Goal: Task Accomplishment & Management: Complete application form

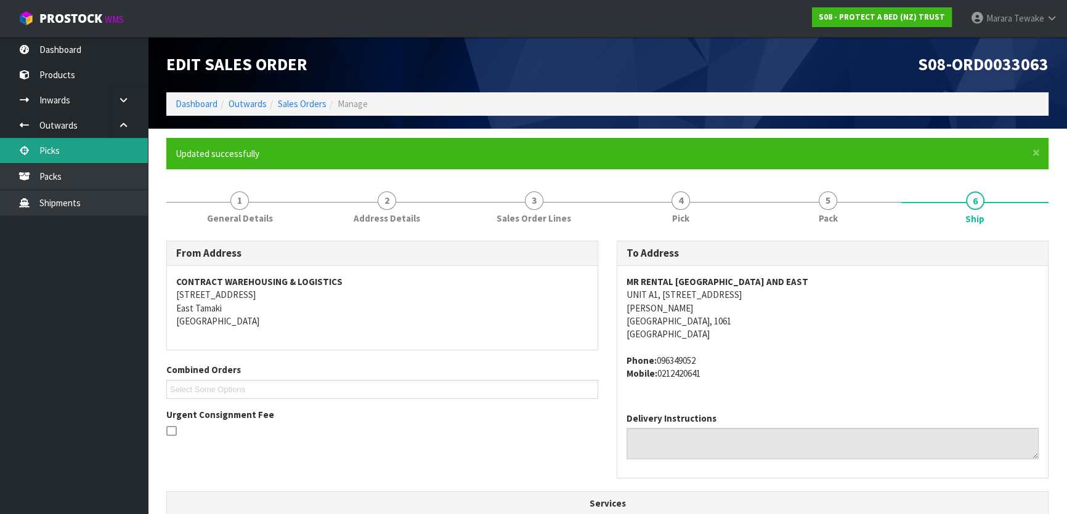
click at [107, 152] on link "Picks" at bounding box center [74, 150] width 148 height 25
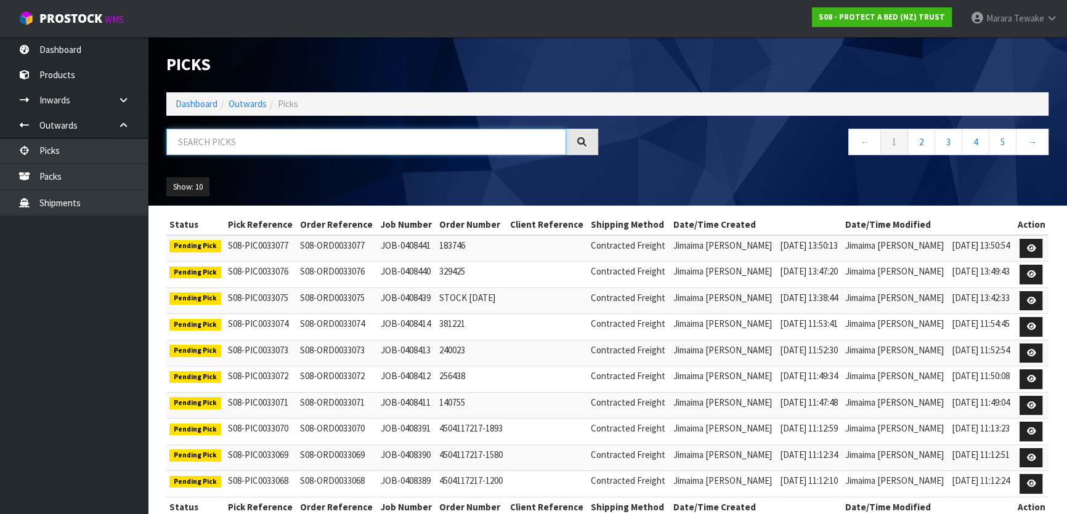
click at [192, 134] on input "text" at bounding box center [366, 142] width 400 height 26
type input "JOB-0408387"
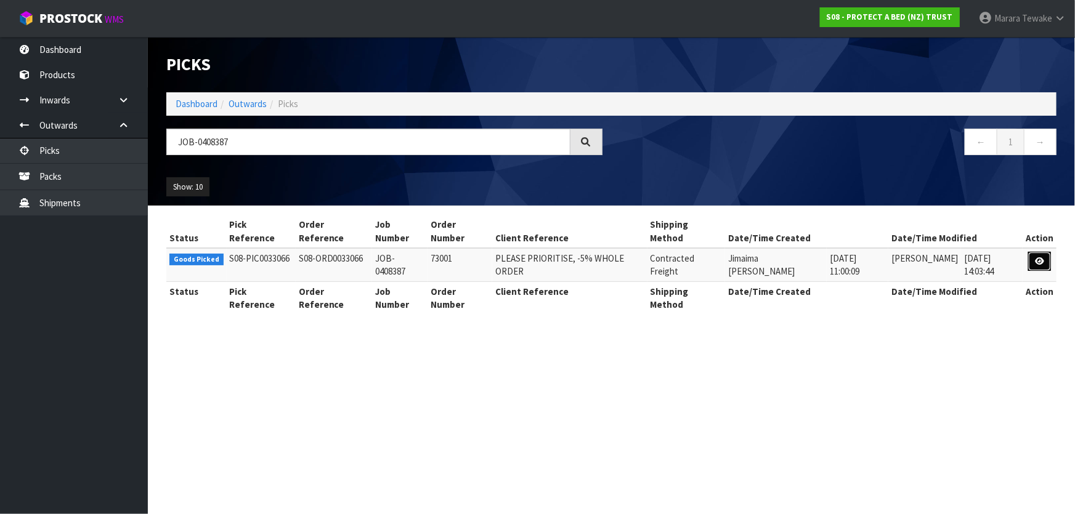
click at [1041, 264] on icon at bounding box center [1039, 262] width 9 height 8
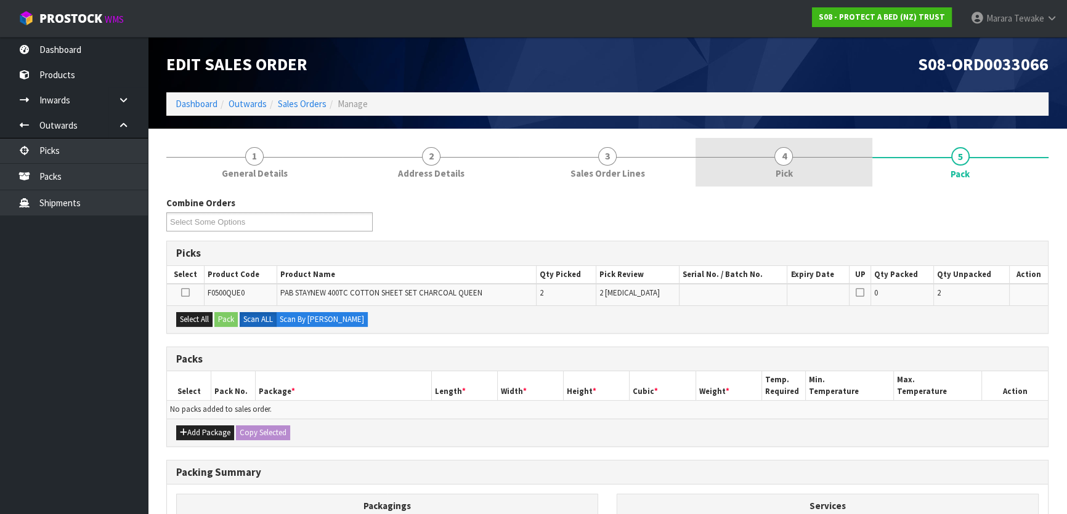
click at [789, 155] on span "4" at bounding box center [783, 156] width 18 height 18
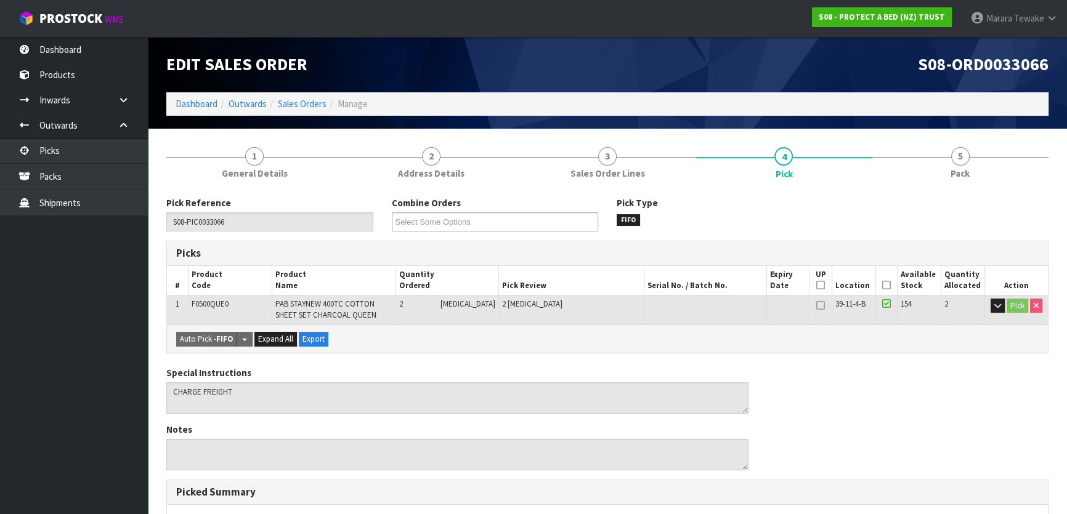
drag, startPoint x: 878, startPoint y: 285, endPoint x: 869, endPoint y: 295, distance: 14.0
click at [882, 285] on icon at bounding box center [886, 285] width 9 height 1
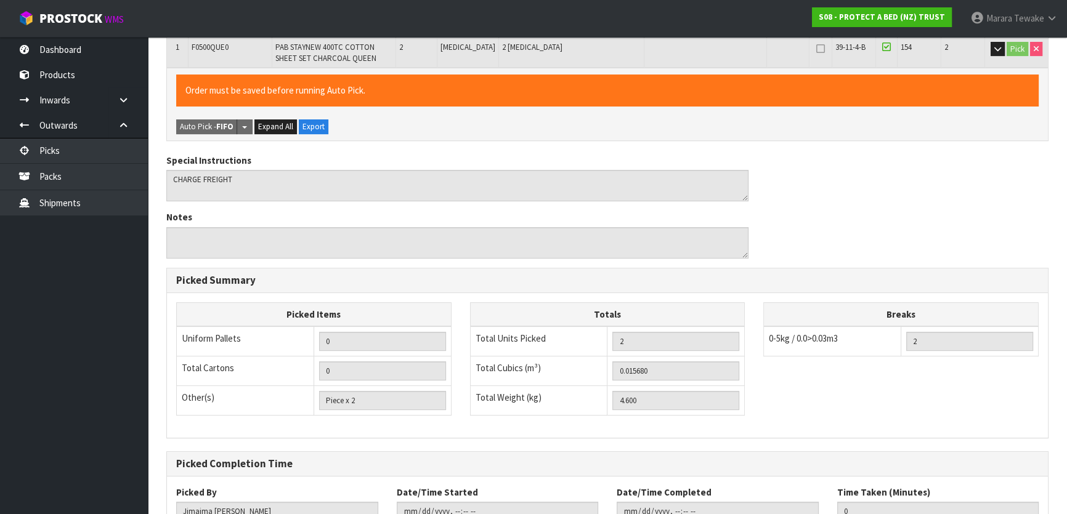
scroll to position [348, 0]
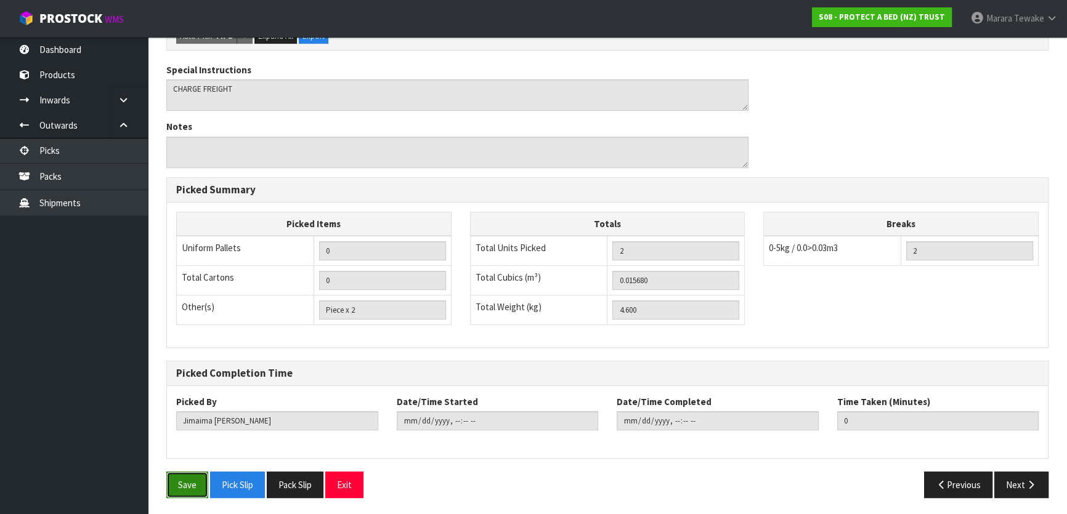
click at [185, 482] on button "Save" at bounding box center [187, 485] width 42 height 26
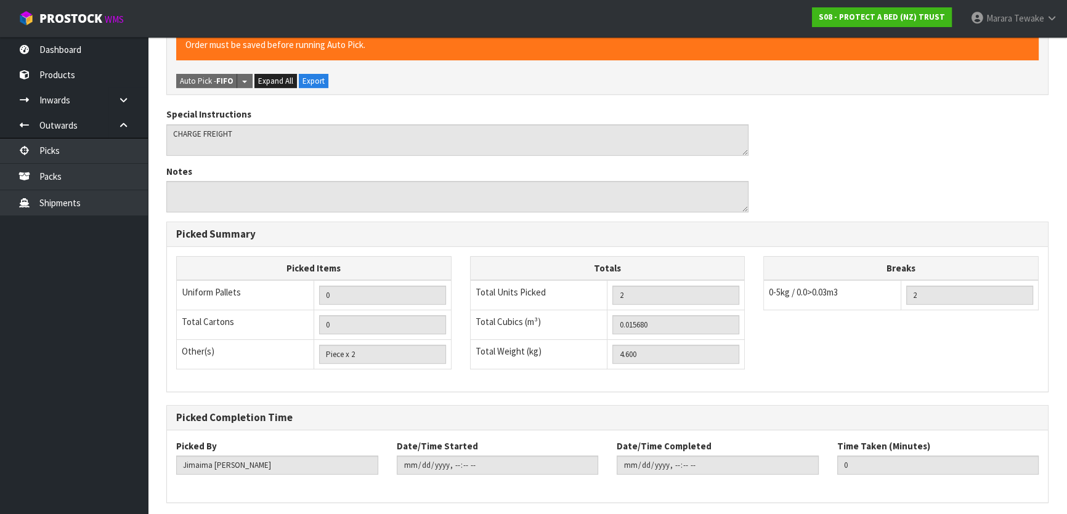
scroll to position [0, 0]
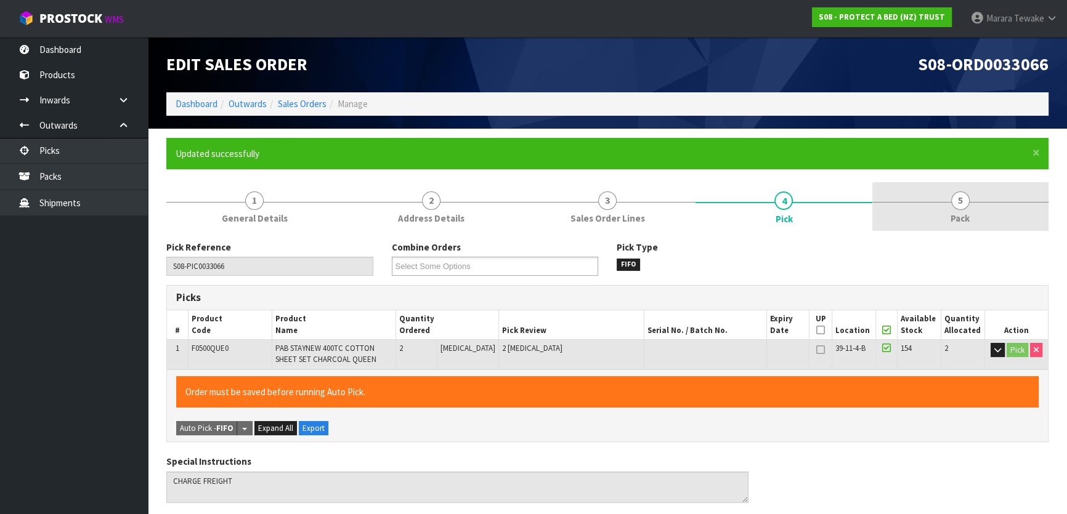
click at [954, 200] on span "5" at bounding box center [960, 201] width 18 height 18
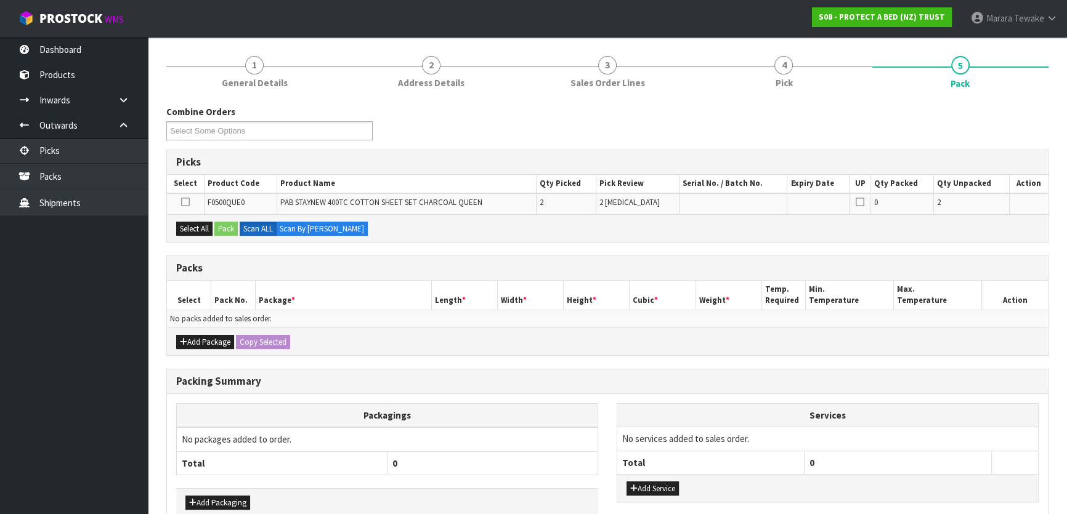
scroll to position [203, 0]
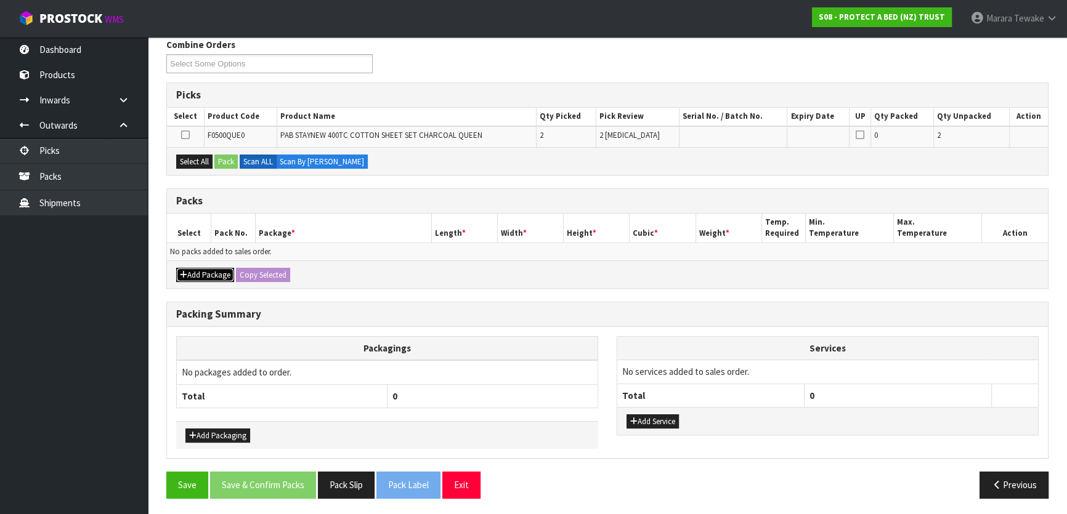
click at [208, 275] on button "Add Package" at bounding box center [205, 275] width 58 height 15
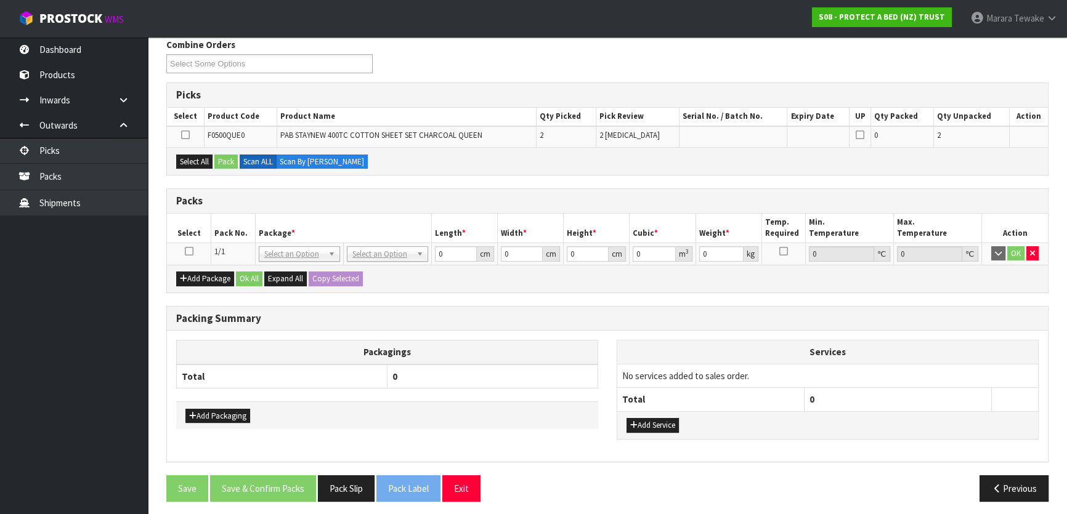
click at [191, 252] on icon at bounding box center [189, 251] width 9 height 1
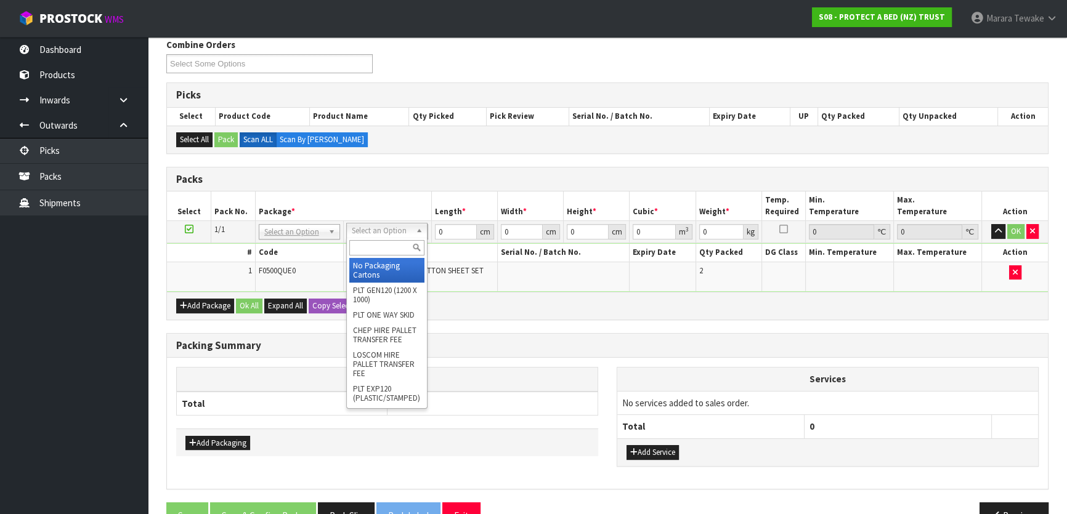
click at [370, 253] on input "text" at bounding box center [386, 247] width 75 height 15
type input "oc"
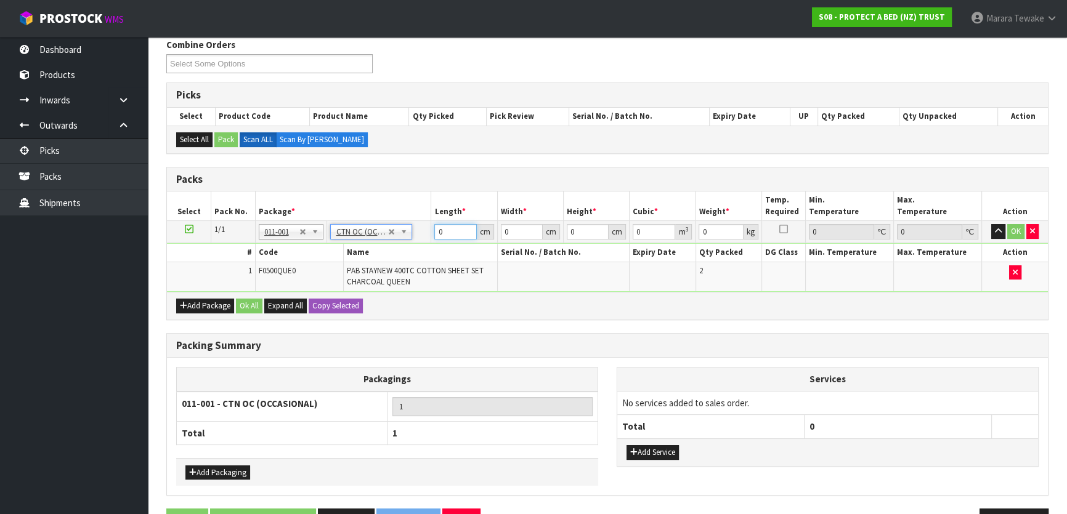
drag, startPoint x: 449, startPoint y: 229, endPoint x: 394, endPoint y: 169, distance: 80.7
click at [400, 198] on table "Select Pack No. Package * Length * Width * Height * Cubic * Weight * Temp. Requ…" at bounding box center [607, 242] width 881 height 100
type input "4.6"
type input "41"
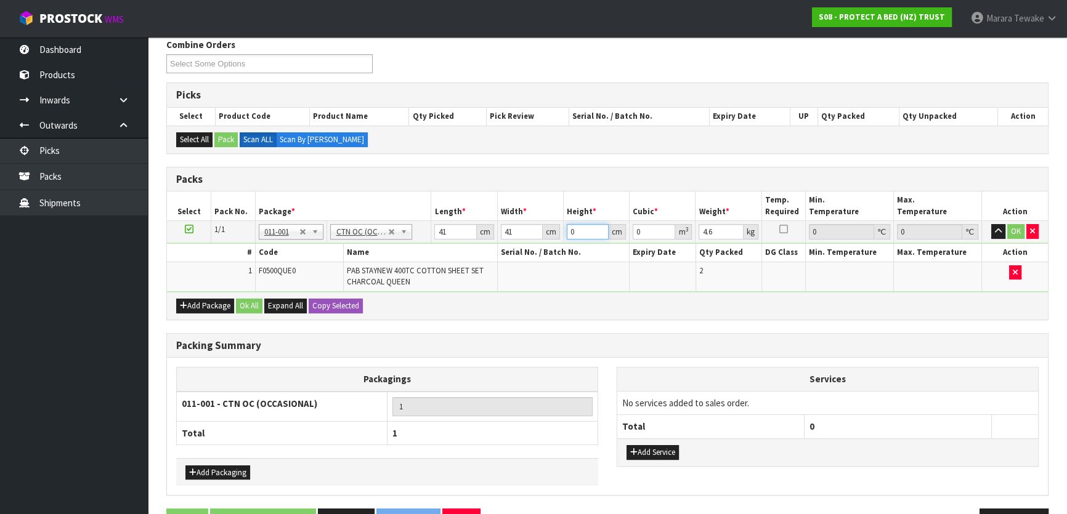
type input "2"
type input "0.003362"
type input "24"
type input "0.040344"
type input "24"
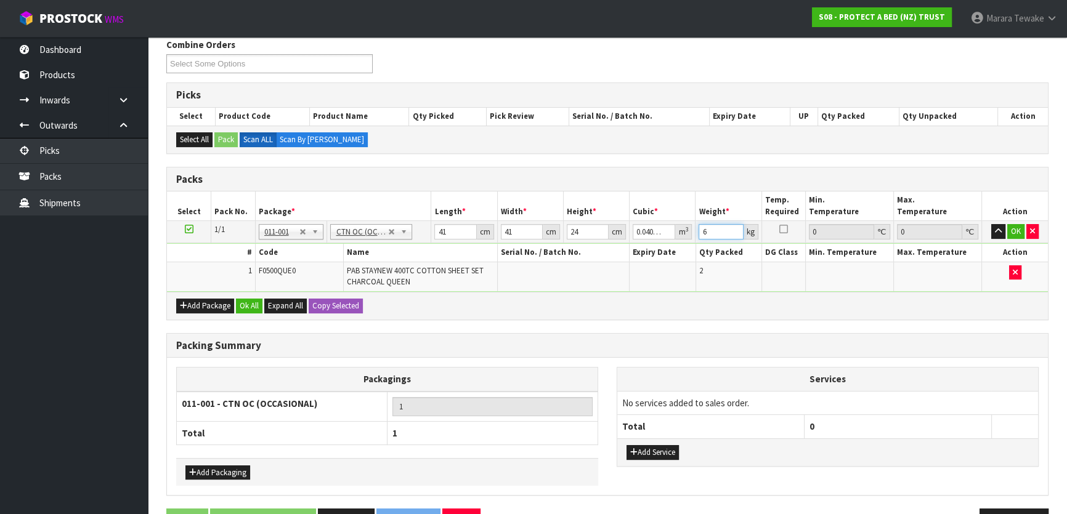
type input "6"
click at [991, 224] on button "button" at bounding box center [998, 231] width 14 height 15
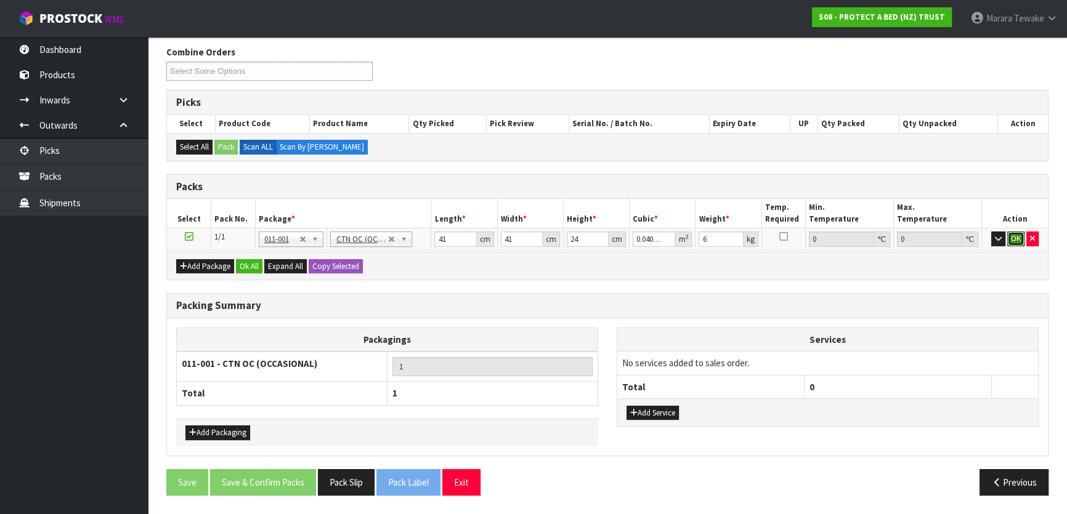
click button "OK" at bounding box center [1015, 239] width 17 height 15
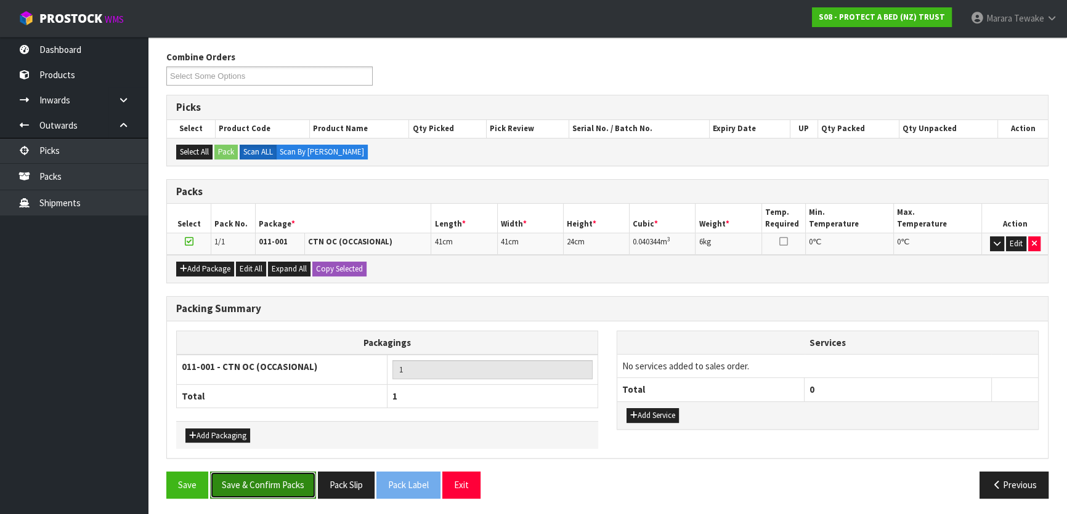
click at [289, 487] on button "Save & Confirm Packs" at bounding box center [263, 485] width 106 height 26
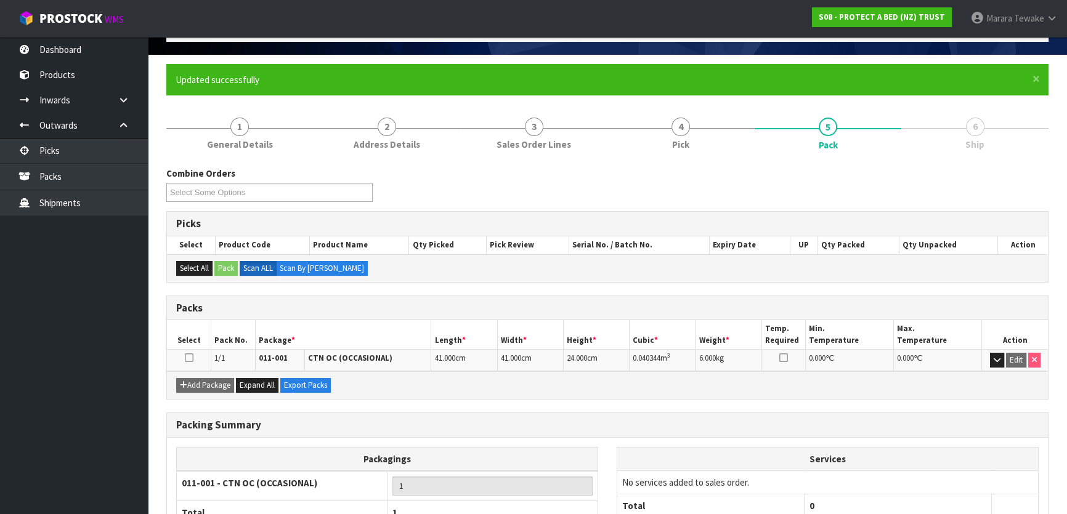
scroll to position [163, 0]
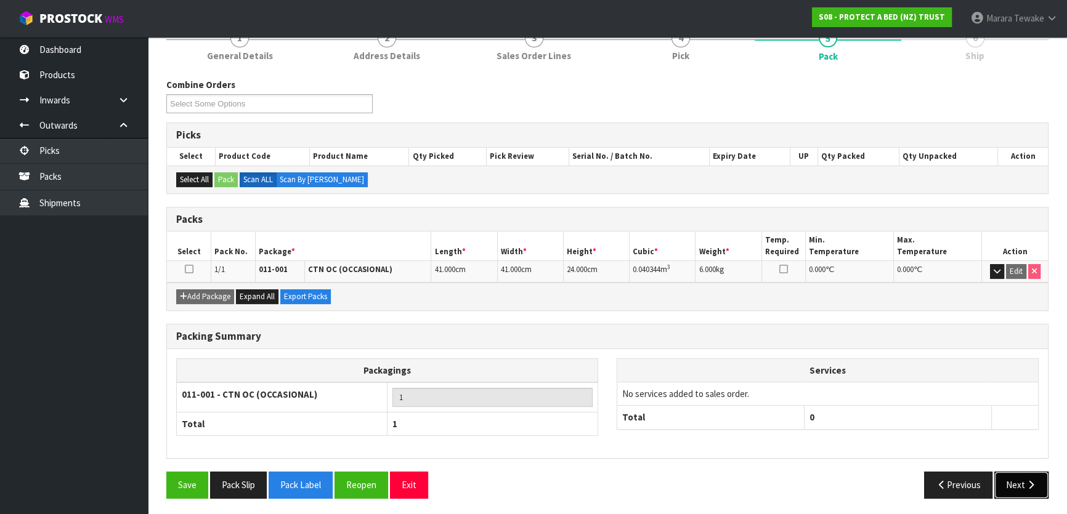
click at [1021, 474] on button "Next" at bounding box center [1021, 485] width 54 height 26
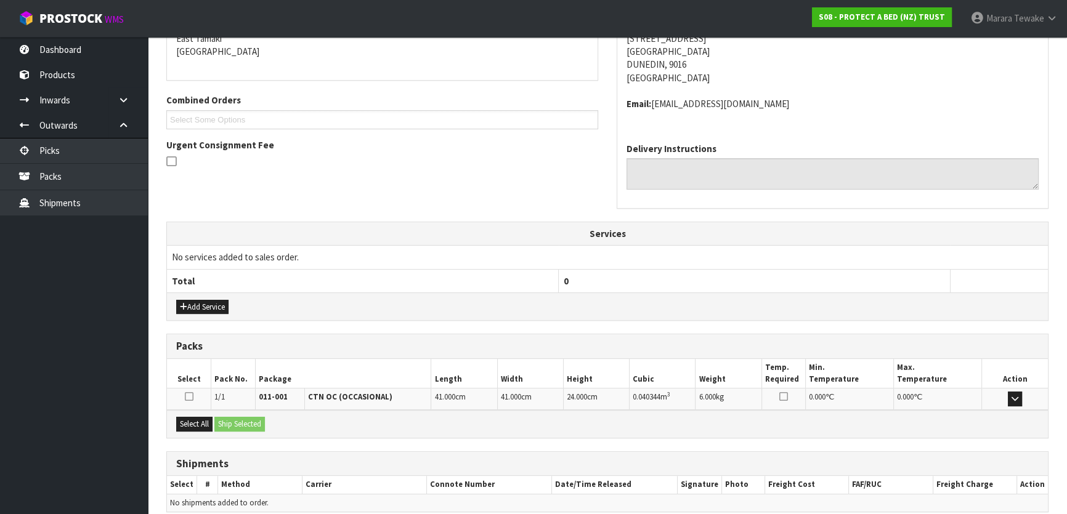
scroll to position [323, 0]
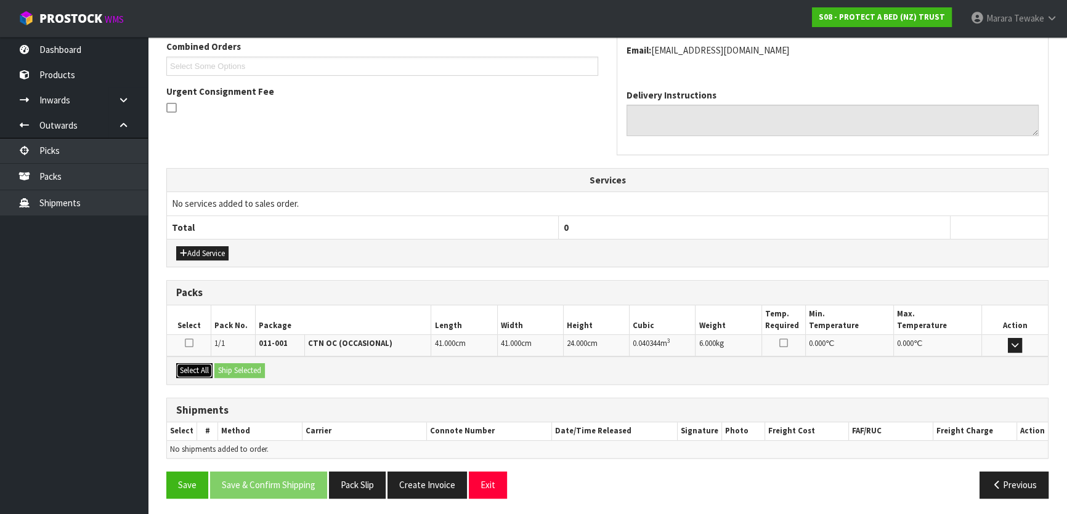
drag, startPoint x: 200, startPoint y: 370, endPoint x: 229, endPoint y: 367, distance: 29.1
click at [204, 370] on button "Select All" at bounding box center [194, 371] width 36 height 15
click at [229, 367] on button "Ship Selected" at bounding box center [239, 371] width 51 height 15
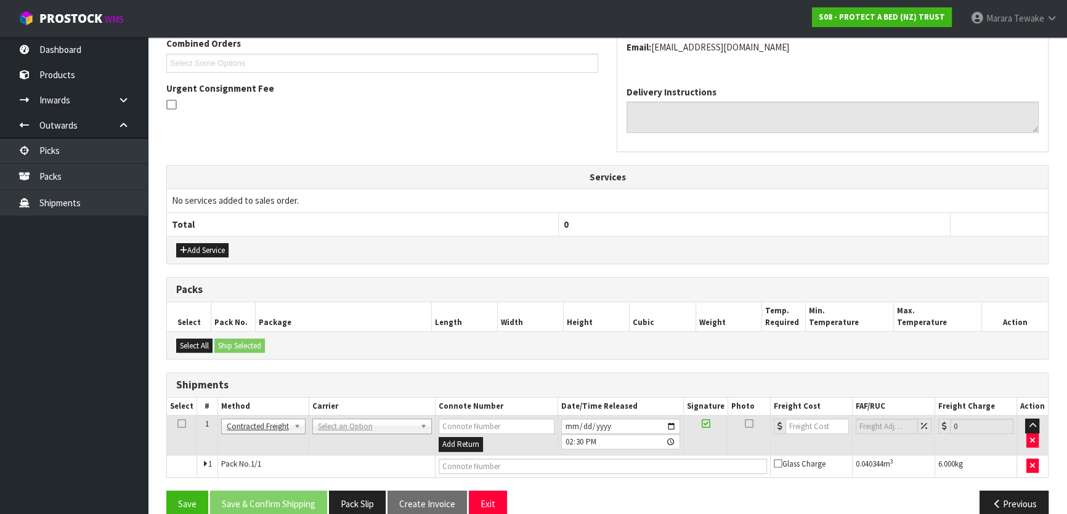
scroll to position [345, 0]
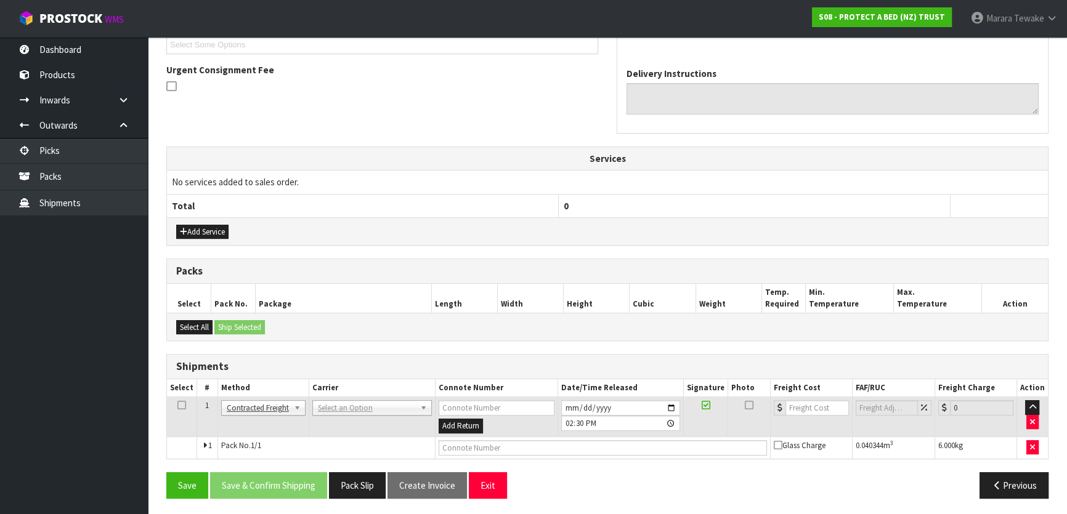
drag, startPoint x: 331, startPoint y: 404, endPoint x: 330, endPoint y: 413, distance: 8.7
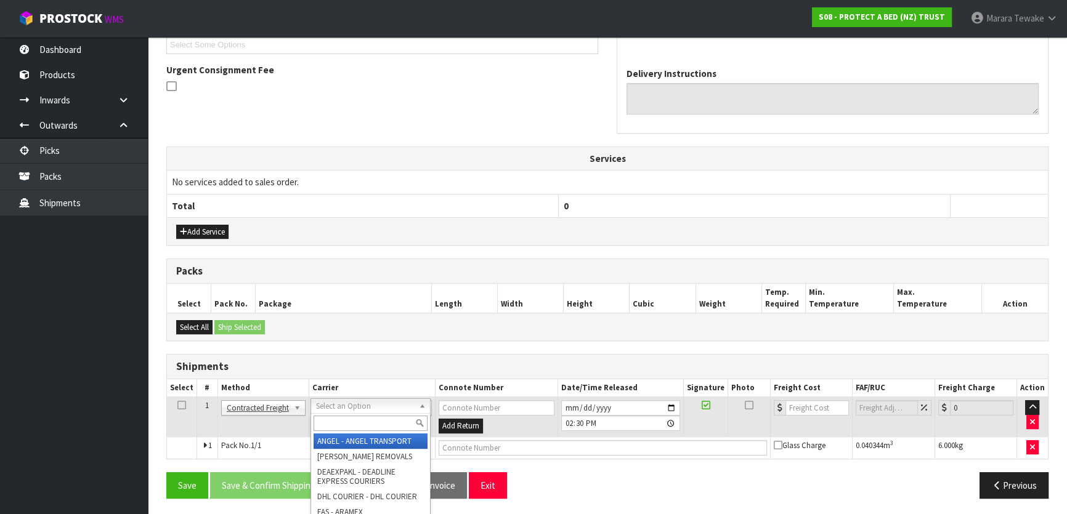
click at [330, 423] on input "text" at bounding box center [371, 423] width 114 height 15
type input "nzp"
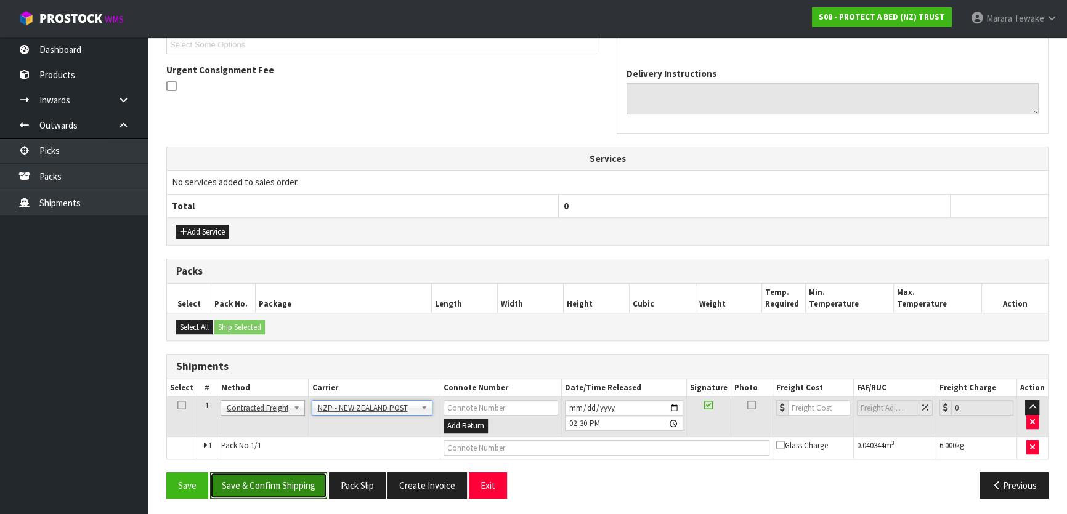
drag, startPoint x: 293, startPoint y: 481, endPoint x: 178, endPoint y: 439, distance: 122.0
click at [291, 481] on button "Save & Confirm Shipping" at bounding box center [268, 486] width 117 height 26
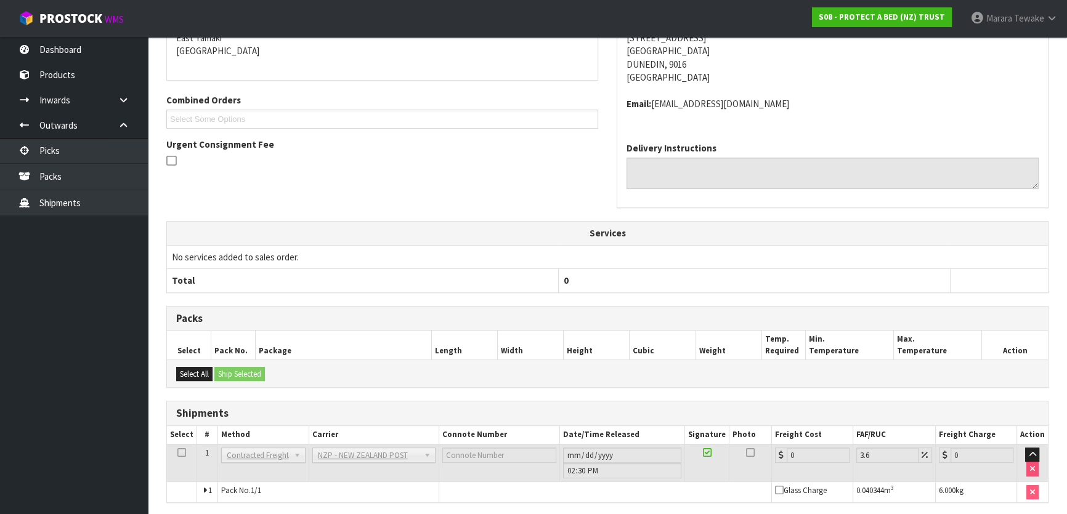
scroll to position [328, 0]
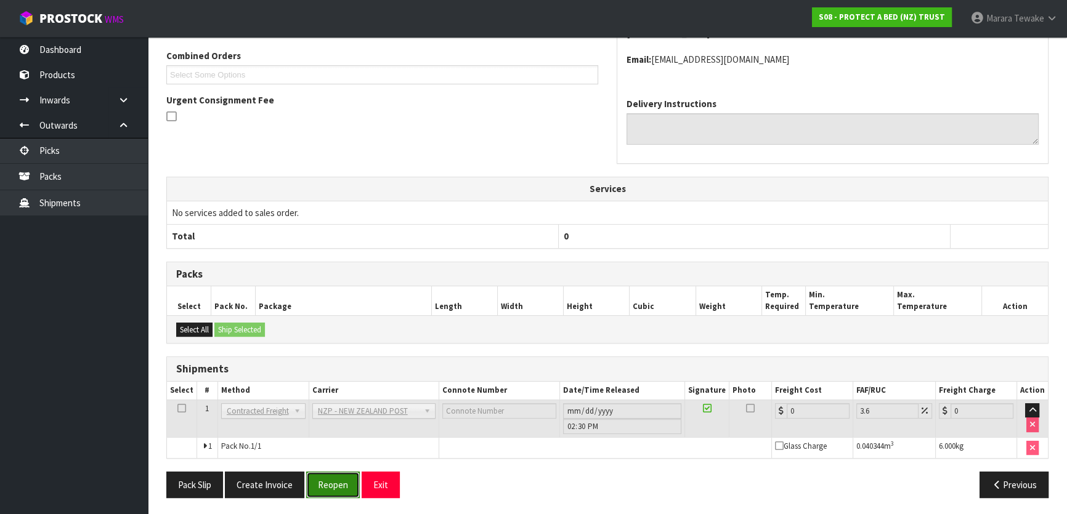
click at [318, 483] on button "Reopen" at bounding box center [333, 485] width 54 height 26
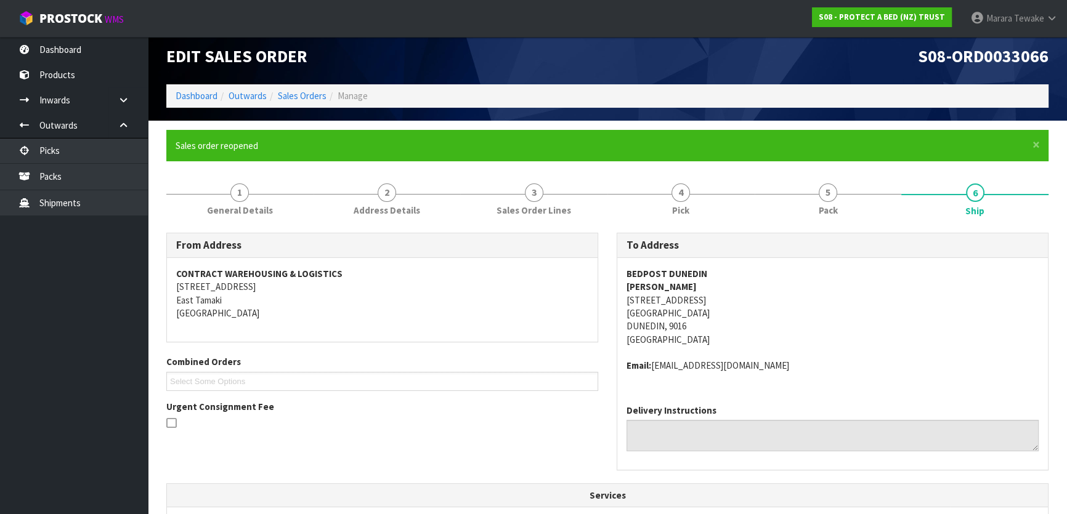
scroll to position [345, 0]
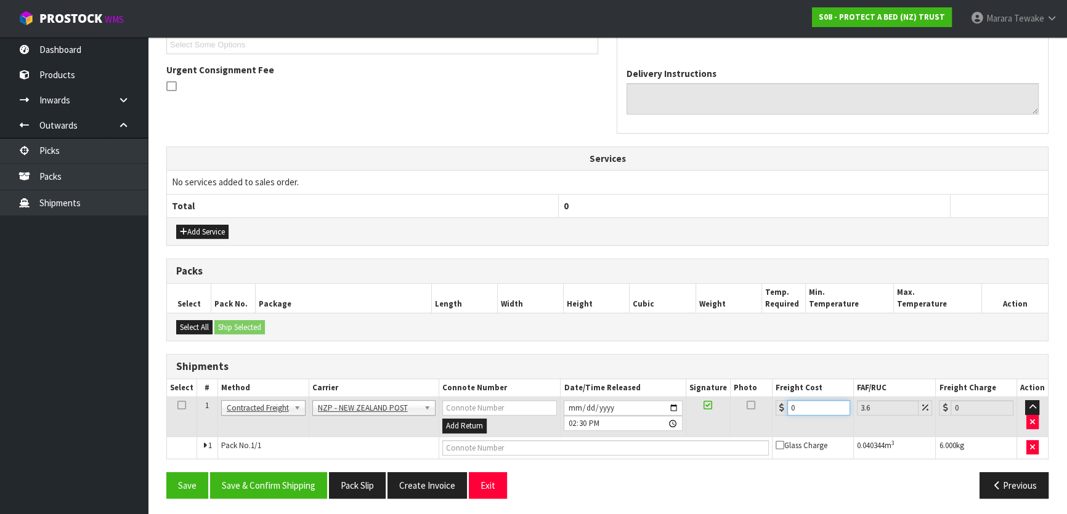
drag, startPoint x: 800, startPoint y: 406, endPoint x: 760, endPoint y: 380, distance: 48.2
click at [765, 388] on table "Select # Method Carrier Connote Number Date/Time Released Signature Photo Freig…" at bounding box center [607, 419] width 881 height 79
type input "1"
type input "1.04"
type input "11"
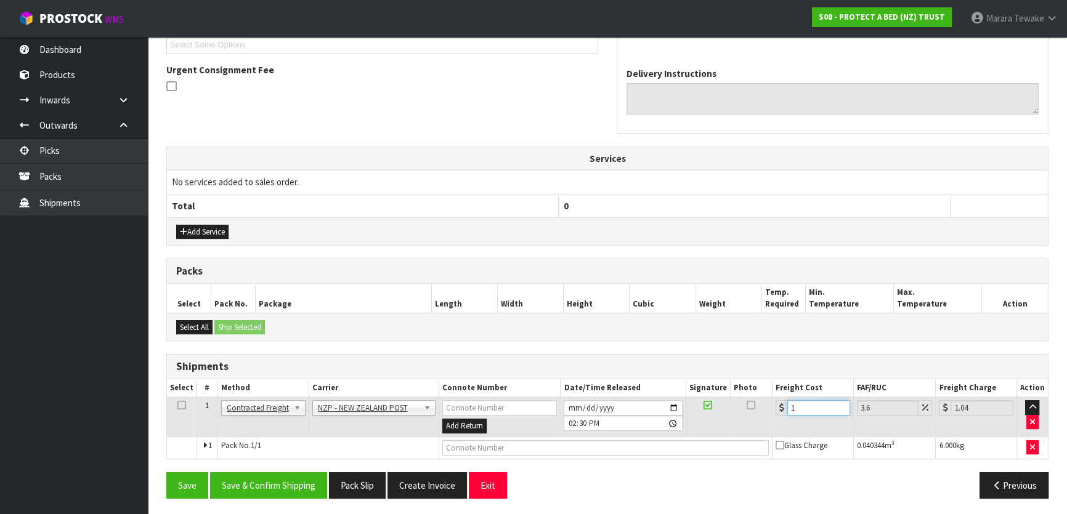
type input "11.4"
type input "11.6"
type input "12.02"
type input "11.61"
type input "12.03"
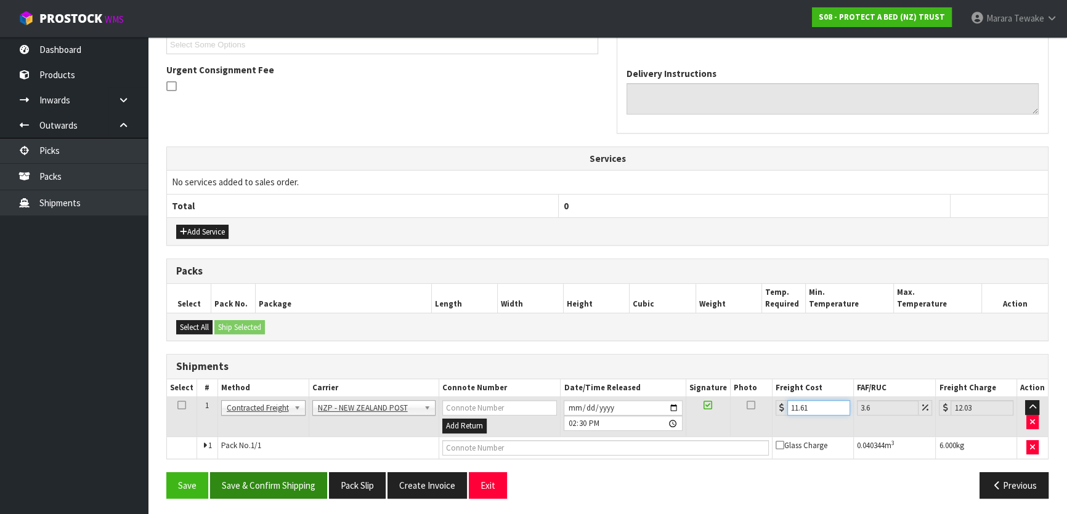
type input "11.61"
click at [297, 487] on button "Save & Confirm Shipping" at bounding box center [268, 486] width 117 height 26
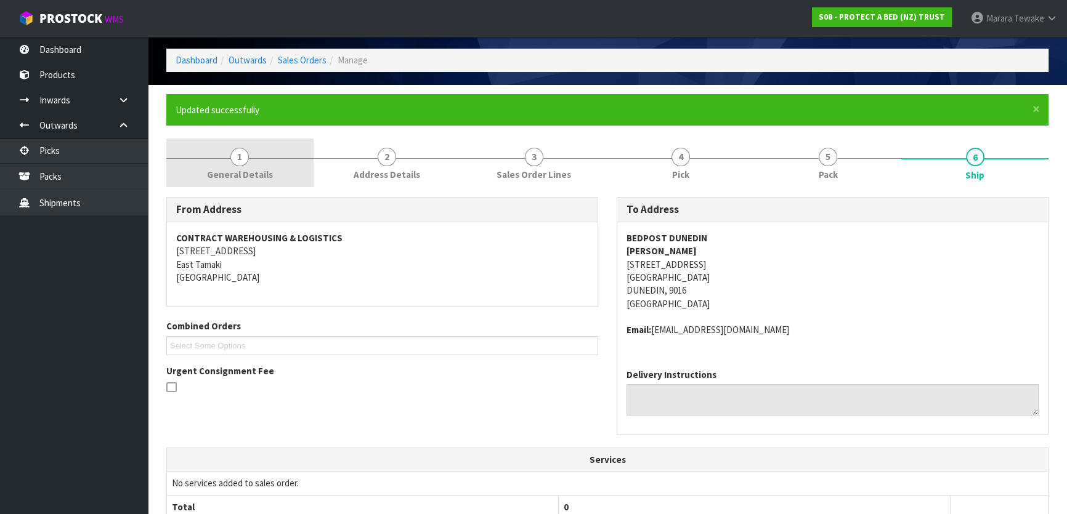
scroll to position [0, 0]
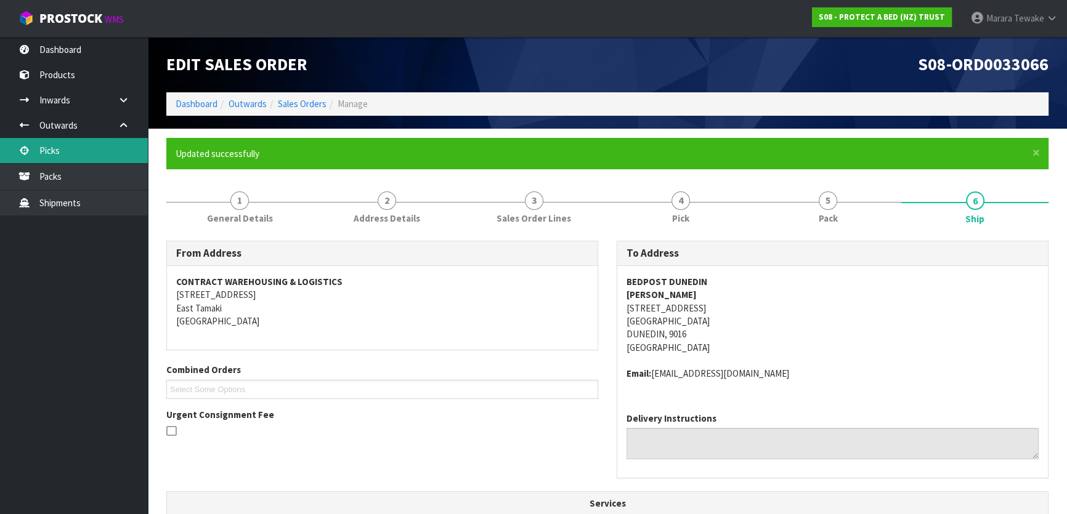
click at [101, 152] on link "Picks" at bounding box center [74, 150] width 148 height 25
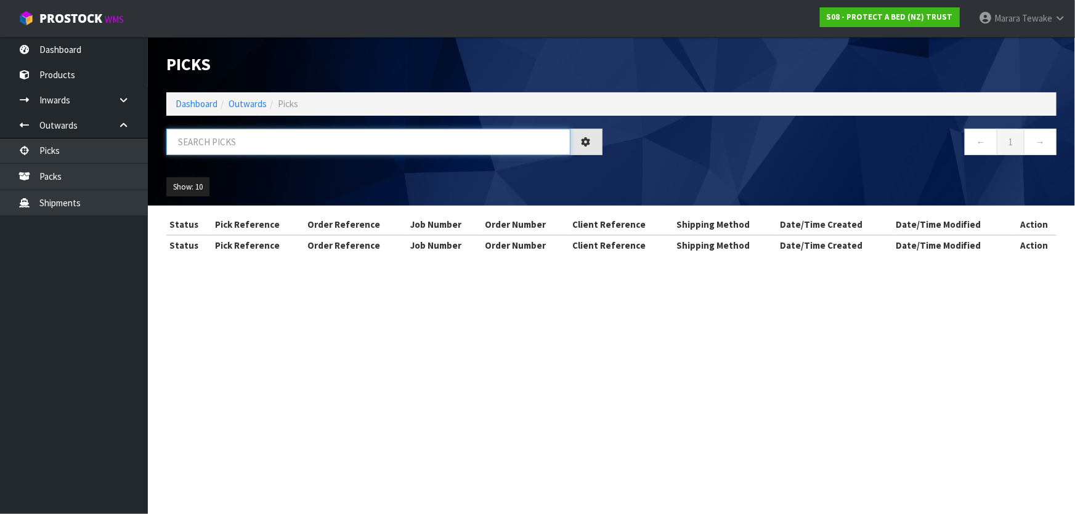
click at [197, 145] on input "text" at bounding box center [368, 142] width 404 height 26
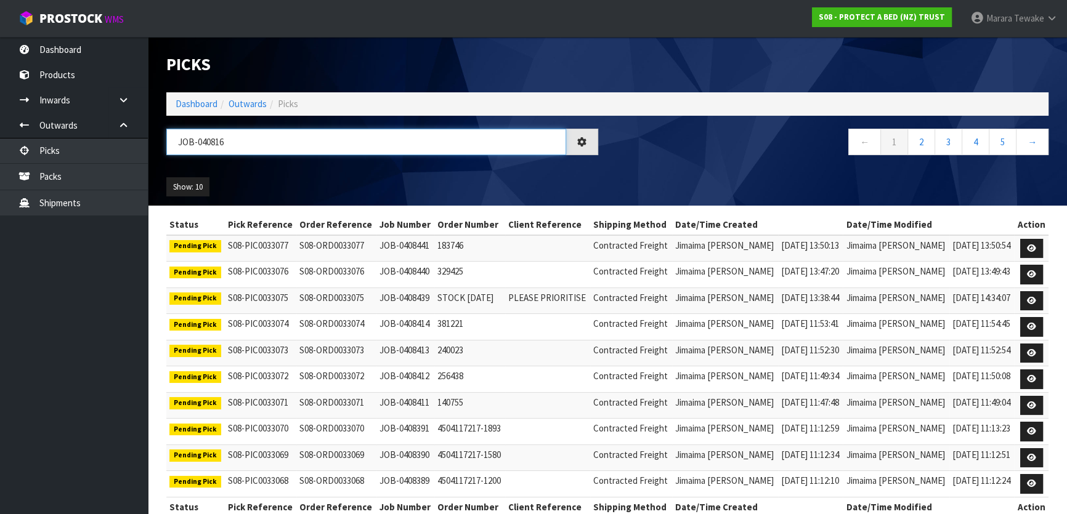
type input "JOB-0408166"
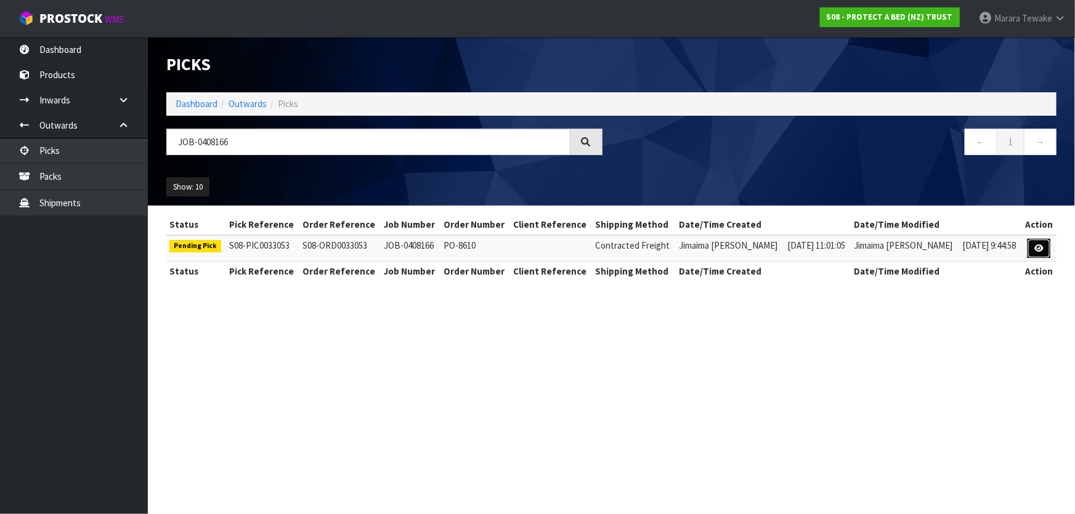
click at [1044, 240] on link at bounding box center [1039, 249] width 23 height 20
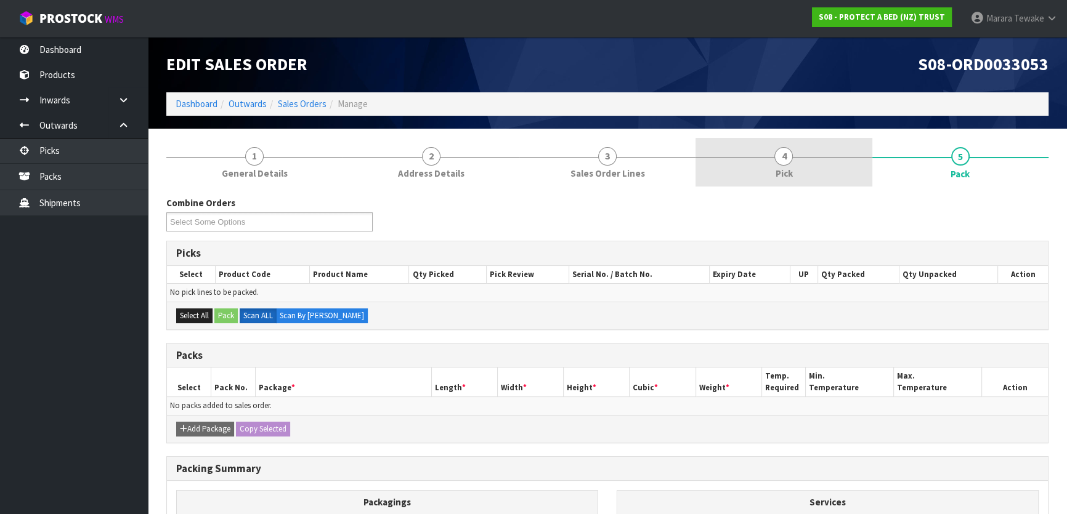
click at [817, 167] on link "4 Pick" at bounding box center [784, 162] width 176 height 49
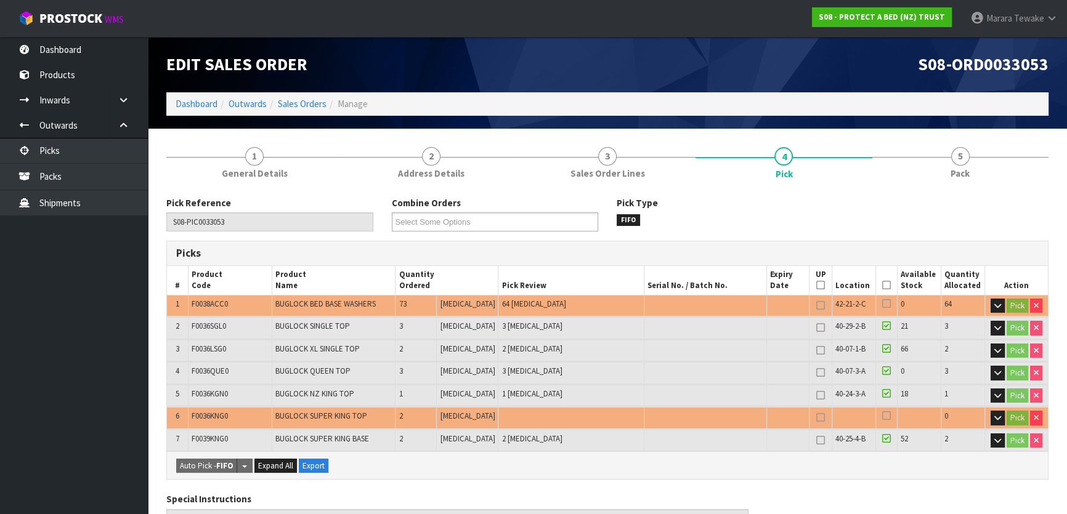
click at [882, 286] on icon at bounding box center [886, 285] width 9 height 1
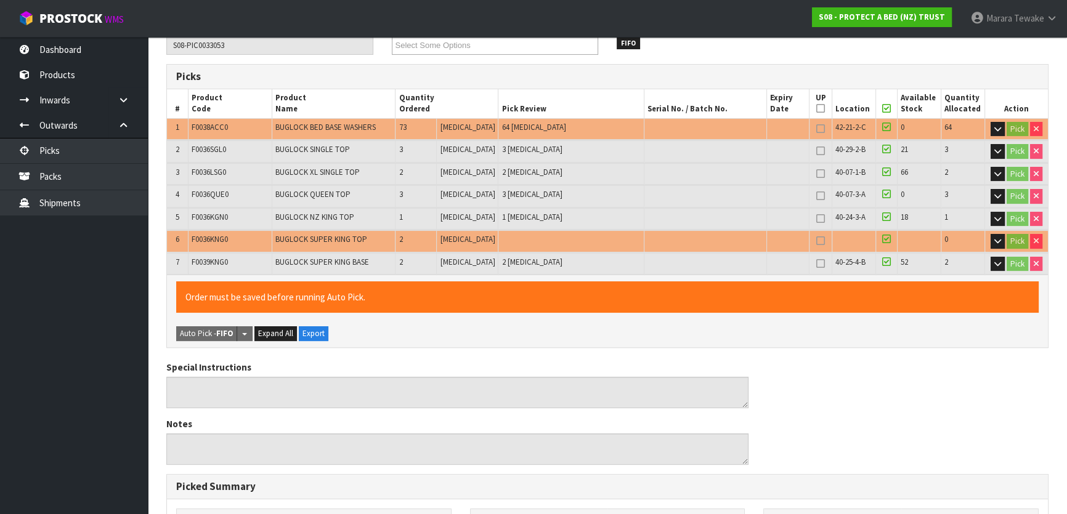
scroll to position [473, 0]
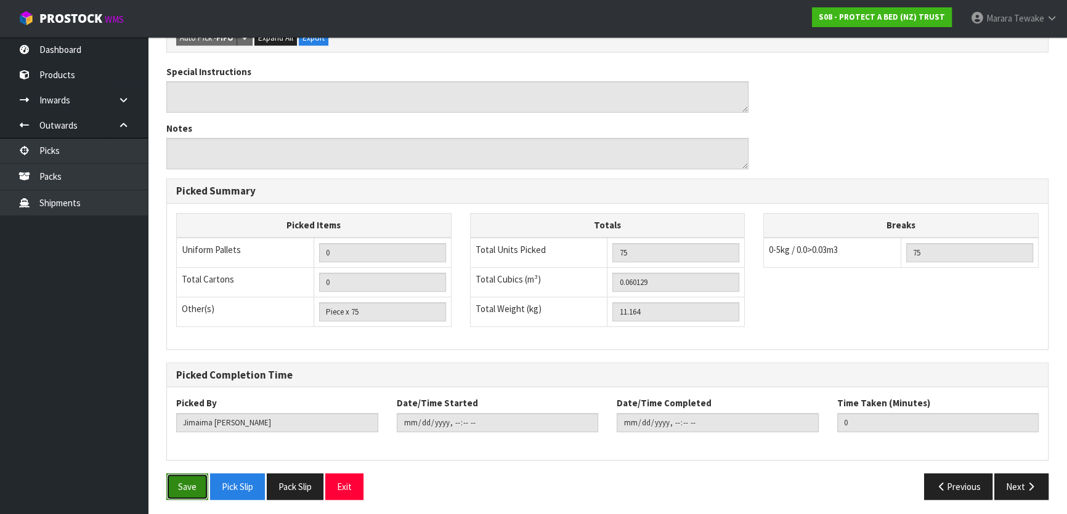
click at [203, 482] on button "Save" at bounding box center [187, 487] width 42 height 26
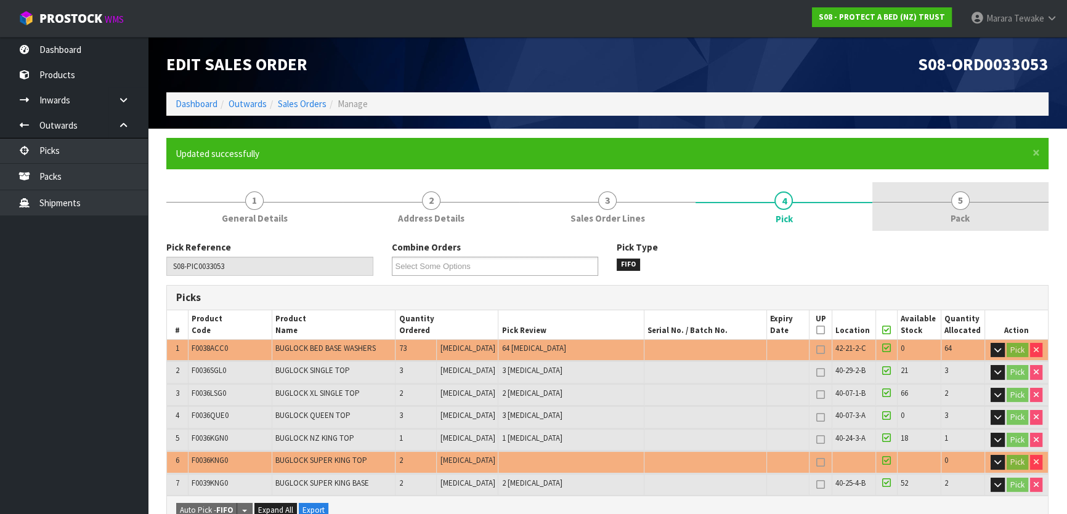
click at [957, 209] on span "5" at bounding box center [960, 201] width 18 height 18
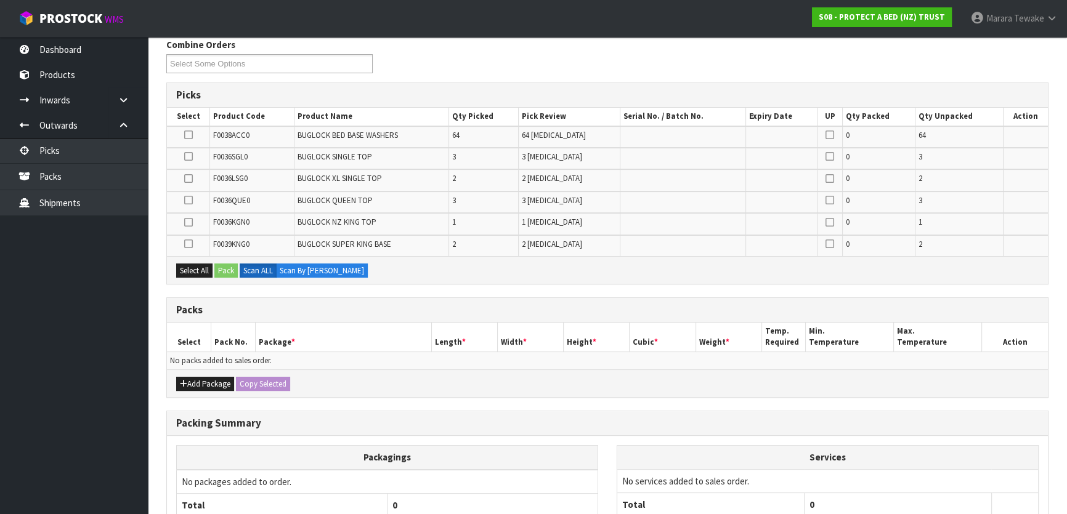
scroll to position [311, 0]
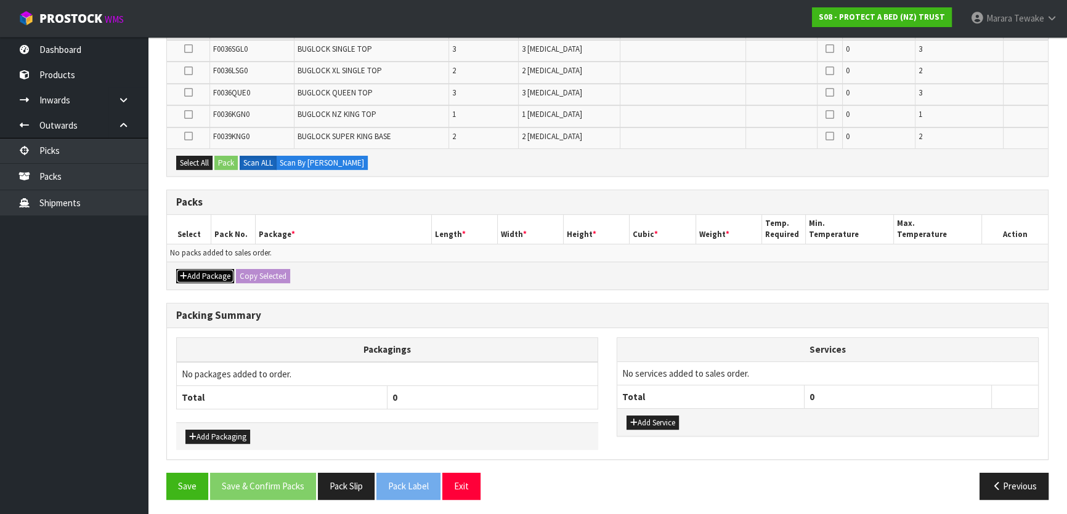
click at [200, 272] on button "Add Package" at bounding box center [205, 276] width 58 height 15
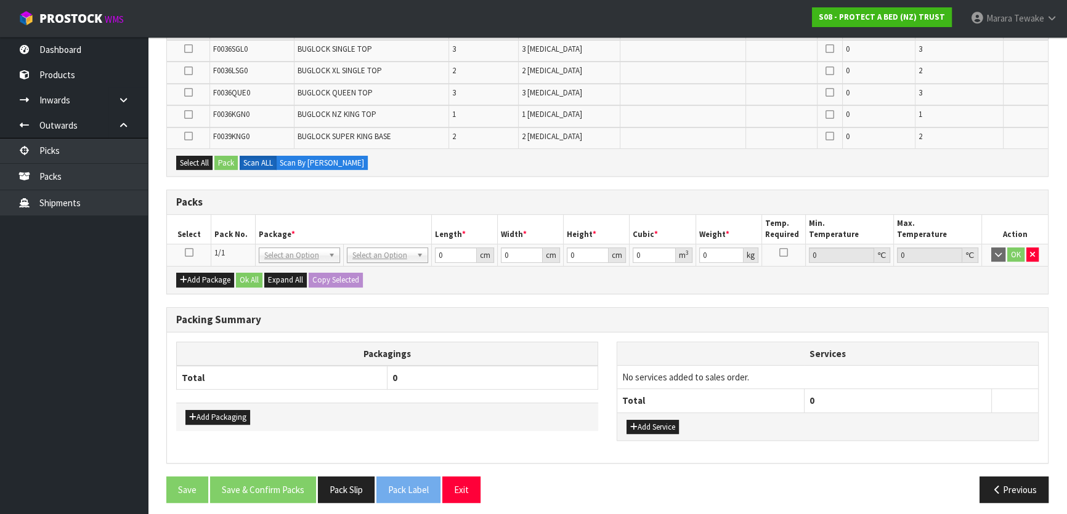
click at [190, 253] on icon at bounding box center [189, 253] width 9 height 1
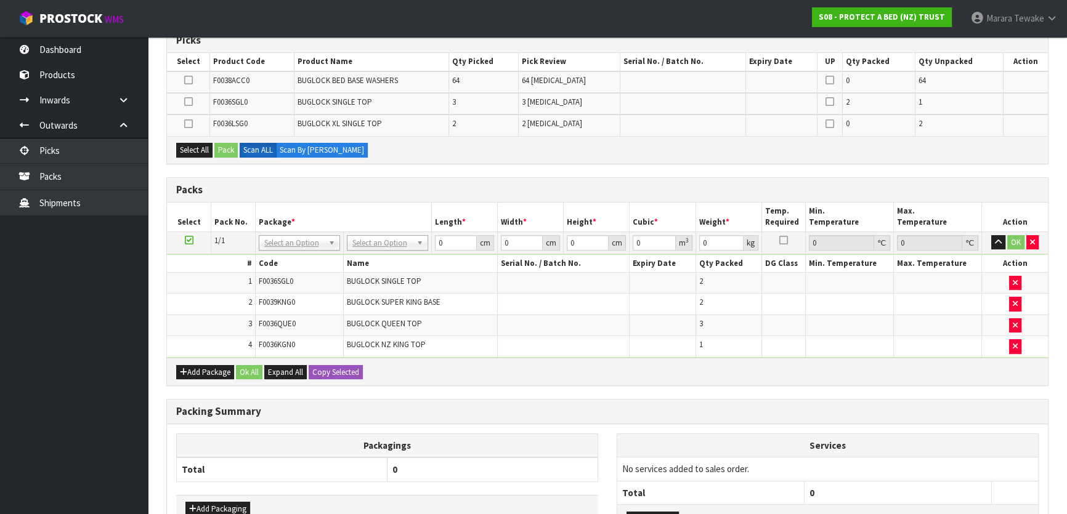
scroll to position [86, 0]
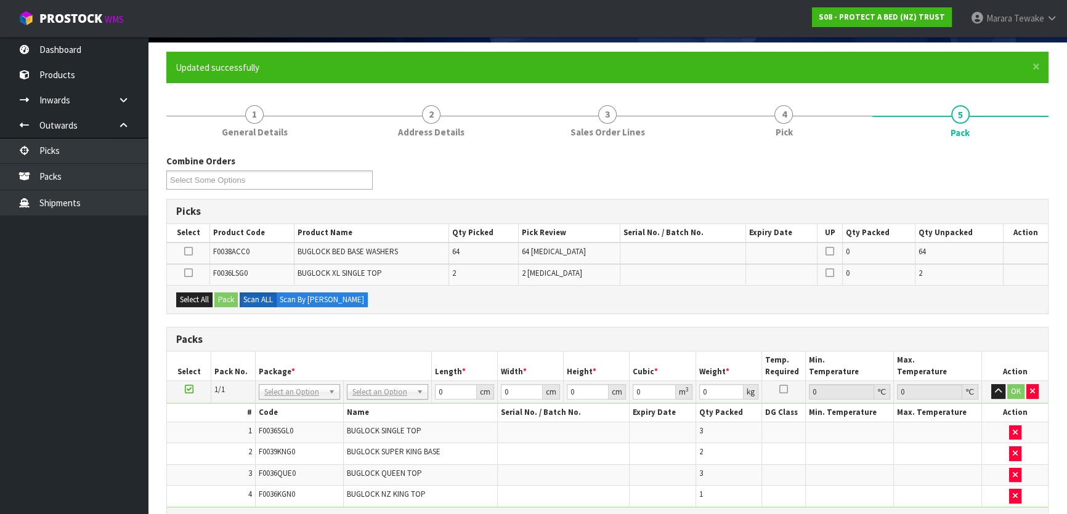
drag, startPoint x: 692, startPoint y: 77, endPoint x: 619, endPoint y: 171, distance: 118.9
click at [618, 168] on div "Combine Orders S08-ORD0029474 S08-ORD0031944 S08-ORD0032896 S08-ORD0032964 S08-…" at bounding box center [607, 177] width 901 height 44
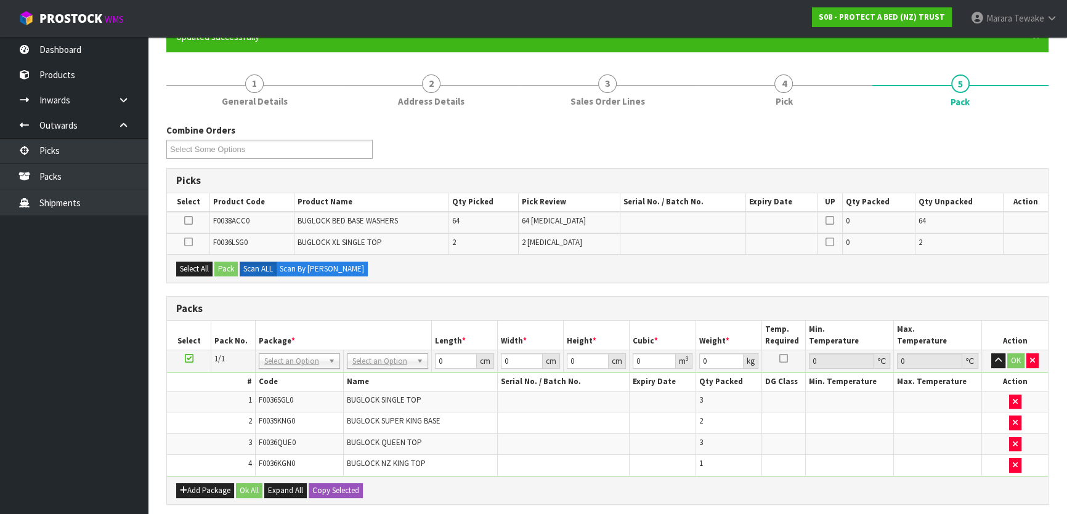
scroll to position [0, 0]
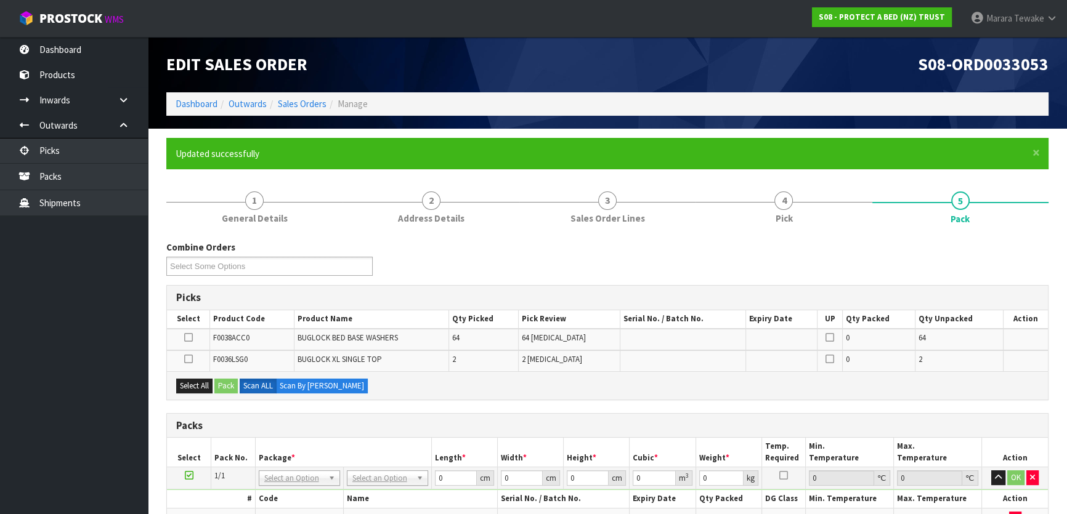
click at [189, 338] on icon at bounding box center [188, 338] width 9 height 1
click at [0, 0] on input "checkbox" at bounding box center [0, 0] width 0 height 0
click at [224, 383] on button "Pack" at bounding box center [225, 386] width 23 height 15
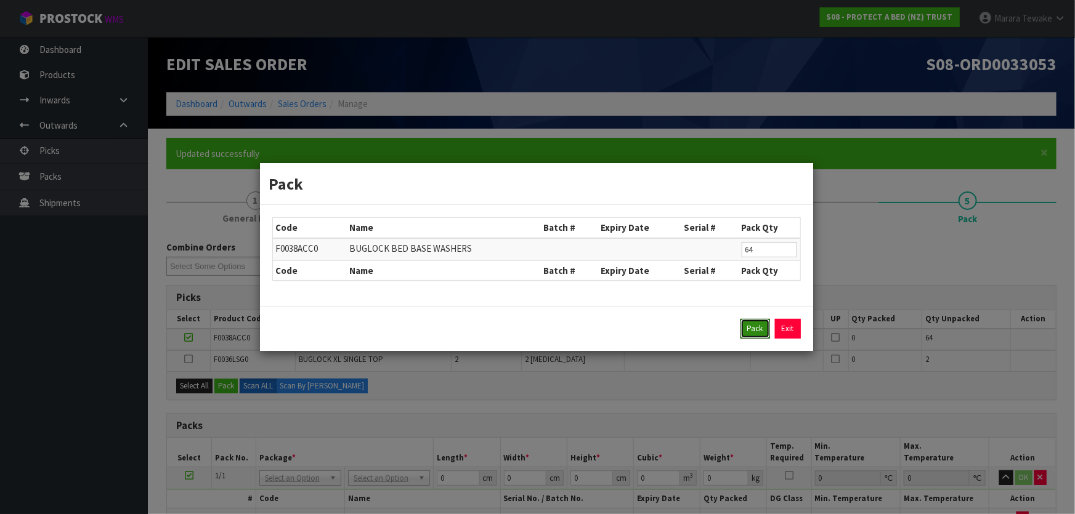
drag, startPoint x: 752, startPoint y: 333, endPoint x: 744, endPoint y: 330, distance: 7.8
click at [747, 331] on button "Pack" at bounding box center [756, 329] width 30 height 20
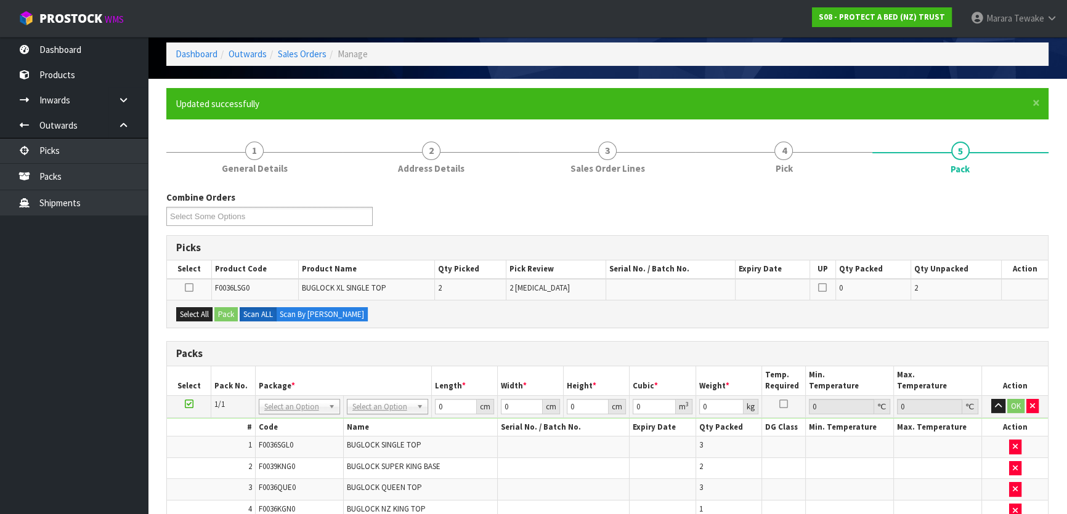
scroll to position [106, 0]
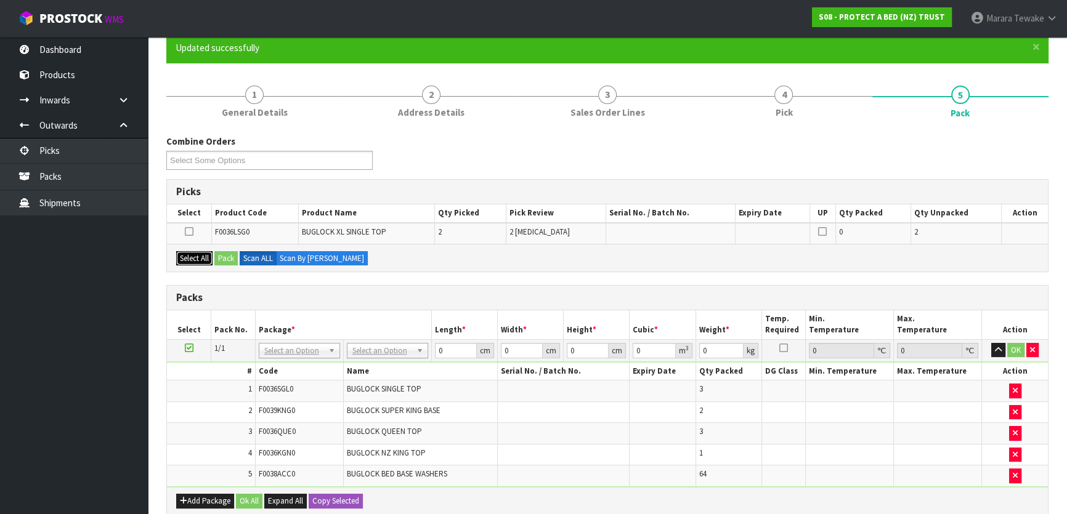
click at [203, 254] on button "Select All" at bounding box center [194, 258] width 36 height 15
click at [225, 255] on button "Pack" at bounding box center [225, 258] width 23 height 15
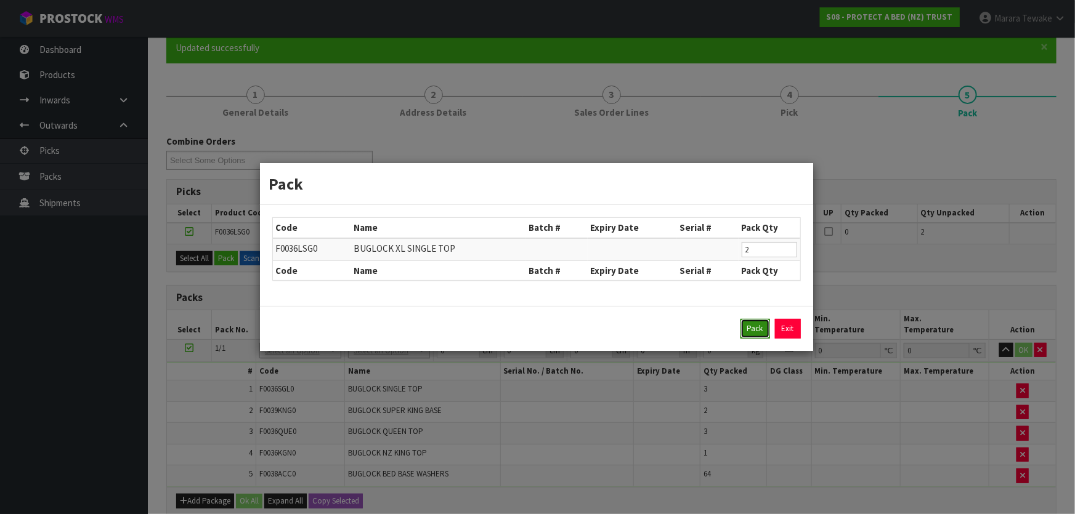
click at [759, 323] on button "Pack" at bounding box center [756, 329] width 30 height 20
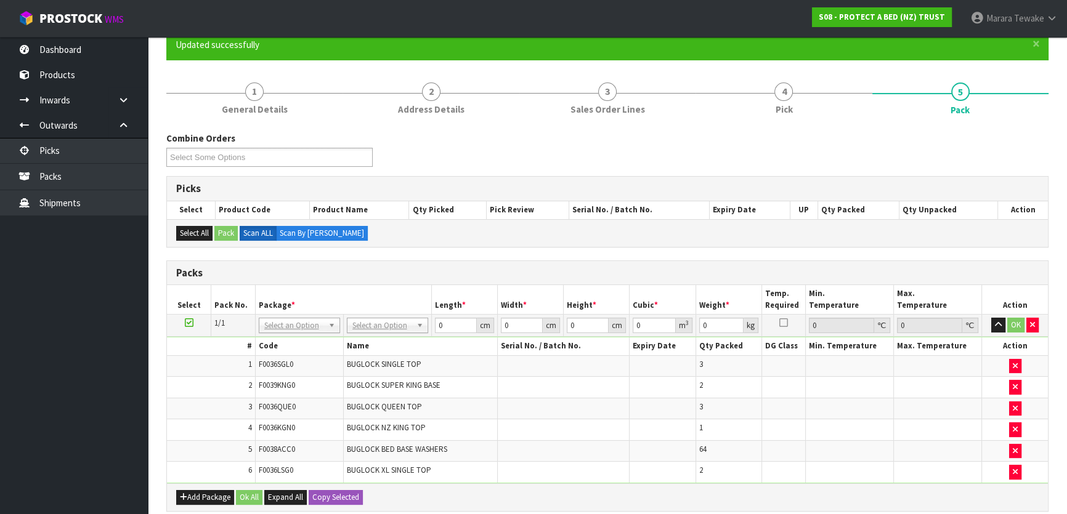
scroll to position [168, 0]
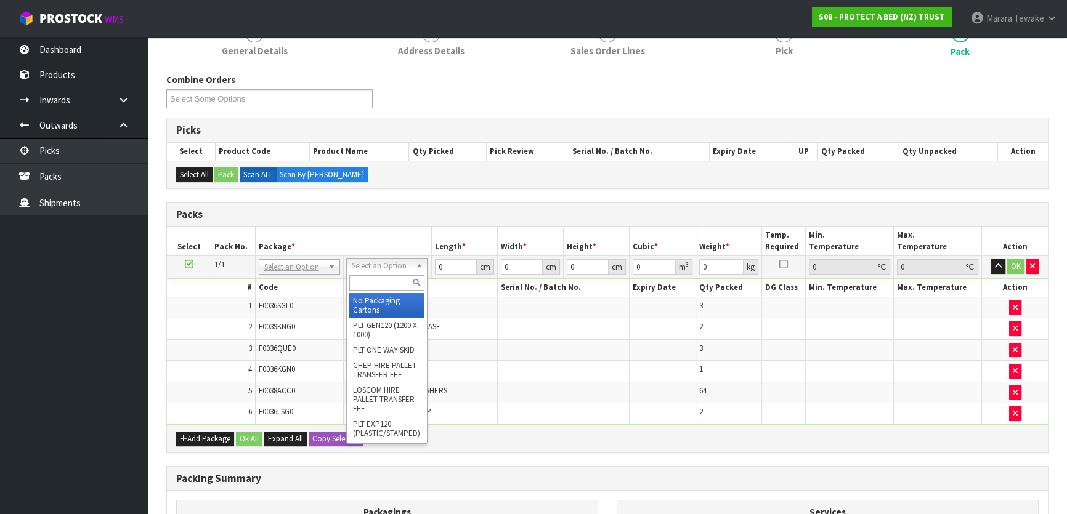
click at [380, 282] on input "text" at bounding box center [386, 282] width 75 height 15
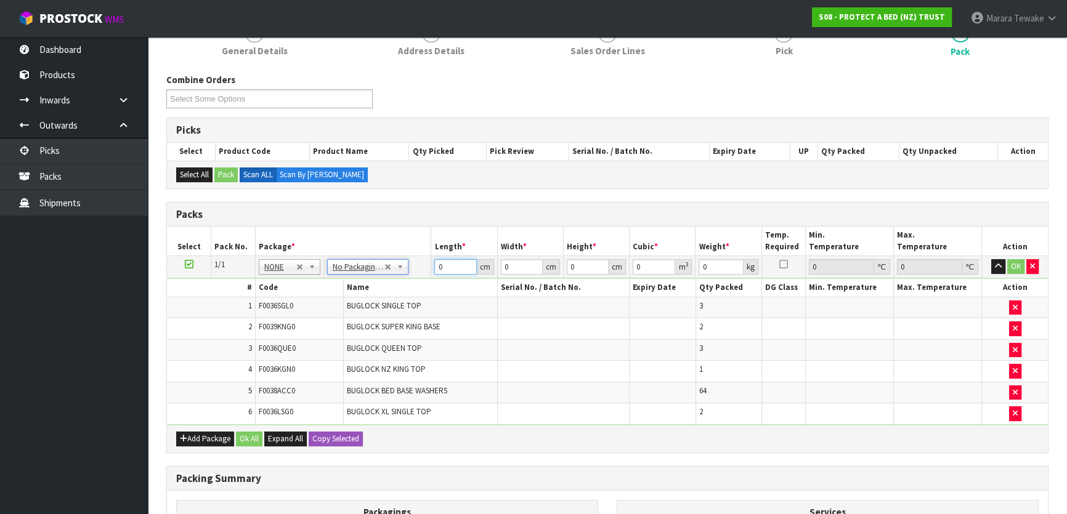
drag, startPoint x: 443, startPoint y: 264, endPoint x: 400, endPoint y: 243, distance: 47.4
click at [402, 253] on table "Select Pack No. Package * Length * Width * Height * Cubic * Weight * Temp. Requ…" at bounding box center [607, 326] width 881 height 198
type input "1"
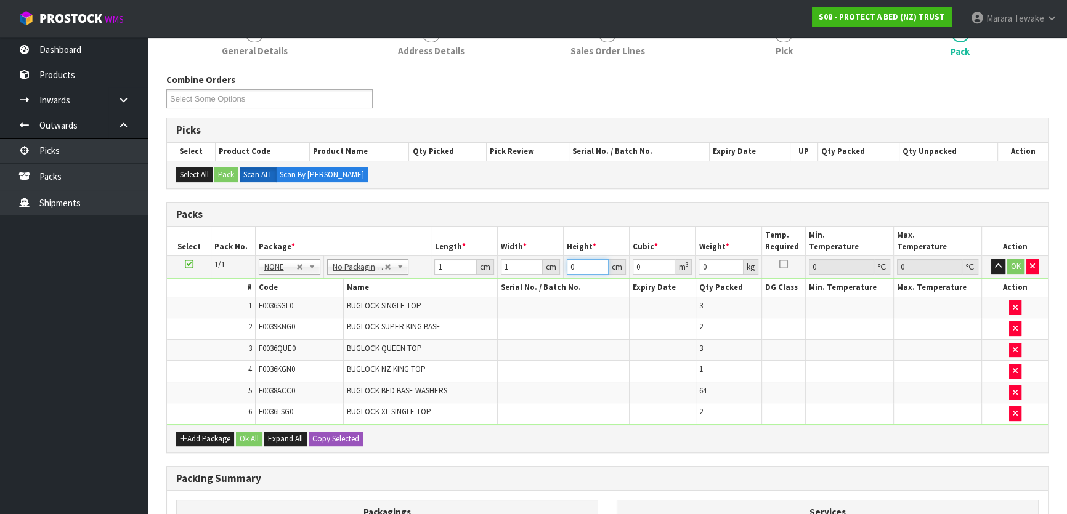
type input "0.000001"
type input "1"
click at [1011, 261] on button "OK" at bounding box center [1015, 266] width 17 height 15
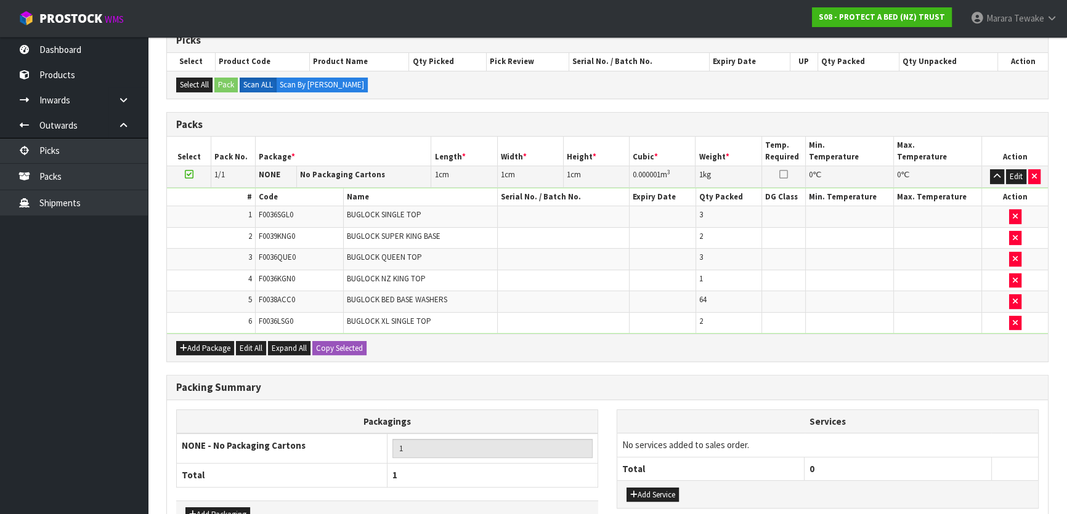
scroll to position [335, 0]
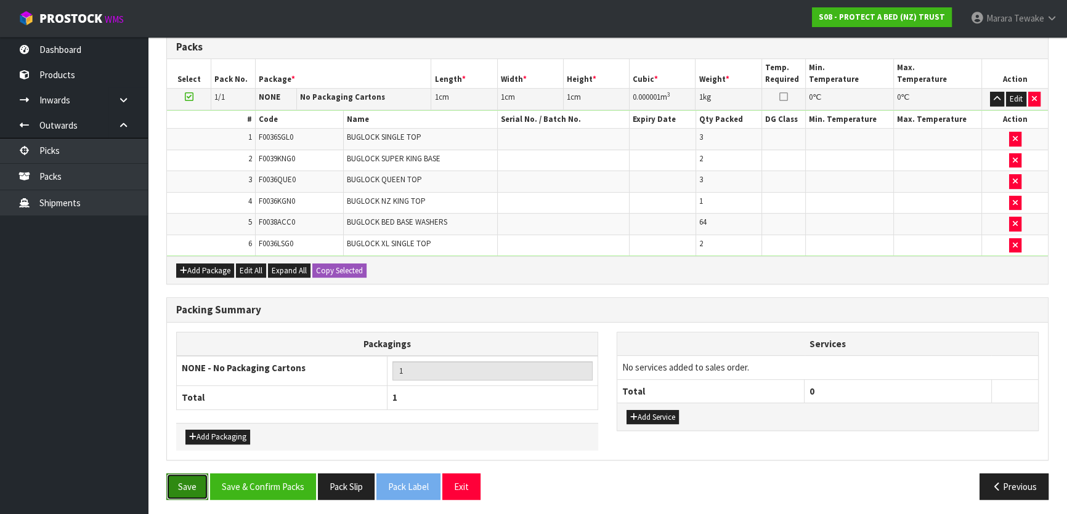
click at [194, 487] on button "Save" at bounding box center [187, 487] width 42 height 26
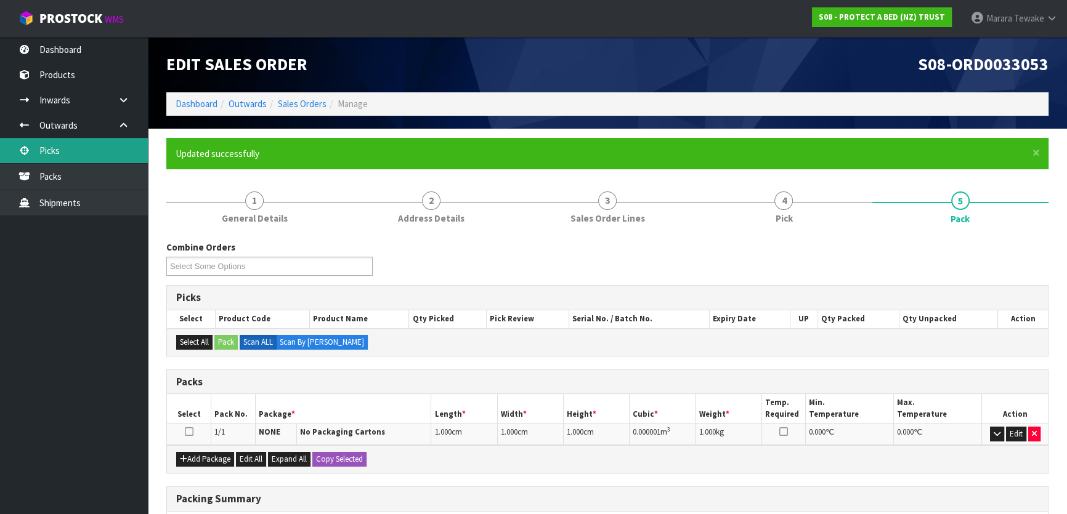
click at [104, 151] on link "Picks" at bounding box center [74, 150] width 148 height 25
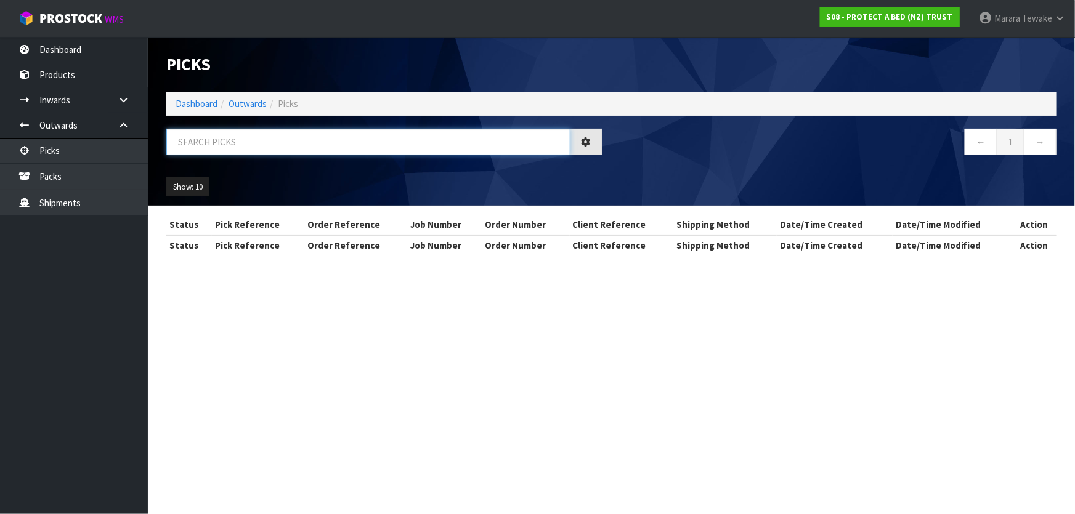
click at [186, 147] on input "text" at bounding box center [368, 142] width 404 height 26
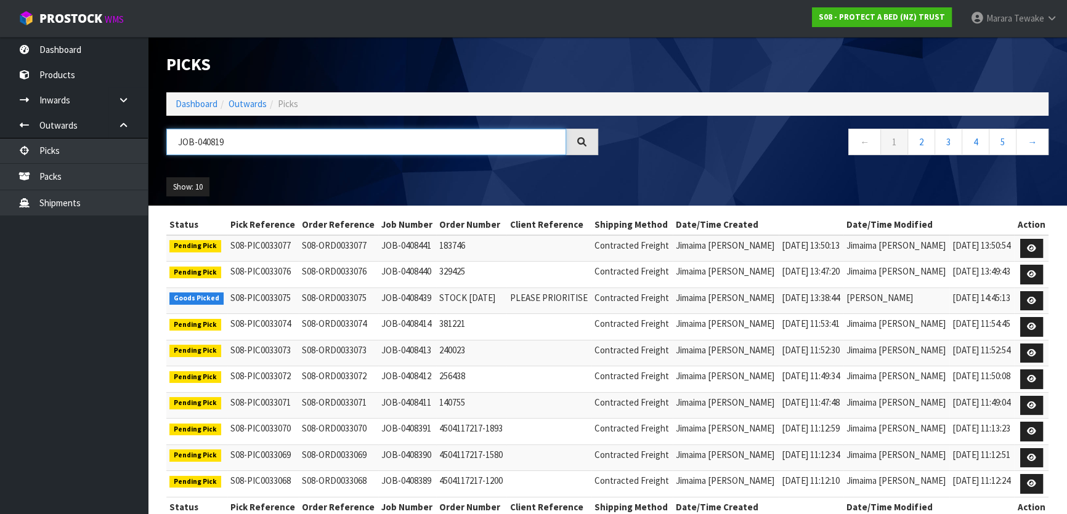
type input "JOB-0408190"
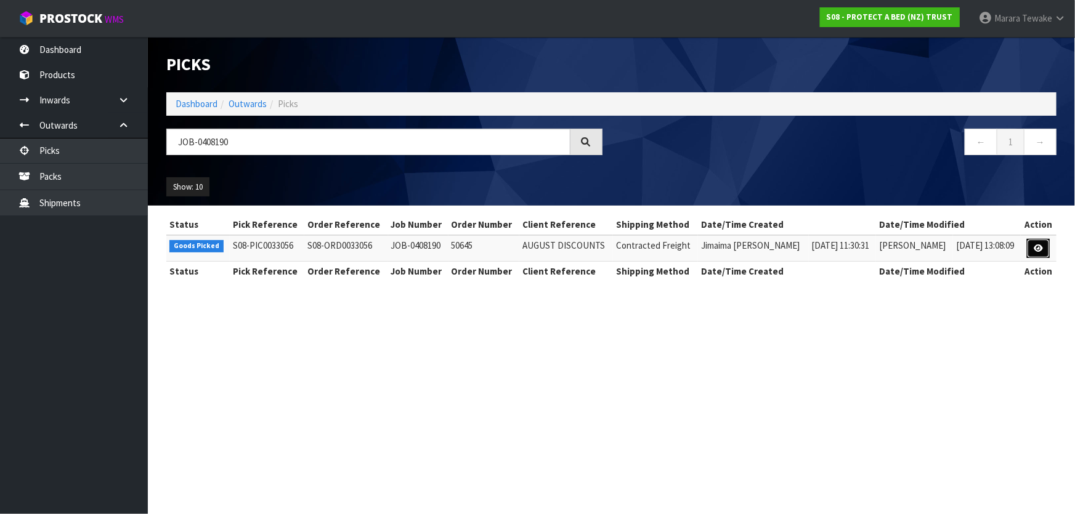
click at [1044, 245] on link at bounding box center [1038, 249] width 23 height 20
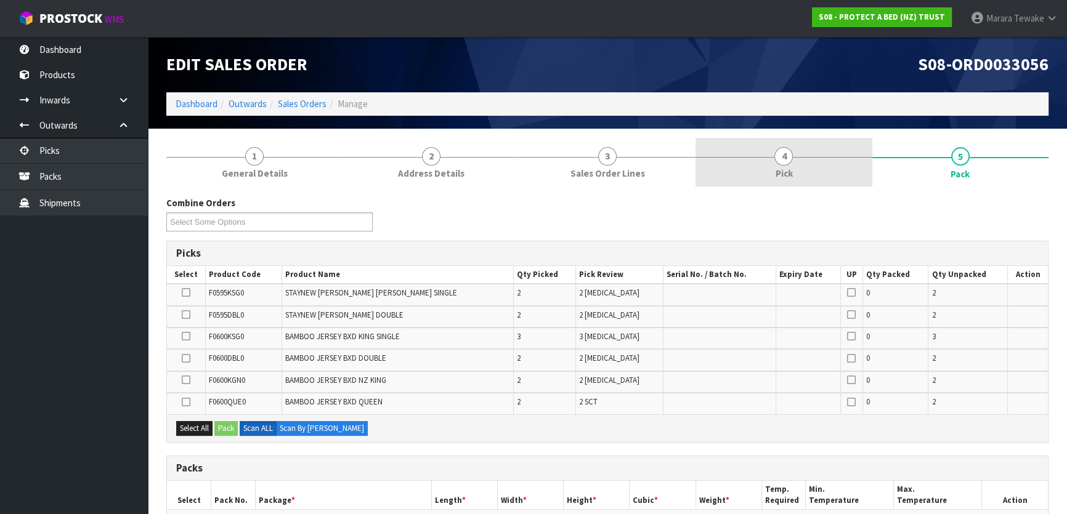
click at [802, 161] on link "4 Pick" at bounding box center [784, 162] width 176 height 49
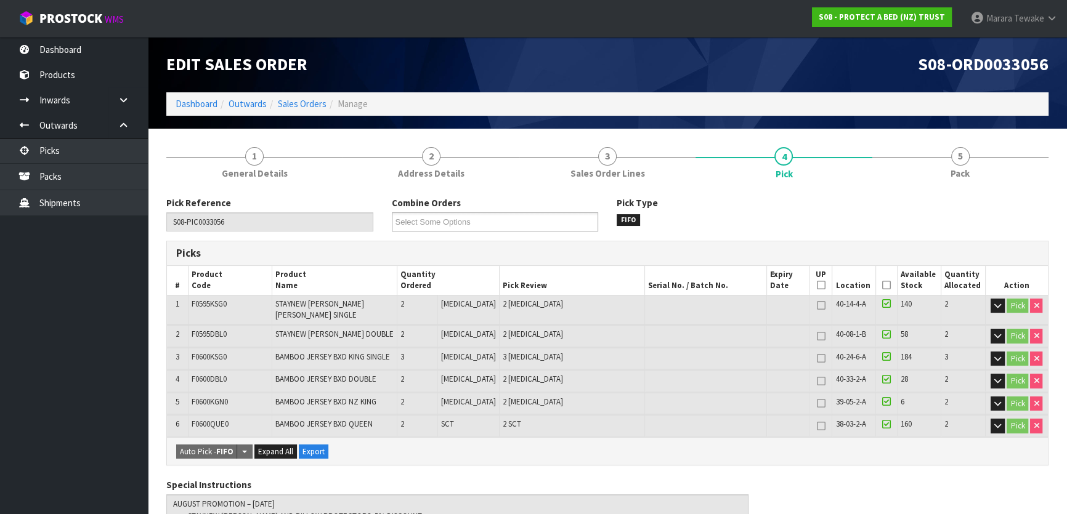
click at [882, 285] on icon at bounding box center [886, 285] width 9 height 1
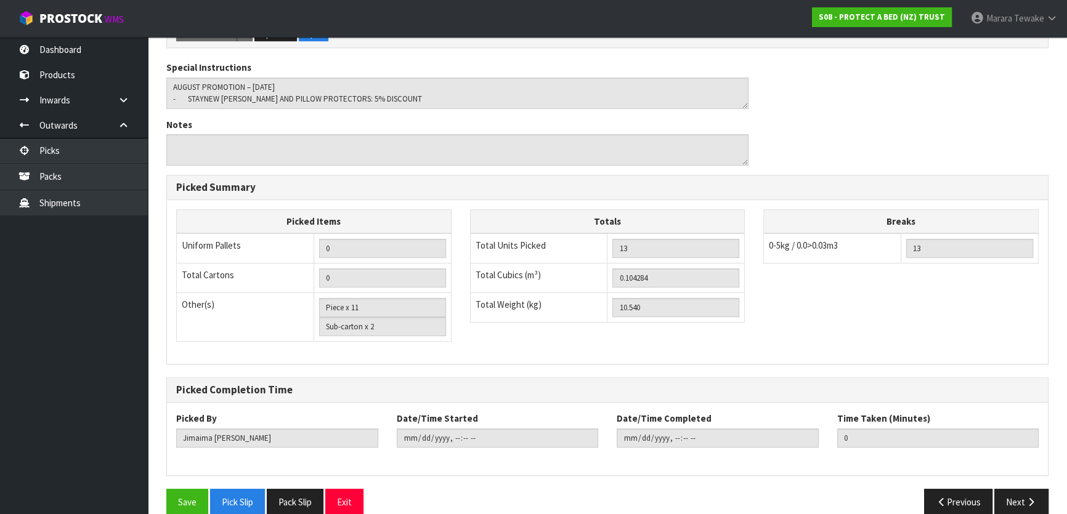
scroll to position [470, 0]
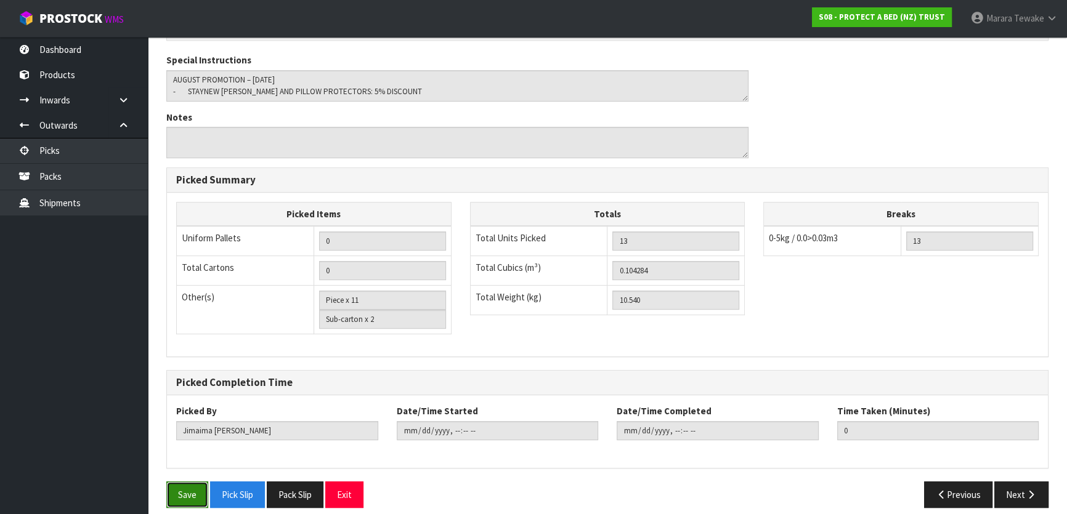
click at [179, 482] on button "Save" at bounding box center [187, 495] width 42 height 26
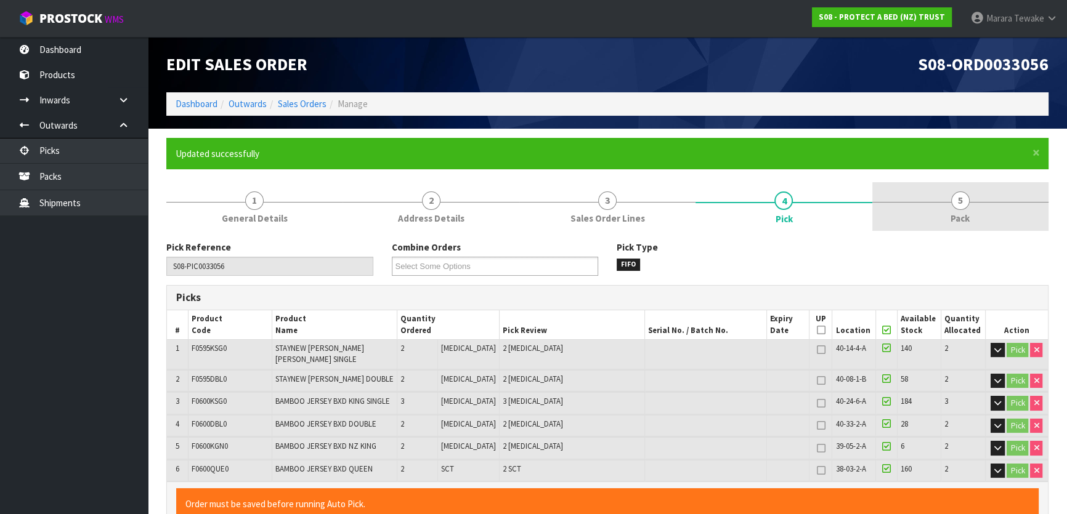
type input "[PERSON_NAME]"
type input "[DATE]T14:57:32"
click at [961, 201] on span "5" at bounding box center [960, 201] width 18 height 18
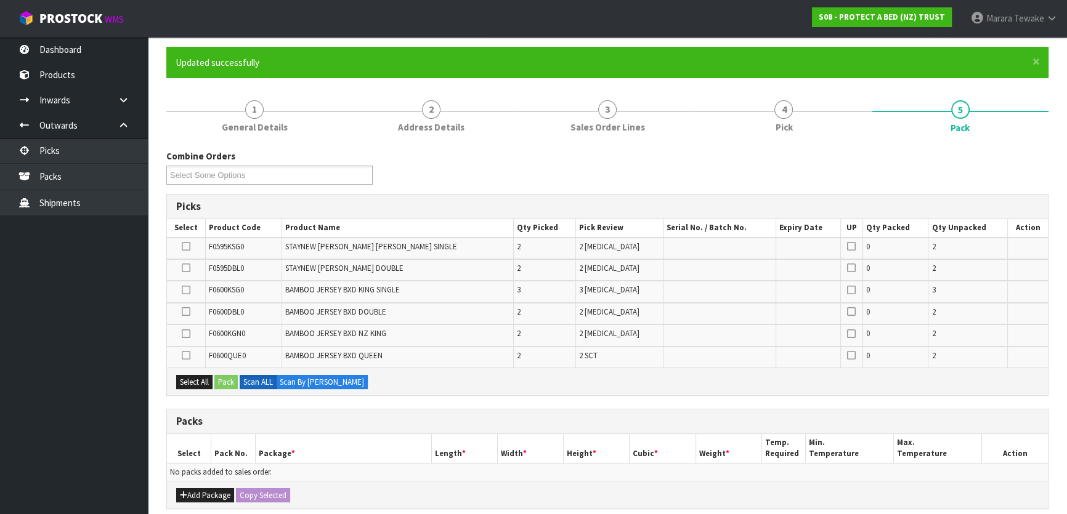
scroll to position [311, 0]
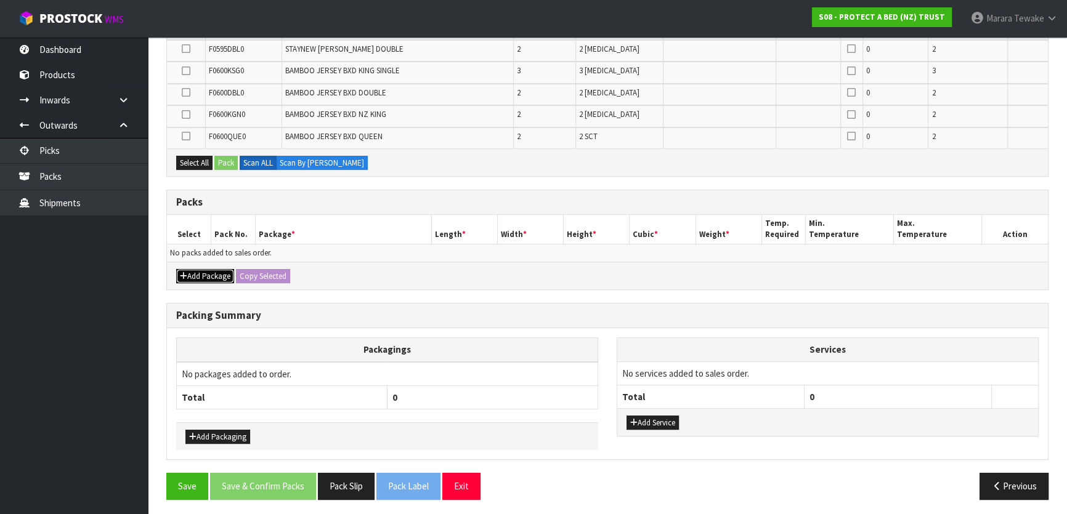
click at [203, 270] on button "Add Package" at bounding box center [205, 276] width 58 height 15
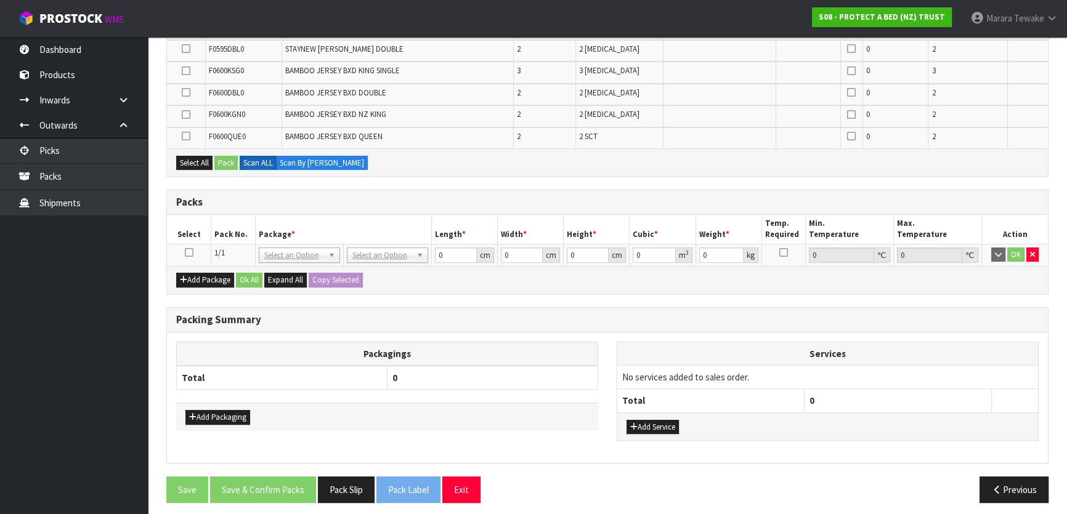
click at [189, 253] on icon at bounding box center [189, 253] width 9 height 1
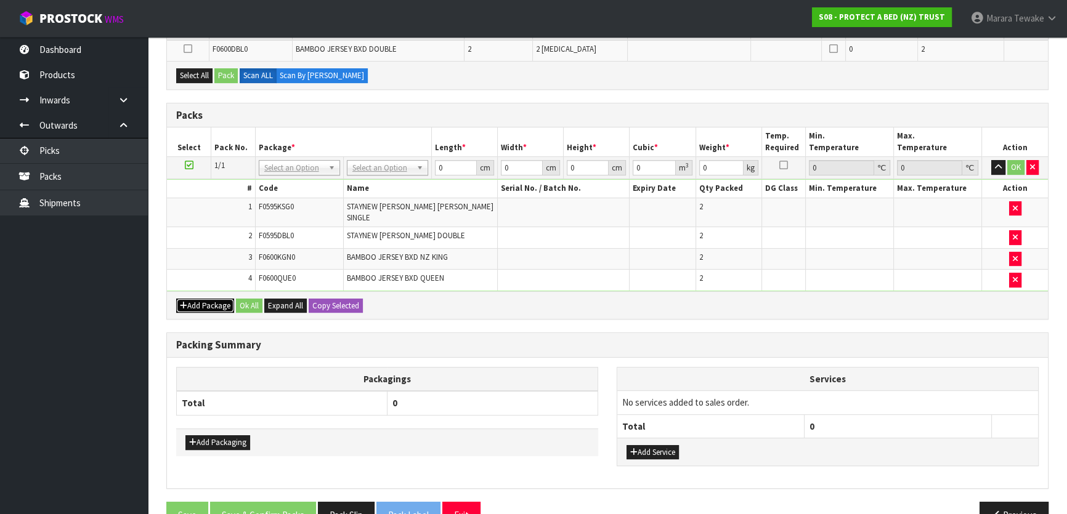
click at [203, 299] on button "Add Package" at bounding box center [205, 306] width 58 height 15
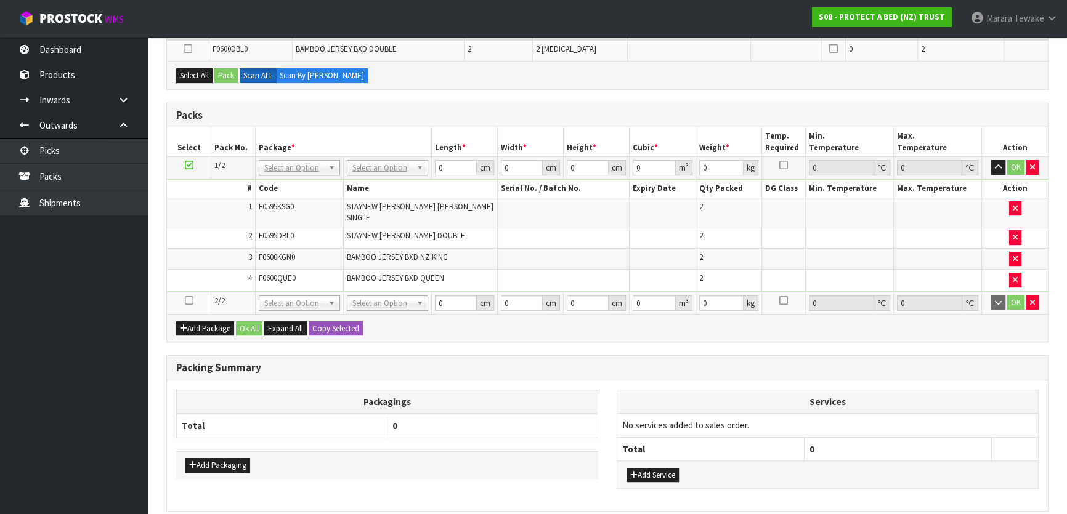
click at [187, 301] on icon at bounding box center [189, 301] width 9 height 1
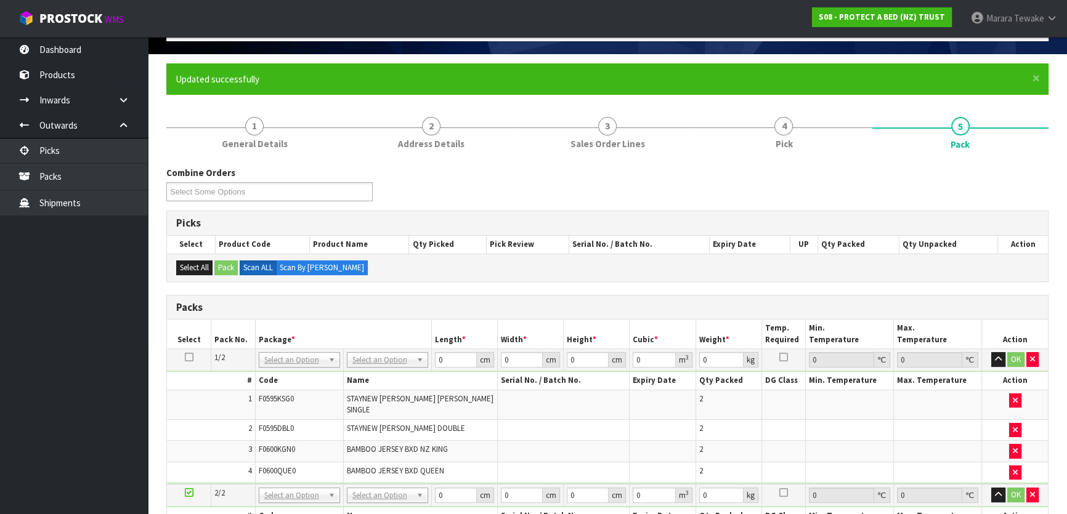
scroll to position [372, 0]
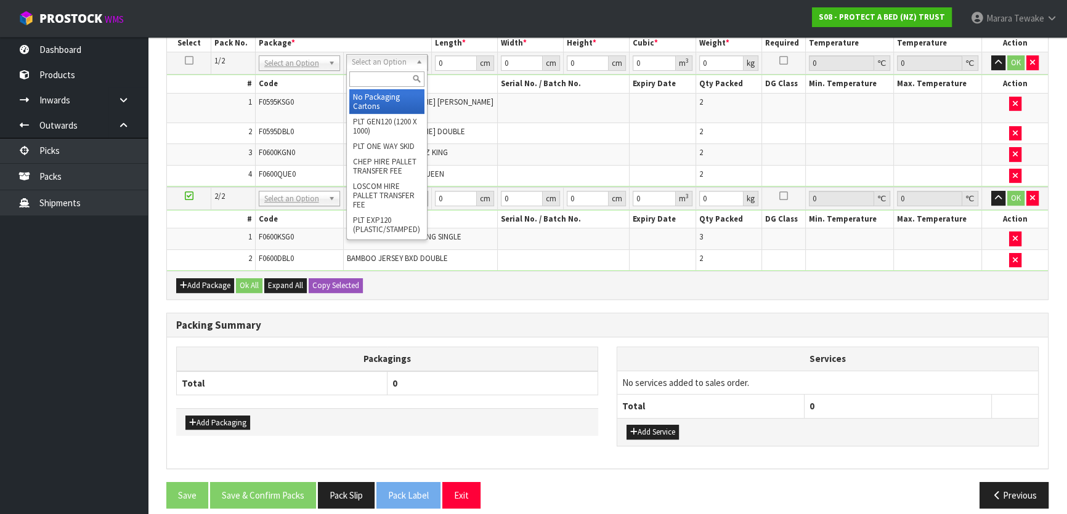
click at [373, 70] on div at bounding box center [387, 79] width 80 height 20
click at [374, 77] on input "text" at bounding box center [386, 78] width 75 height 15
type input "oc"
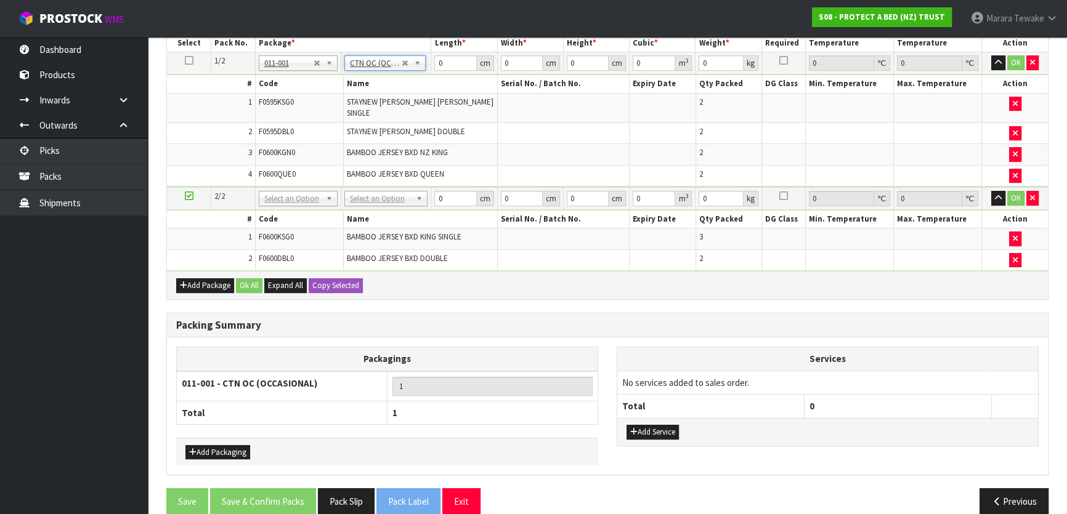
type input "6.8"
click at [187, 60] on icon at bounding box center [189, 60] width 9 height 1
click at [341, 278] on button "Copy Selected" at bounding box center [336, 285] width 54 height 15
click at [341, 278] on button "Confirm Copy Selected" at bounding box center [349, 285] width 81 height 15
type input "6.8"
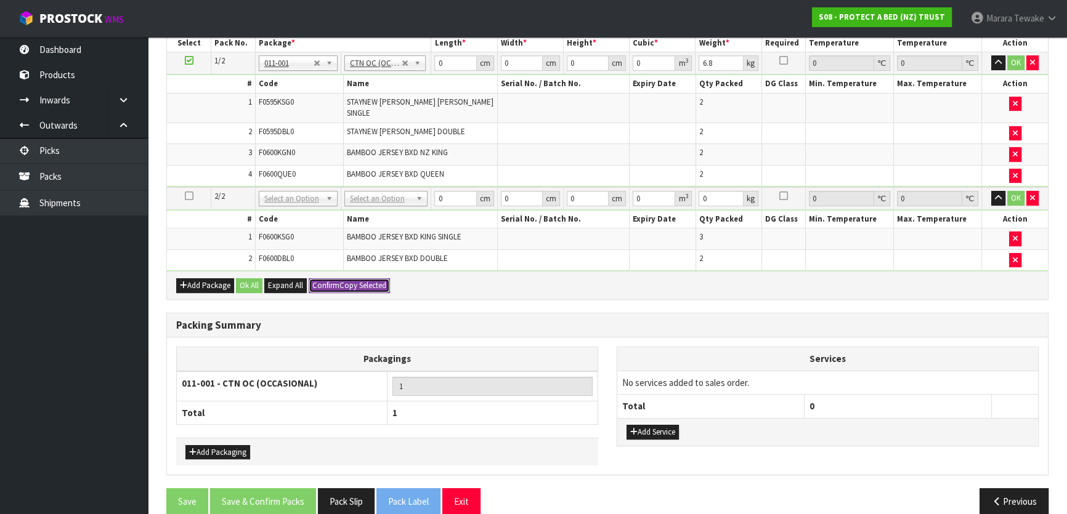
type input "2"
drag, startPoint x: 446, startPoint y: 64, endPoint x: 420, endPoint y: 52, distance: 28.4
click at [424, 55] on tr "1/2 NONE 007-001 007-002 007-004 007-009 007-013 007-014 007-015 007-017 007-01…" at bounding box center [607, 63] width 881 height 22
type input "58"
type input "41"
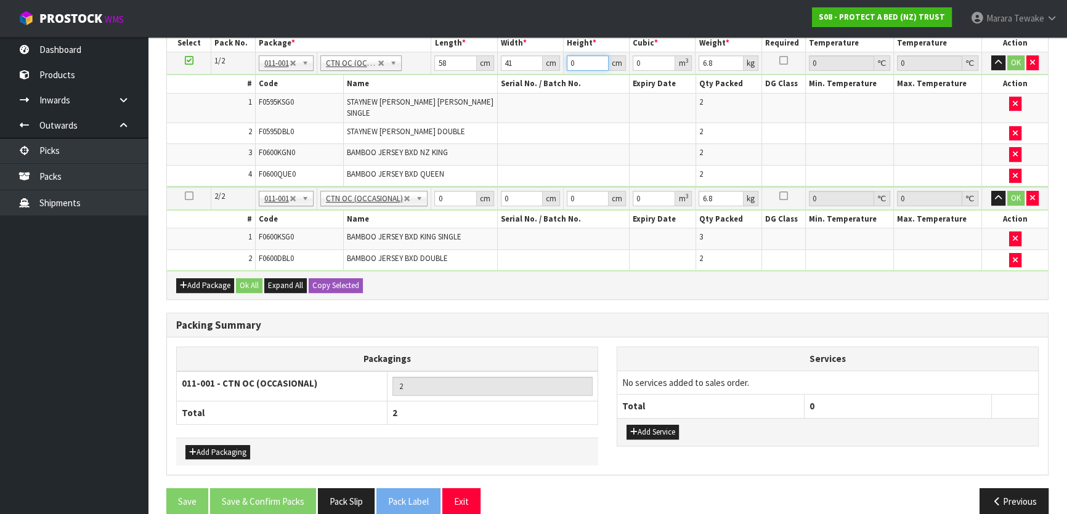
type input "3"
type input "0.007134"
type input "32"
type input "0.076096"
type input "32"
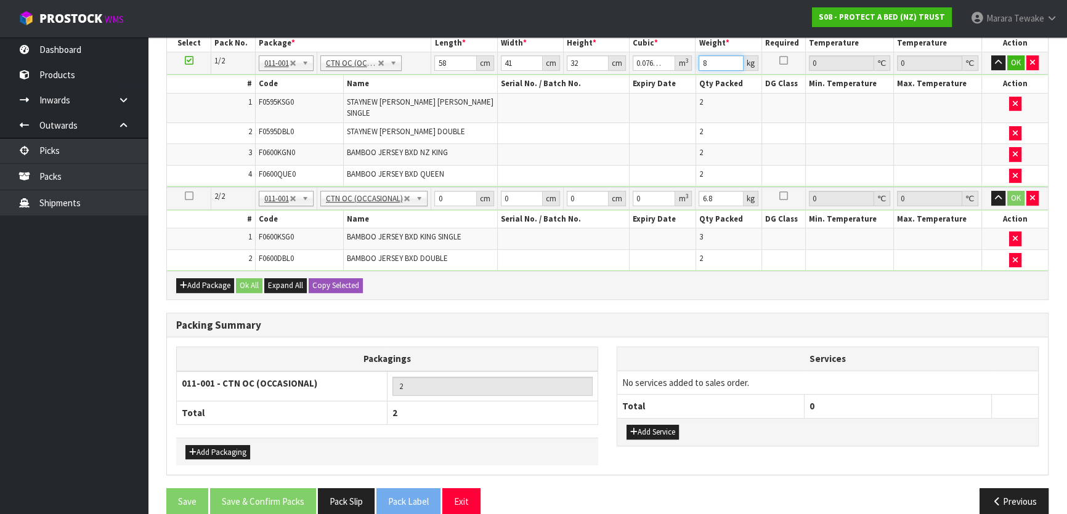
type input "8"
click at [991, 55] on button "button" at bounding box center [998, 62] width 14 height 15
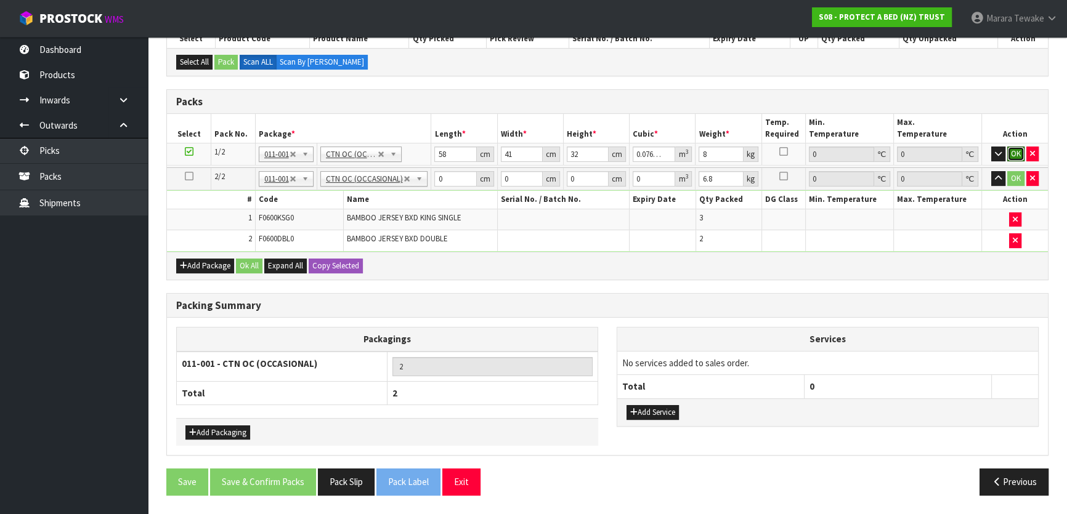
click button "OK" at bounding box center [1015, 154] width 17 height 15
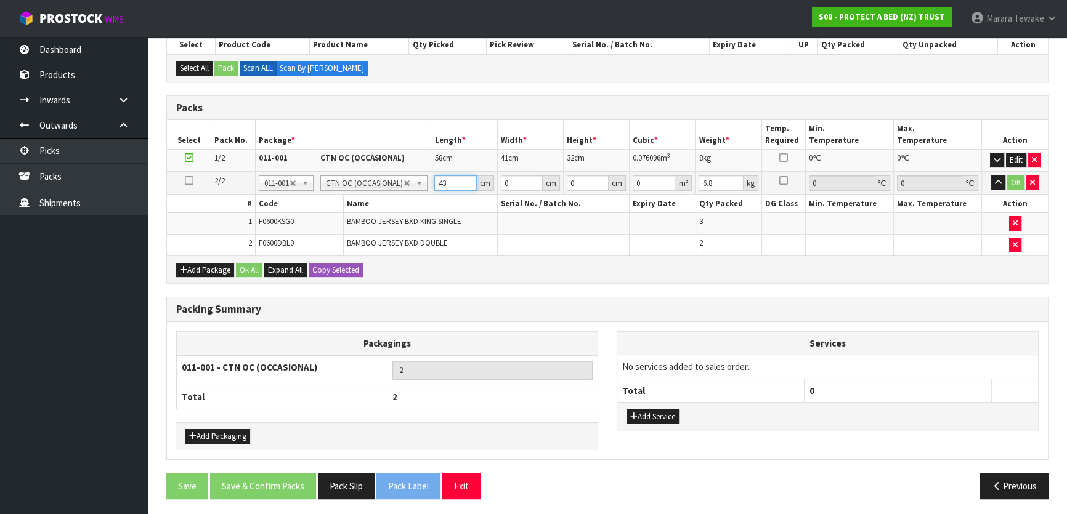
type input "43"
type input "40"
type input "3"
type input "0.00516"
type input "31"
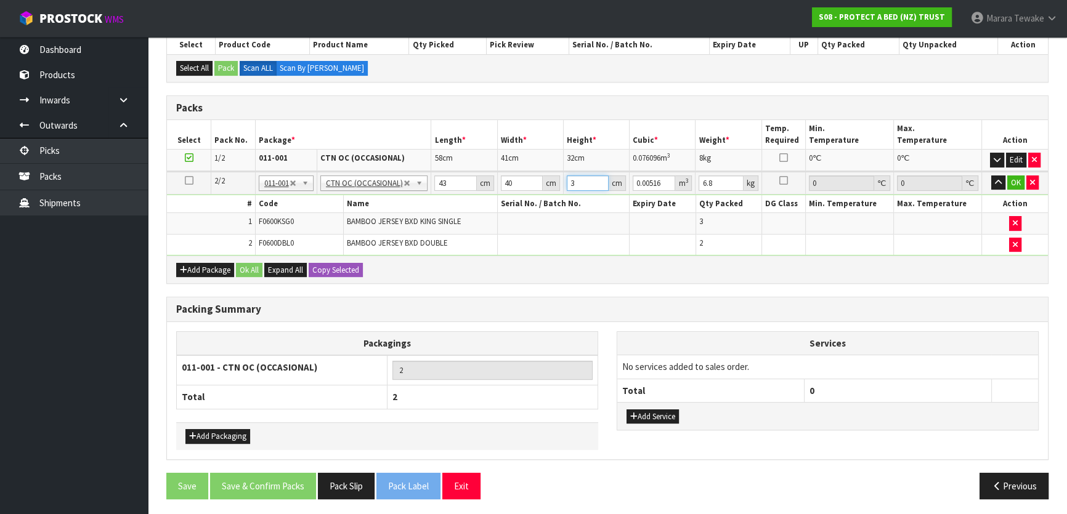
type input "0.05332"
type input "31"
type input "5"
click at [991, 176] on button "button" at bounding box center [998, 183] width 14 height 15
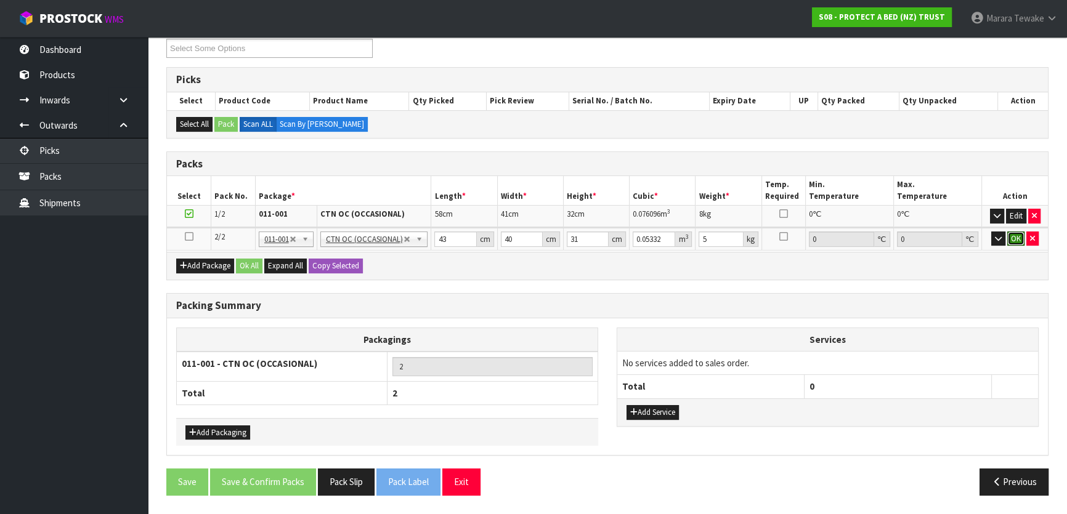
click button "OK" at bounding box center [1015, 239] width 17 height 15
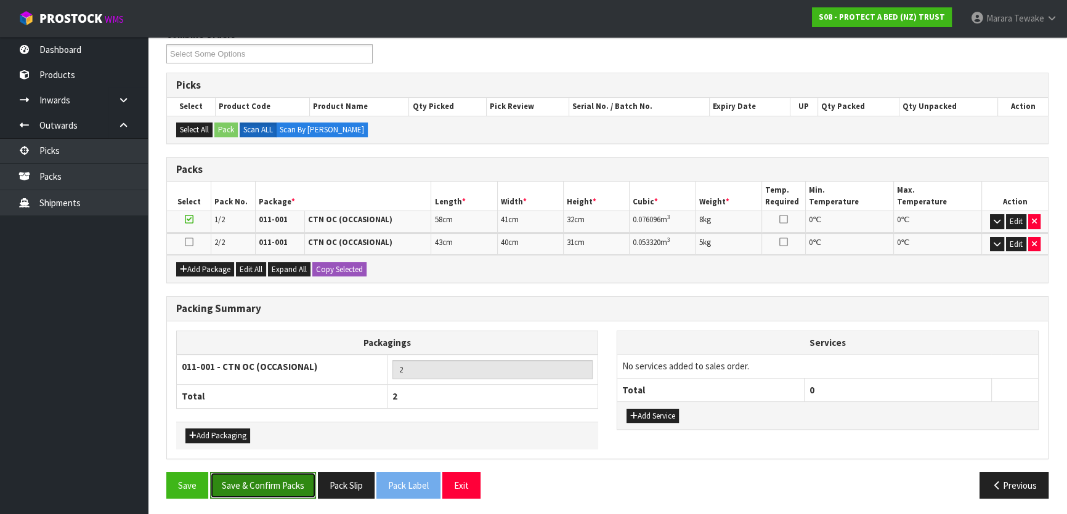
click at [301, 474] on button "Save & Confirm Packs" at bounding box center [263, 486] width 106 height 26
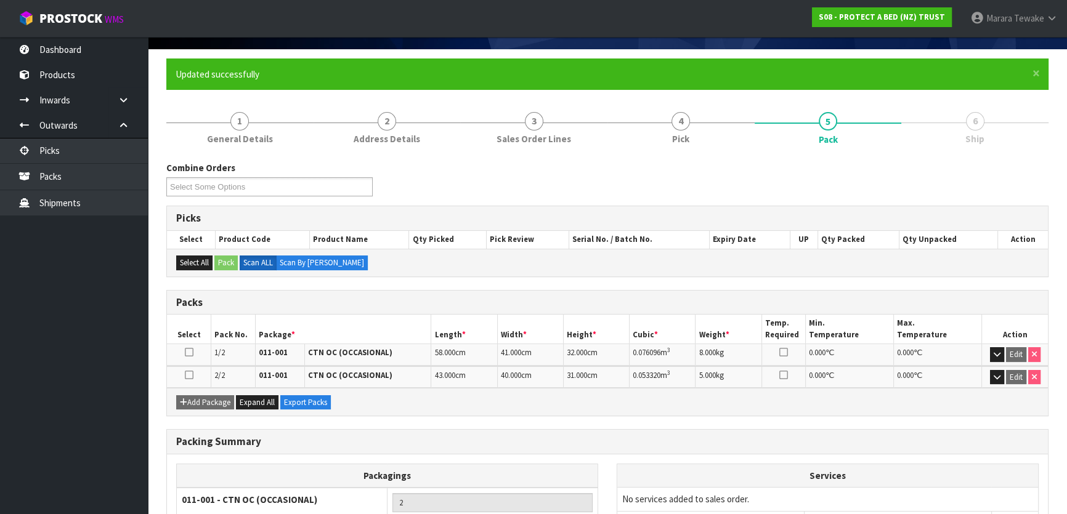
scroll to position [185, 0]
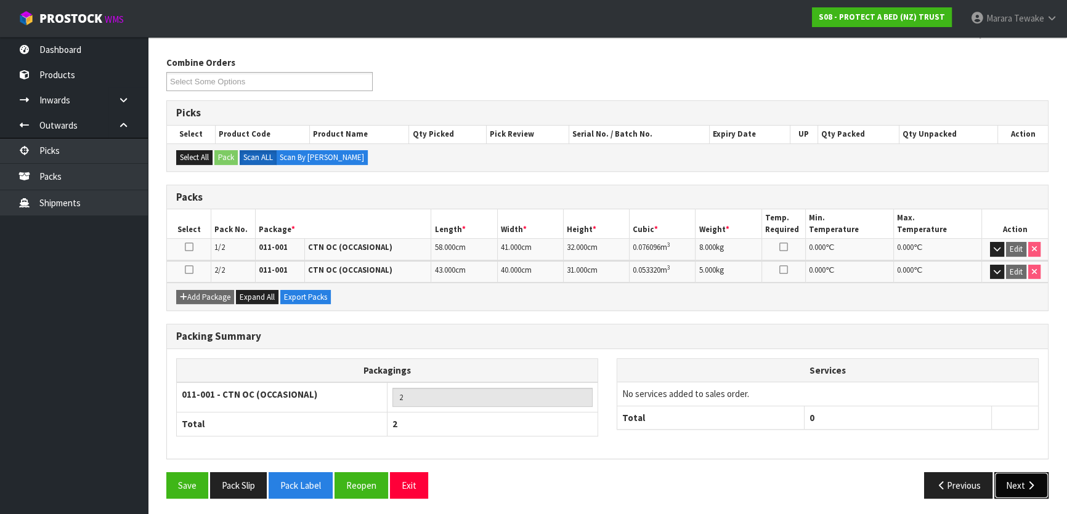
click at [1029, 483] on icon "button" at bounding box center [1031, 485] width 12 height 9
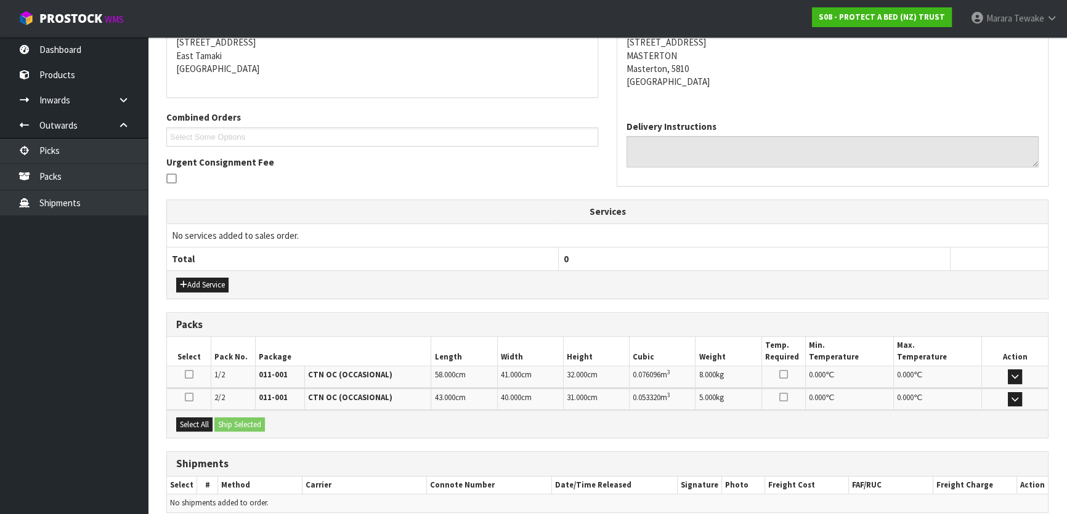
scroll to position [307, 0]
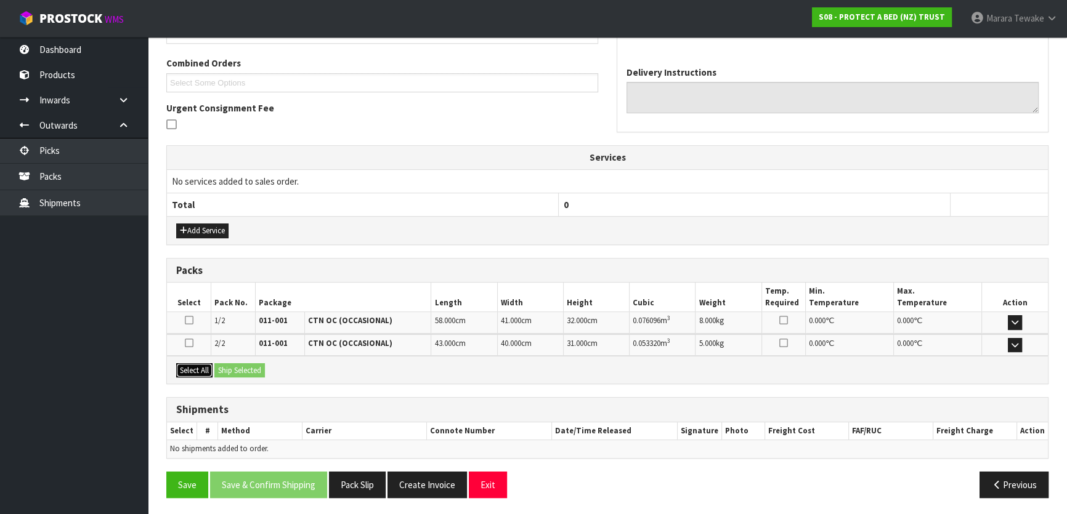
click at [197, 364] on button "Select All" at bounding box center [194, 371] width 36 height 15
click at [234, 364] on button "Ship Selected" at bounding box center [239, 371] width 51 height 15
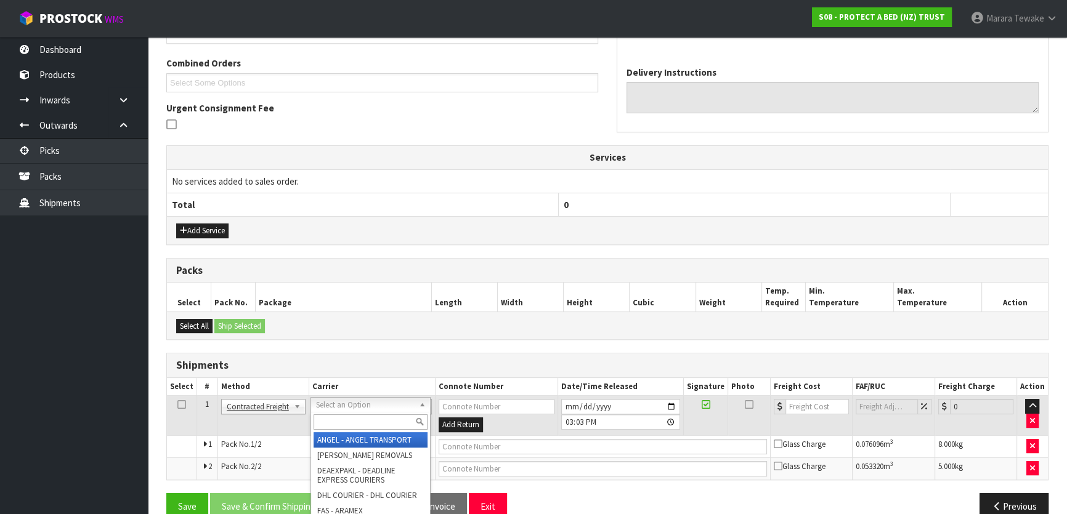
click at [348, 425] on input "text" at bounding box center [371, 422] width 114 height 15
type input "nzp"
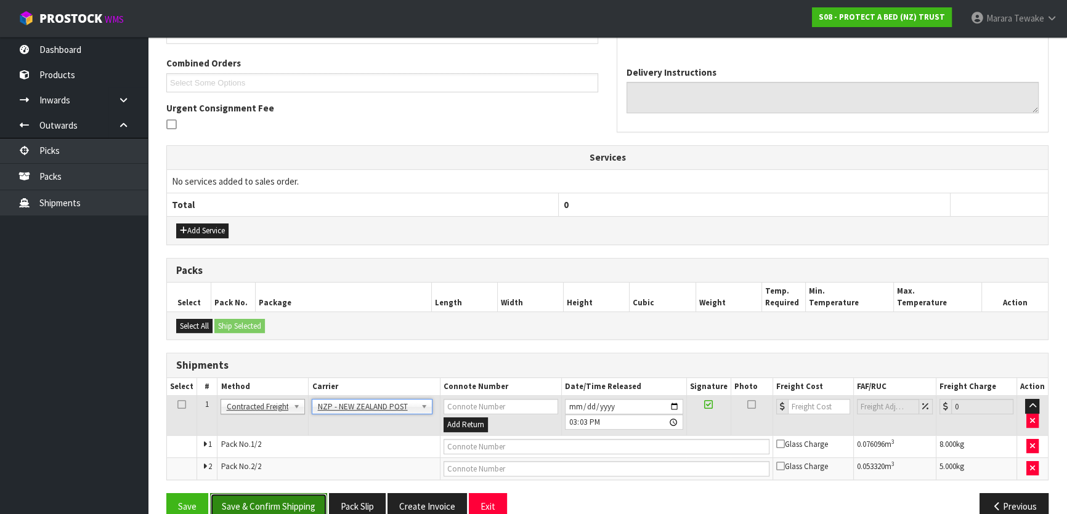
click at [272, 500] on button "Save & Confirm Shipping" at bounding box center [268, 507] width 117 height 26
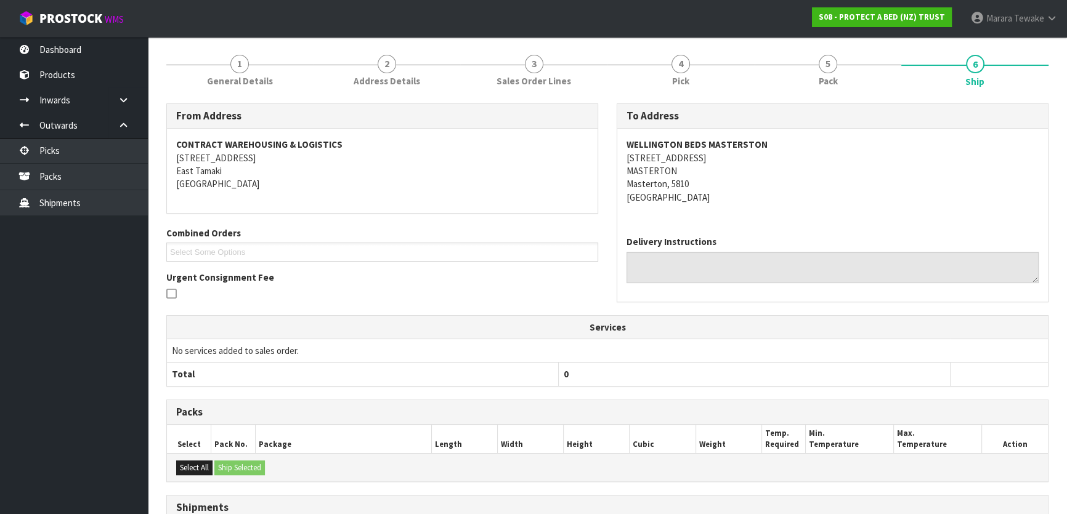
scroll to position [310, 0]
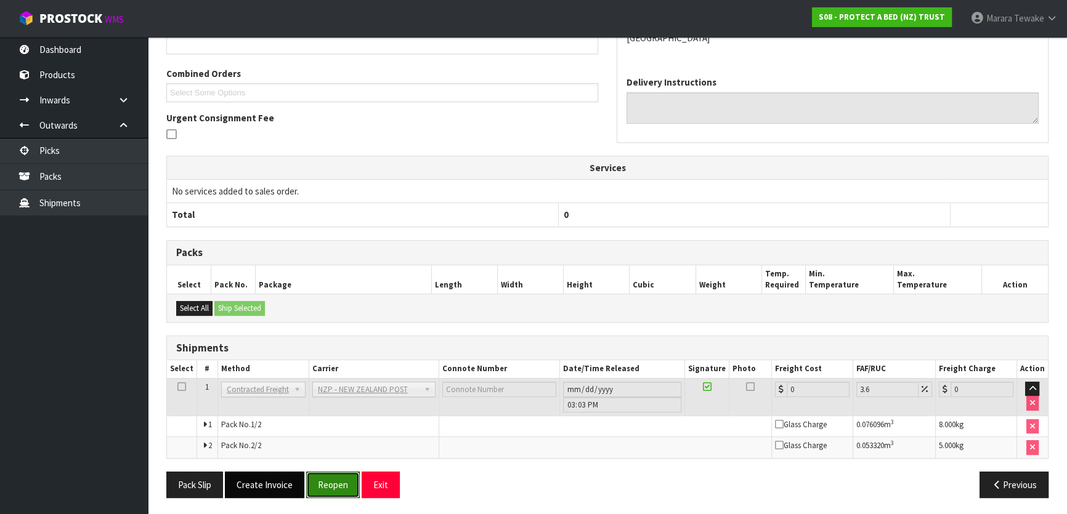
drag, startPoint x: 323, startPoint y: 484, endPoint x: 286, endPoint y: 482, distance: 37.0
click at [323, 484] on button "Reopen" at bounding box center [333, 485] width 54 height 26
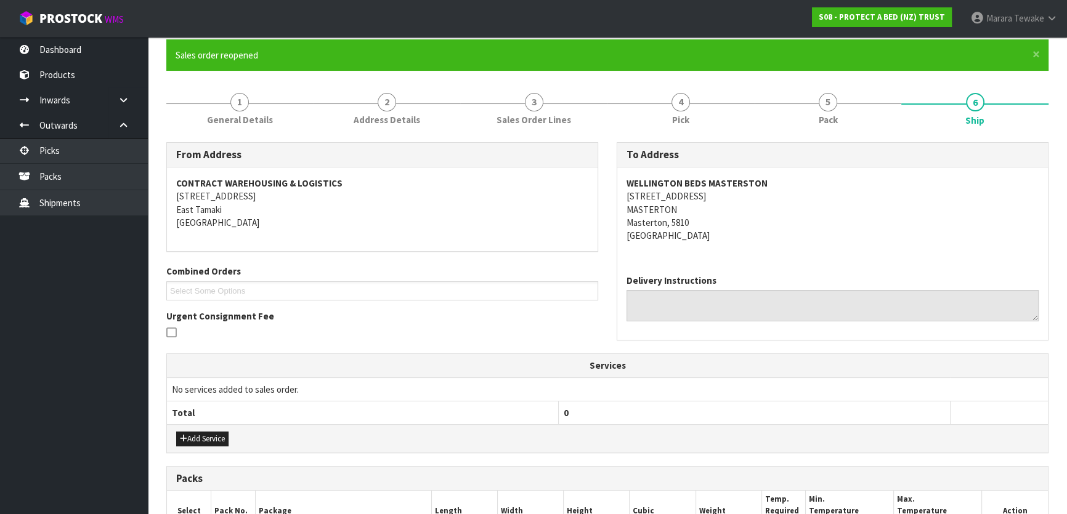
scroll to position [328, 0]
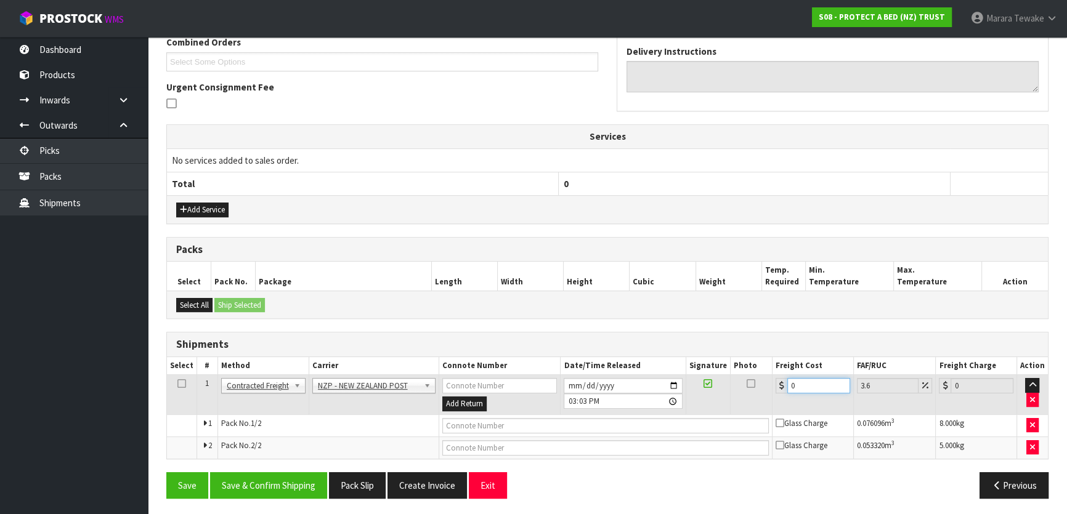
drag, startPoint x: 818, startPoint y: 383, endPoint x: 746, endPoint y: 370, distance: 73.4
click at [752, 370] on table "Select # Method Carrier Connote Number Date/Time Released Signature Photo Freig…" at bounding box center [607, 408] width 881 height 102
type input "2"
type input "2.07"
type input "22"
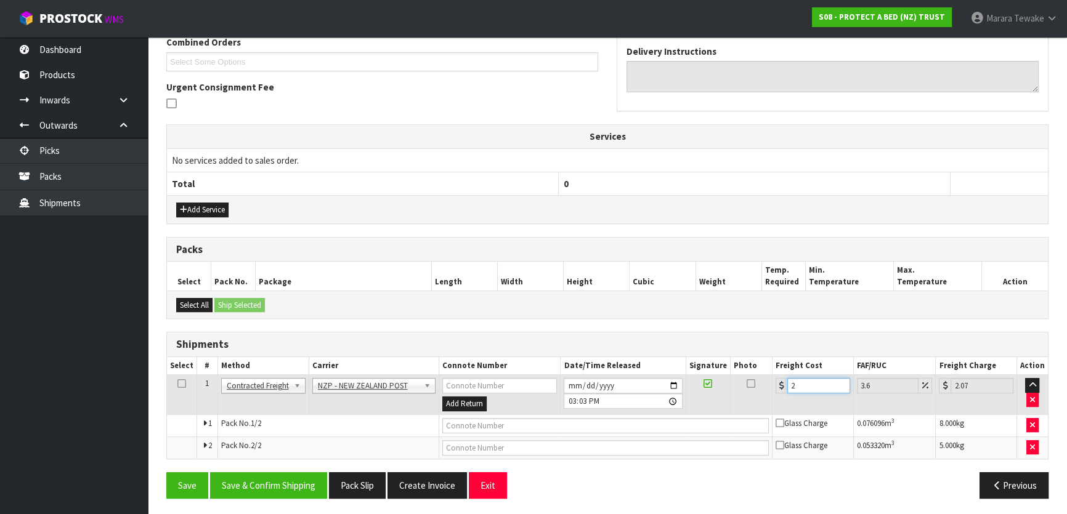
type input "22.79"
type input "22.5"
type input "23.31"
type input "22.59"
type input "23.4"
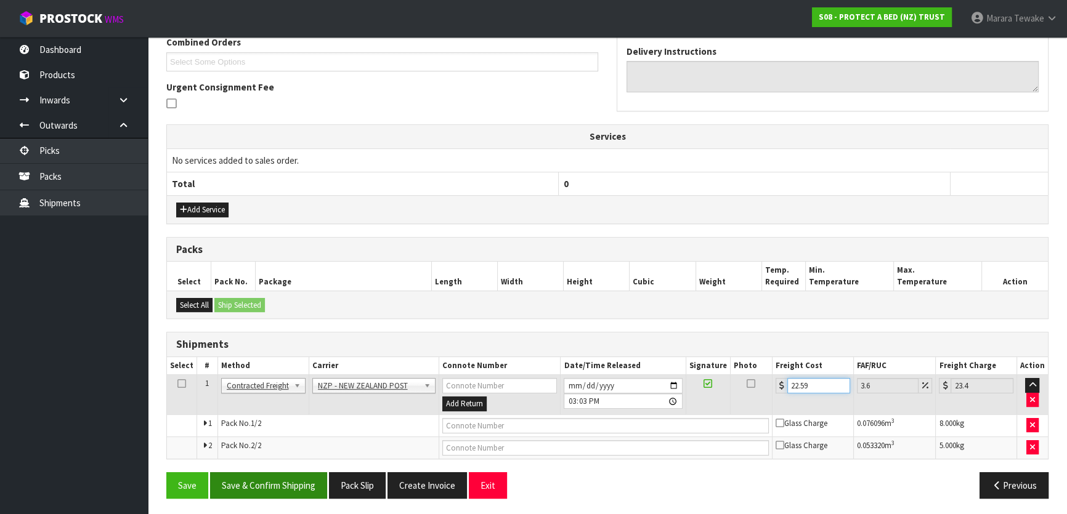
type input "22.59"
drag, startPoint x: 277, startPoint y: 493, endPoint x: 252, endPoint y: 488, distance: 25.1
click at [275, 493] on button "Save & Confirm Shipping" at bounding box center [268, 486] width 117 height 26
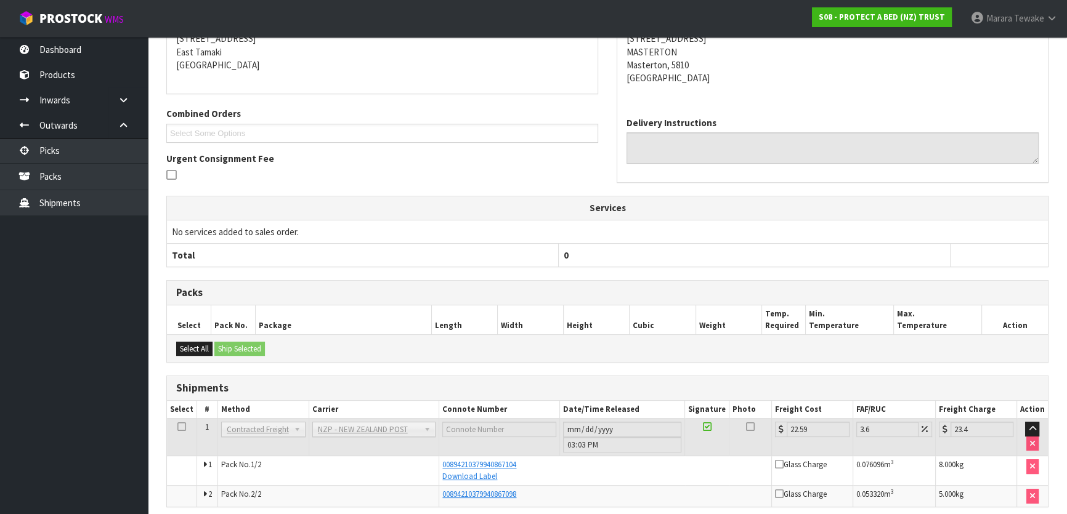
scroll to position [0, 0]
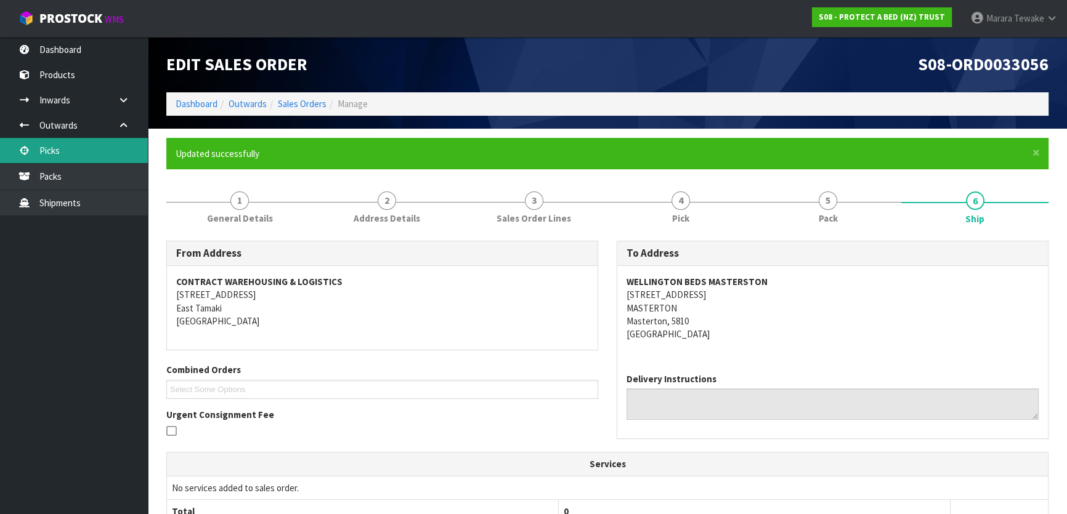
click at [96, 155] on link "Picks" at bounding box center [74, 150] width 148 height 25
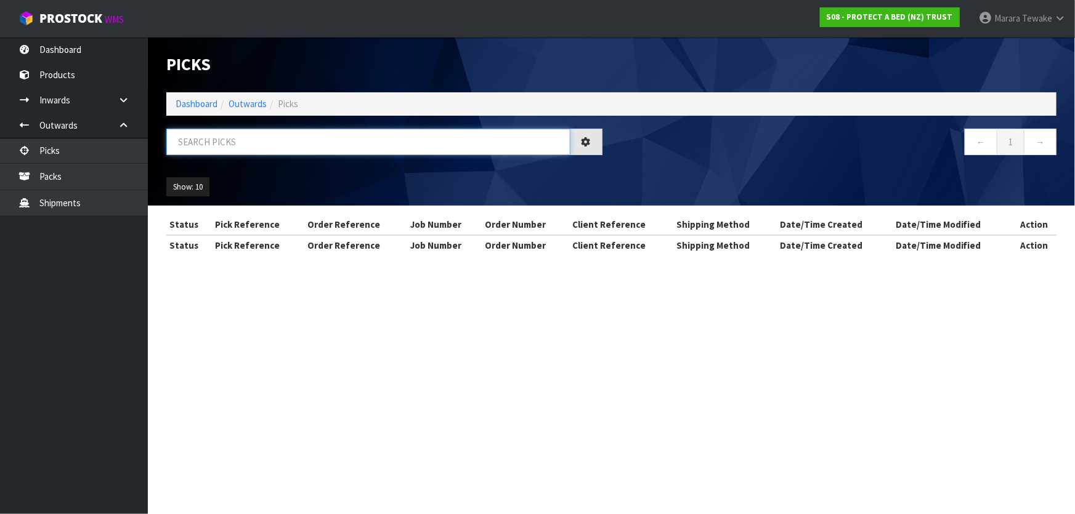
drag, startPoint x: 187, startPoint y: 138, endPoint x: 190, endPoint y: 129, distance: 9.7
click at [187, 135] on input "text" at bounding box center [368, 142] width 404 height 26
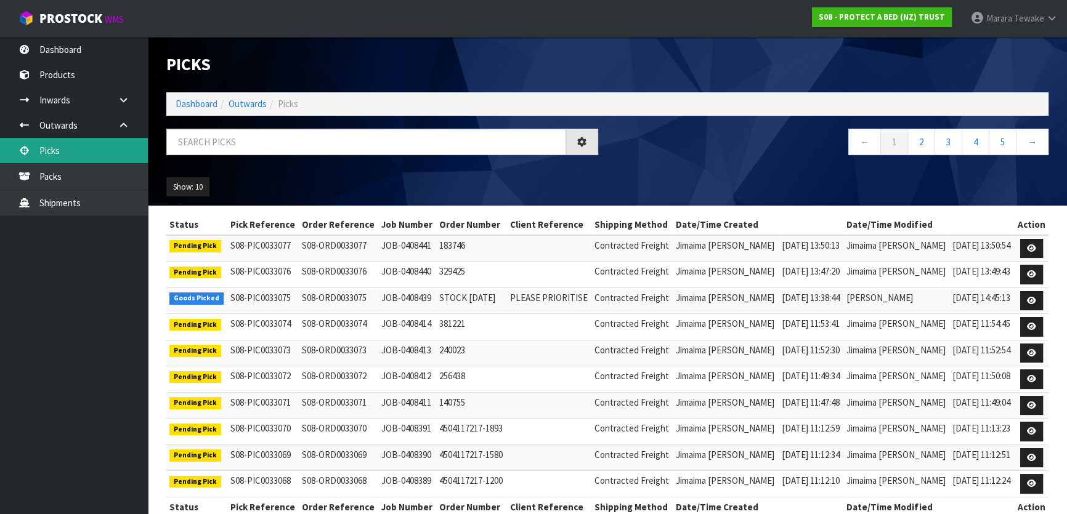
click at [76, 153] on link "Picks" at bounding box center [74, 150] width 148 height 25
click at [126, 148] on link "Picks" at bounding box center [74, 150] width 148 height 25
click at [204, 136] on input "text" at bounding box center [366, 142] width 400 height 26
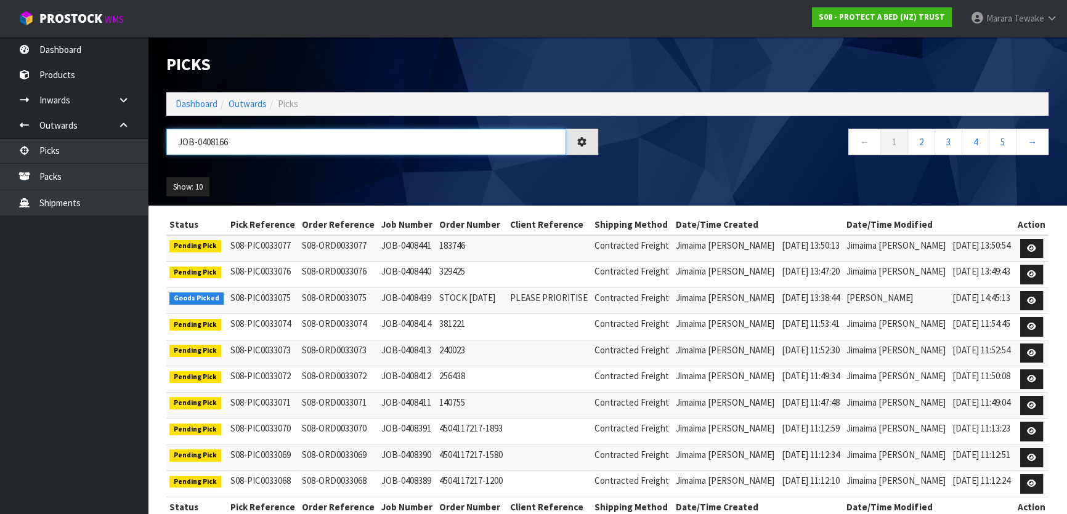
type input "JOB-0408166"
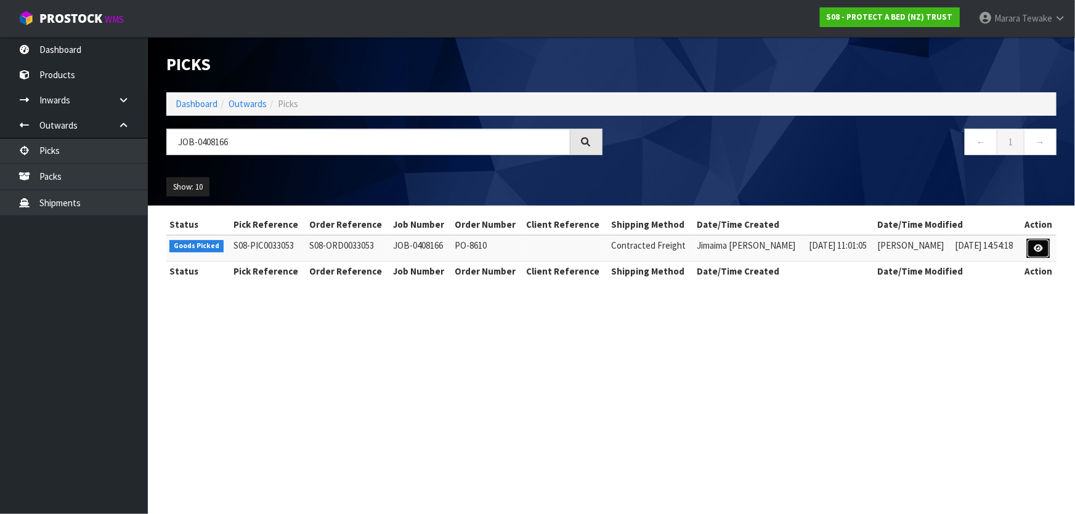
click at [1039, 248] on icon at bounding box center [1038, 249] width 9 height 8
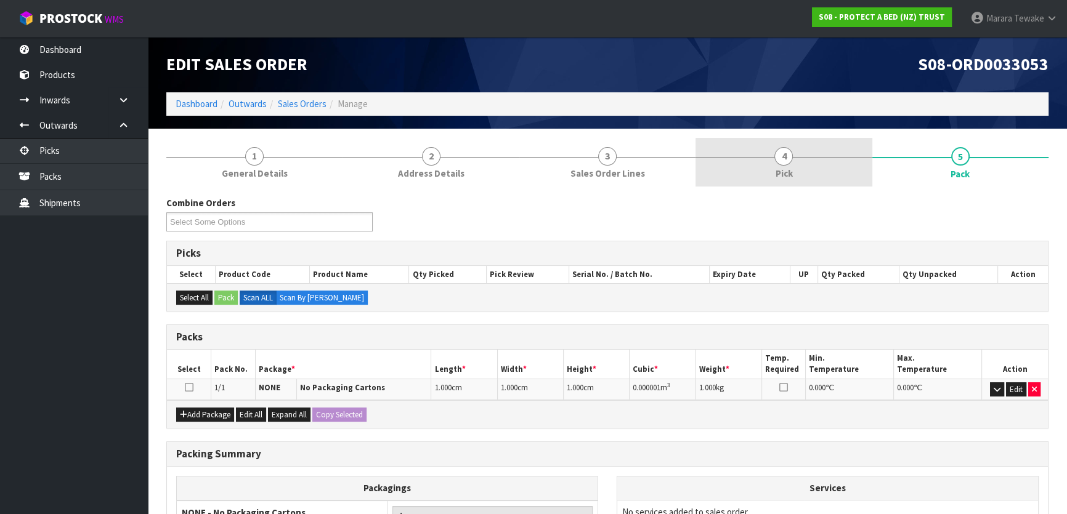
click at [802, 174] on link "4 Pick" at bounding box center [784, 162] width 176 height 49
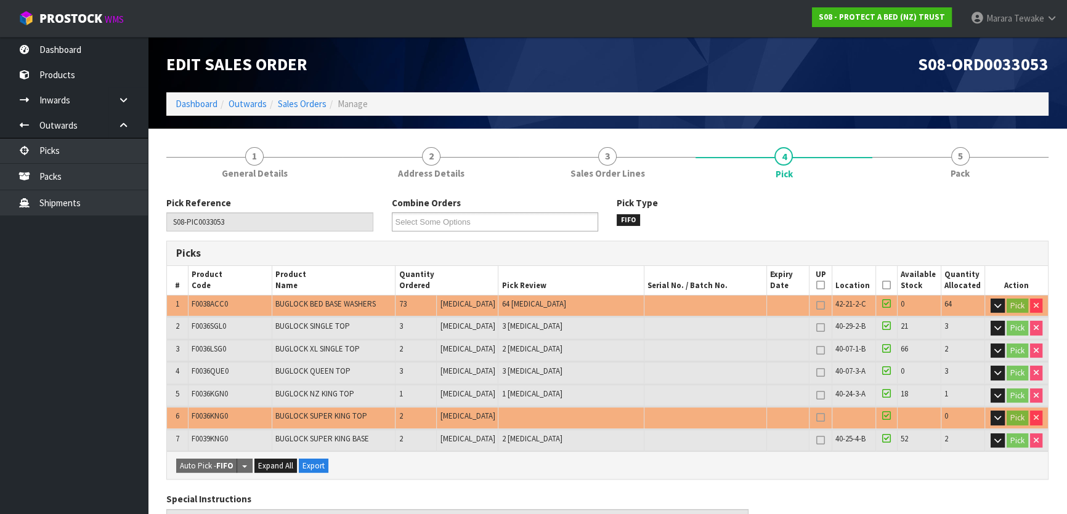
click at [884, 286] on icon at bounding box center [886, 285] width 9 height 1
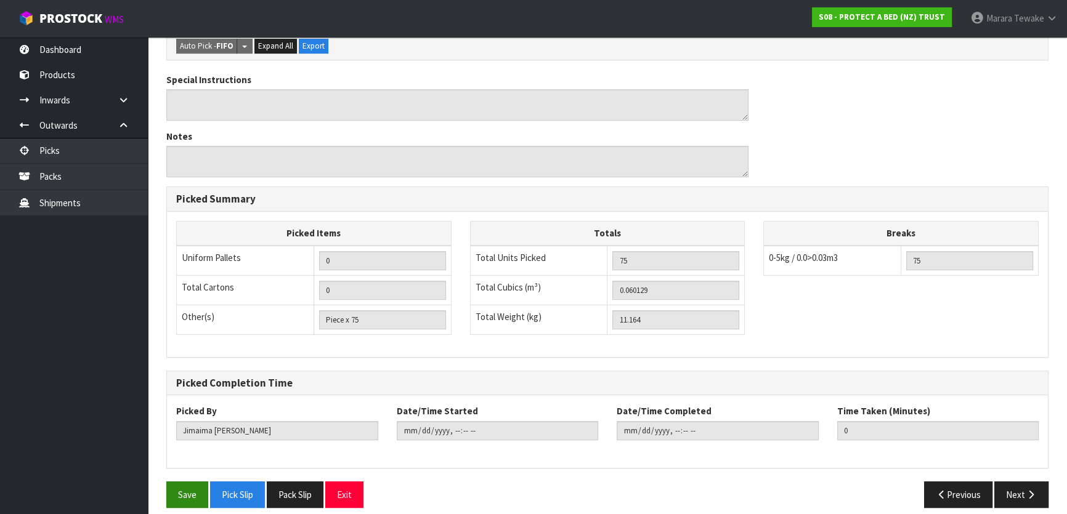
scroll to position [473, 0]
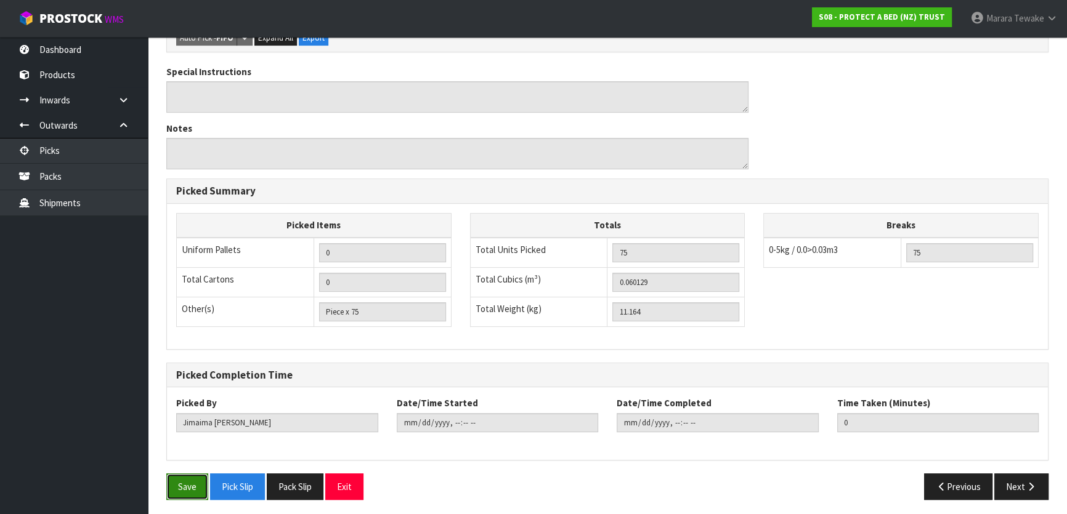
click at [195, 481] on button "Save" at bounding box center [187, 487] width 42 height 26
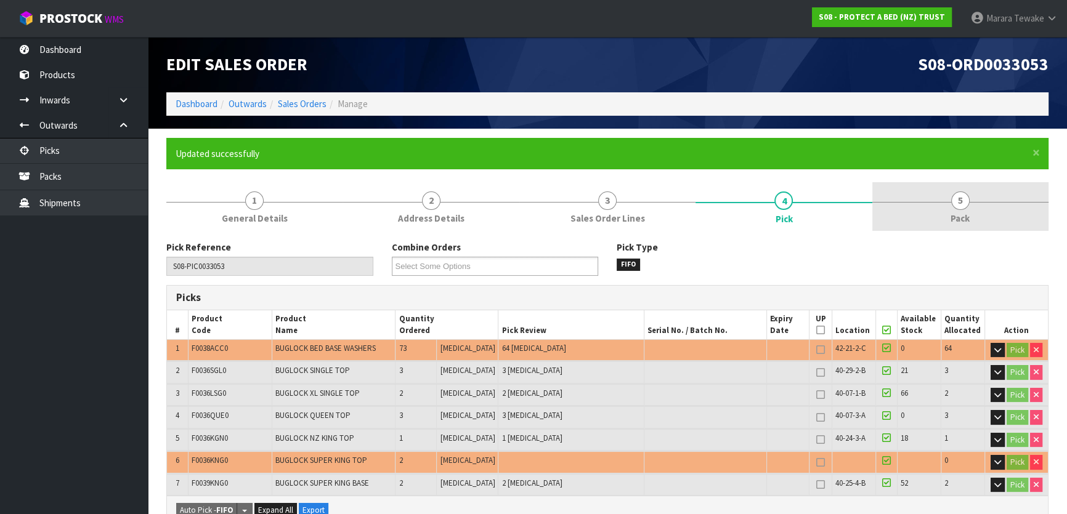
click at [970, 197] on link "5 Pack" at bounding box center [960, 206] width 176 height 49
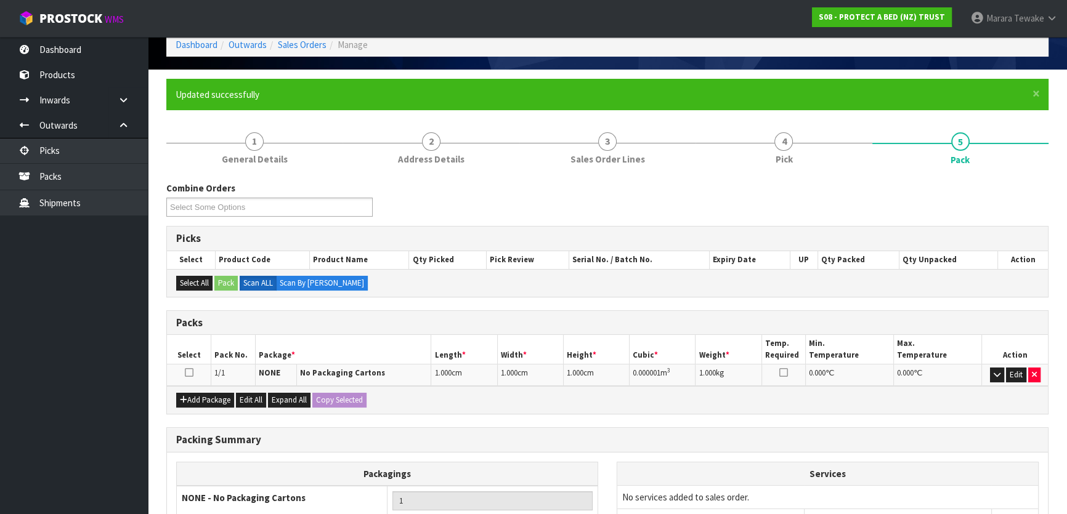
scroll to position [190, 0]
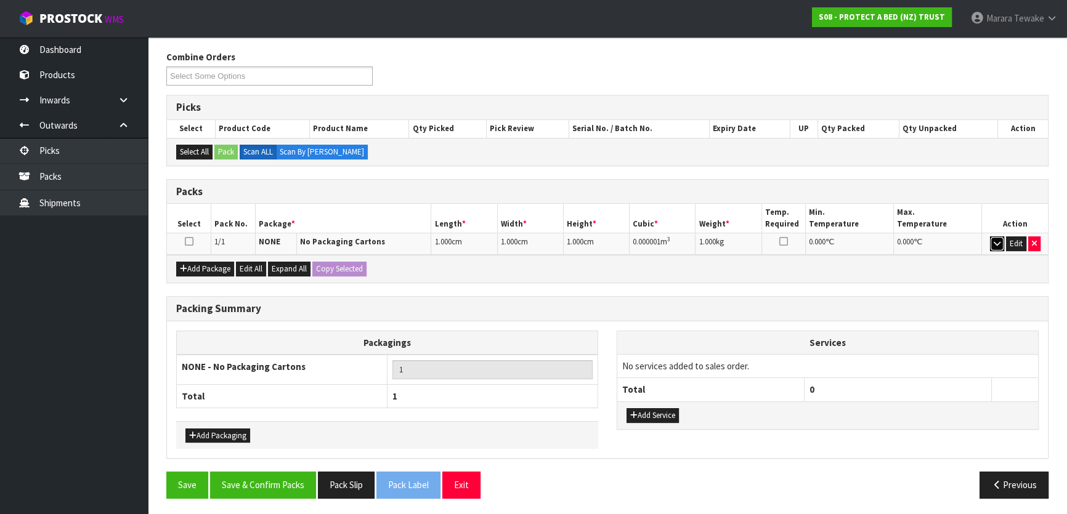
click at [994, 240] on icon "button" at bounding box center [997, 244] width 7 height 8
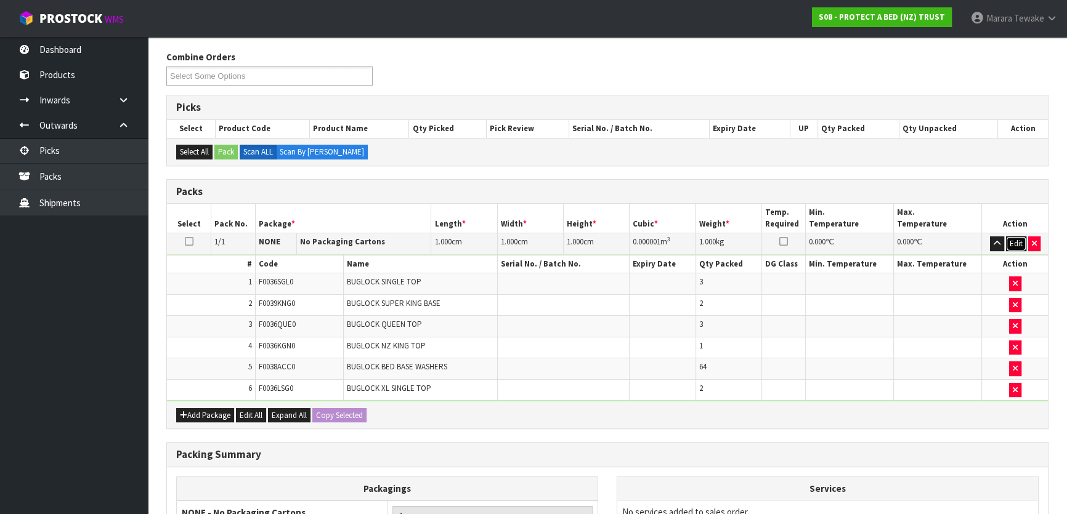
click at [1017, 243] on button "Edit" at bounding box center [1016, 244] width 20 height 15
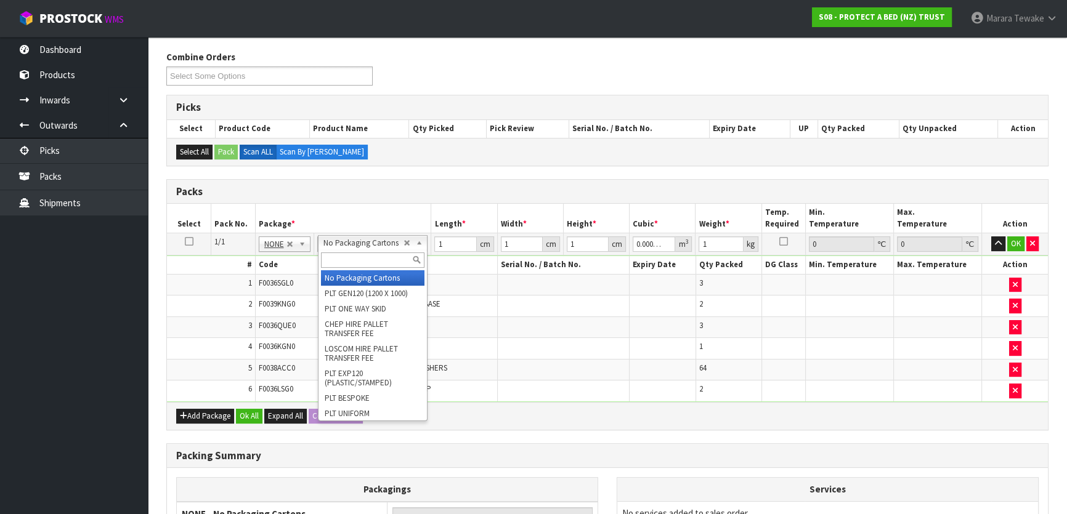
click at [357, 253] on input "text" at bounding box center [373, 260] width 104 height 15
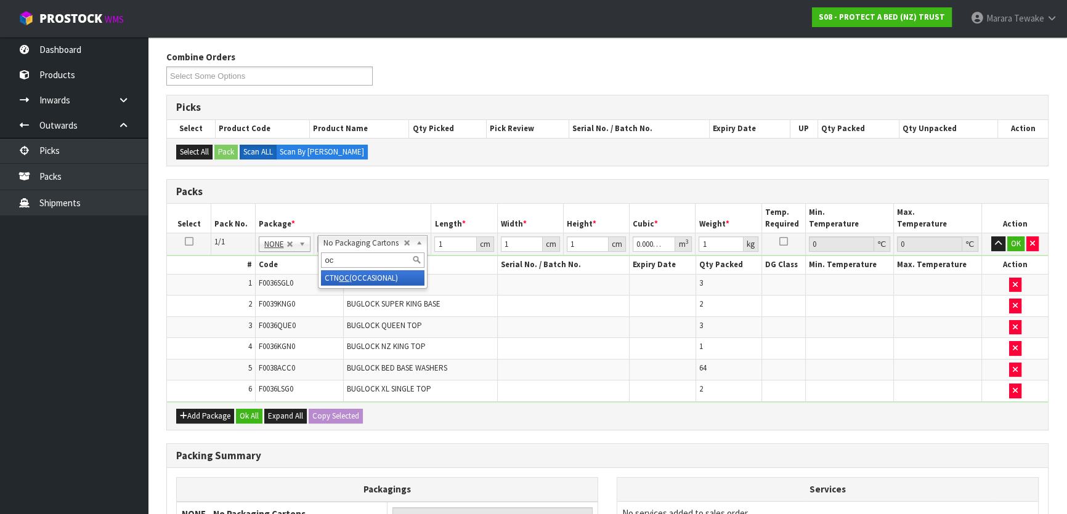
type input "oc"
type input "0"
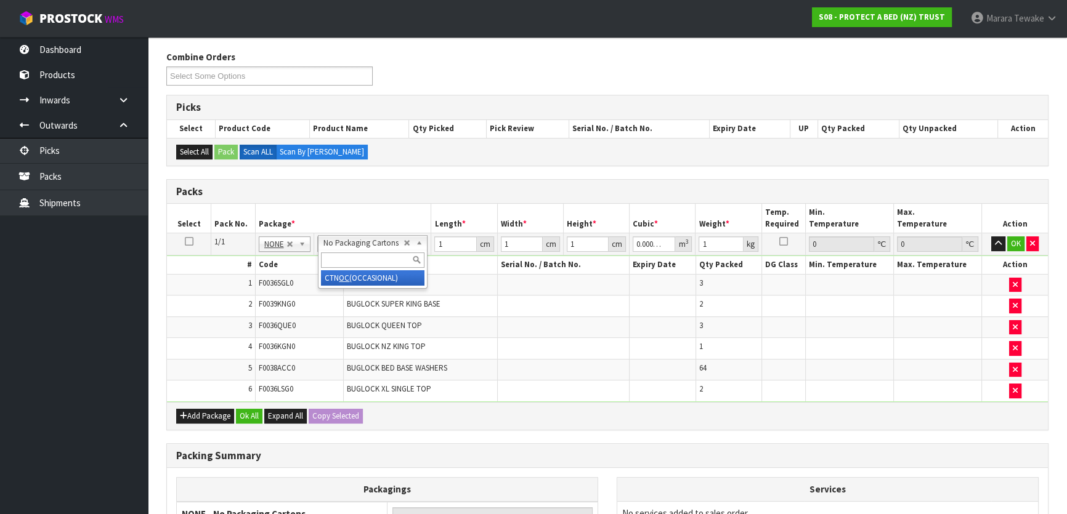
type input "11.164"
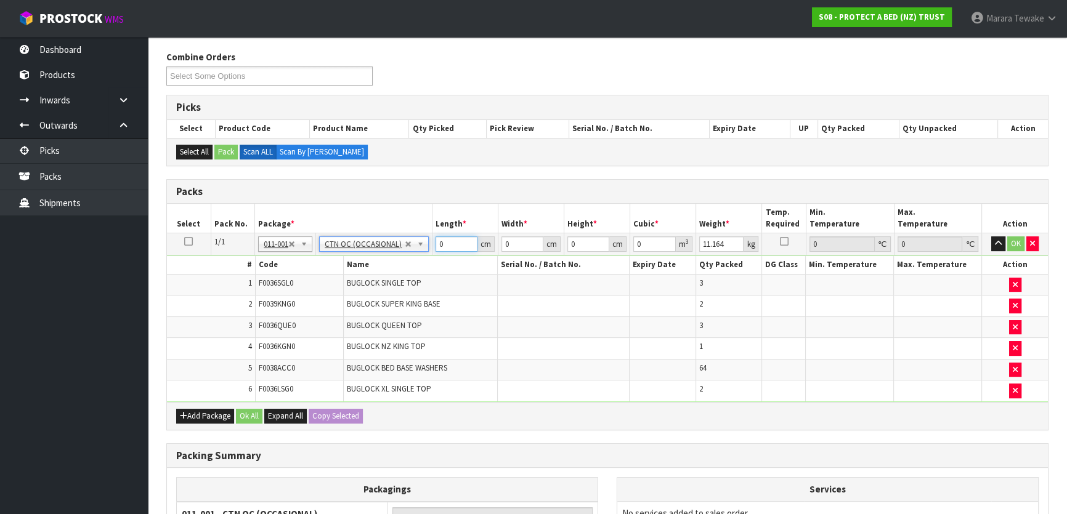
drag, startPoint x: 446, startPoint y: 240, endPoint x: 437, endPoint y: 193, distance: 47.0
click at [436, 234] on td "0 cm" at bounding box center [466, 245] width 66 height 22
type input "56"
type input "33"
type input "4"
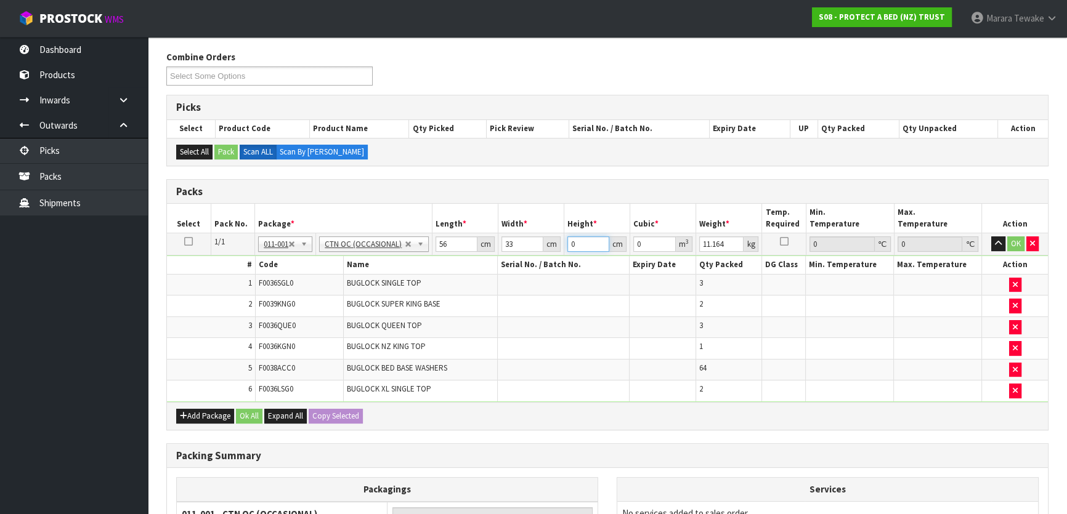
type input "0.007392"
type input "41"
type input "0.075768"
type input "41"
type input "10"
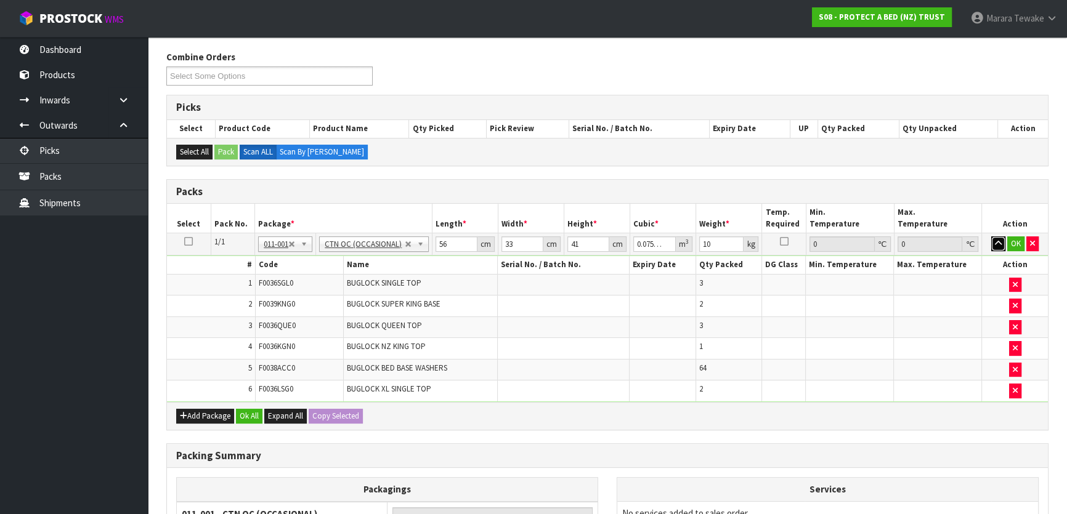
click at [991, 237] on button "button" at bounding box center [998, 244] width 14 height 15
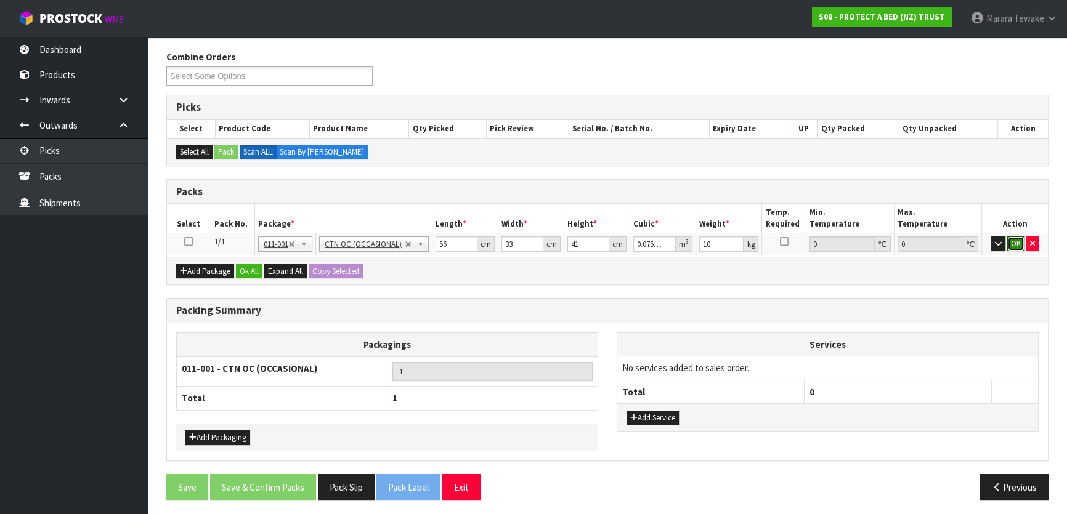
click button "OK" at bounding box center [1015, 244] width 17 height 15
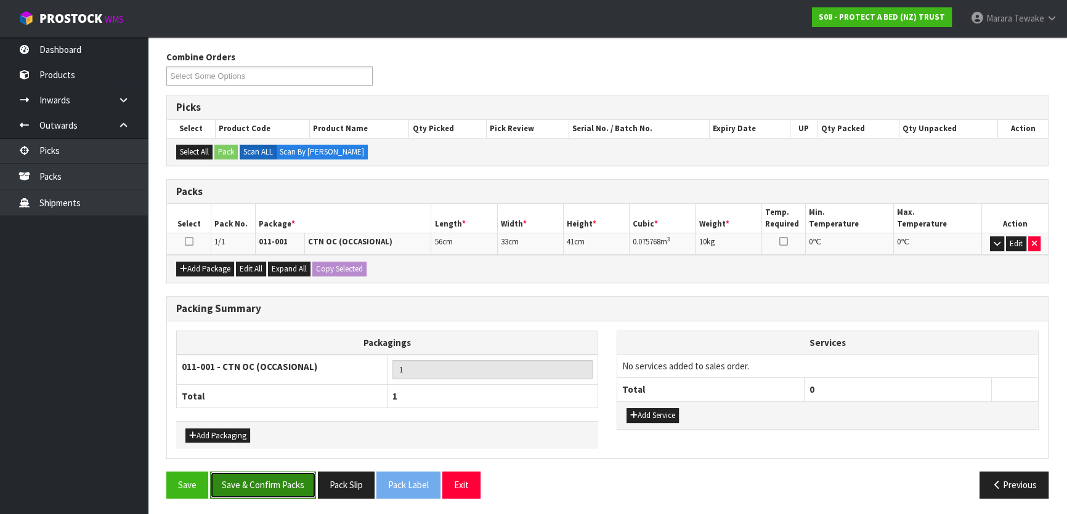
click at [285, 474] on button "Save & Confirm Packs" at bounding box center [263, 485] width 106 height 26
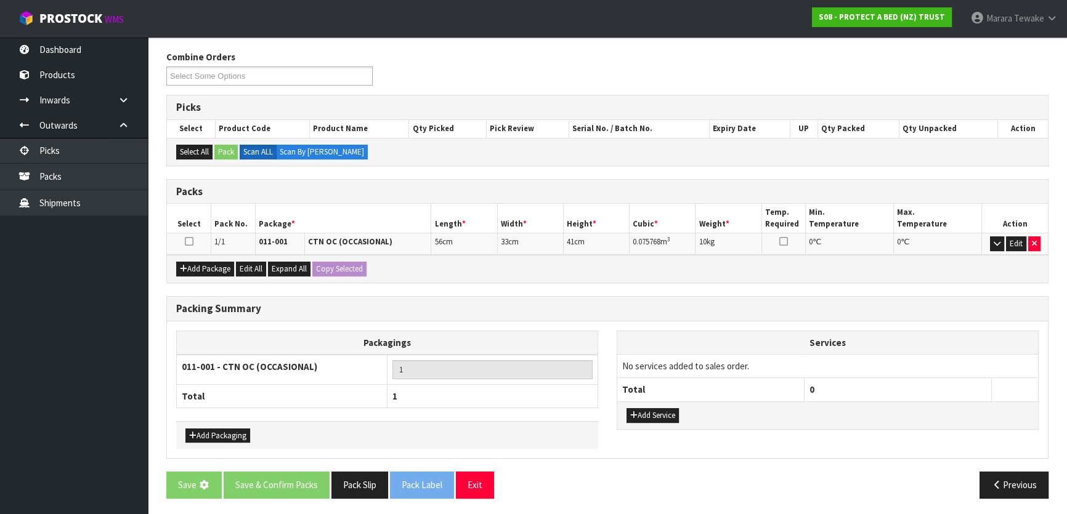
scroll to position [0, 0]
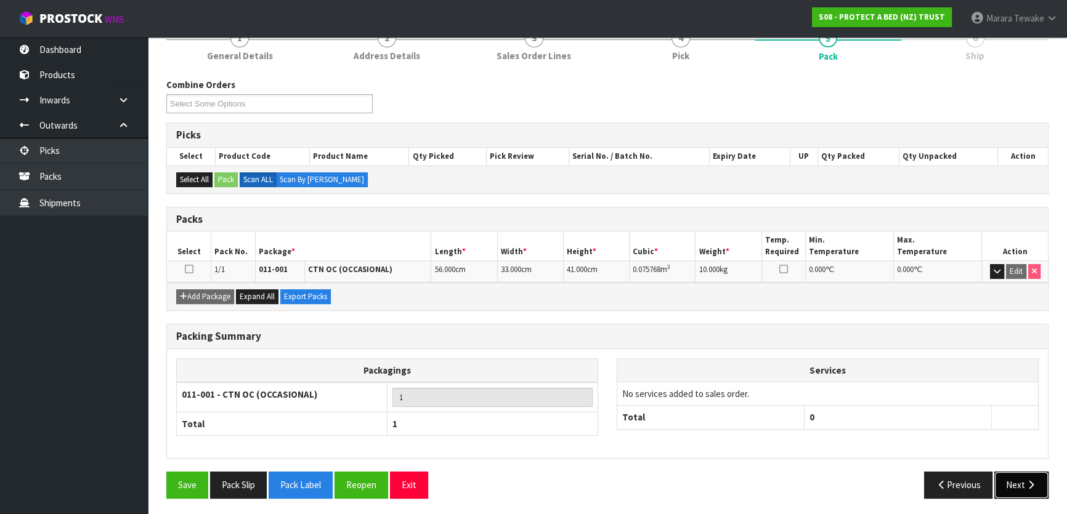
click at [1029, 486] on icon "button" at bounding box center [1031, 485] width 12 height 9
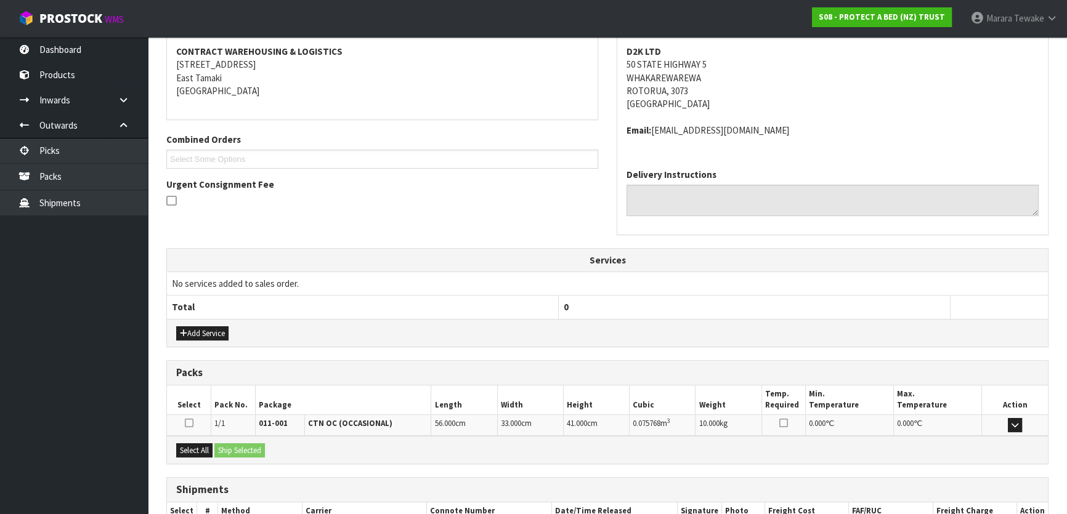
scroll to position [310, 0]
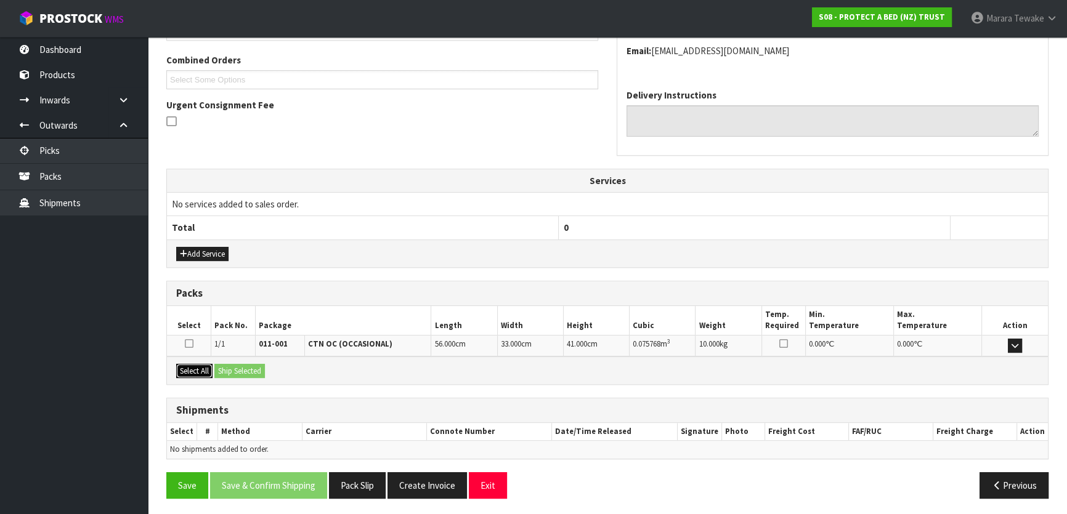
drag, startPoint x: 195, startPoint y: 362, endPoint x: 240, endPoint y: 365, distance: 45.0
click at [197, 364] on button "Select All" at bounding box center [194, 371] width 36 height 15
drag, startPoint x: 240, startPoint y: 365, endPoint x: 253, endPoint y: 368, distance: 13.3
click at [240, 365] on button "Ship Selected" at bounding box center [239, 371] width 51 height 15
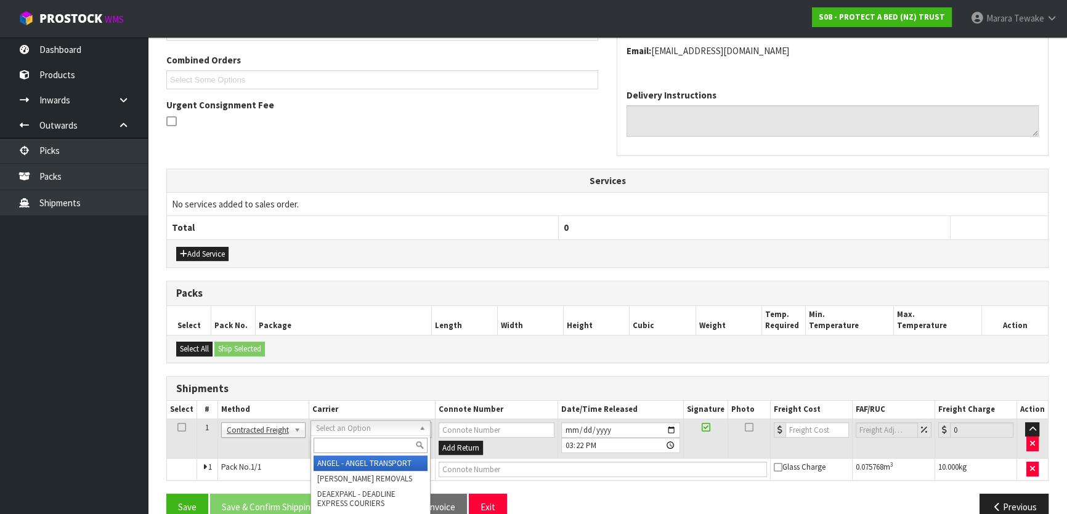
click at [366, 436] on div at bounding box center [370, 446] width 119 height 20
click at [367, 444] on input "text" at bounding box center [371, 445] width 114 height 15
type input "nzp"
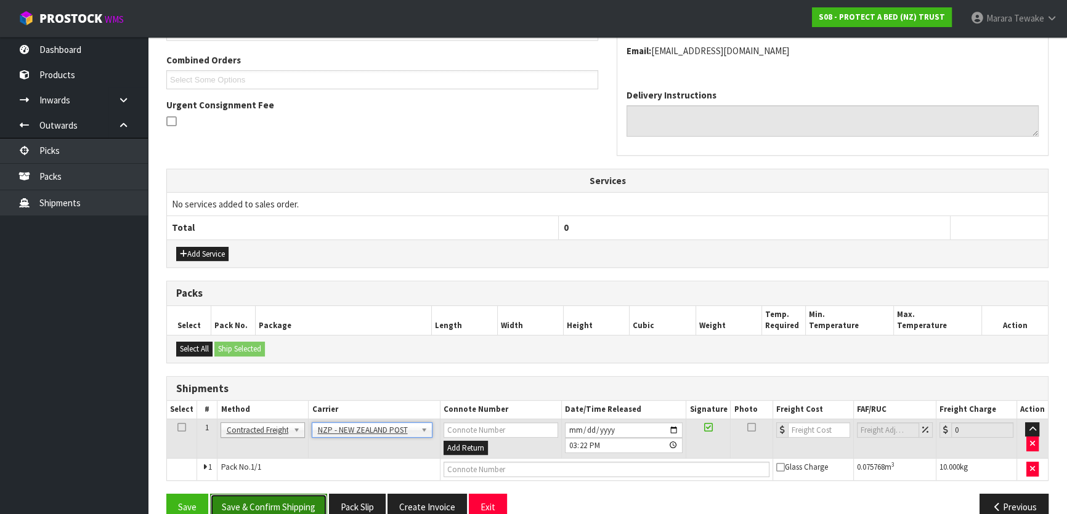
drag, startPoint x: 276, startPoint y: 505, endPoint x: 11, endPoint y: 413, distance: 280.2
click at [274, 505] on button "Save & Confirm Shipping" at bounding box center [268, 507] width 117 height 26
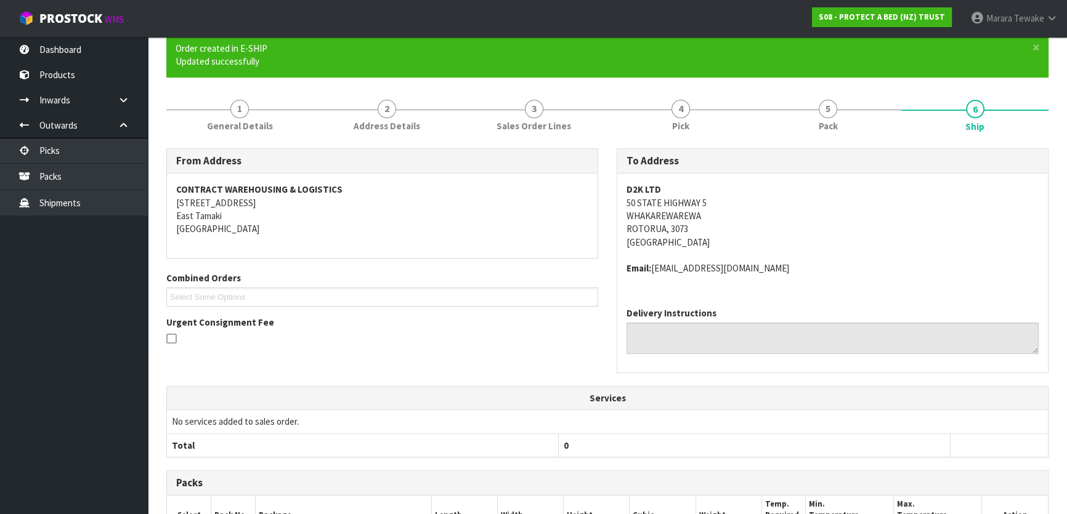
scroll to position [315, 0]
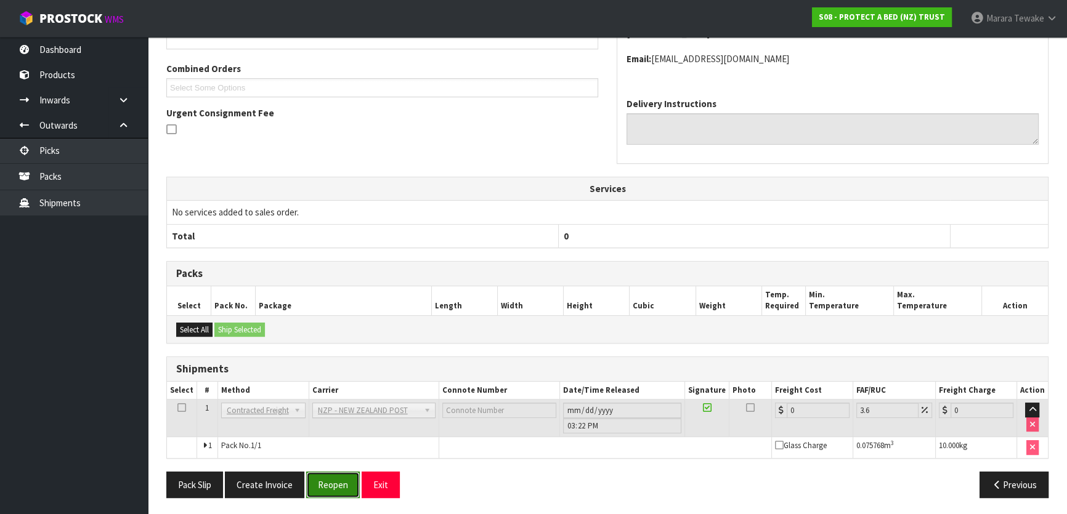
click at [336, 484] on button "Reopen" at bounding box center [333, 485] width 54 height 26
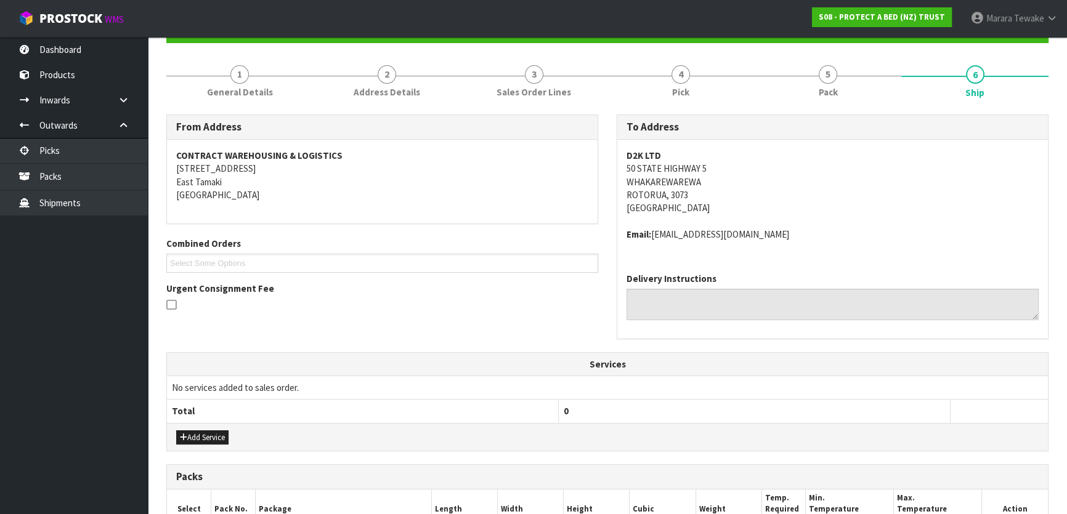
scroll to position [333, 0]
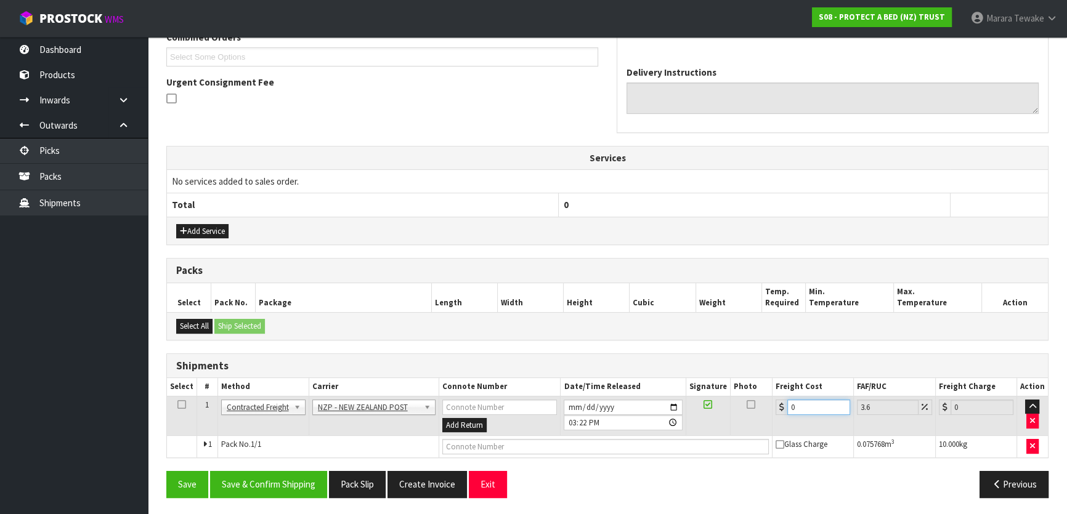
drag, startPoint x: 807, startPoint y: 409, endPoint x: 731, endPoint y: 391, distance: 78.6
click at [762, 406] on tr "1 Client Local Pickup Customer Local Pickup Company Freight Contracted Freight …" at bounding box center [607, 416] width 881 height 40
type input "1"
type input "1.04"
type input "13"
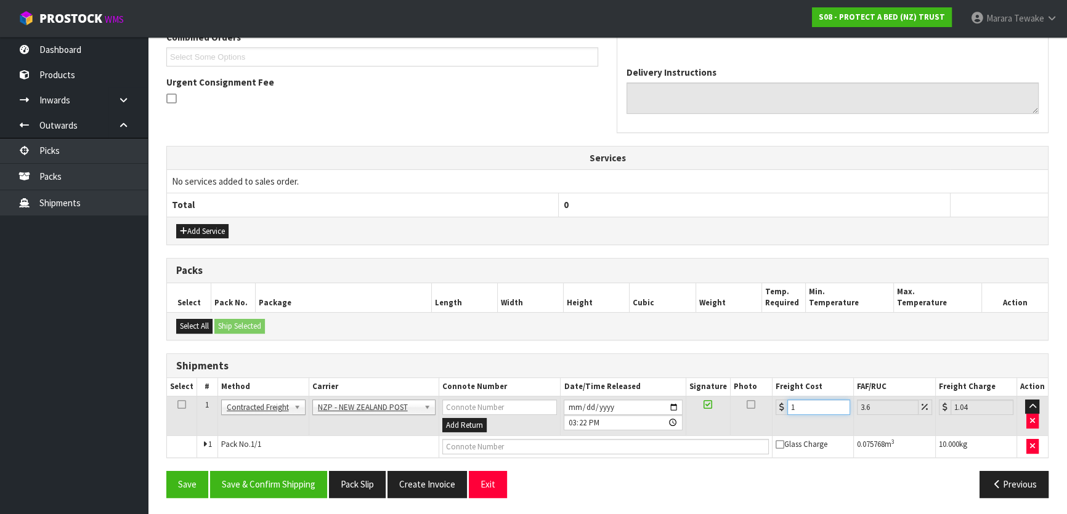
type input "13.47"
type input "13.3"
type input "13.78"
type input "13.33"
type input "13.81"
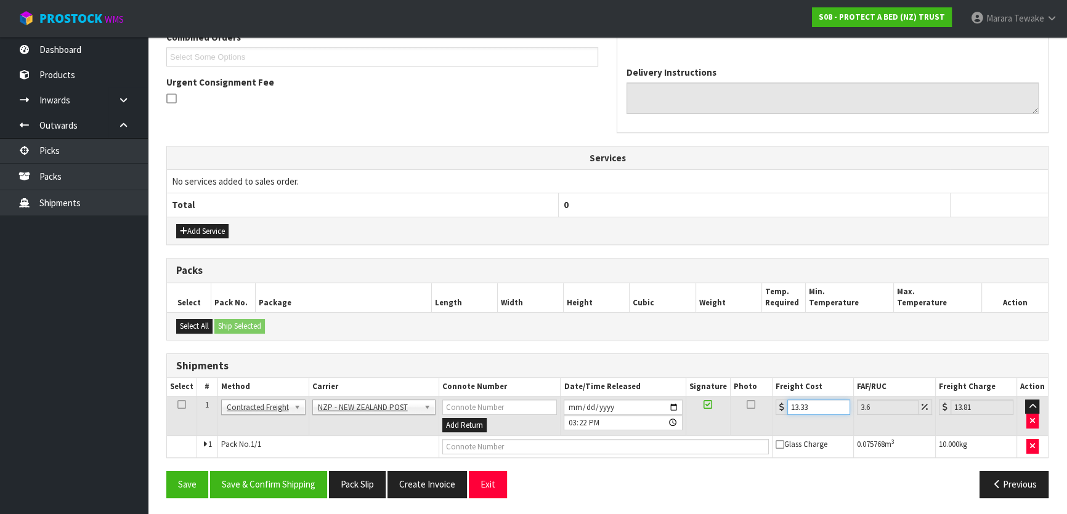
type input "13.33"
click at [275, 478] on button "Save & Confirm Shipping" at bounding box center [268, 484] width 117 height 26
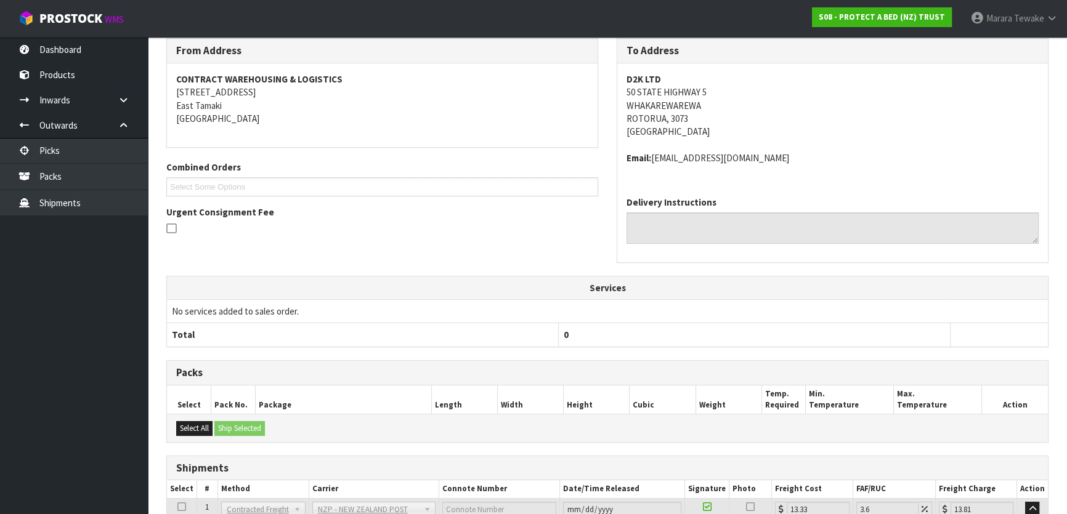
scroll to position [310, 0]
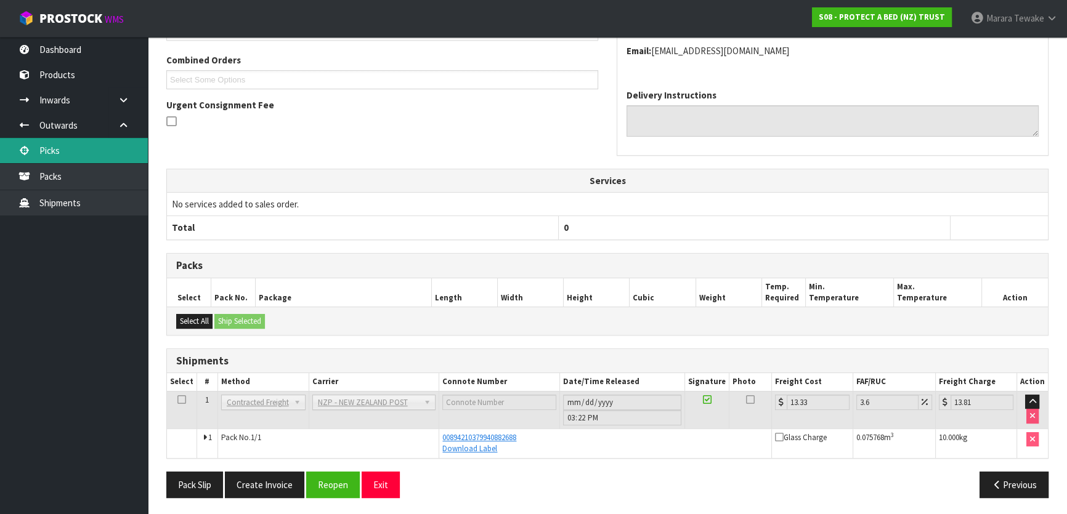
click at [85, 145] on link "Picks" at bounding box center [74, 150] width 148 height 25
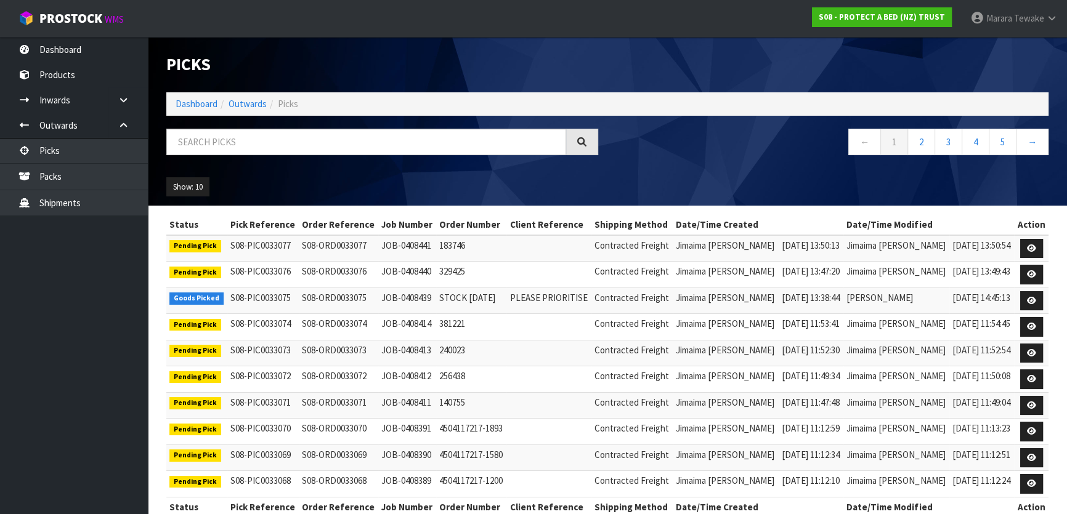
click at [163, 144] on div at bounding box center [382, 147] width 450 height 36
click at [182, 145] on input "text" at bounding box center [366, 142] width 400 height 26
type input "JOB-0408110"
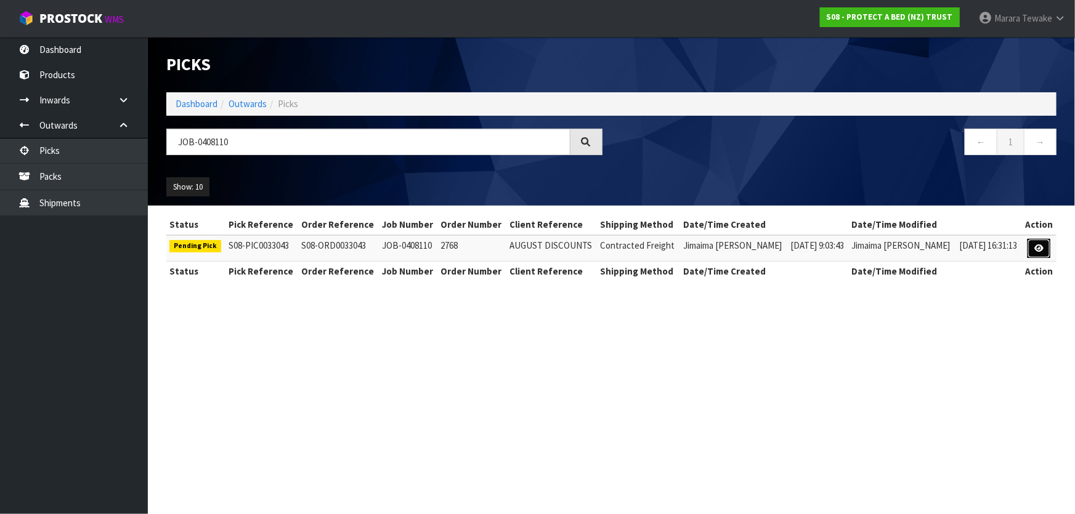
click at [1035, 241] on link at bounding box center [1039, 249] width 23 height 20
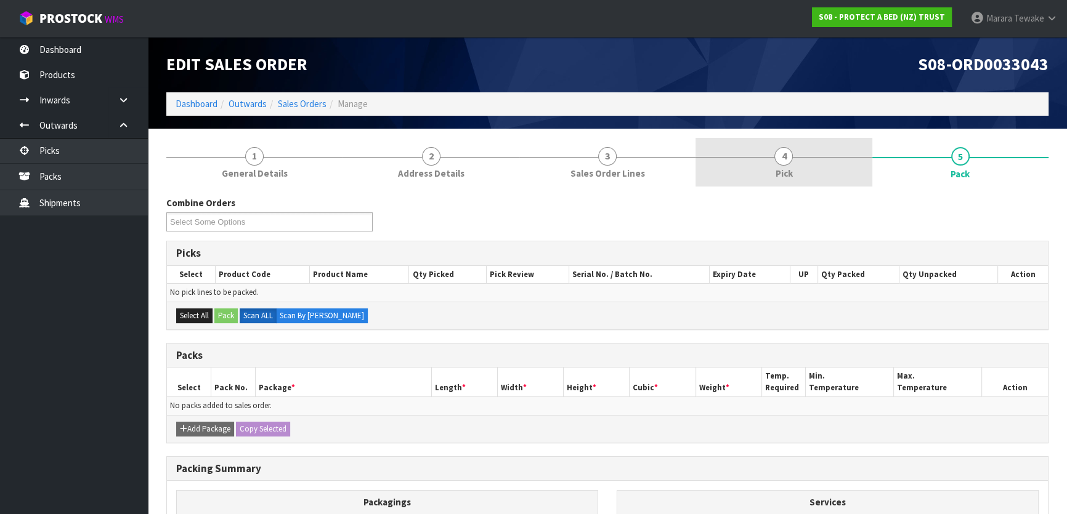
click at [807, 176] on link "4 Pick" at bounding box center [784, 162] width 176 height 49
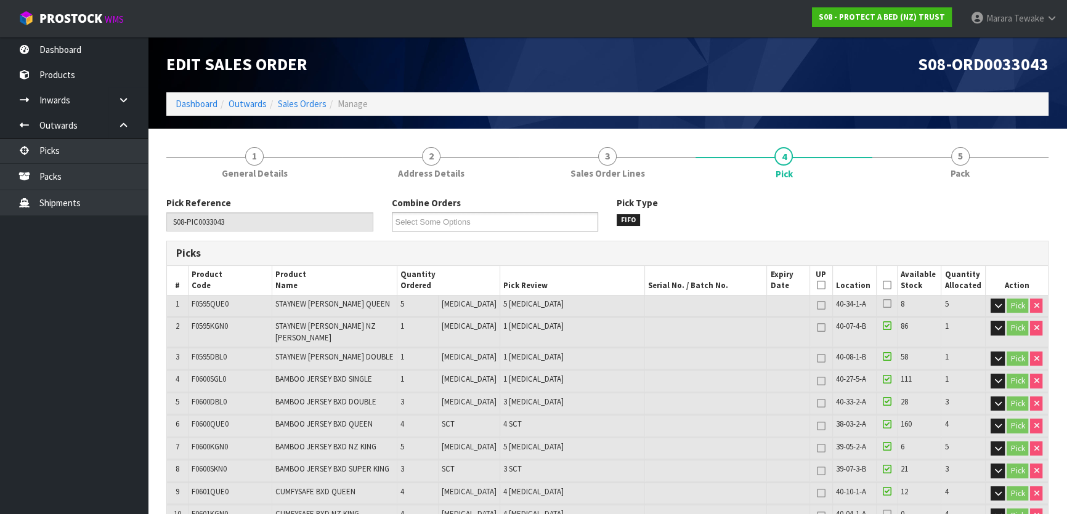
click at [882, 285] on icon at bounding box center [886, 285] width 9 height 1
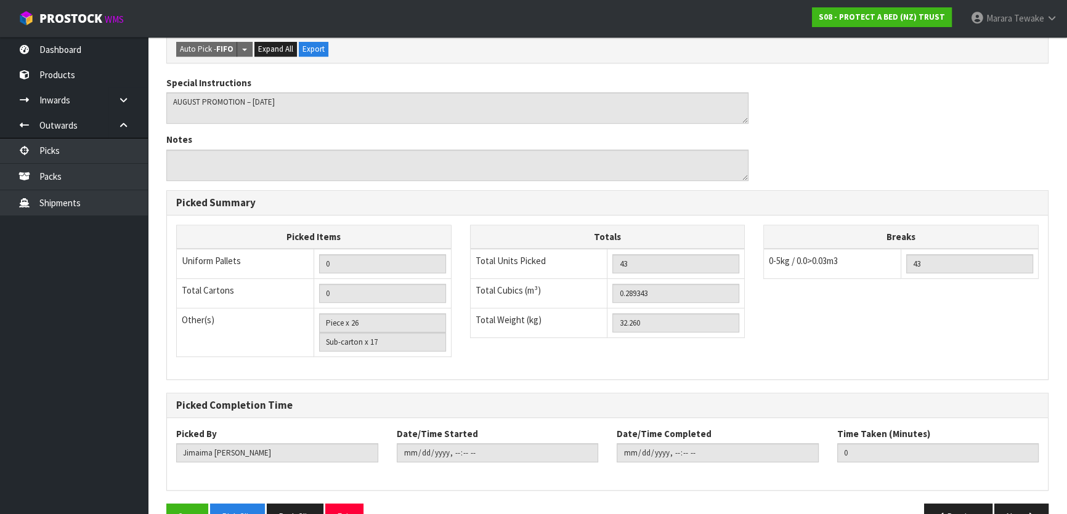
scroll to position [625, 0]
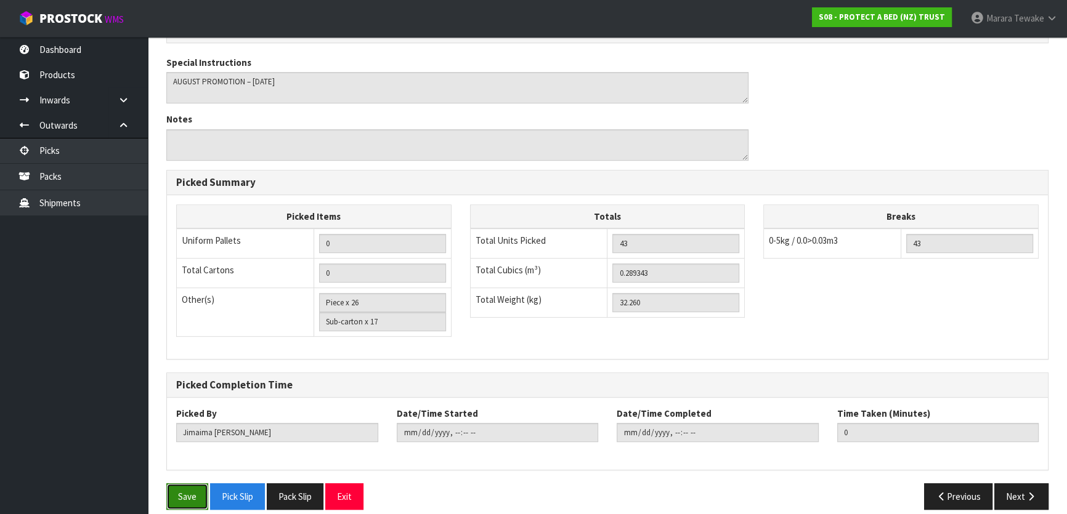
click at [181, 484] on button "Save" at bounding box center [187, 497] width 42 height 26
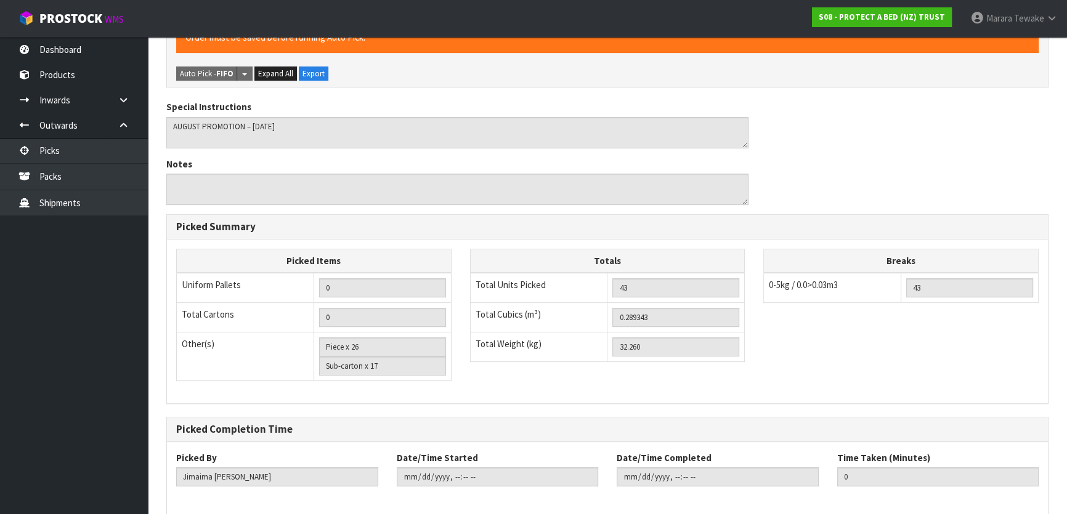
scroll to position [0, 0]
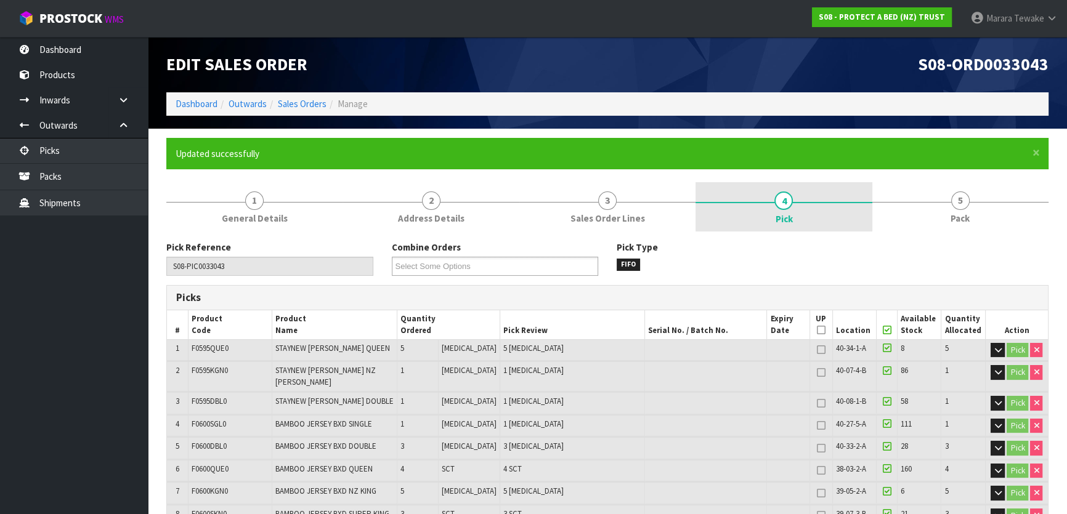
click at [957, 198] on span "5" at bounding box center [960, 201] width 18 height 18
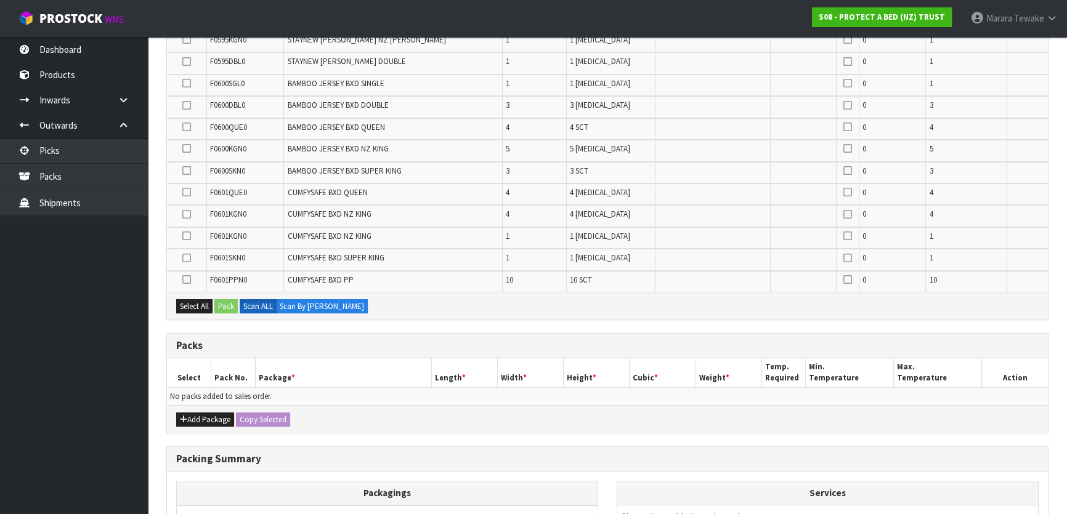
scroll to position [448, 0]
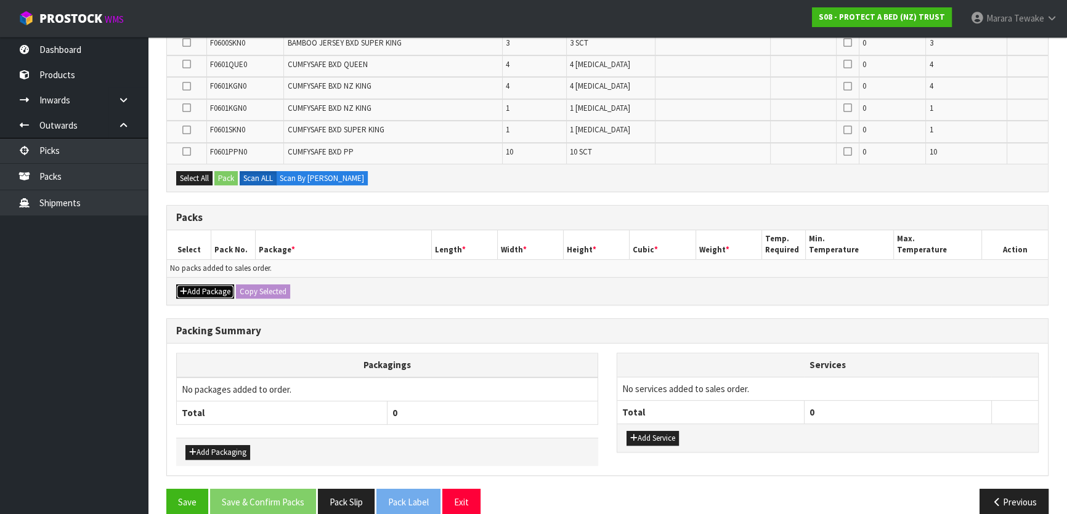
drag, startPoint x: 203, startPoint y: 291, endPoint x: 190, endPoint y: 278, distance: 18.7
click at [203, 291] on button "Add Package" at bounding box center [205, 292] width 58 height 15
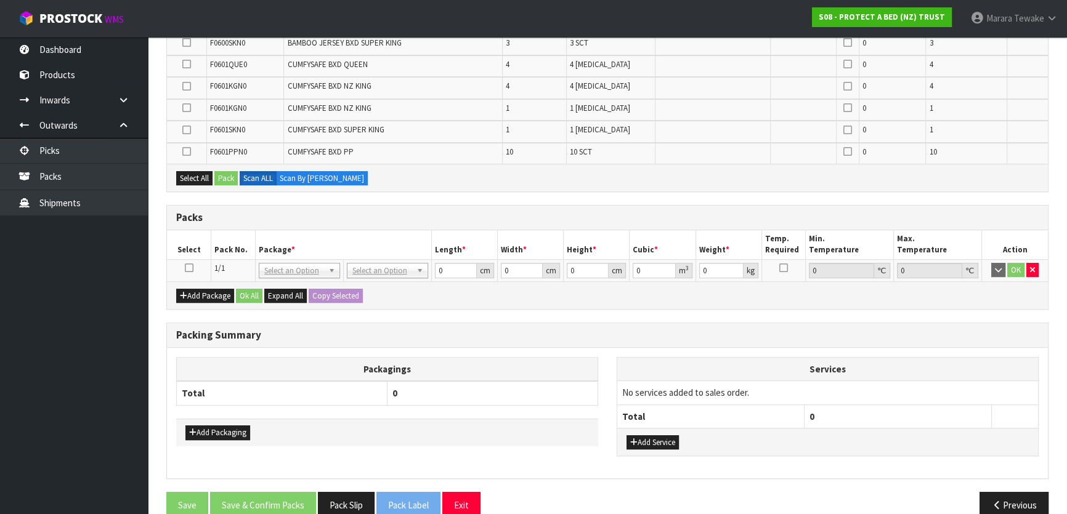
click at [189, 268] on icon at bounding box center [189, 268] width 9 height 1
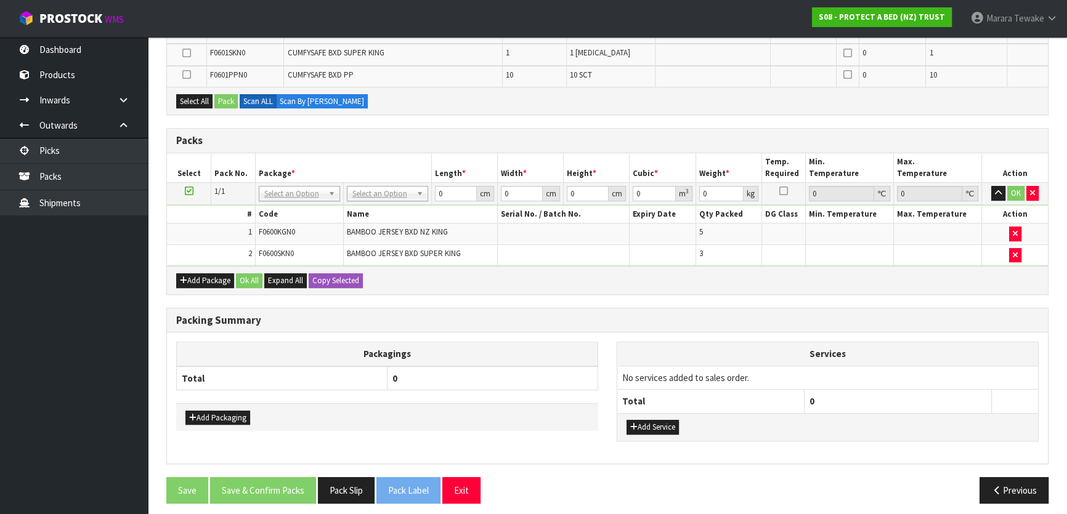
scroll to position [484, 0]
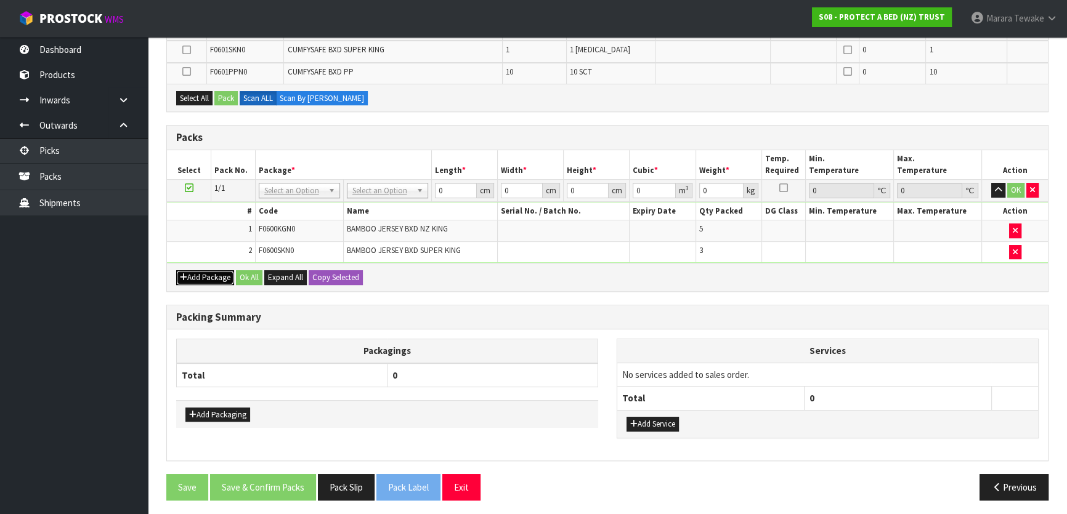
click at [192, 273] on button "Add Package" at bounding box center [205, 277] width 58 height 15
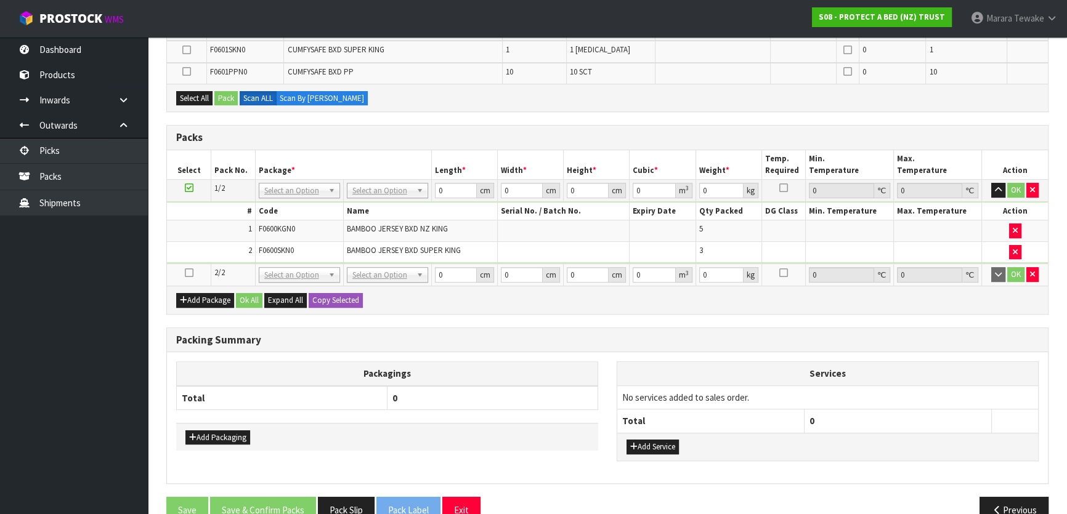
click at [187, 273] on icon at bounding box center [189, 273] width 9 height 1
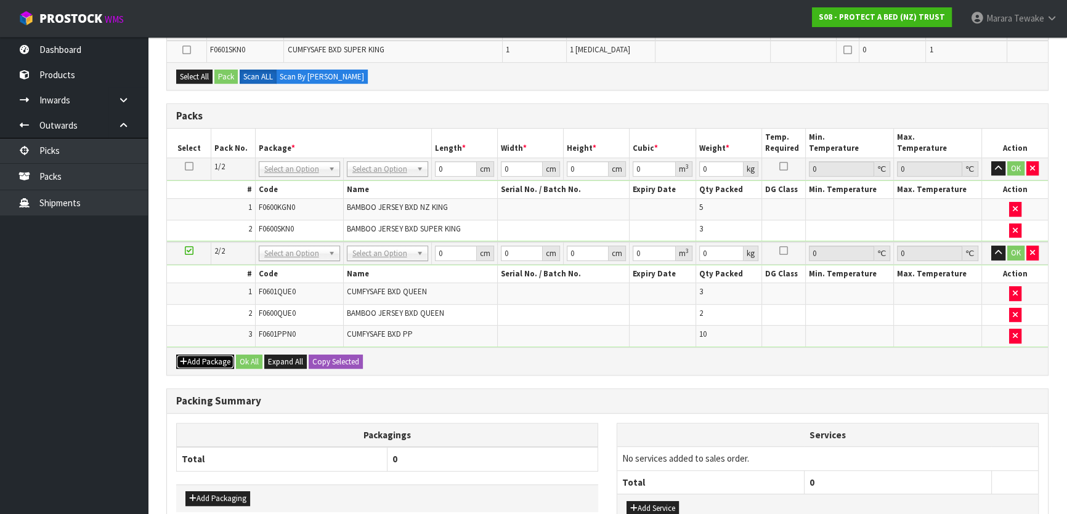
click at [205, 355] on button "Add Package" at bounding box center [205, 362] width 58 height 15
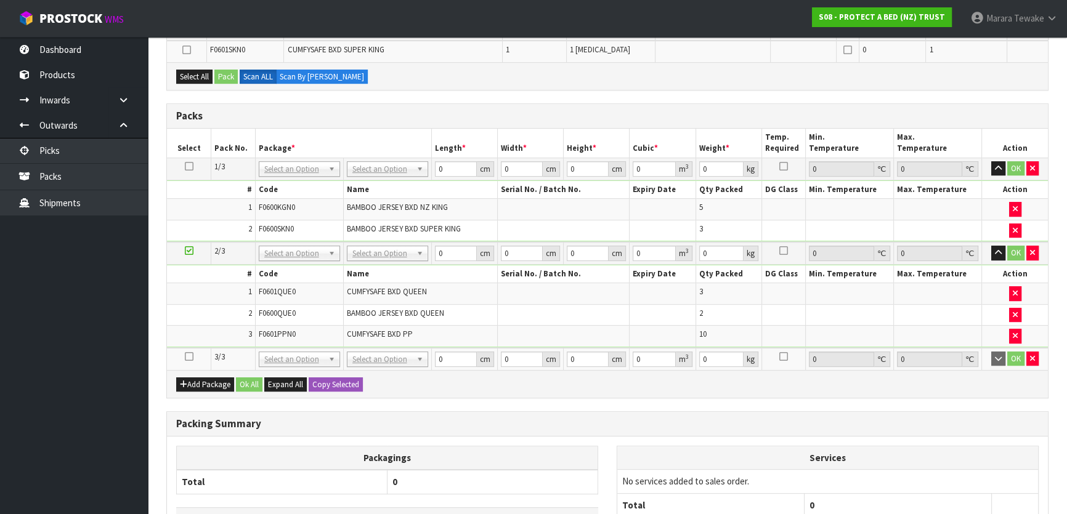
click at [186, 357] on icon at bounding box center [189, 357] width 9 height 1
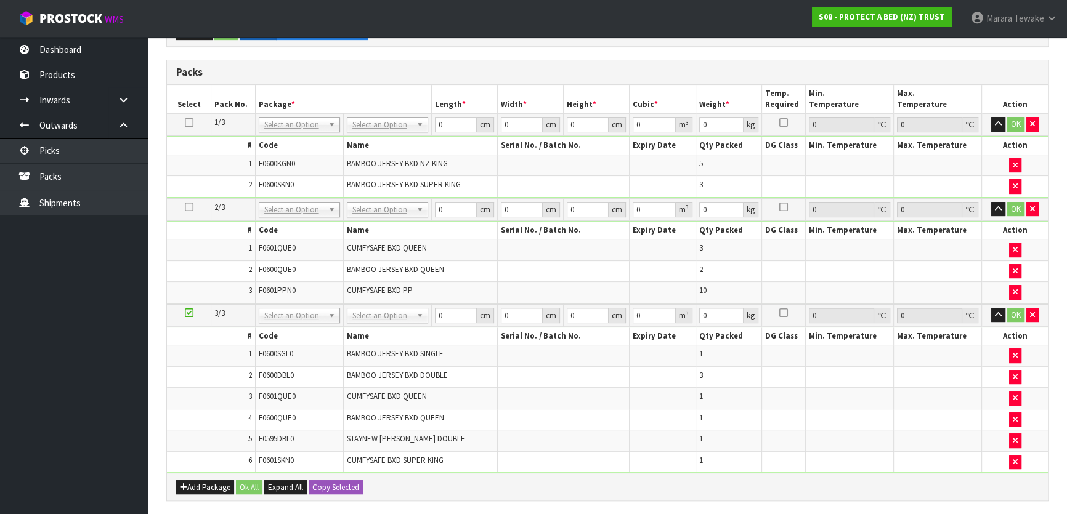
scroll to position [397, 0]
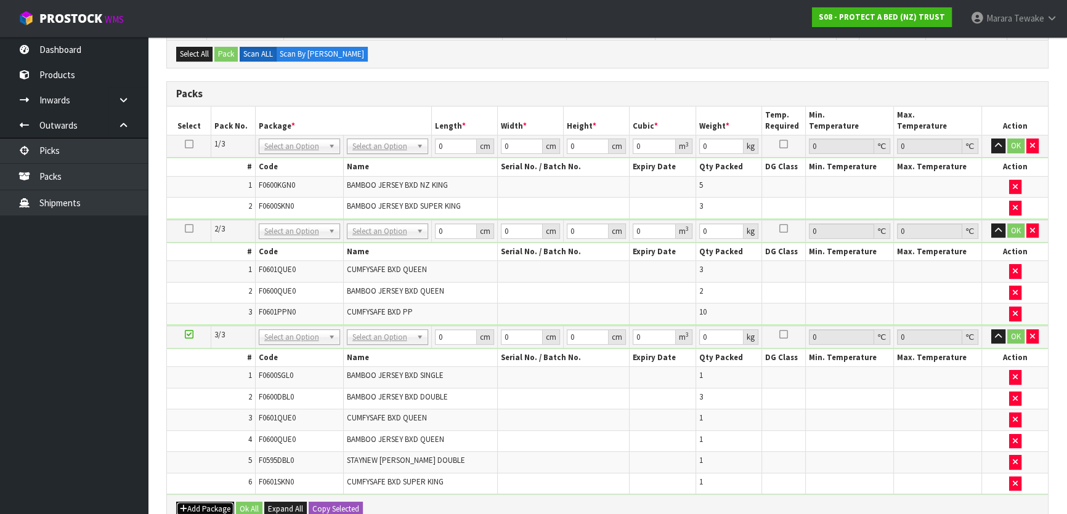
click at [198, 502] on button "Add Package" at bounding box center [205, 509] width 58 height 15
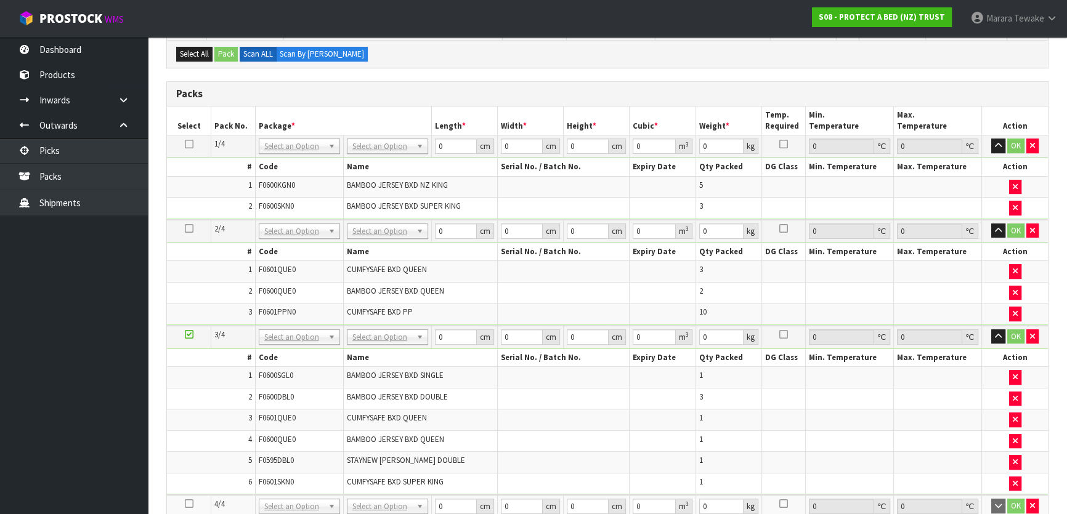
click at [189, 504] on icon at bounding box center [189, 504] width 9 height 1
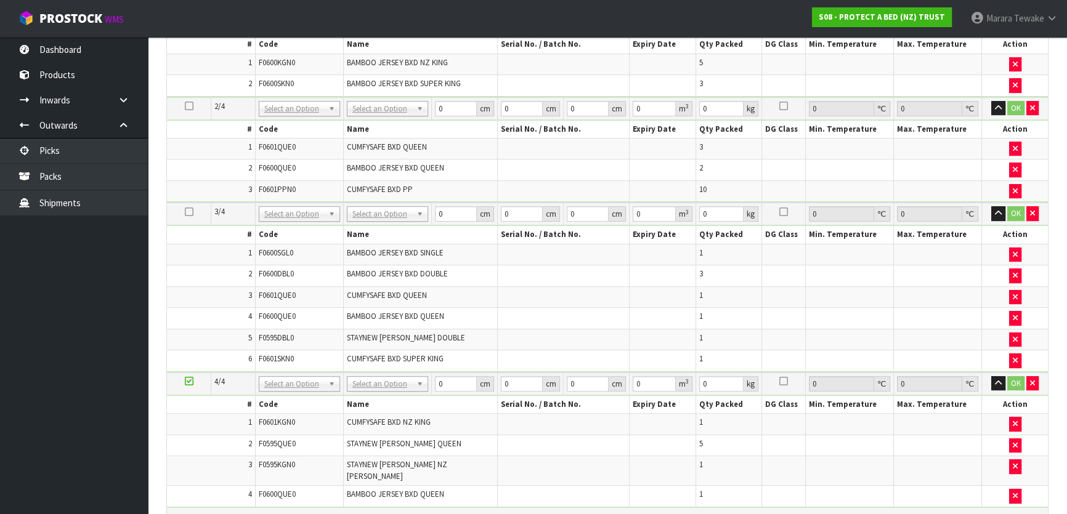
scroll to position [689, 0]
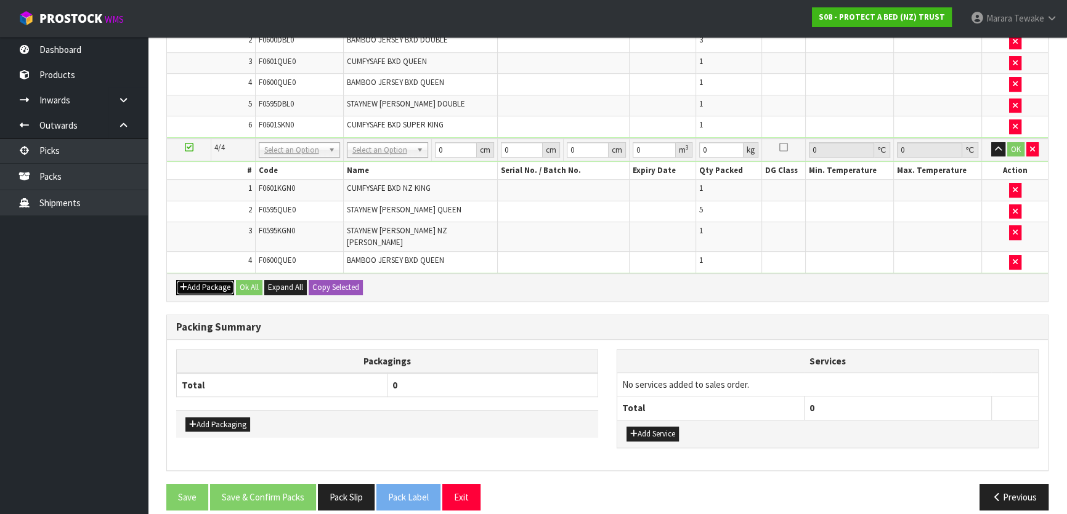
click at [208, 280] on button "Add Package" at bounding box center [205, 287] width 58 height 15
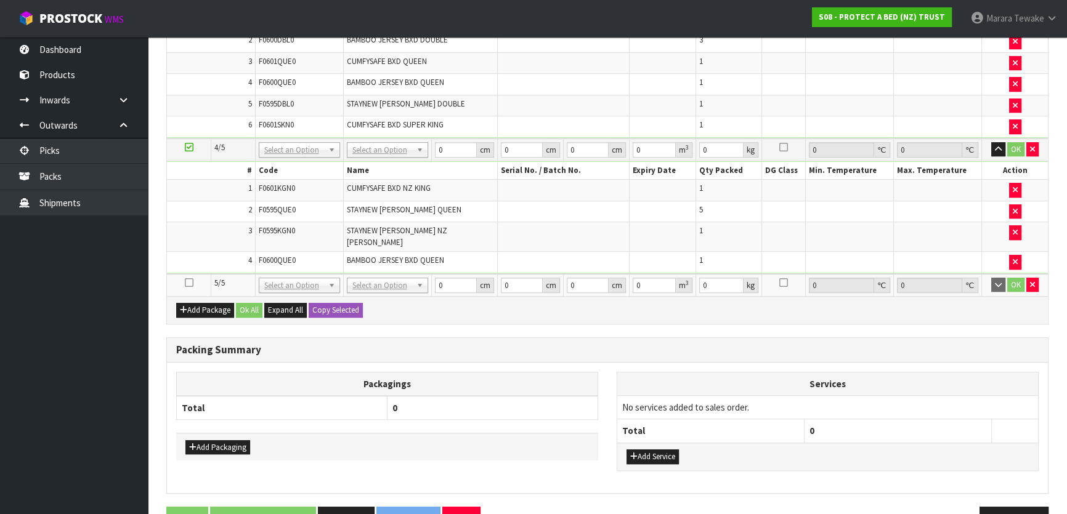
click at [192, 274] on td at bounding box center [189, 285] width 44 height 22
click at [191, 283] on icon at bounding box center [189, 283] width 9 height 1
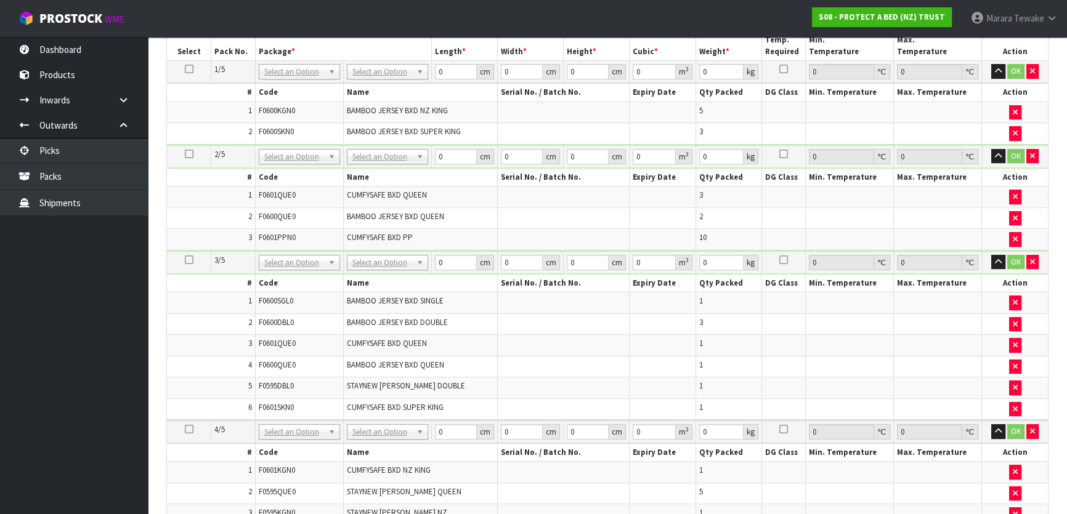
scroll to position [337, 0]
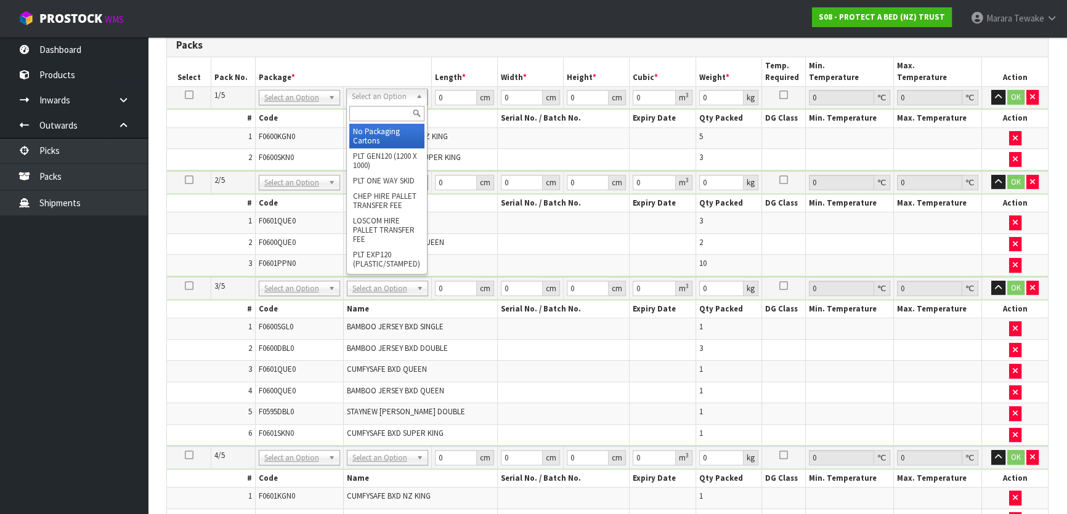
click at [378, 109] on input "text" at bounding box center [386, 113] width 75 height 15
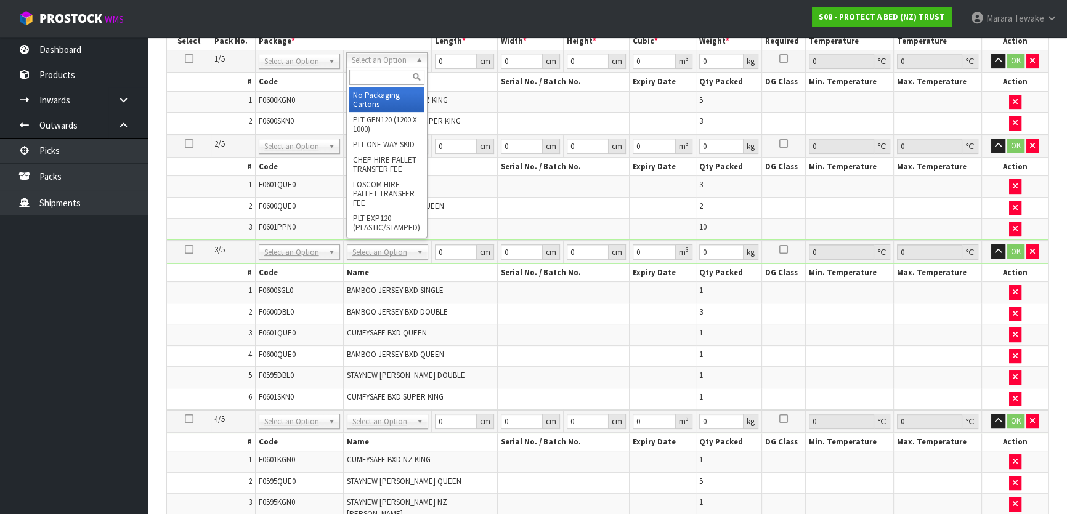
scroll to position [393, 0]
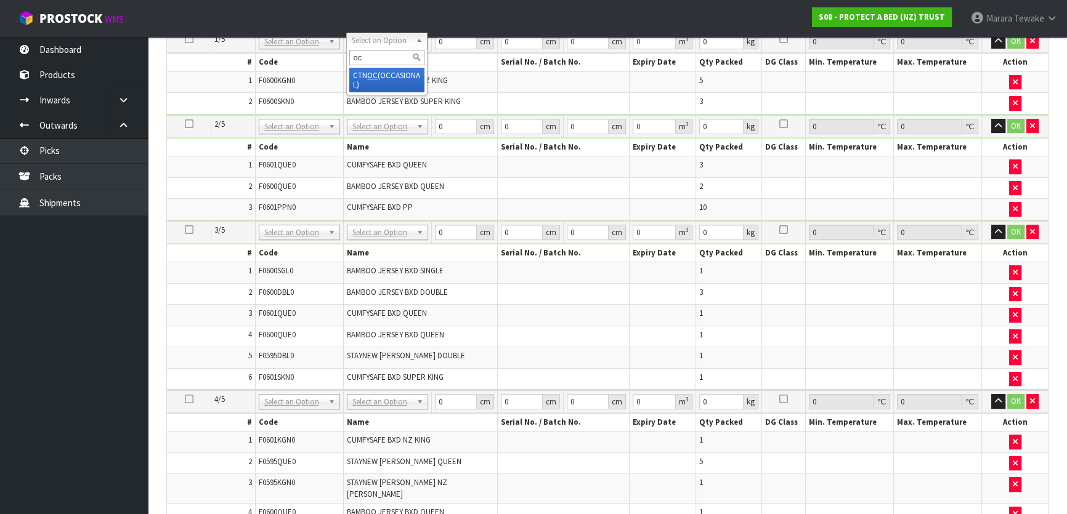
type input "oc"
type input "7.8"
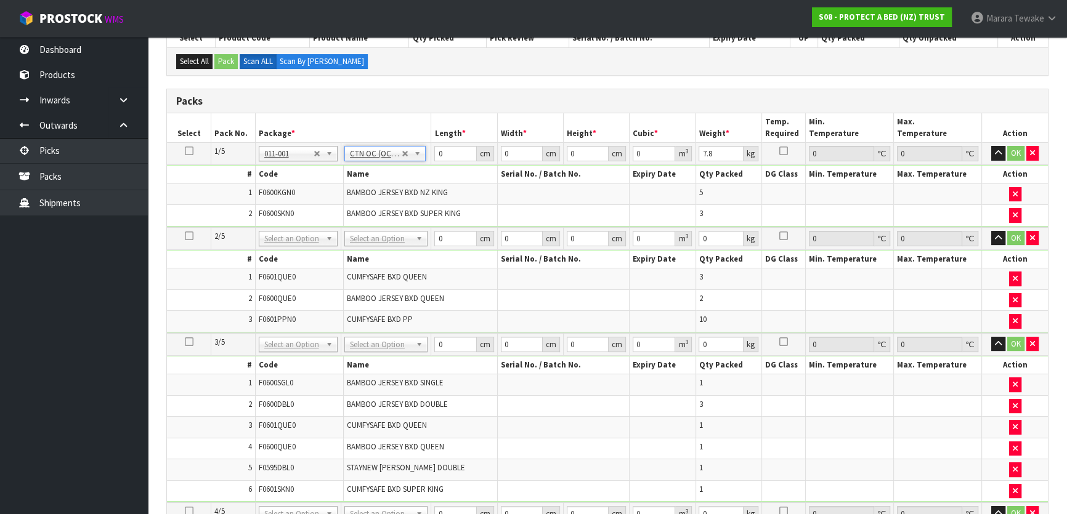
click at [187, 151] on icon at bounding box center [189, 151] width 9 height 1
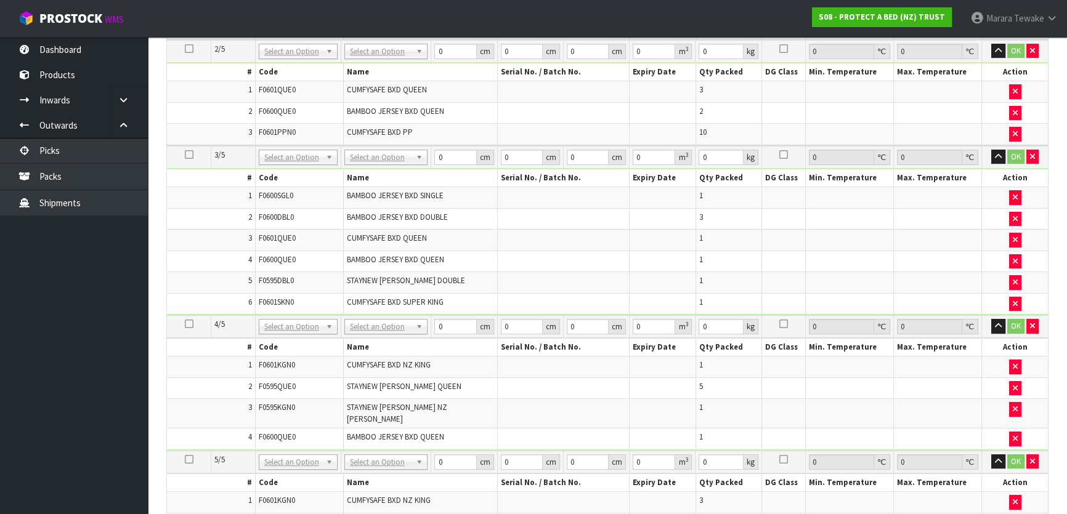
scroll to position [617, 0]
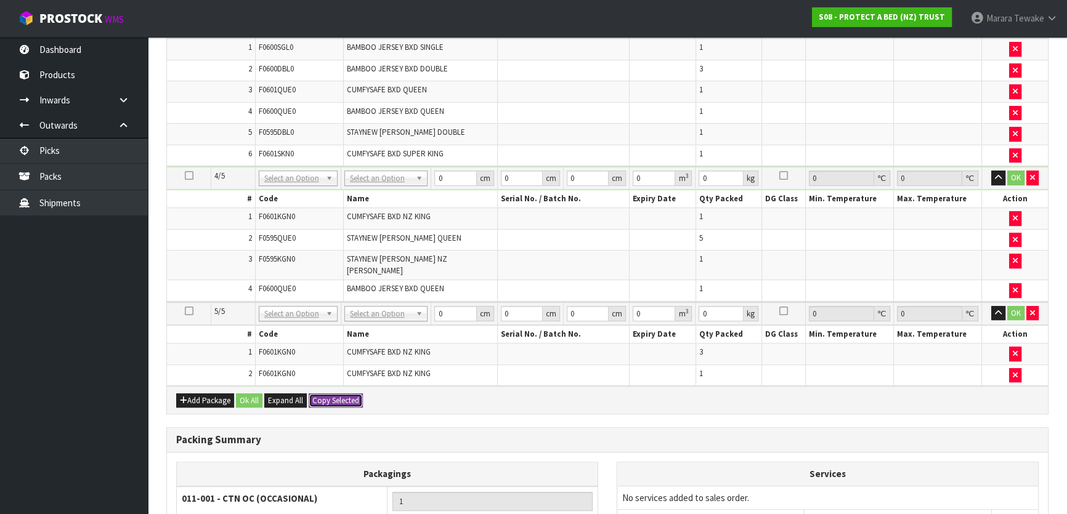
click at [355, 394] on button "Copy Selected" at bounding box center [336, 401] width 54 height 15
click at [354, 394] on button "Confirm Copy Selected" at bounding box center [349, 401] width 81 height 15
type input "7.8"
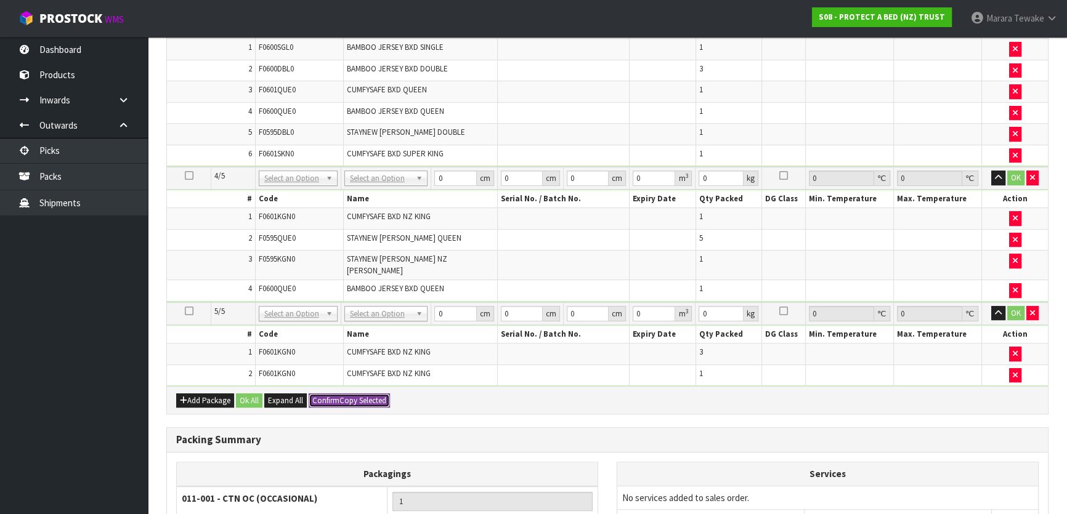
type input "7.8"
type input "5"
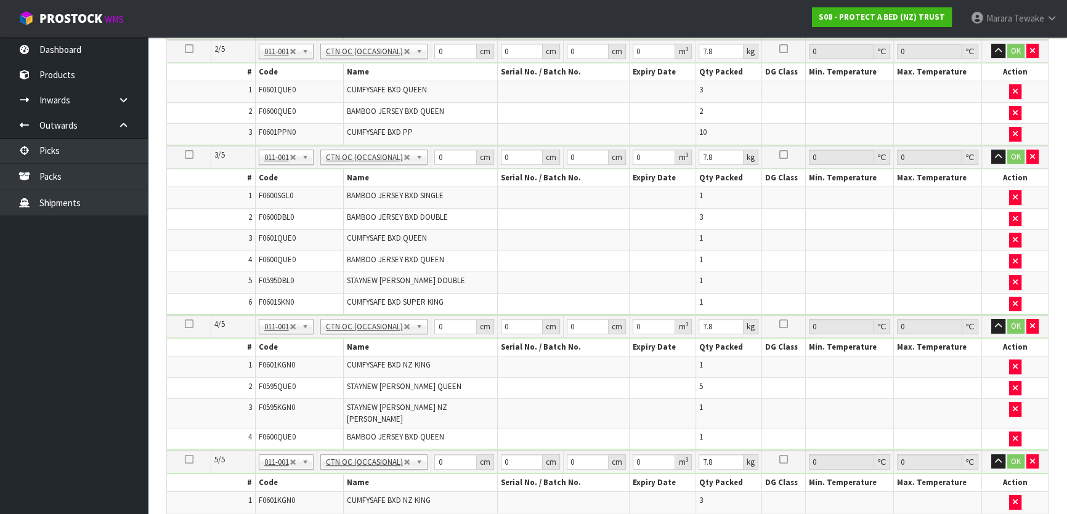
scroll to position [225, 0]
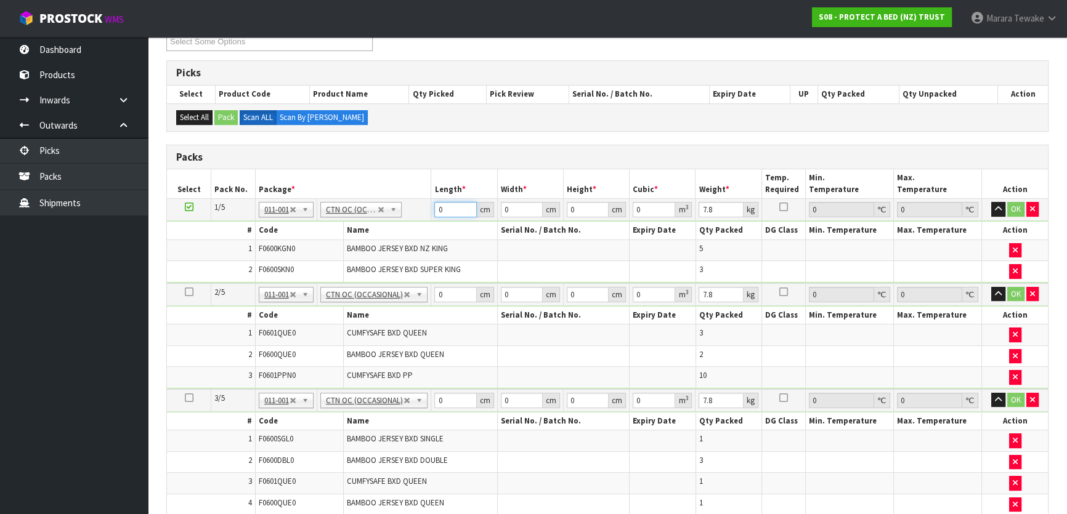
drag, startPoint x: 450, startPoint y: 206, endPoint x: 415, endPoint y: 198, distance: 35.9
click at [416, 199] on tr "1/5 NONE 007-001 007-002 007-004 007-009 007-013 007-014 007-015 007-017 007-01…" at bounding box center [607, 210] width 881 height 22
type input "58"
type input "41"
type input "3"
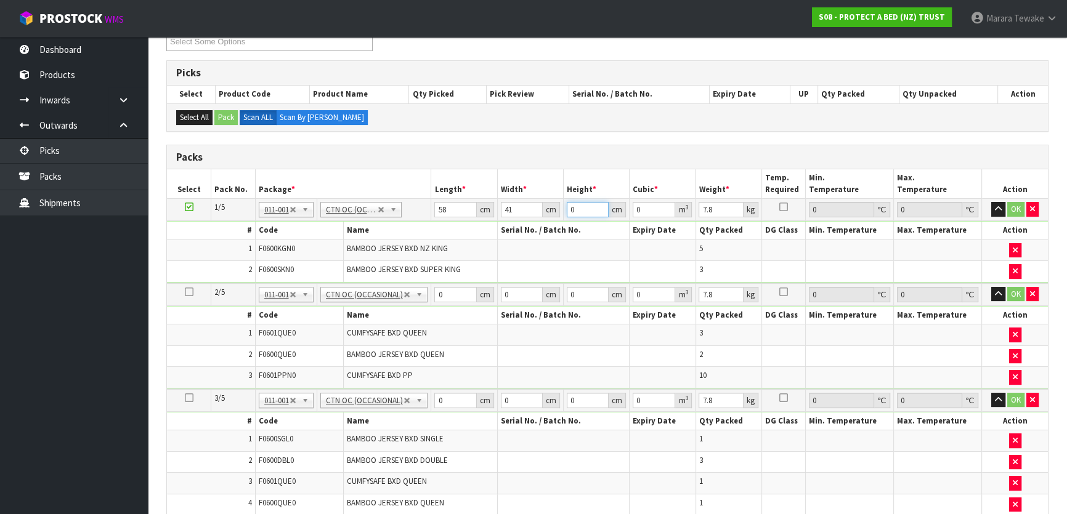
type input "0.007134"
type input "31"
type input "0.073718"
type input "31"
type input "9"
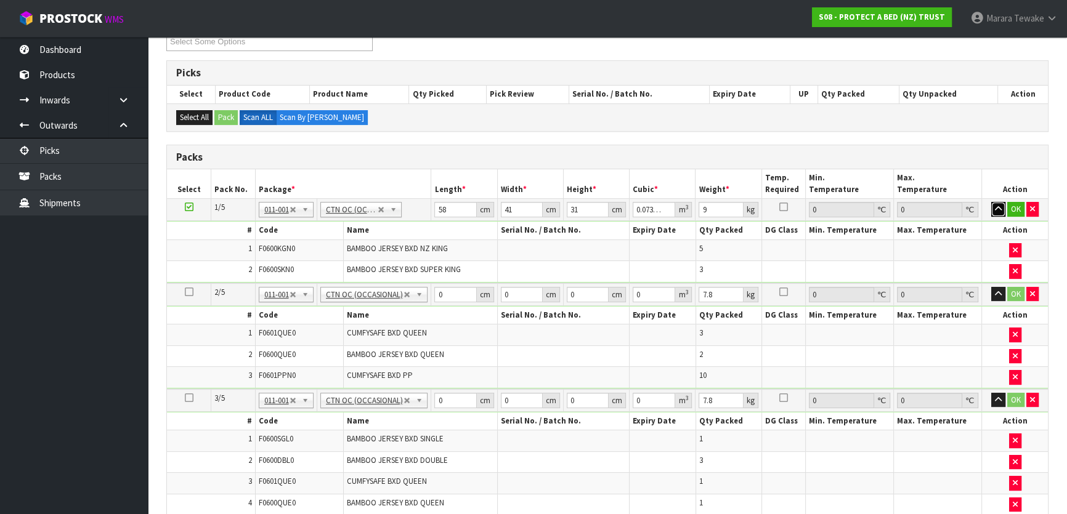
click at [991, 202] on button "button" at bounding box center [998, 209] width 14 height 15
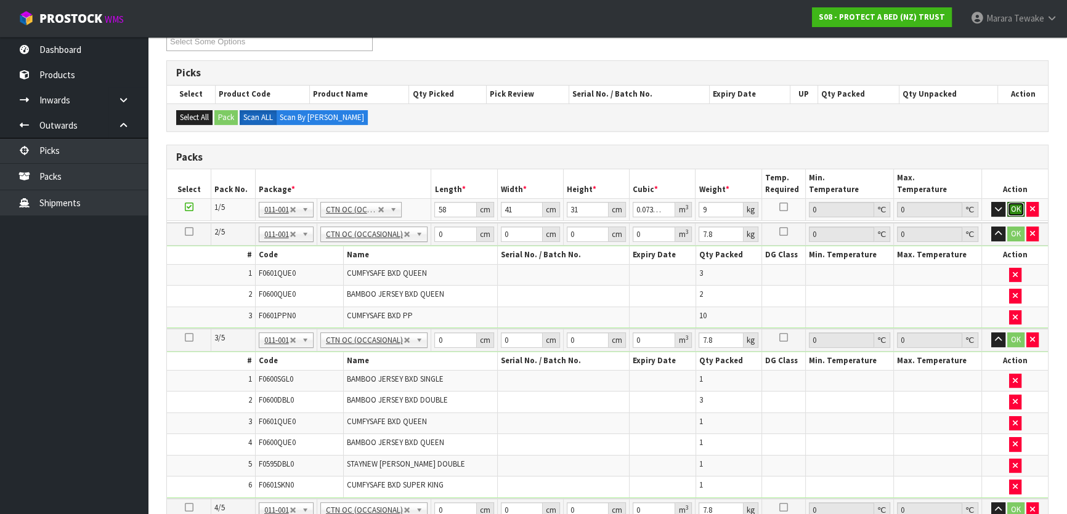
click button "OK" at bounding box center [1015, 209] width 17 height 15
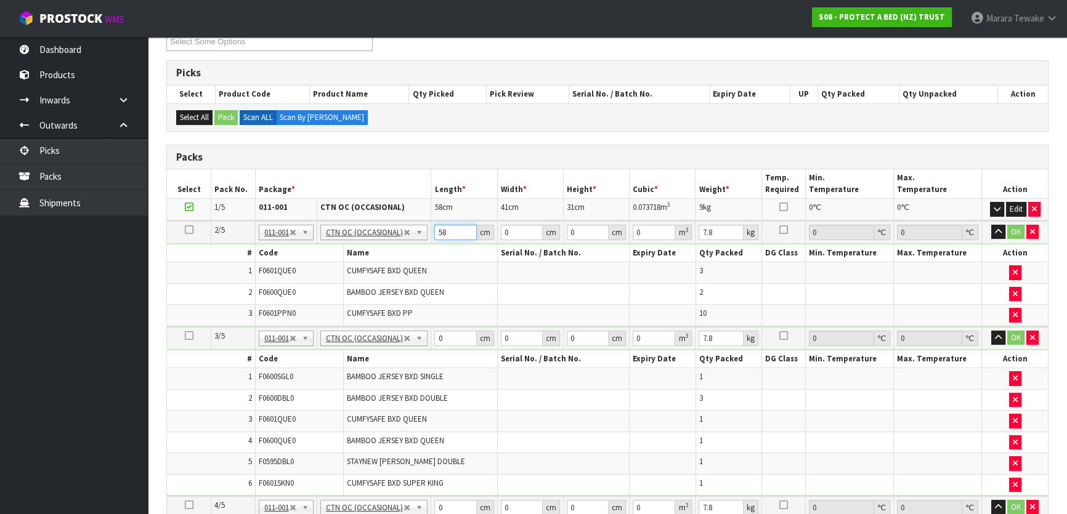
type input "58"
type input "41"
type input "3"
type input "0.007134"
type input "31"
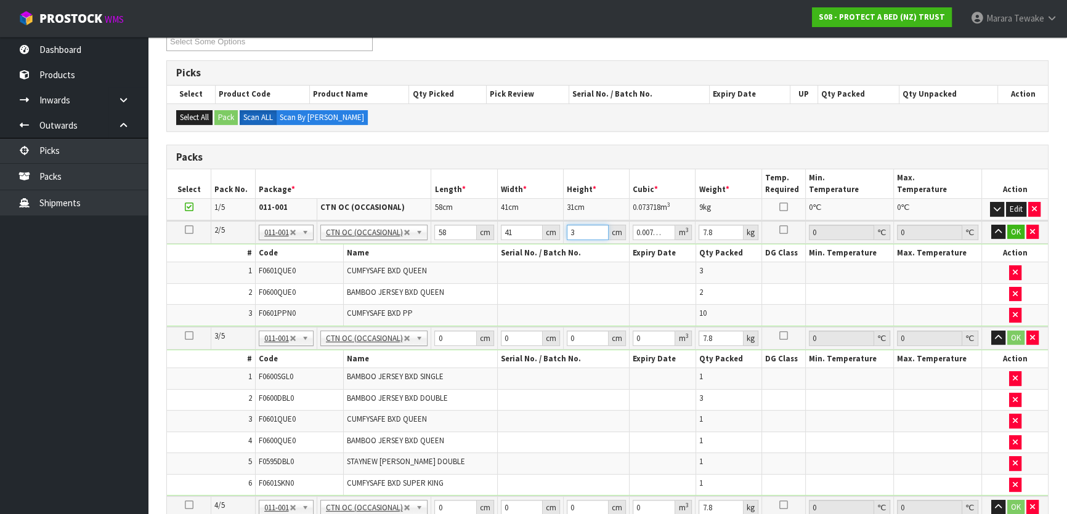
type input "0.073718"
type input "3"
type input "0.007134"
type input "32"
type input "0.076096"
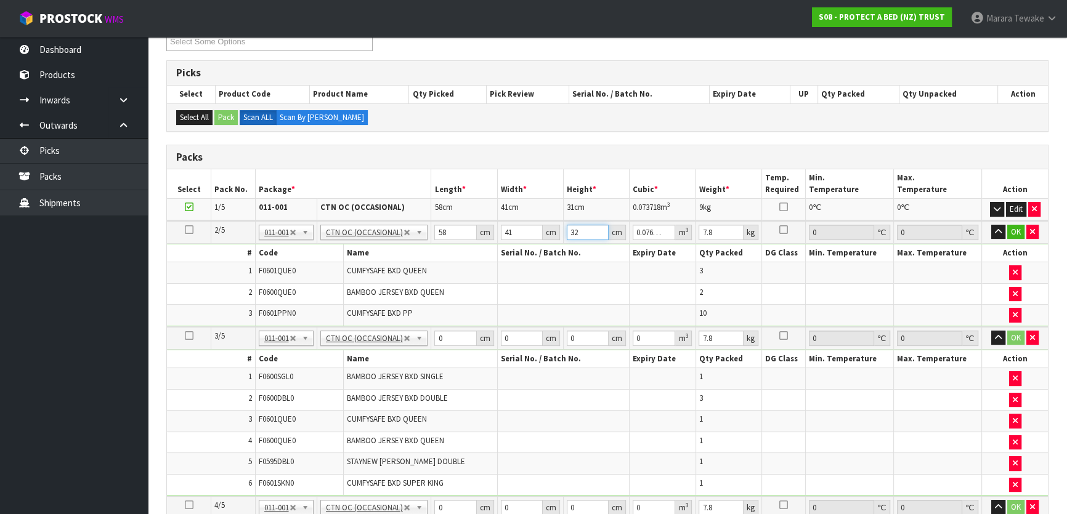
type input "32"
type input "8"
click at [991, 225] on button "button" at bounding box center [998, 232] width 14 height 15
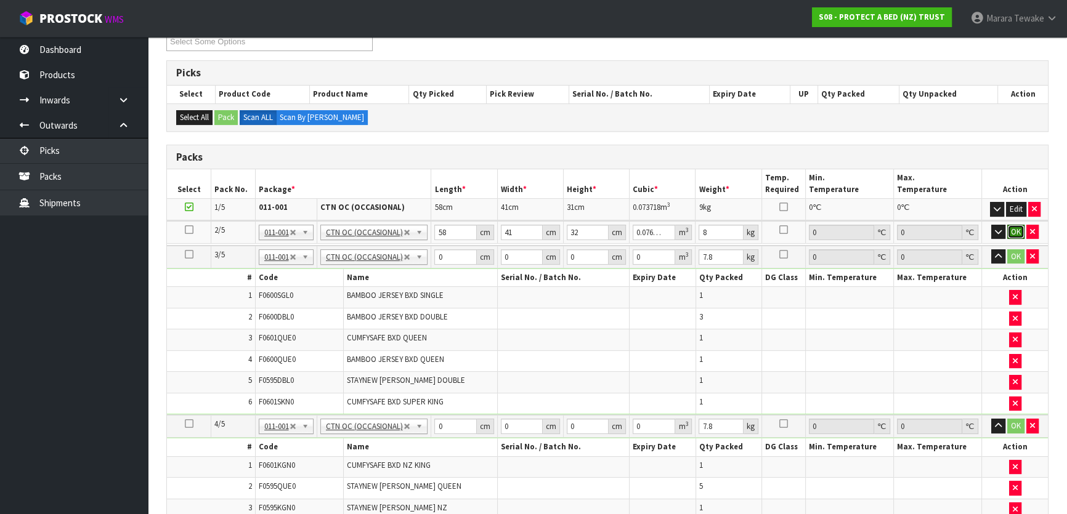
click button "OK" at bounding box center [1015, 232] width 17 height 15
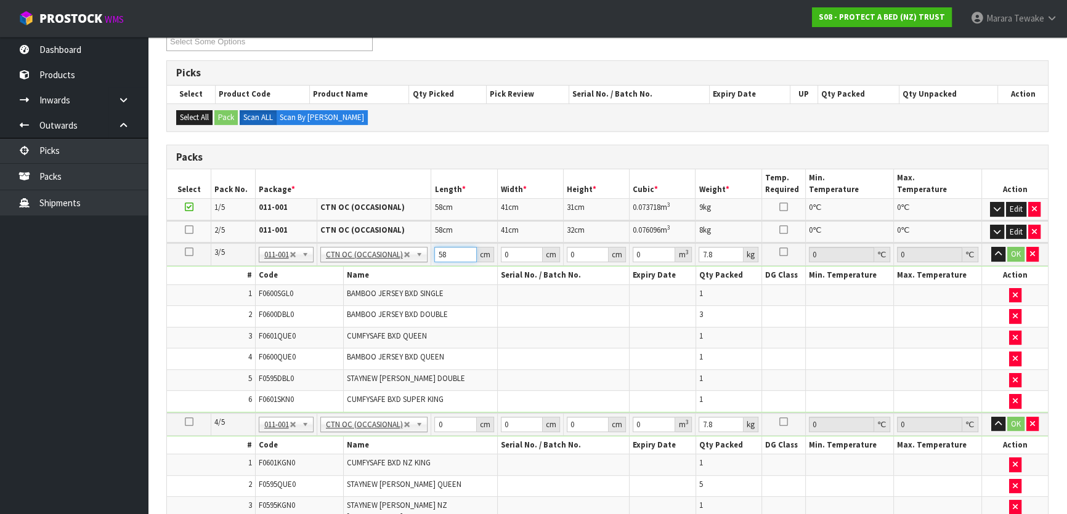
type input "5"
type input "60"
type input "41"
type input "3"
type input "0.00738"
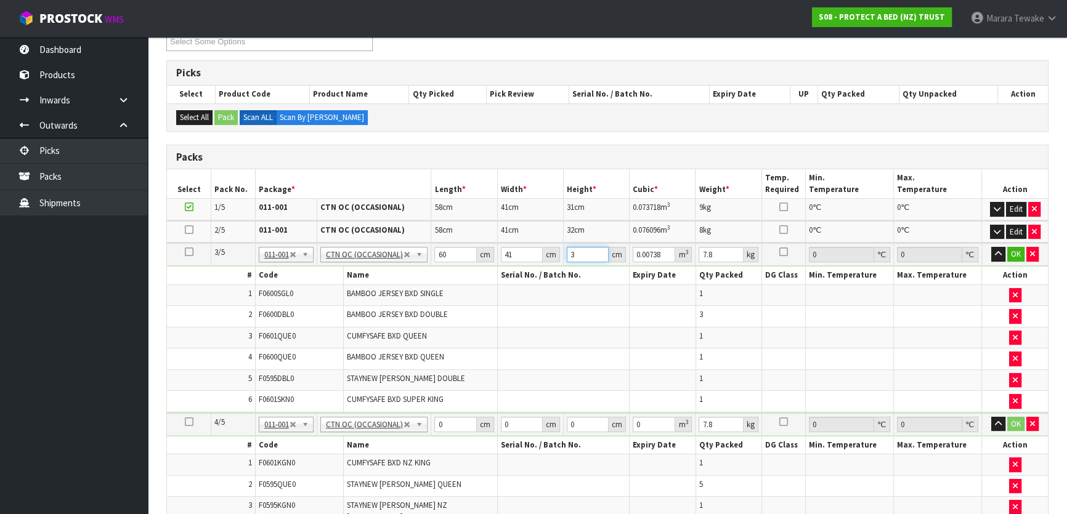
type input "34"
type input "0.08364"
type input "34"
type input "8"
click at [991, 247] on button "button" at bounding box center [998, 254] width 14 height 15
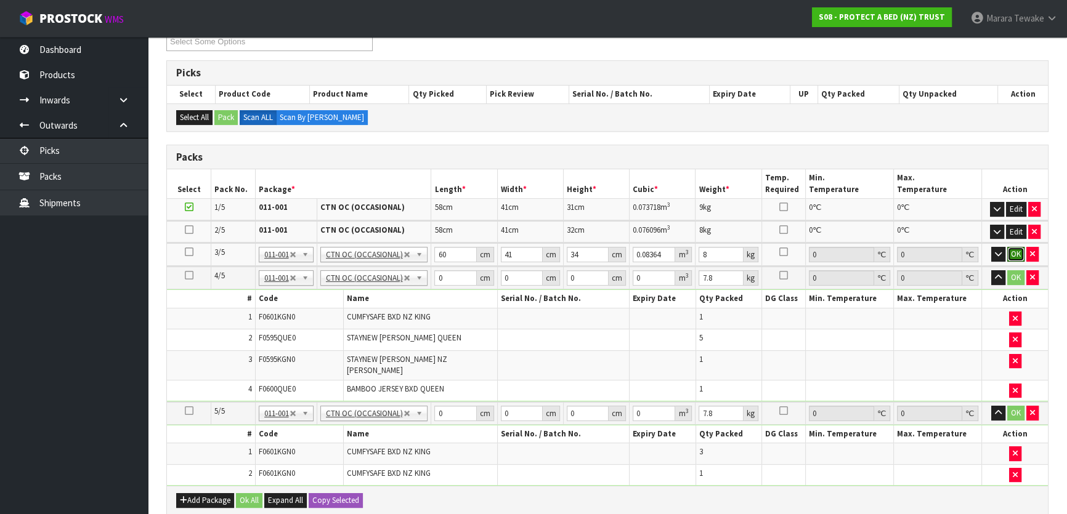
click button "OK" at bounding box center [1015, 254] width 17 height 15
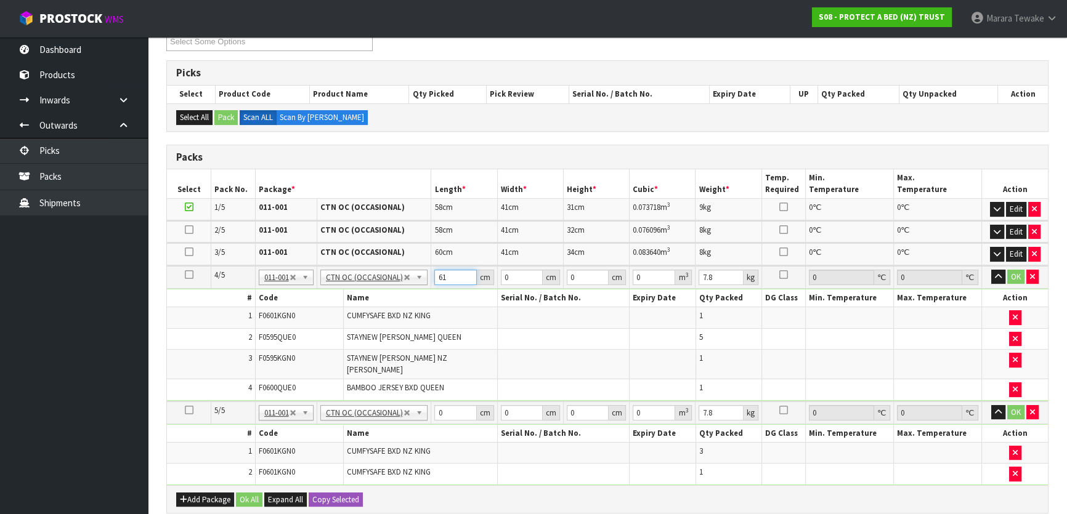
type input "61"
type input "42"
type input "3"
type input "0.007686"
type input "34"
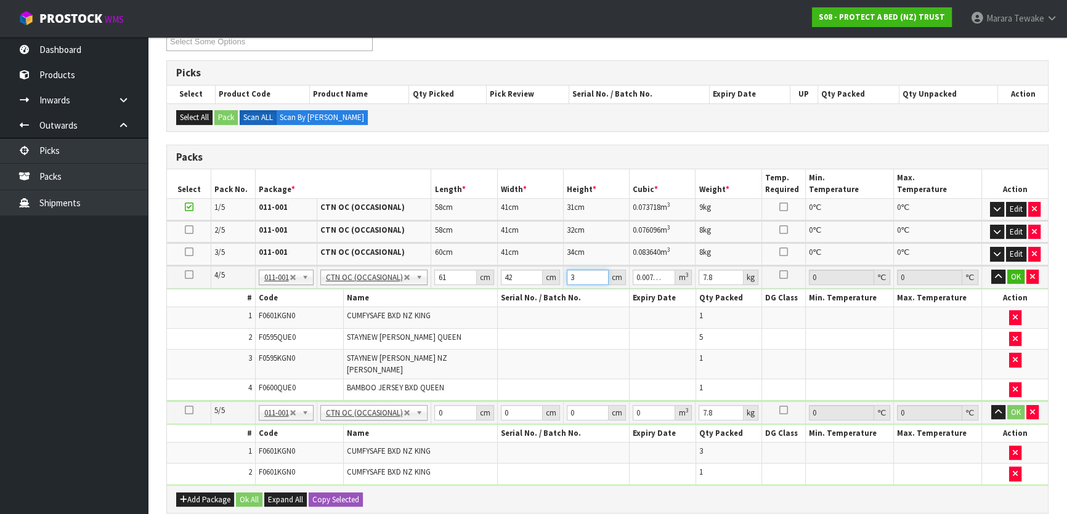
type input "0.087108"
type input "34"
type input "9"
click at [991, 270] on button "button" at bounding box center [998, 277] width 14 height 15
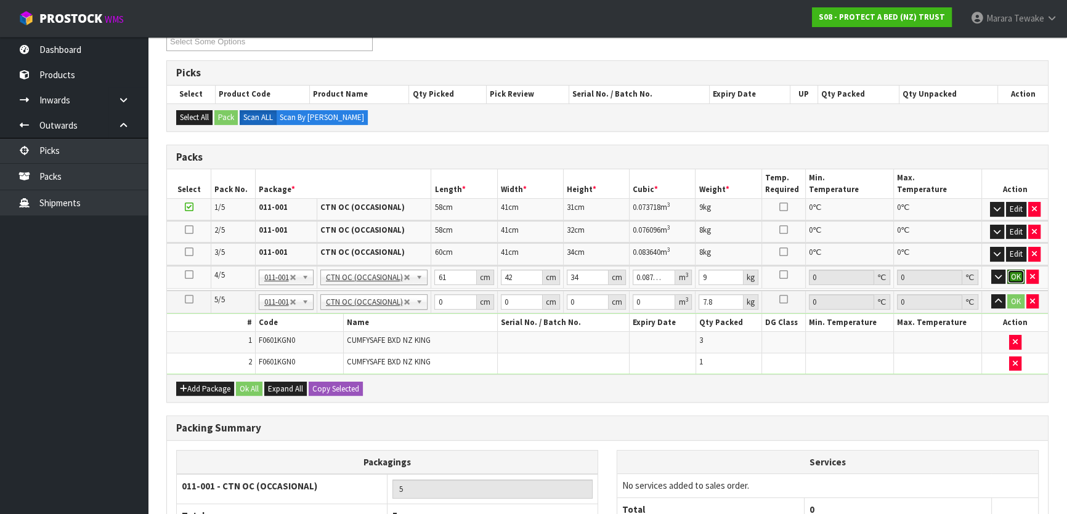
click button "OK" at bounding box center [1015, 277] width 17 height 15
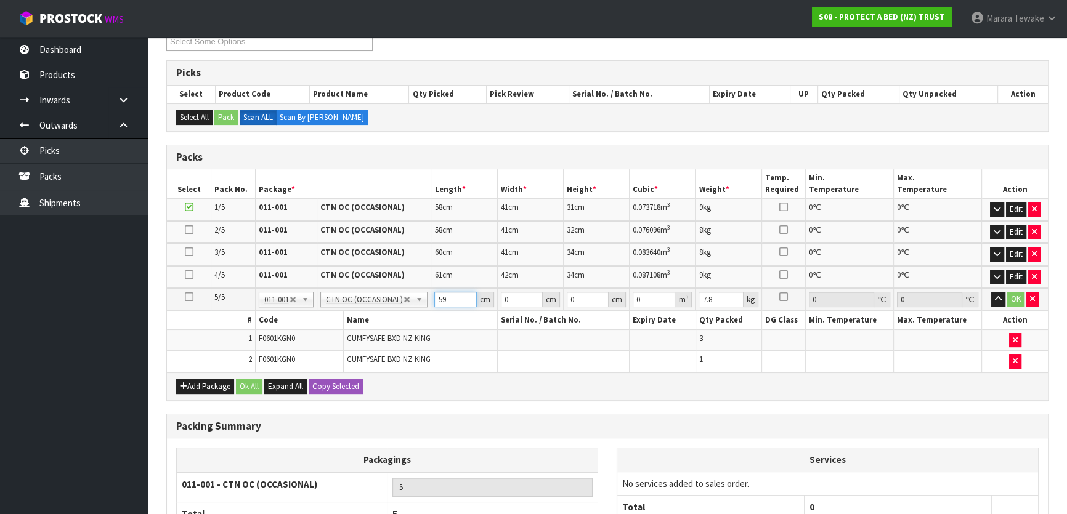
type input "59"
type input "41"
type input "3"
type input "0.007257"
type input "32"
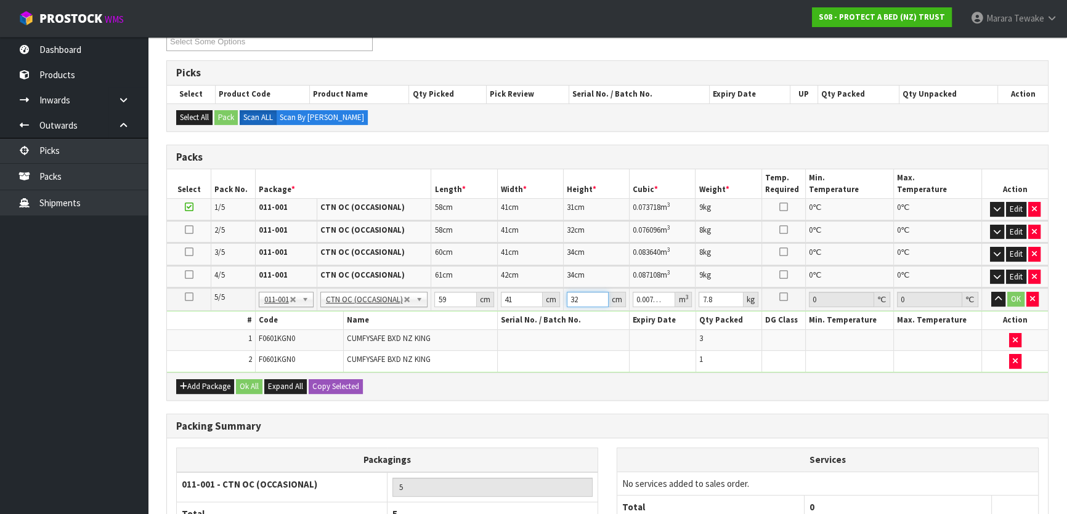
type input "0.077408"
type input "32"
type input "5"
click at [991, 292] on button "button" at bounding box center [998, 299] width 14 height 15
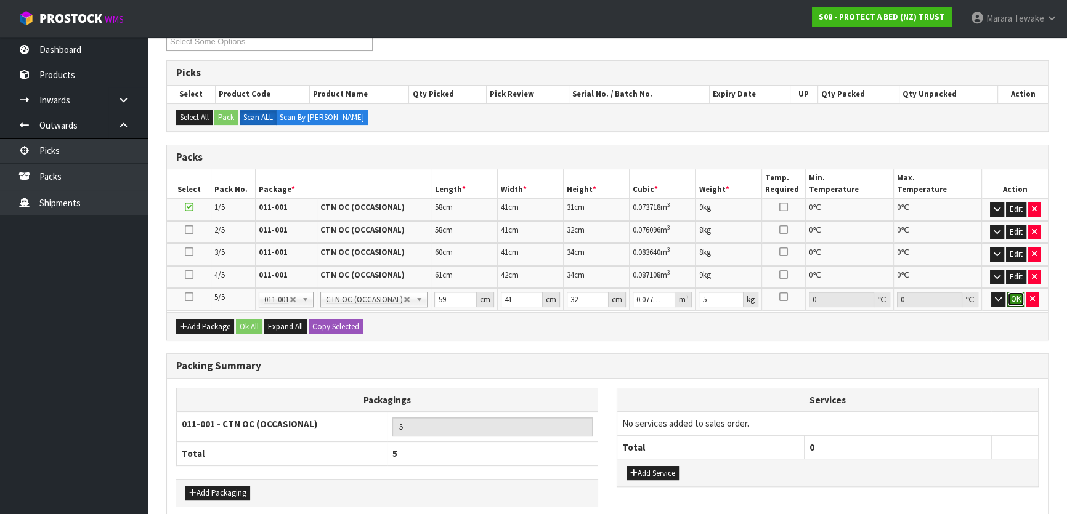
click button "OK" at bounding box center [1015, 299] width 17 height 15
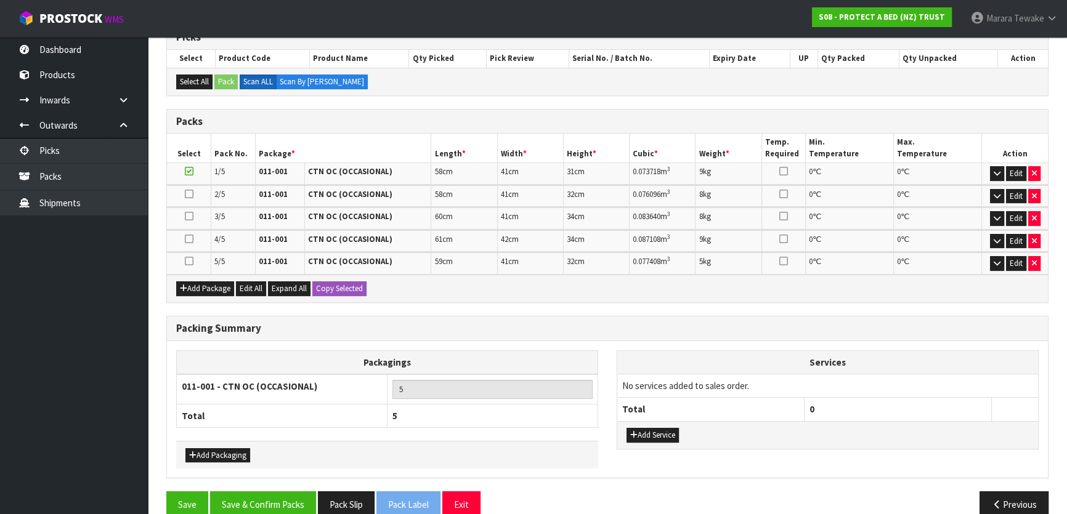
scroll to position [279, 0]
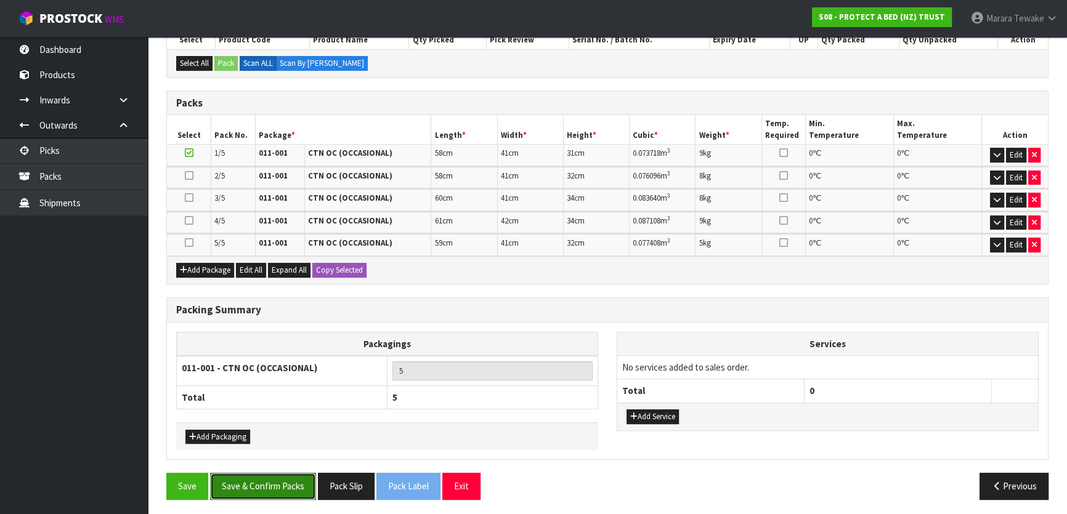
click at [255, 478] on button "Save & Confirm Packs" at bounding box center [263, 486] width 106 height 26
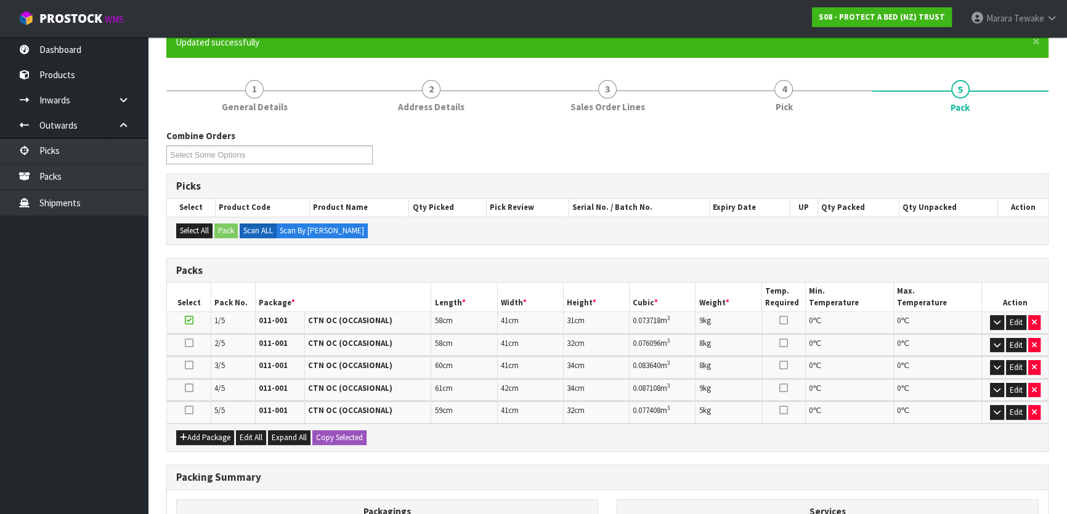
scroll to position [252, 0]
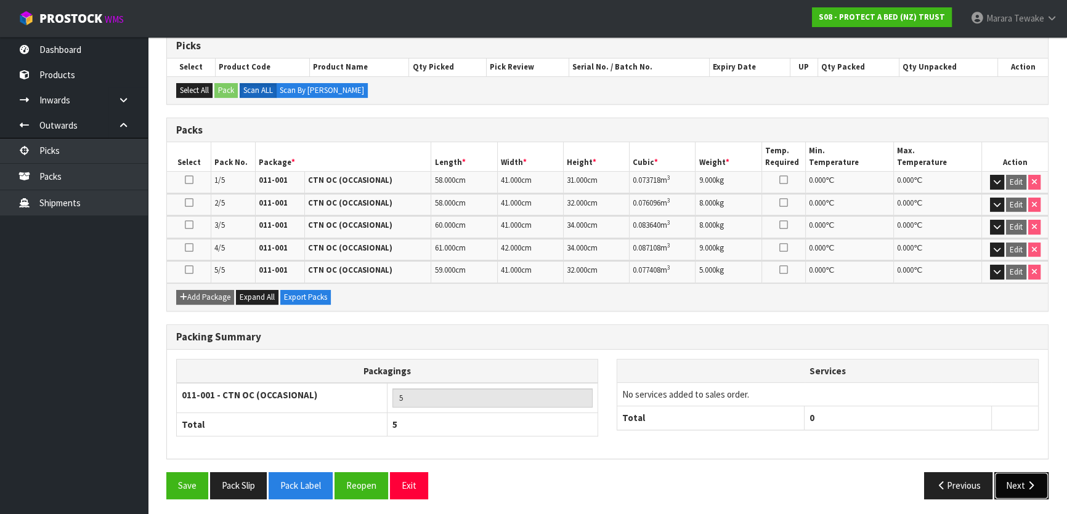
click at [1028, 481] on icon "button" at bounding box center [1031, 485] width 12 height 9
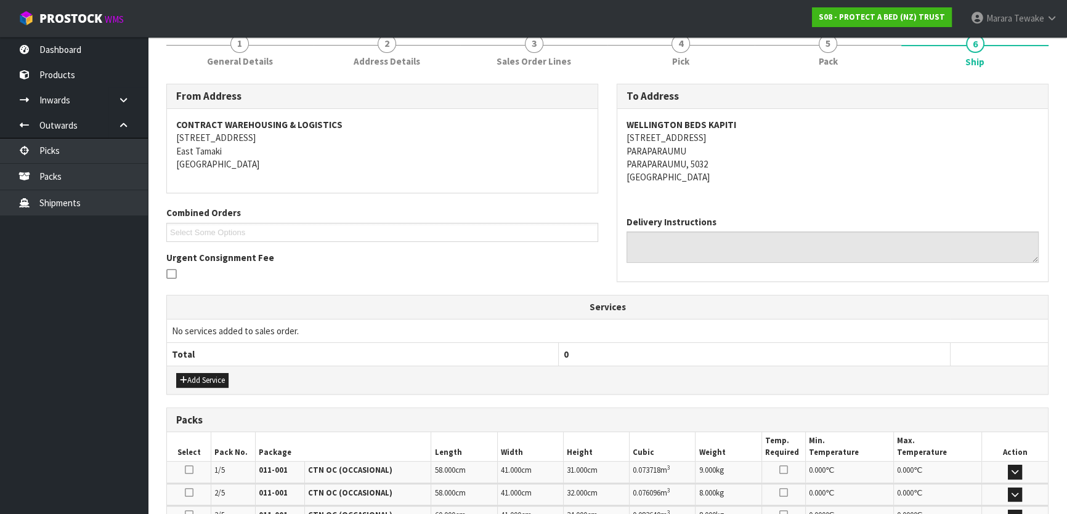
scroll to position [373, 0]
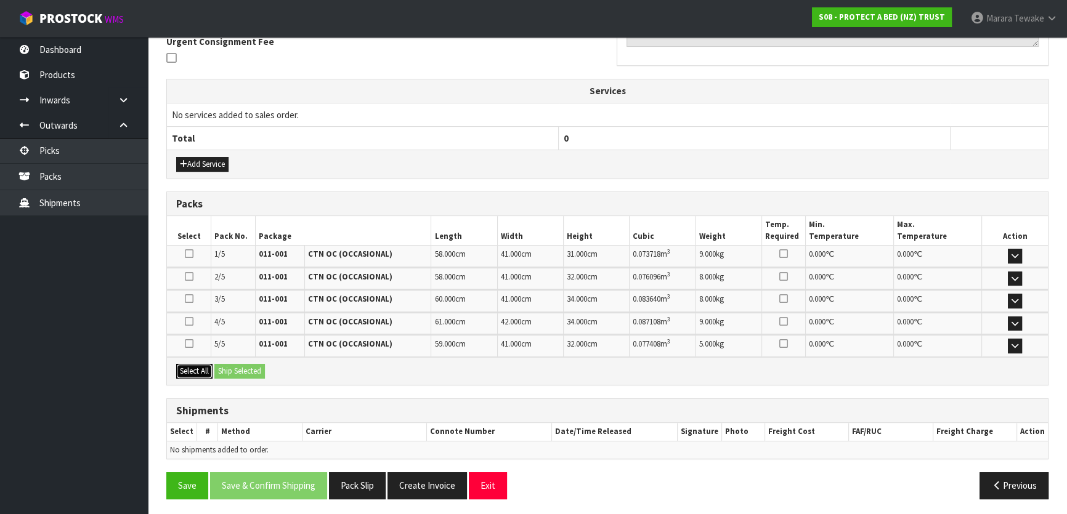
click at [206, 368] on button "Select All" at bounding box center [194, 371] width 36 height 15
click at [232, 368] on button "Ship Selected" at bounding box center [239, 371] width 51 height 15
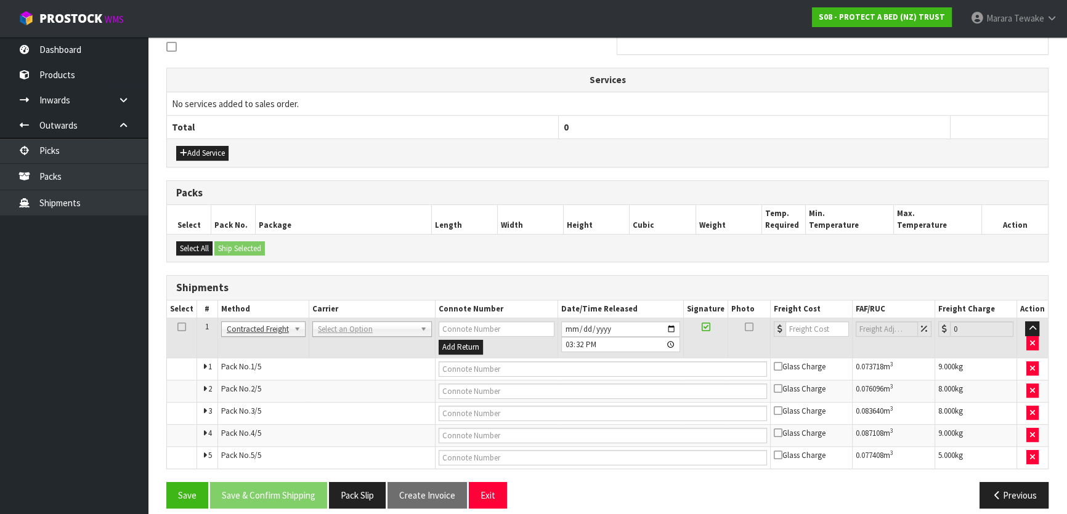
scroll to position [394, 0]
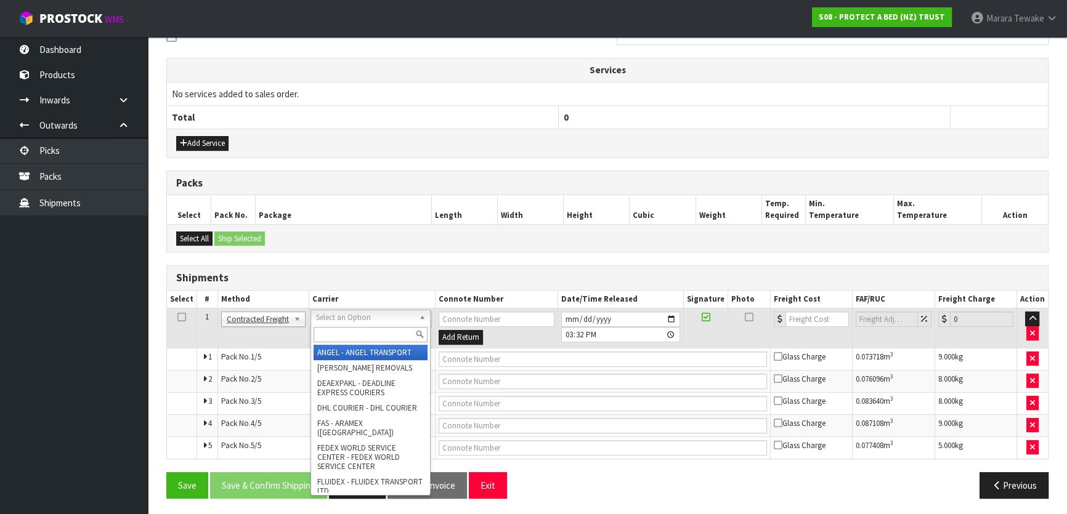
click at [351, 330] on input "text" at bounding box center [371, 334] width 114 height 15
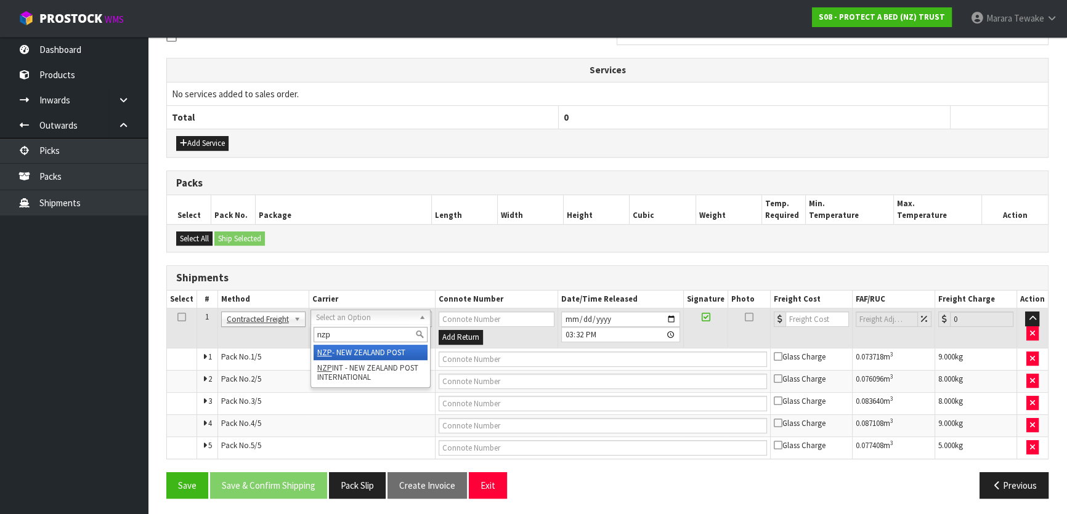
type input "nzp"
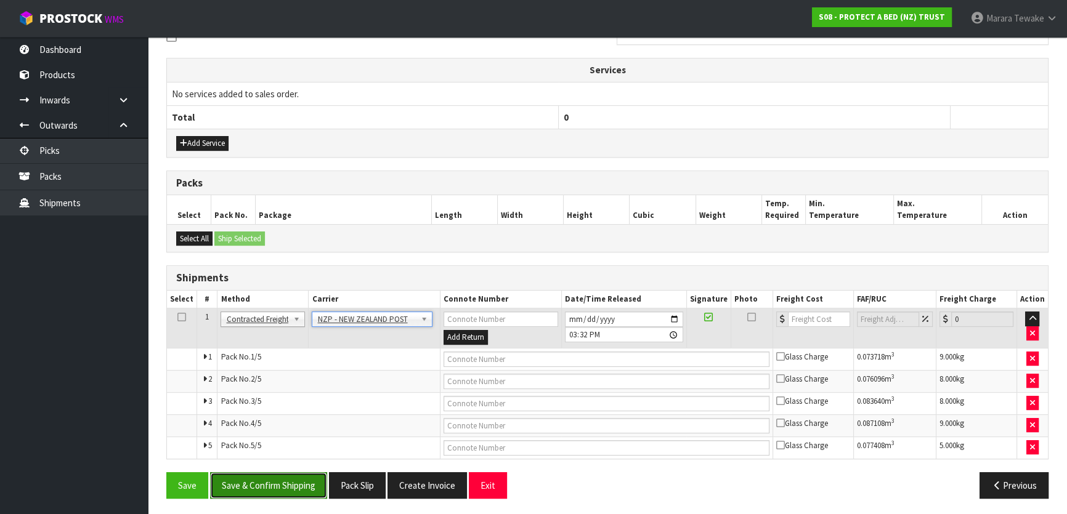
click at [307, 474] on button "Save & Confirm Shipping" at bounding box center [268, 486] width 117 height 26
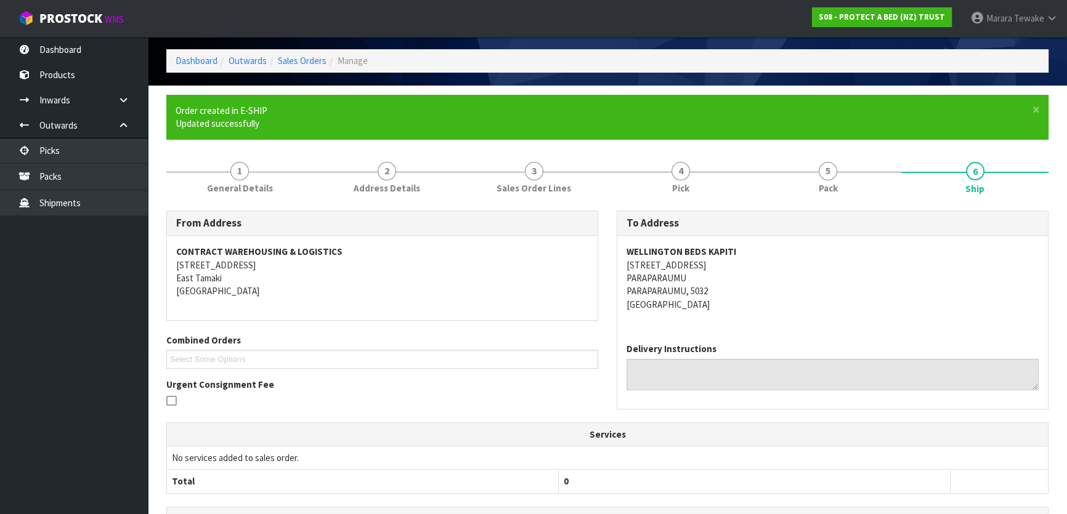
scroll to position [373, 0]
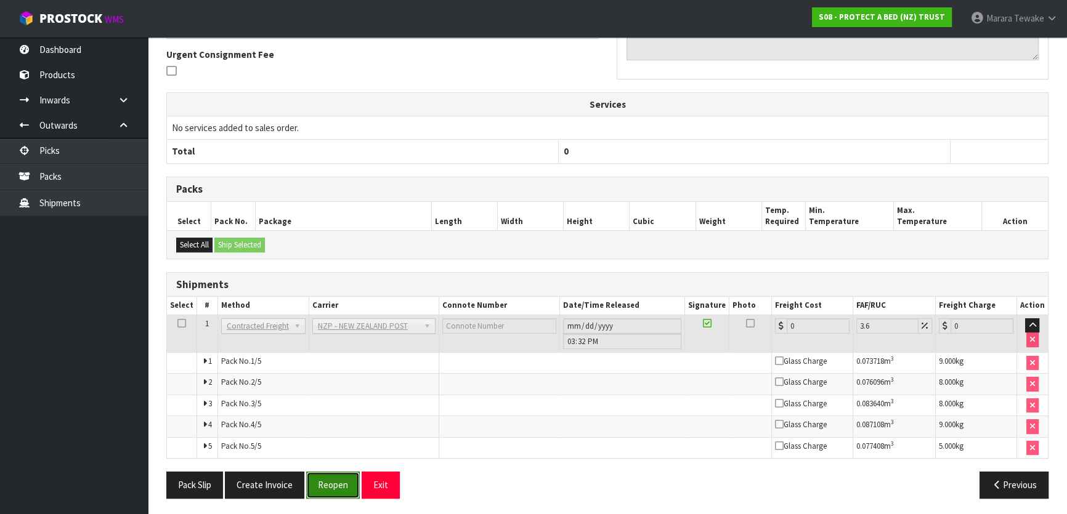
drag, startPoint x: 335, startPoint y: 486, endPoint x: 309, endPoint y: 486, distance: 25.3
click at [335, 486] on button "Reopen" at bounding box center [333, 485] width 54 height 26
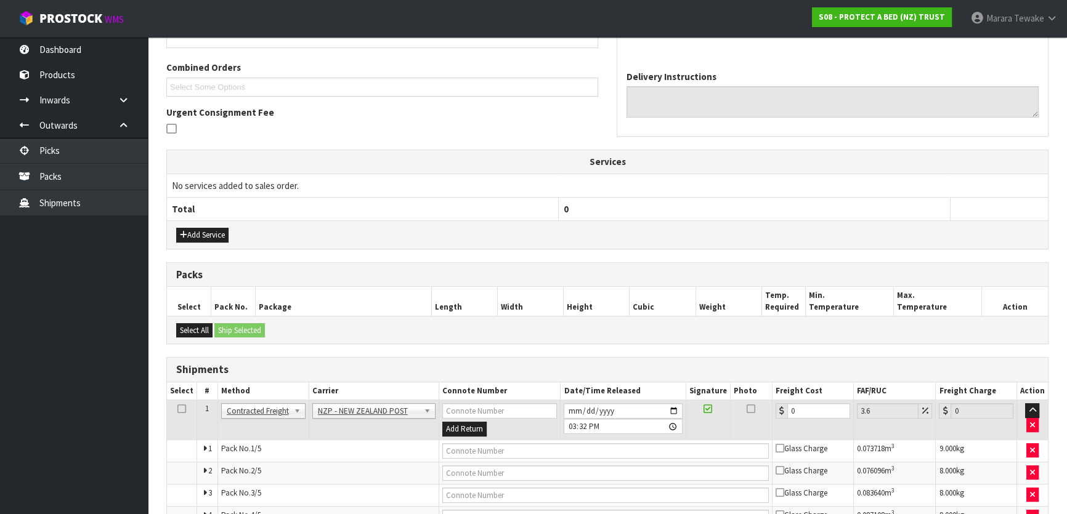
scroll to position [394, 0]
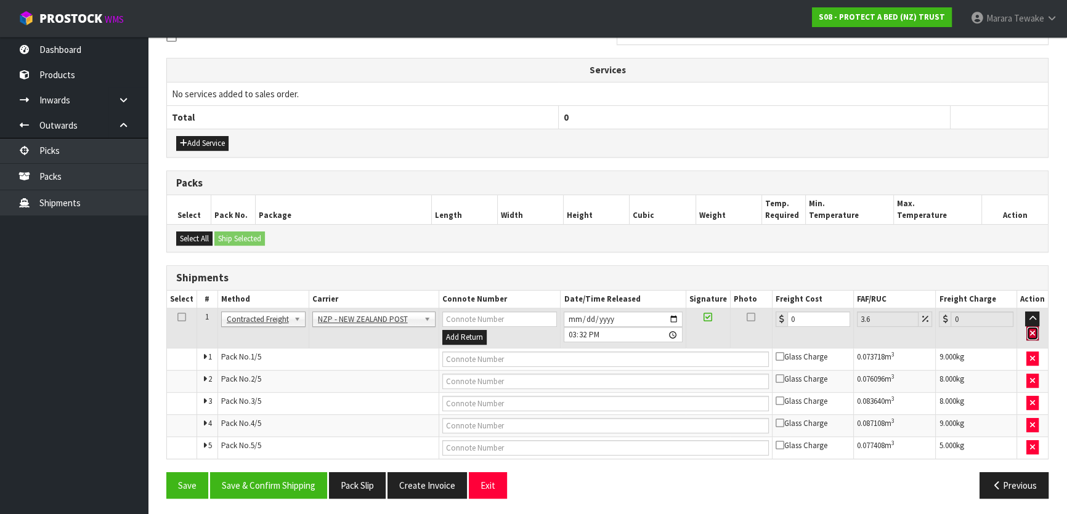
drag, startPoint x: 1038, startPoint y: 328, endPoint x: 945, endPoint y: 354, distance: 96.6
click at [1036, 328] on button "button" at bounding box center [1033, 334] width 12 height 15
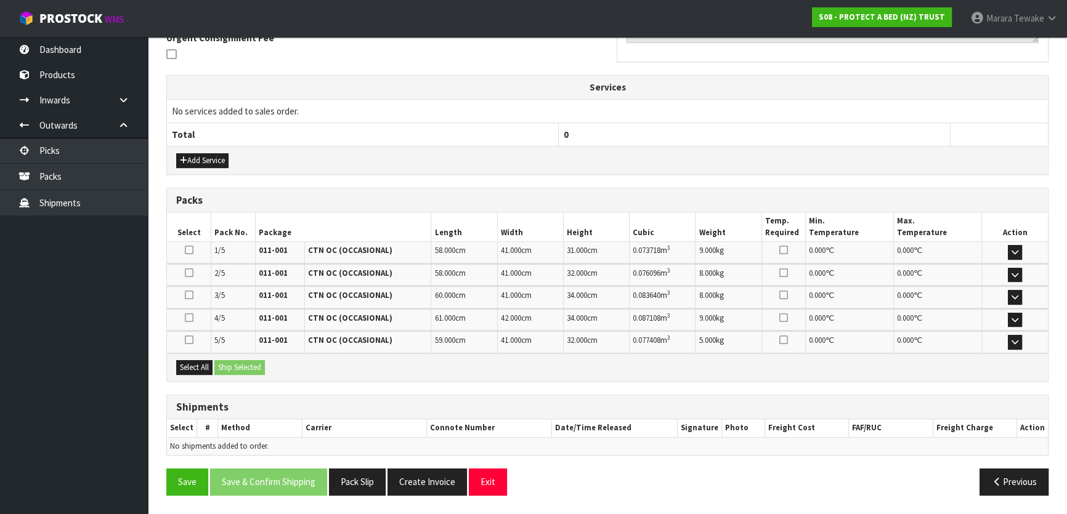
scroll to position [373, 0]
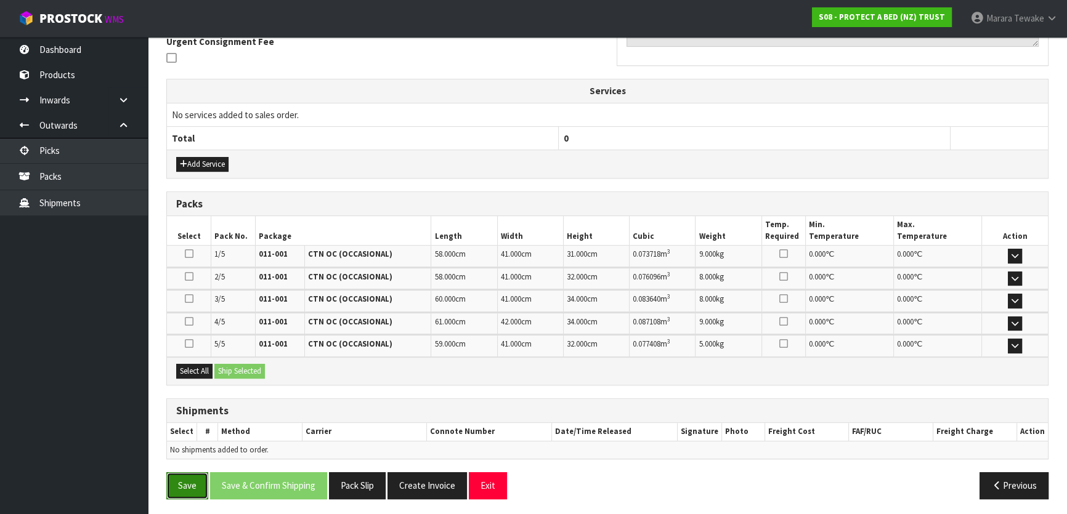
click at [190, 484] on button "Save" at bounding box center [187, 486] width 42 height 26
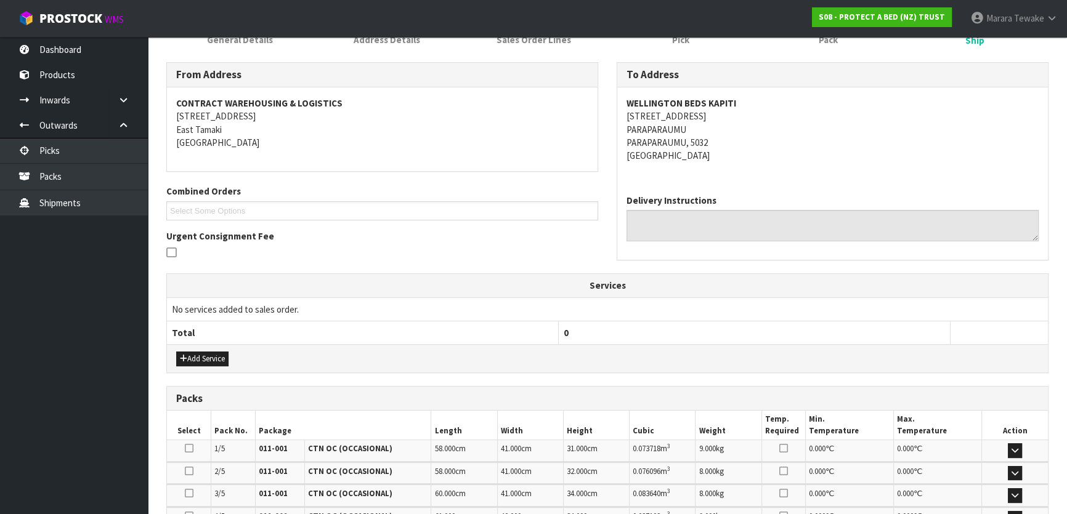
scroll to position [0, 0]
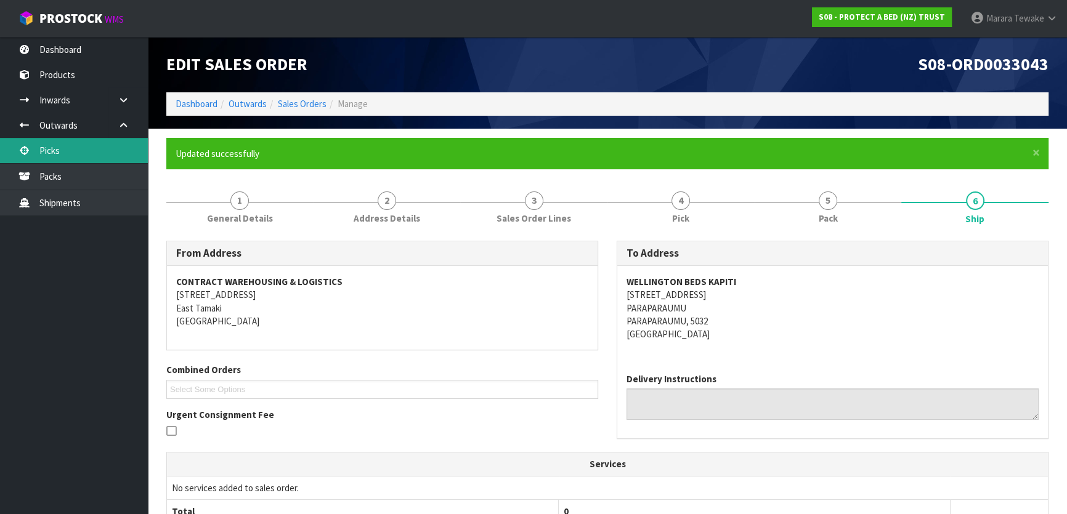
click at [73, 150] on link "Picks" at bounding box center [74, 150] width 148 height 25
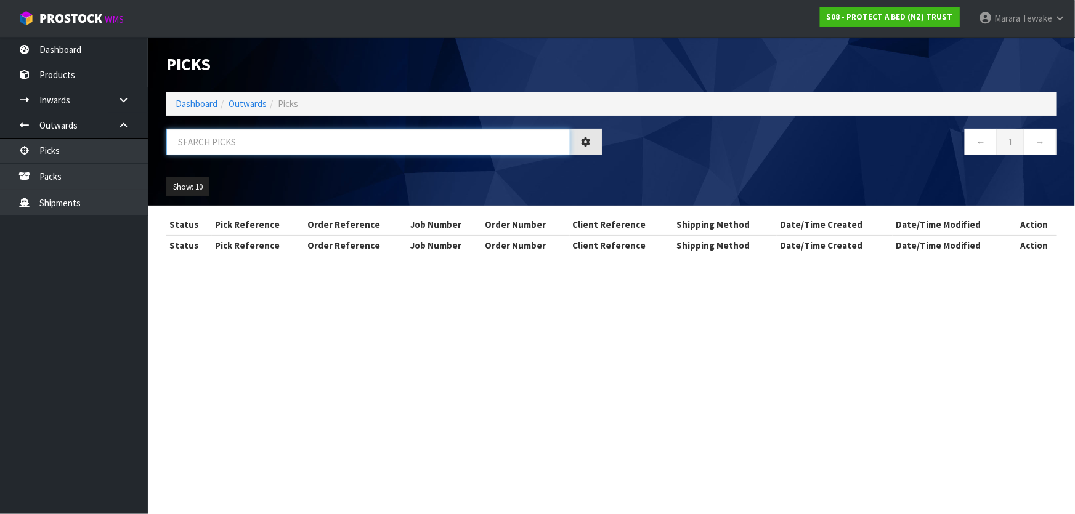
click at [202, 144] on input "text" at bounding box center [368, 142] width 404 height 26
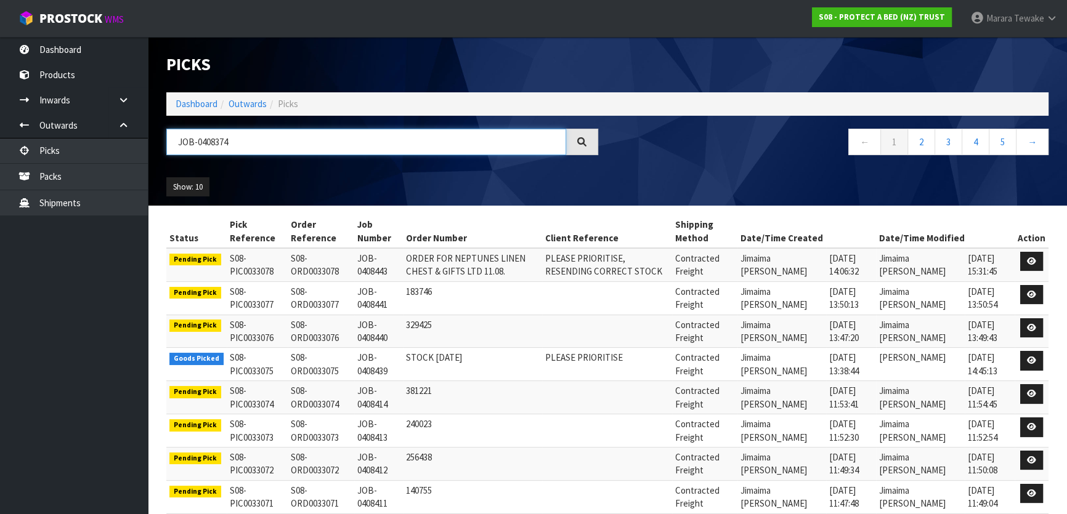
type input "JOB-0408374"
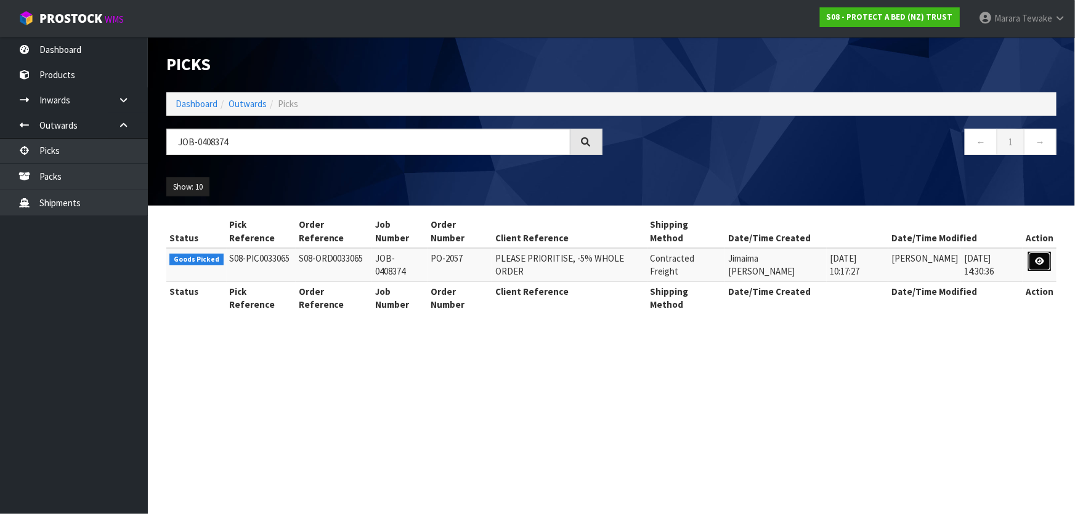
click at [1042, 264] on icon at bounding box center [1039, 262] width 9 height 8
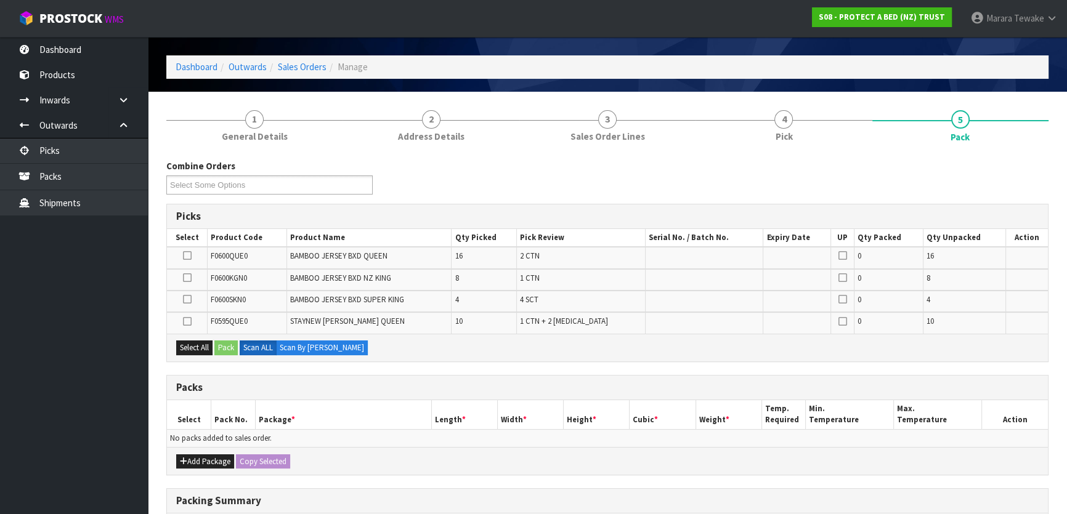
scroll to position [55, 0]
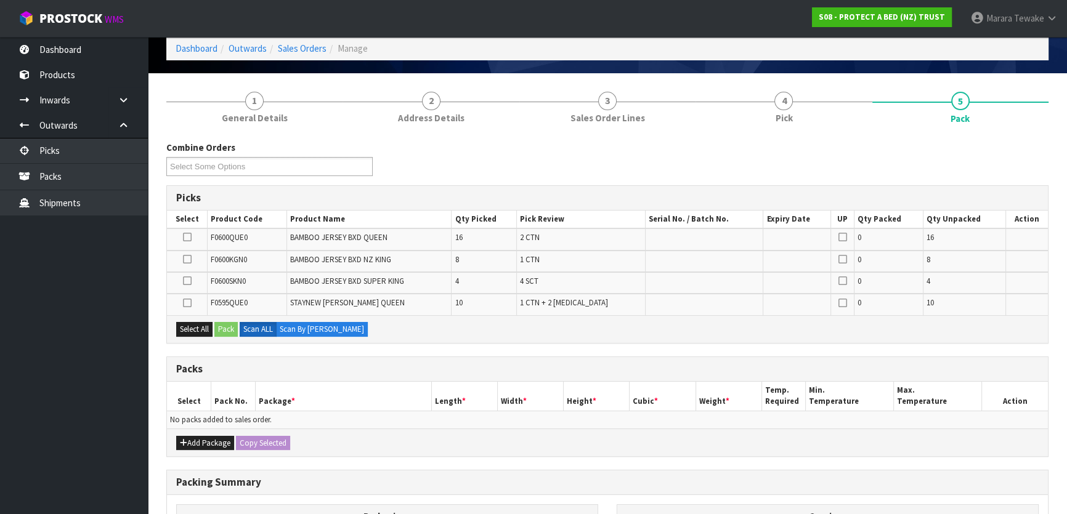
click at [812, 160] on div "Combine Orders S08-ORD0029474 S08-ORD0031944 S08-ORD0032896 S08-ORD0032964 S08-…" at bounding box center [607, 163] width 901 height 44
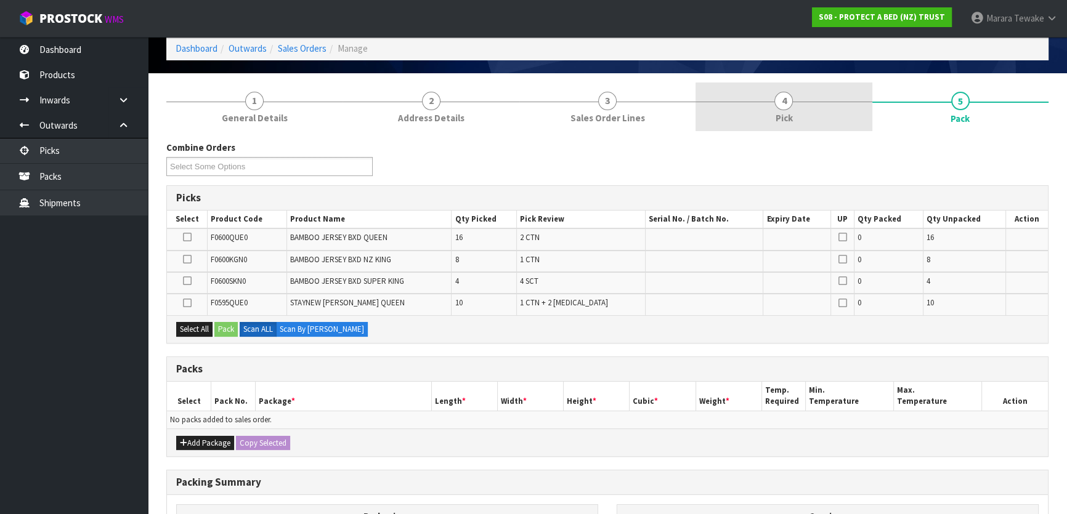
click at [802, 126] on link "4 Pick" at bounding box center [784, 107] width 176 height 49
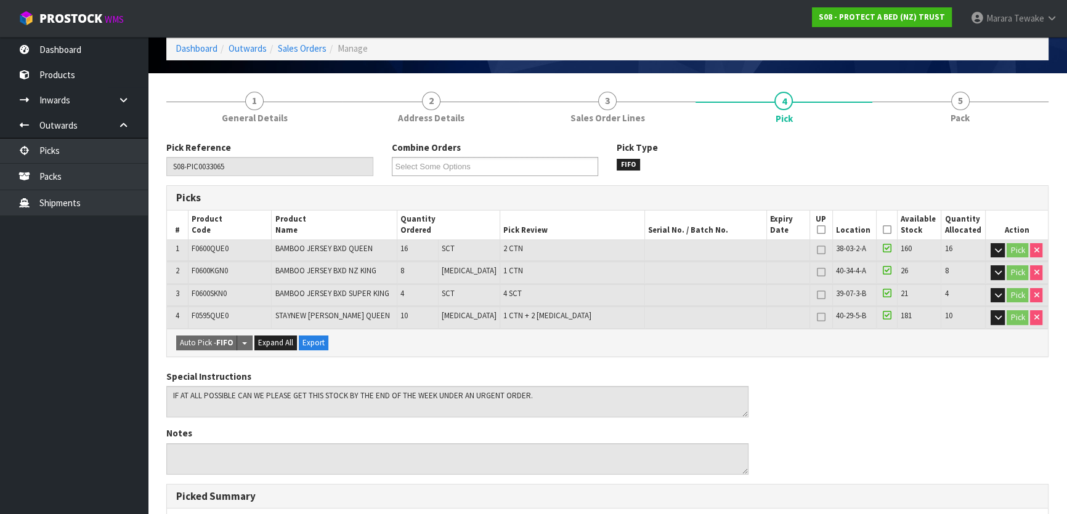
click at [883, 230] on icon at bounding box center [886, 230] width 9 height 1
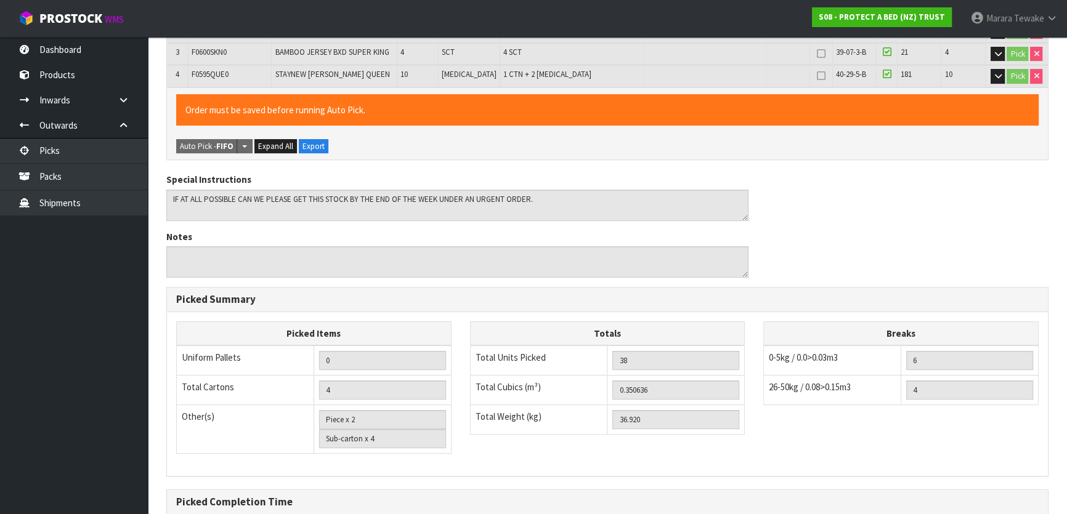
scroll to position [425, 0]
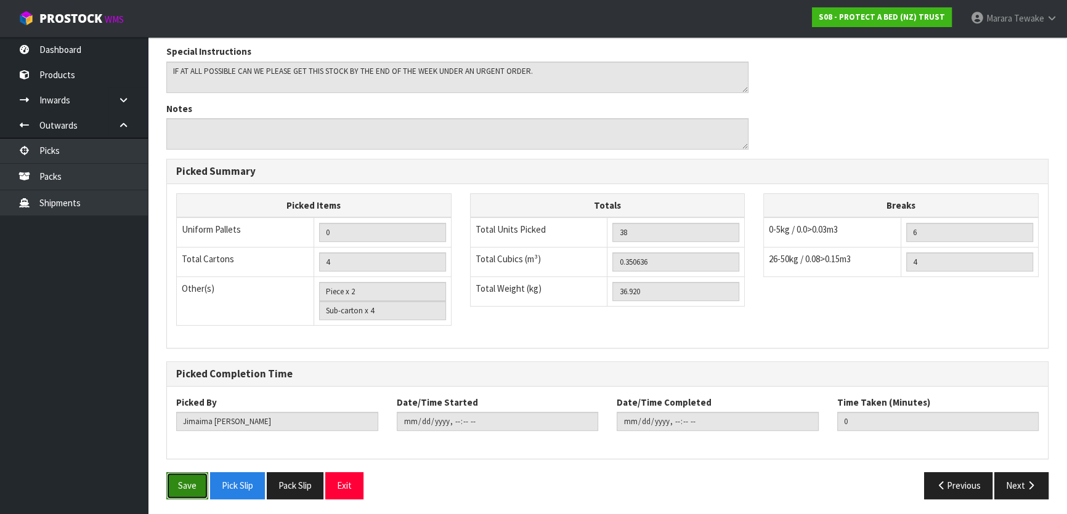
click at [197, 473] on button "Save" at bounding box center [187, 486] width 42 height 26
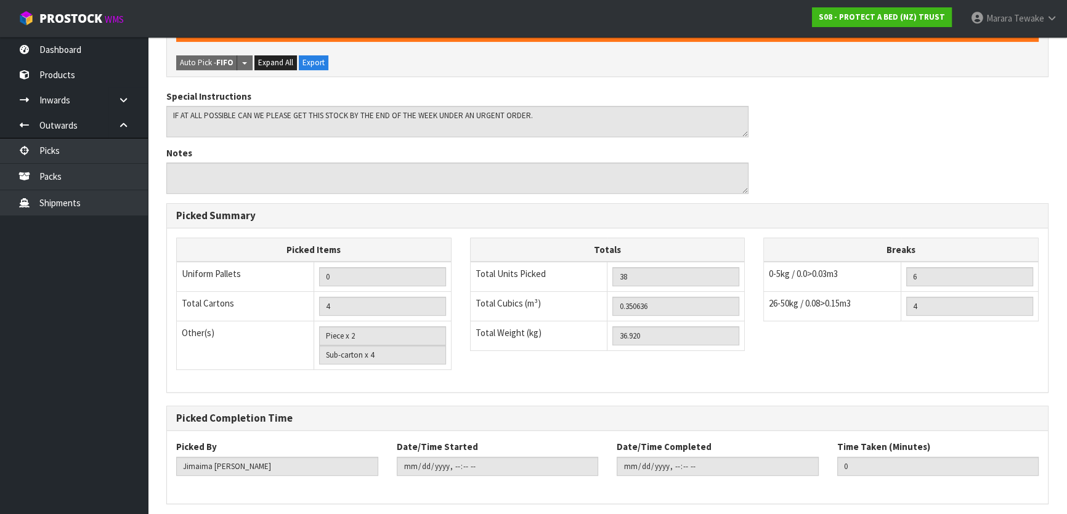
scroll to position [0, 0]
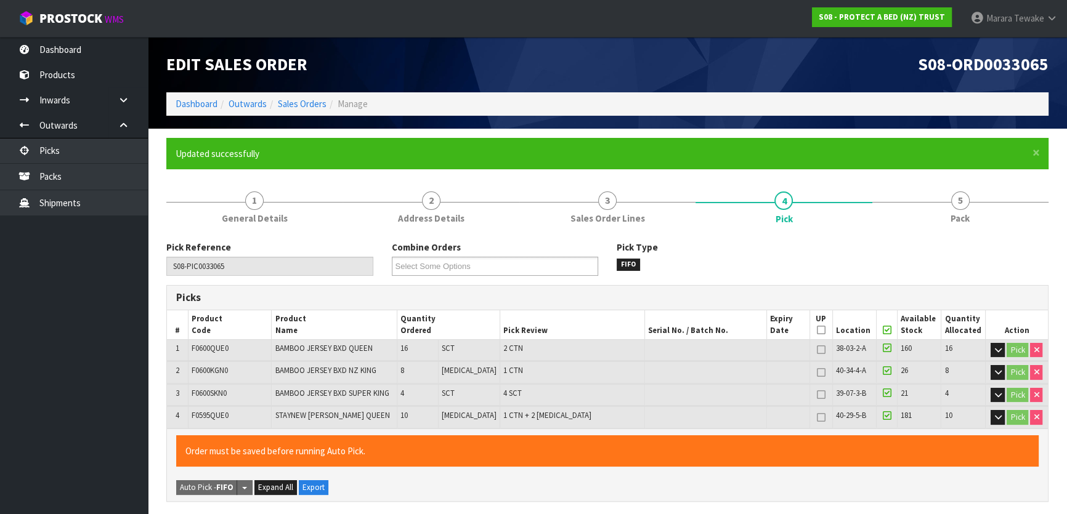
type input "[PERSON_NAME]"
type input "[DATE]T15:39:25"
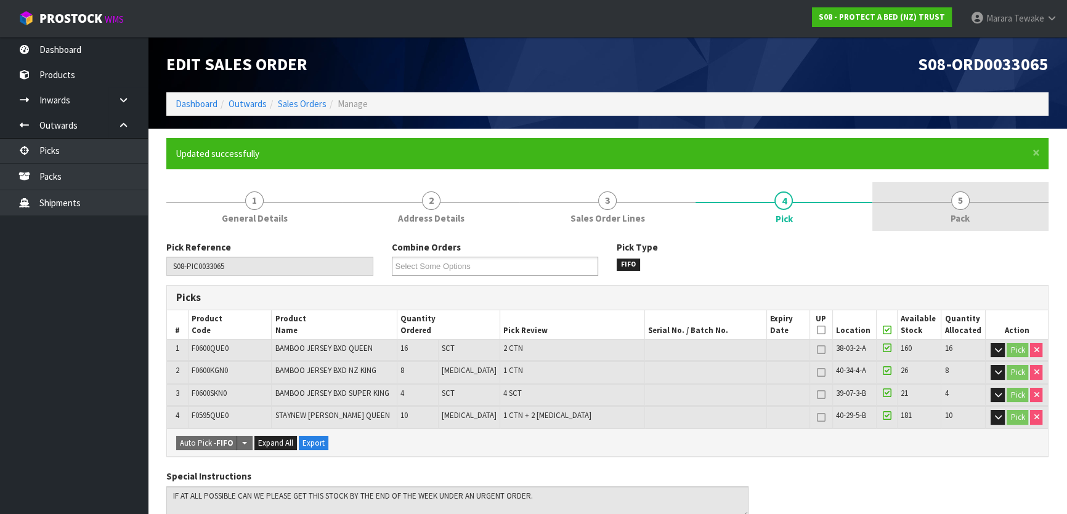
click at [967, 190] on link "5 Pack" at bounding box center [960, 206] width 176 height 49
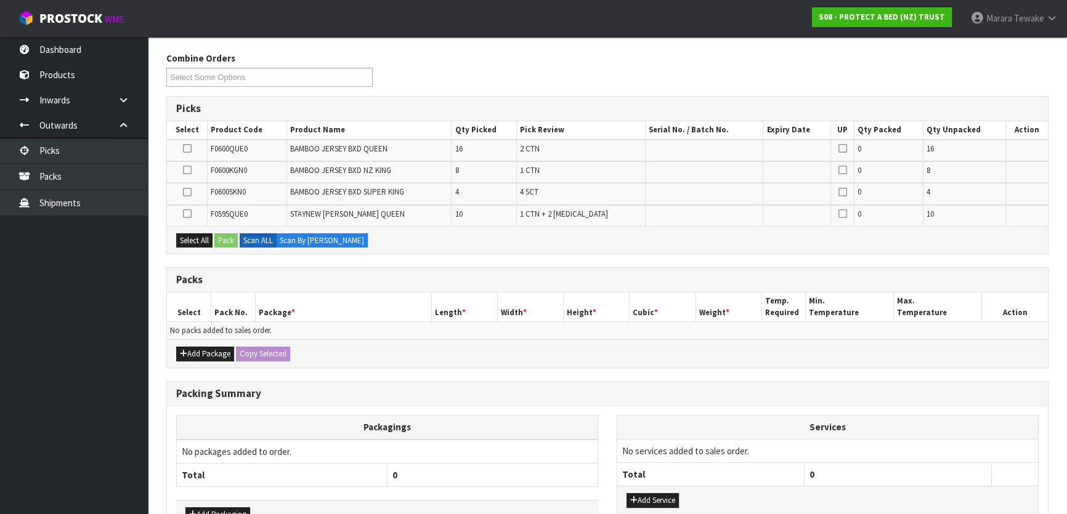
scroll to position [267, 0]
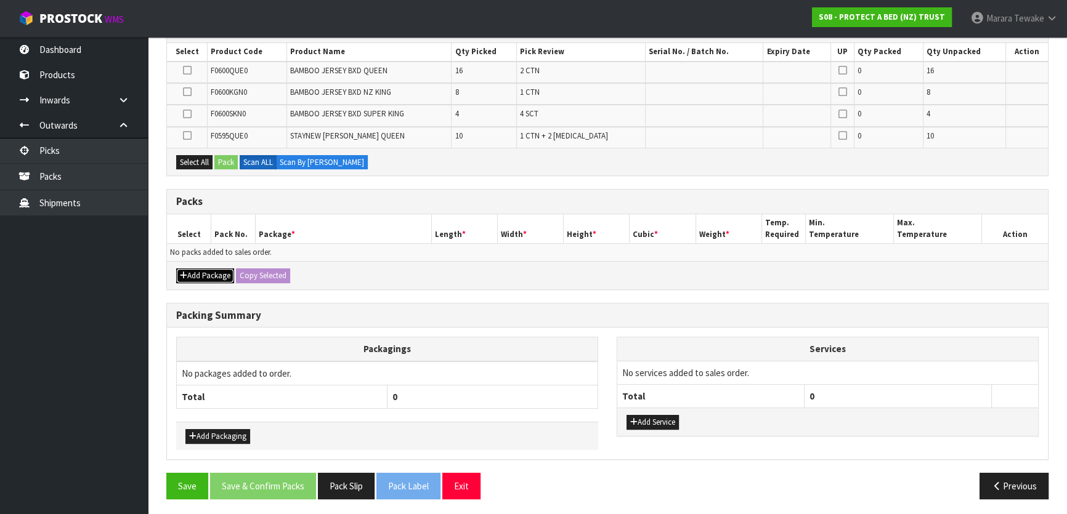
click at [190, 269] on button "Add Package" at bounding box center [205, 276] width 58 height 15
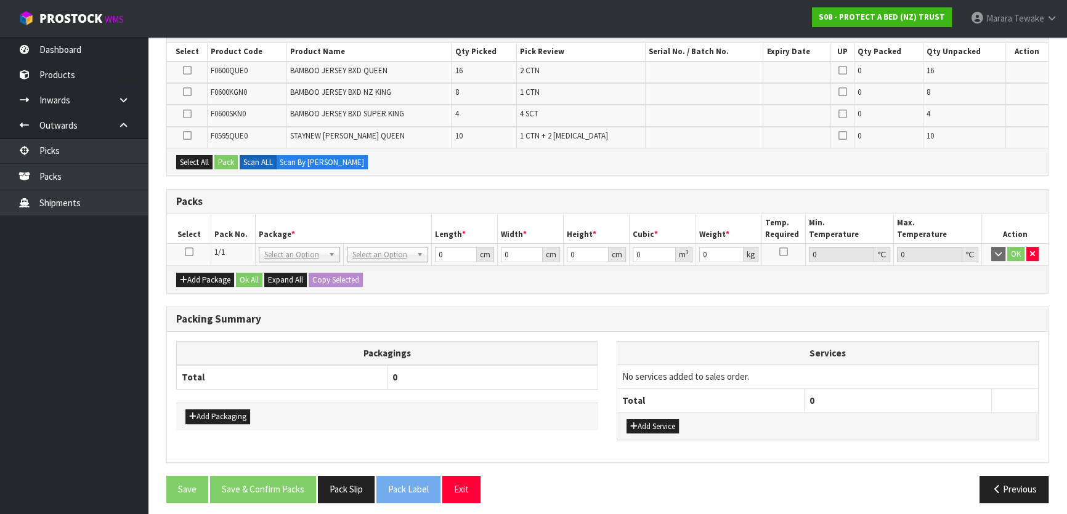
click at [191, 252] on icon at bounding box center [189, 252] width 9 height 1
click at [190, 70] on icon at bounding box center [187, 70] width 9 height 1
click at [0, 0] on input "checkbox" at bounding box center [0, 0] width 0 height 0
click at [227, 160] on button "Pack" at bounding box center [225, 162] width 23 height 15
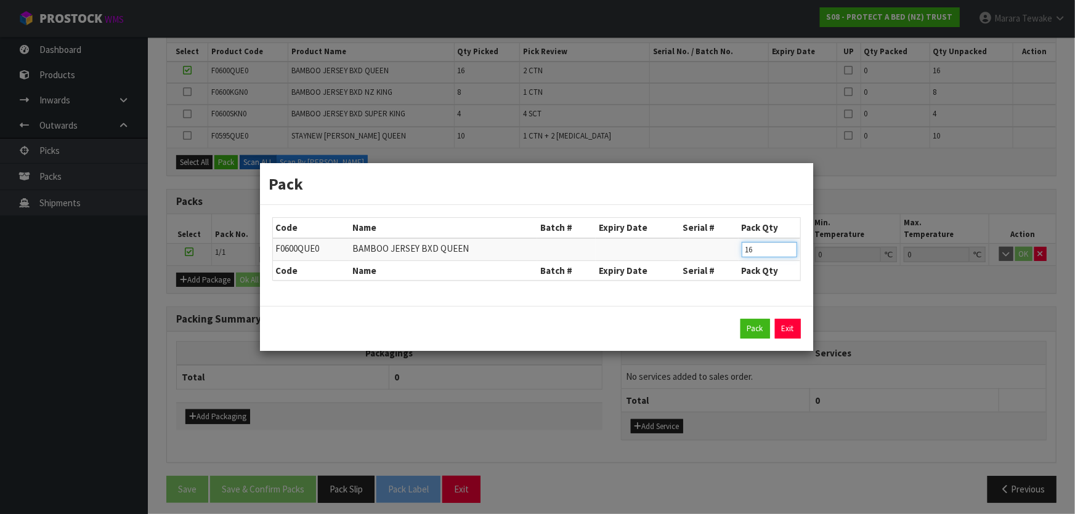
drag, startPoint x: 760, startPoint y: 253, endPoint x: 716, endPoint y: 238, distance: 46.2
click at [718, 240] on tr "F0600QUE0 BAMBOO JERSEY BXD QUEEN 16" at bounding box center [536, 249] width 527 height 23
type input "8"
click button "Pack" at bounding box center [756, 329] width 30 height 20
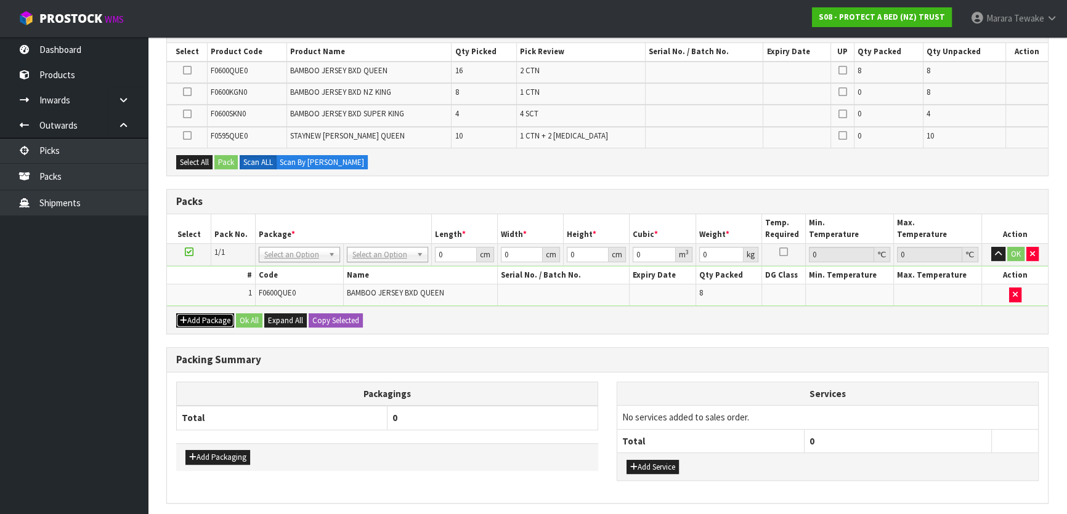
click at [200, 314] on button "Add Package" at bounding box center [205, 321] width 58 height 15
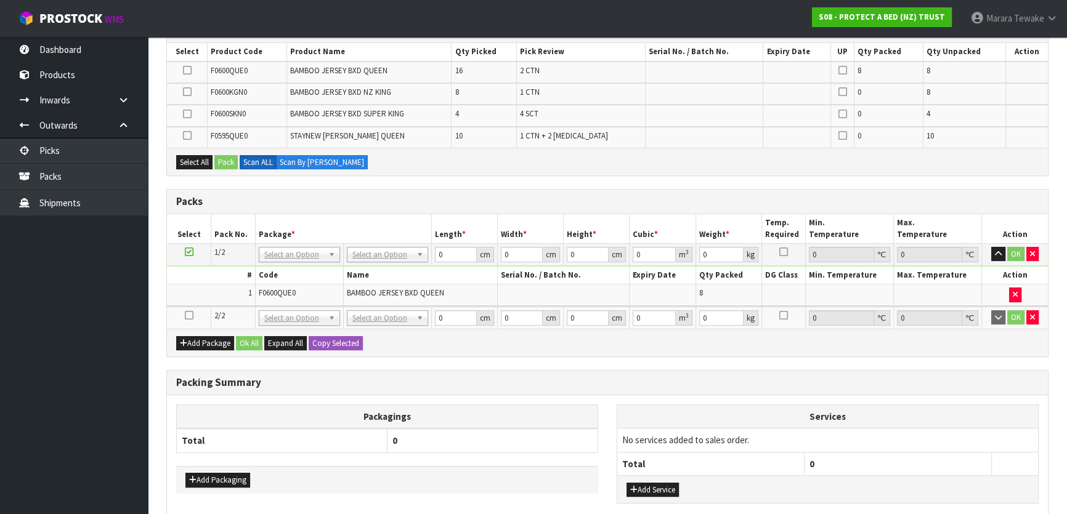
drag, startPoint x: 189, startPoint y: 314, endPoint x: 184, endPoint y: 249, distance: 64.9
click at [189, 315] on icon at bounding box center [189, 315] width 9 height 1
drag, startPoint x: 185, startPoint y: 68, endPoint x: 193, endPoint y: 78, distance: 13.2
click at [186, 70] on icon at bounding box center [187, 70] width 9 height 1
click at [0, 0] on input "checkbox" at bounding box center [0, 0] width 0 height 0
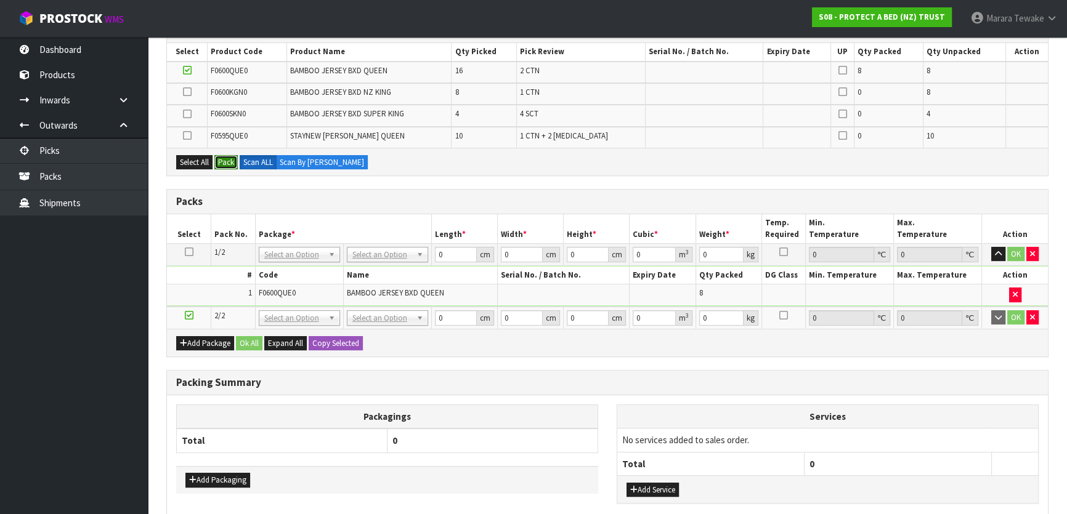
click at [228, 160] on button "Pack" at bounding box center [225, 162] width 23 height 15
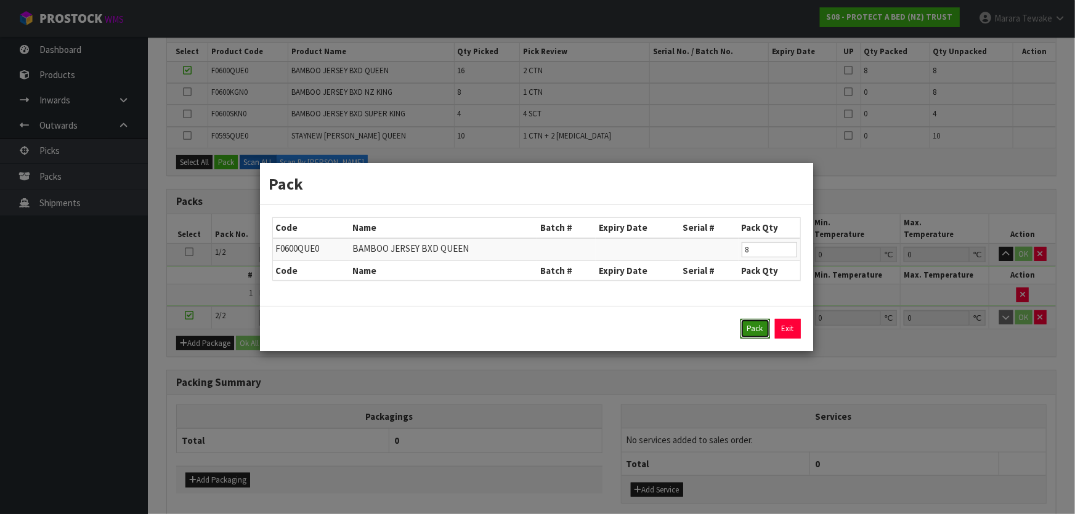
drag, startPoint x: 754, startPoint y: 326, endPoint x: 747, endPoint y: 330, distance: 7.7
click at [751, 327] on button "Pack" at bounding box center [756, 329] width 30 height 20
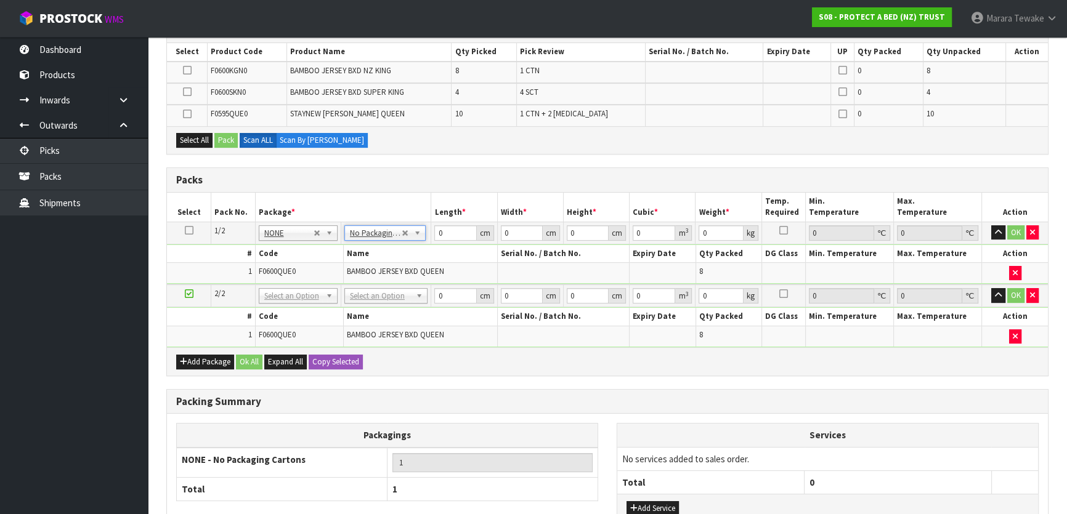
drag, startPoint x: 380, startPoint y: 294, endPoint x: 382, endPoint y: 312, distance: 18.0
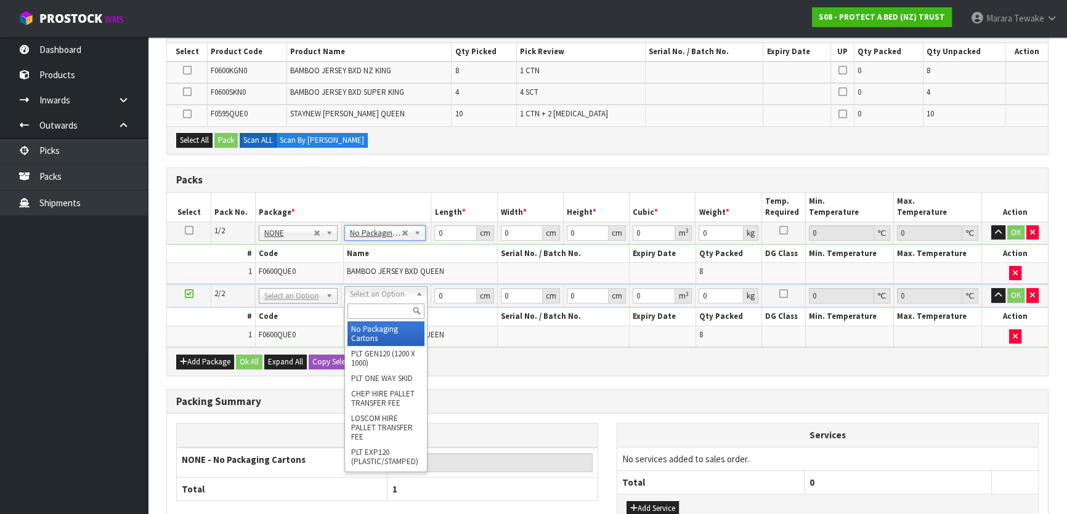
type input "2"
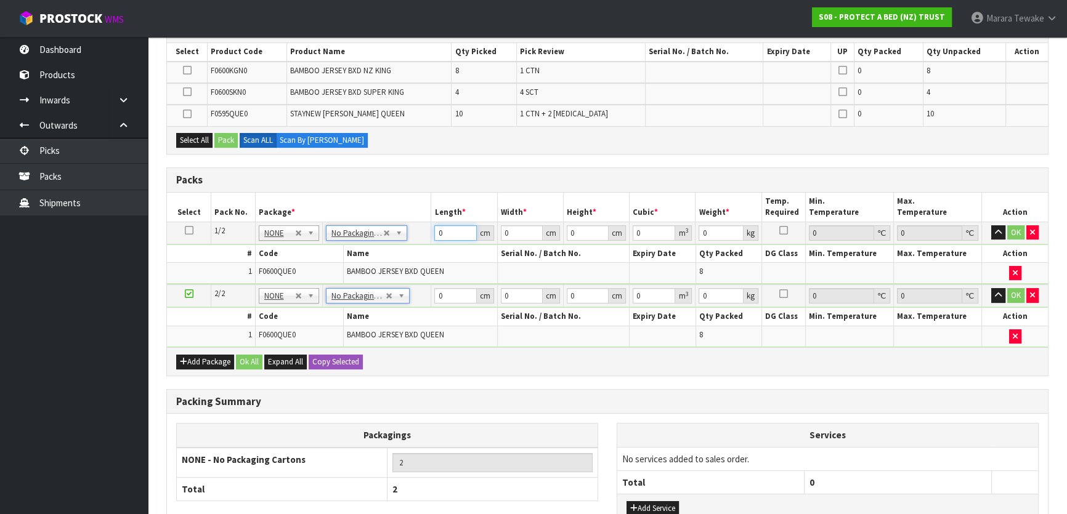
drag, startPoint x: 450, startPoint y: 230, endPoint x: 412, endPoint y: 197, distance: 50.3
click at [425, 222] on tr "1/2 NONE 007-001 007-002 007-004 007-009 007-013 007-014 007-015 007-017 007-01…" at bounding box center [607, 233] width 881 height 22
click at [189, 115] on icon at bounding box center [187, 114] width 9 height 1
click at [0, 0] on input "checkbox" at bounding box center [0, 0] width 0 height 0
drag, startPoint x: 214, startPoint y: 357, endPoint x: 197, endPoint y: 370, distance: 21.7
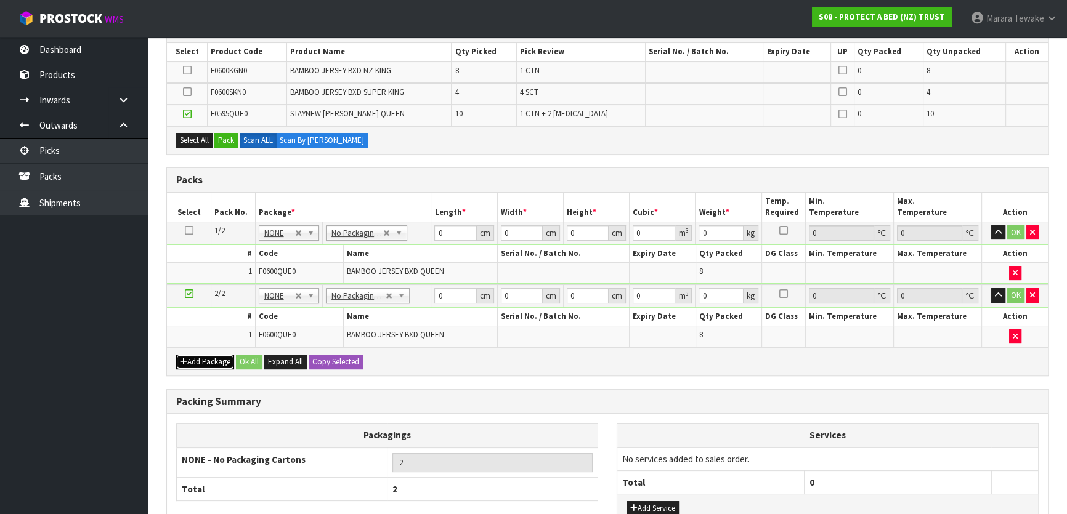
click at [211, 359] on button "Add Package" at bounding box center [205, 362] width 58 height 15
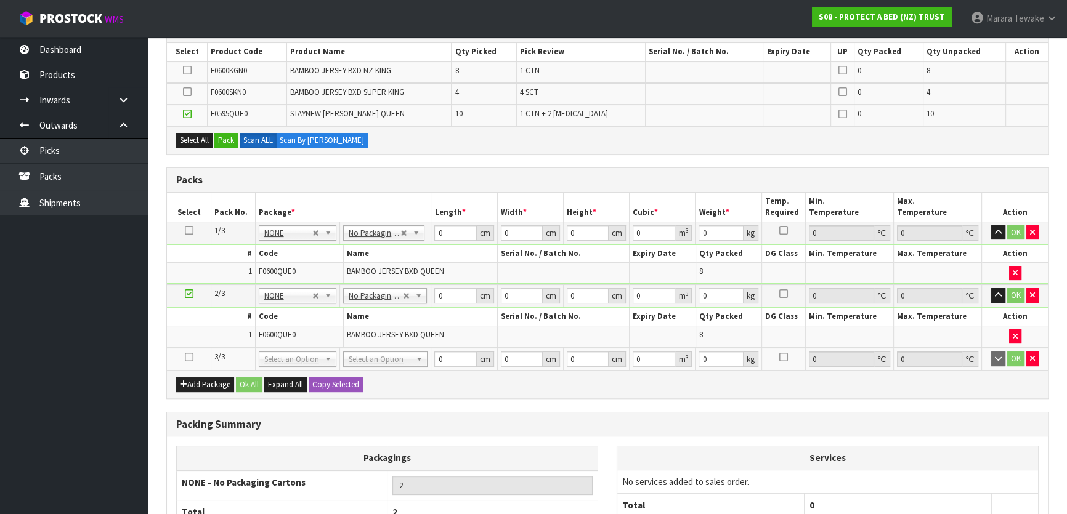
click at [187, 357] on icon at bounding box center [189, 357] width 9 height 1
click at [219, 133] on button "Pack" at bounding box center [225, 140] width 23 height 15
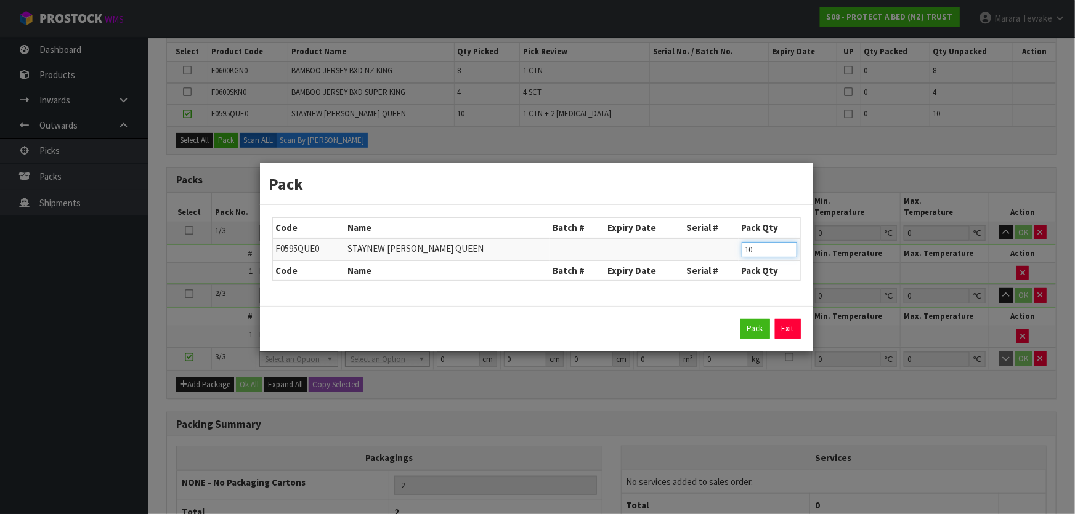
drag, startPoint x: 752, startPoint y: 254, endPoint x: 715, endPoint y: 243, distance: 38.6
click at [728, 248] on tr "F0595QUE0 STAYNEW [PERSON_NAME] QUEEN 10" at bounding box center [536, 249] width 527 height 23
type input "8"
click button "Pack" at bounding box center [756, 329] width 30 height 20
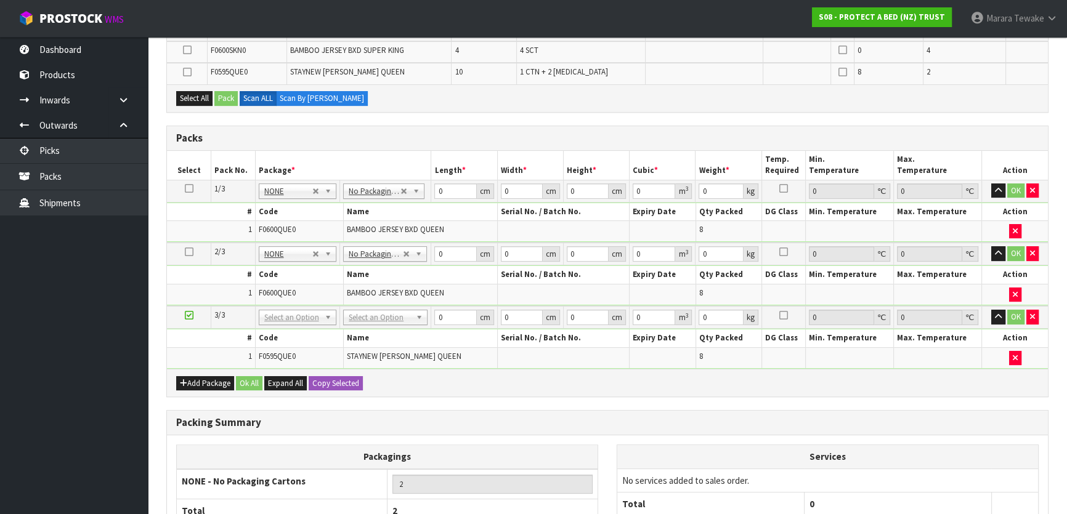
scroll to position [422, 0]
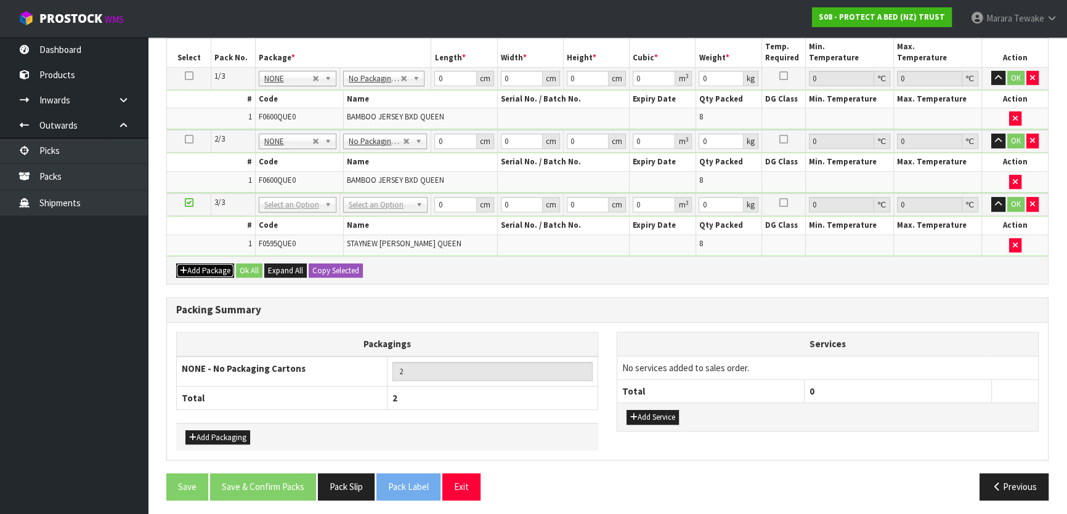
click at [200, 264] on button "Add Package" at bounding box center [205, 271] width 58 height 15
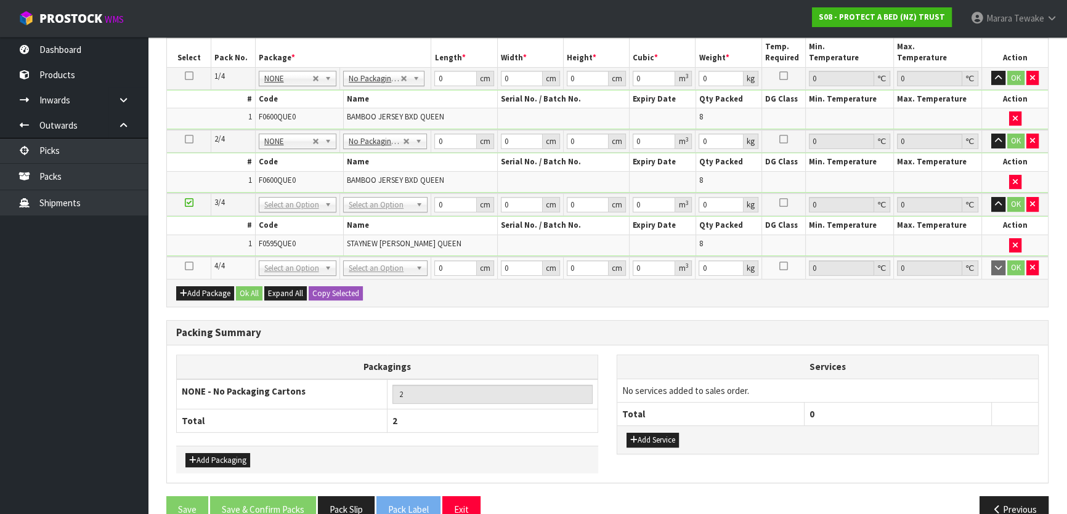
click at [189, 266] on icon at bounding box center [189, 266] width 9 height 1
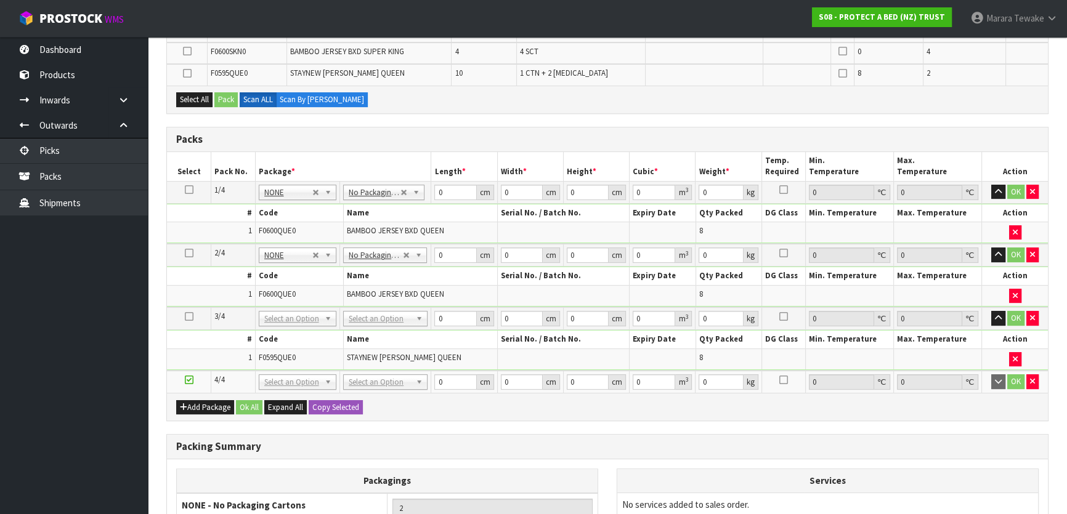
scroll to position [142, 0]
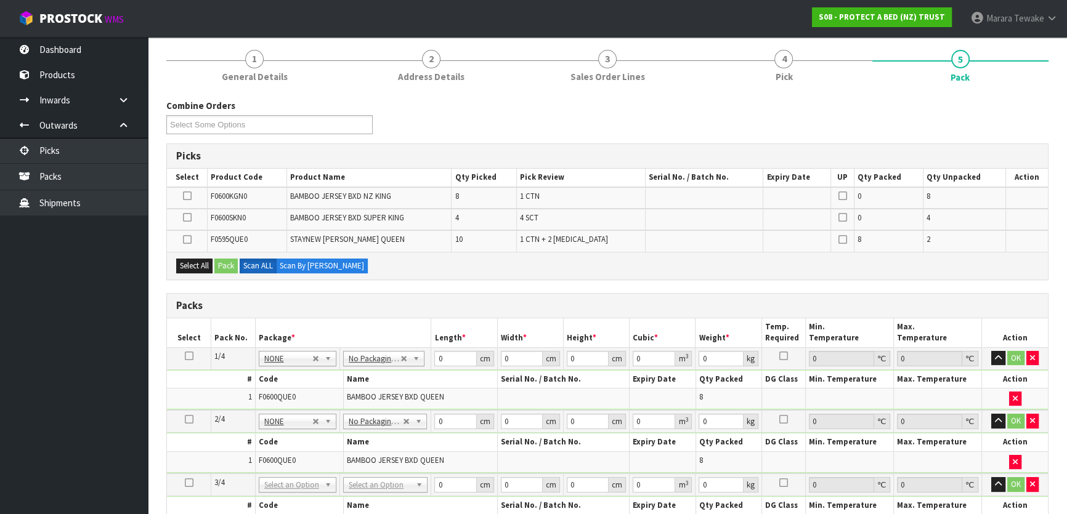
click at [187, 196] on icon at bounding box center [187, 196] width 9 height 1
click at [0, 0] on input "checkbox" at bounding box center [0, 0] width 0 height 0
click at [226, 261] on button "Pack" at bounding box center [225, 266] width 23 height 15
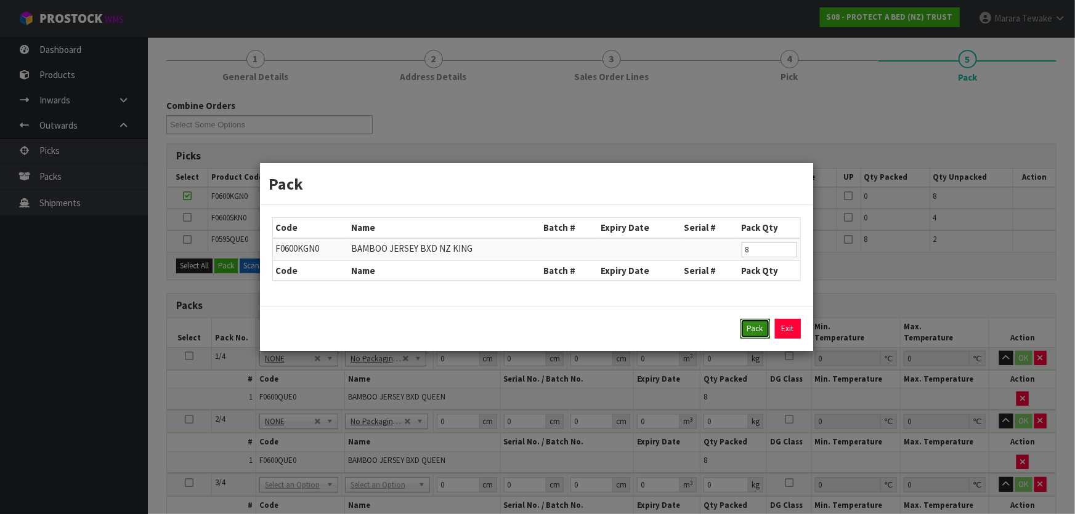
click at [749, 328] on button "Pack" at bounding box center [756, 329] width 30 height 20
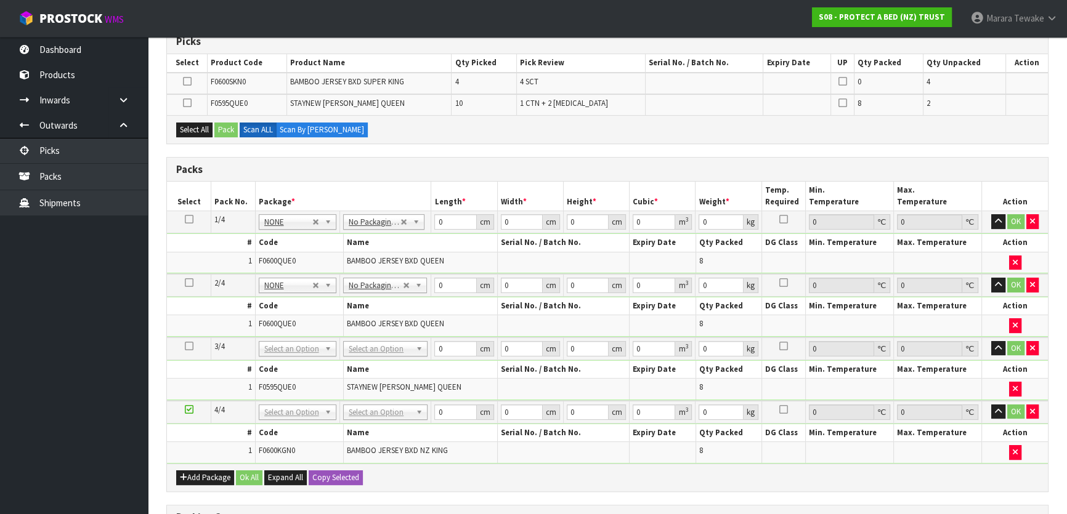
scroll to position [463, 0]
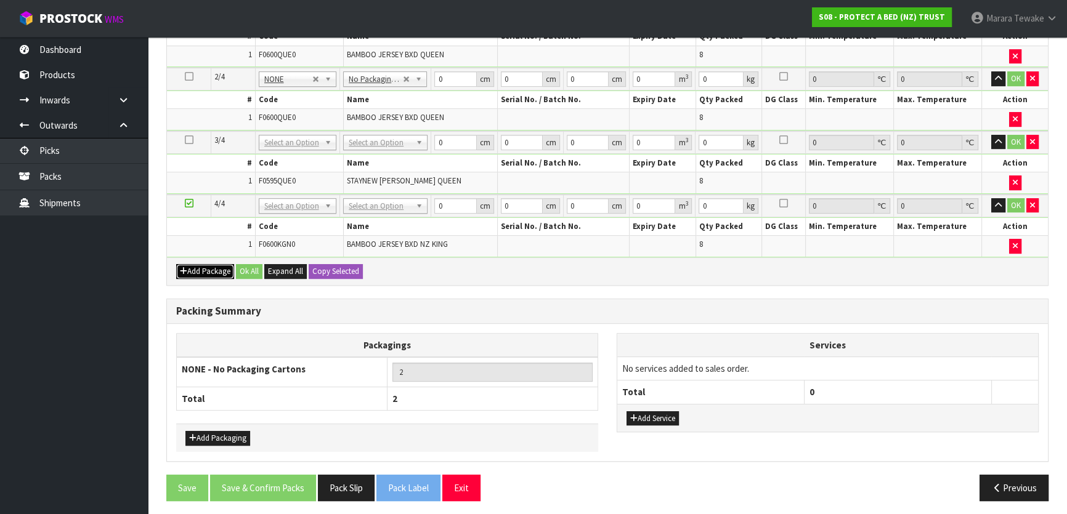
click at [210, 267] on button "Add Package" at bounding box center [205, 271] width 58 height 15
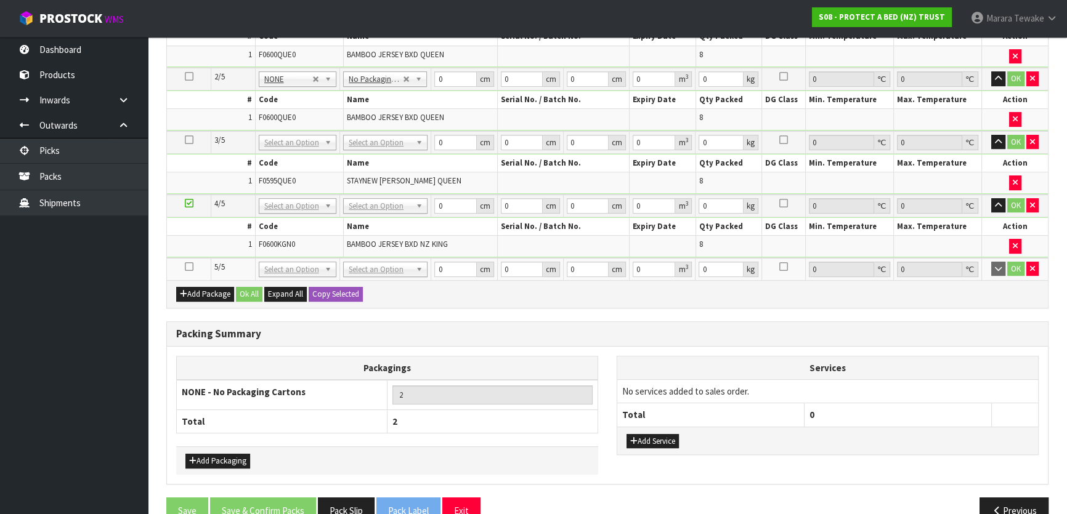
click at [189, 267] on icon at bounding box center [189, 267] width 9 height 1
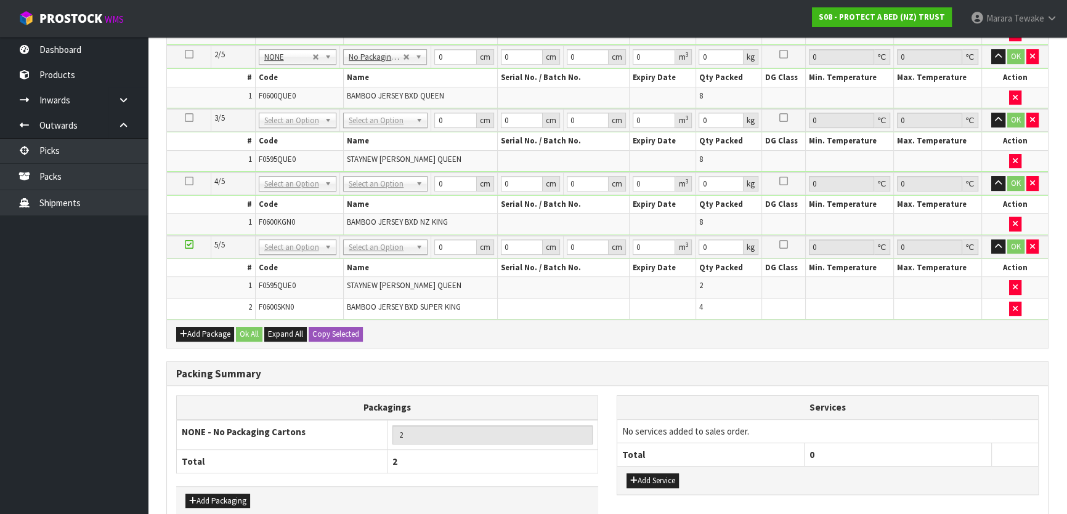
scroll to position [420, 0]
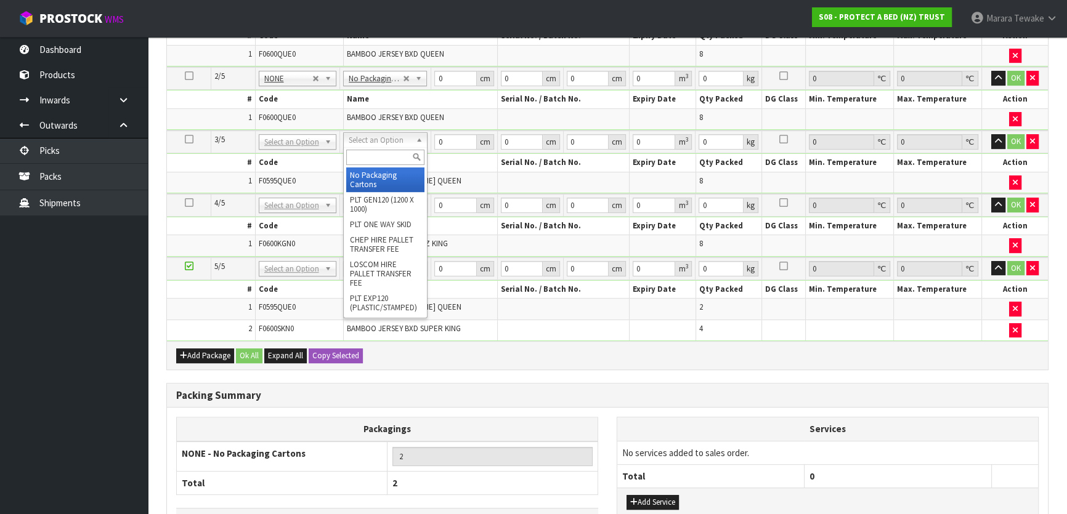
drag, startPoint x: 368, startPoint y: 184, endPoint x: 369, endPoint y: 197, distance: 13.0
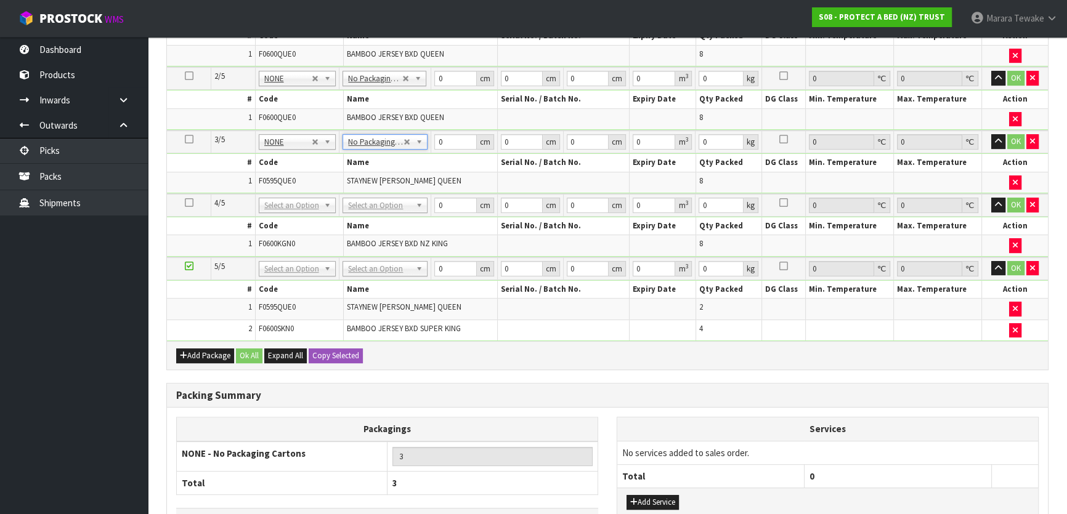
drag, startPoint x: 369, startPoint y: 197, endPoint x: 372, endPoint y: 221, distance: 24.2
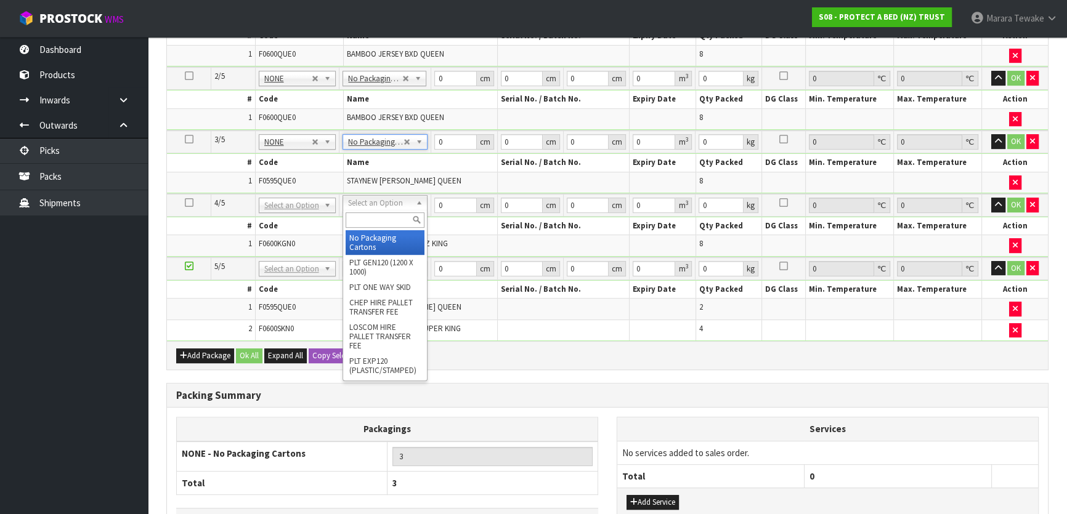
drag, startPoint x: 370, startPoint y: 245, endPoint x: 370, endPoint y: 254, distance: 8.6
type input "4"
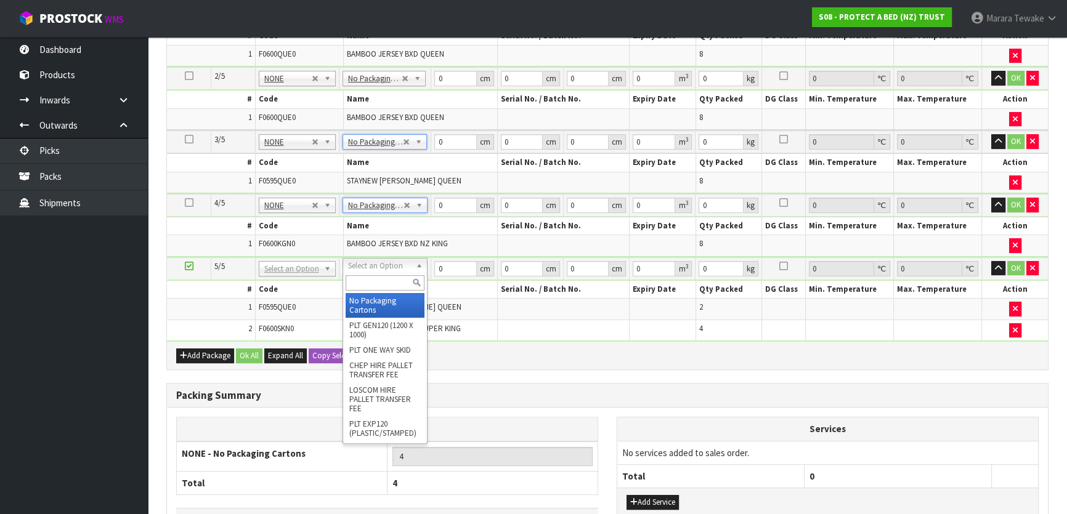
click at [379, 280] on input "text" at bounding box center [385, 282] width 79 height 15
type input "oc"
type input "5.8"
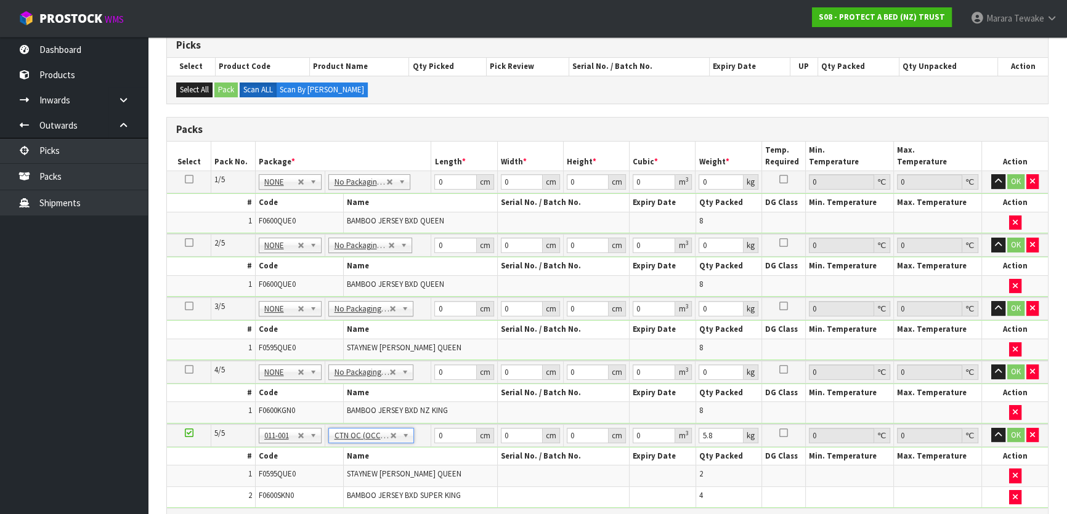
scroll to position [252, 0]
drag, startPoint x: 444, startPoint y: 181, endPoint x: 432, endPoint y: 161, distance: 23.5
click at [431, 163] on table "Select Pack No. Package * Length * Width * Height * Cubic * Weight * Temp. Requ…" at bounding box center [607, 325] width 881 height 367
type input "58"
type input "41"
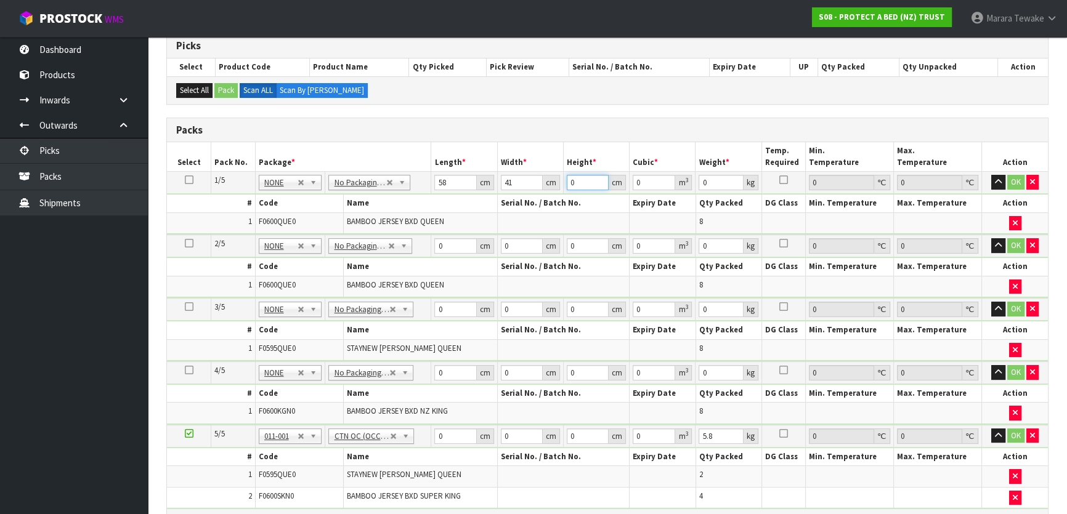
type input "3"
type input "0.007134"
type input "32"
type input "0.076096"
type input "32"
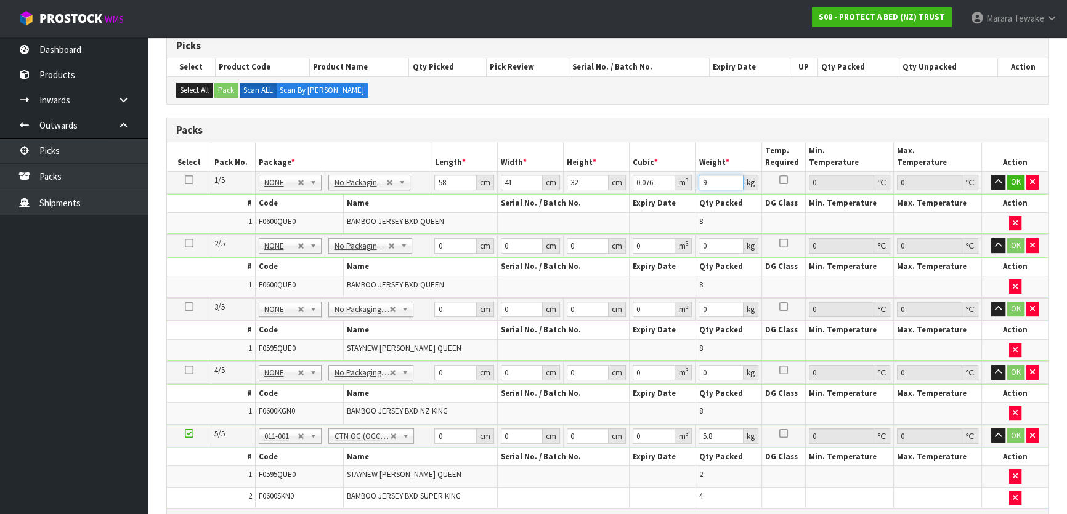
type input "9"
click at [991, 175] on button "button" at bounding box center [998, 182] width 14 height 15
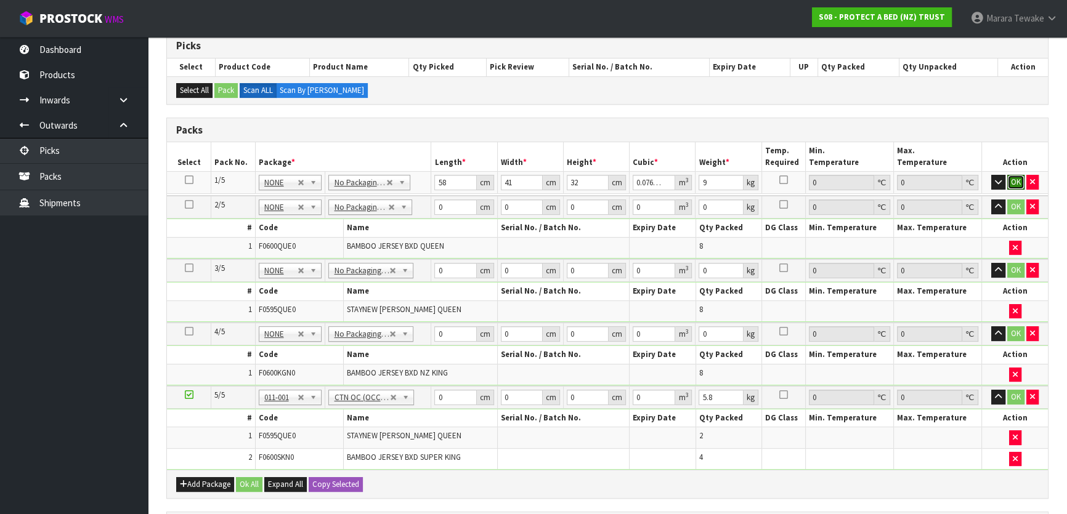
click button "OK" at bounding box center [1015, 182] width 17 height 15
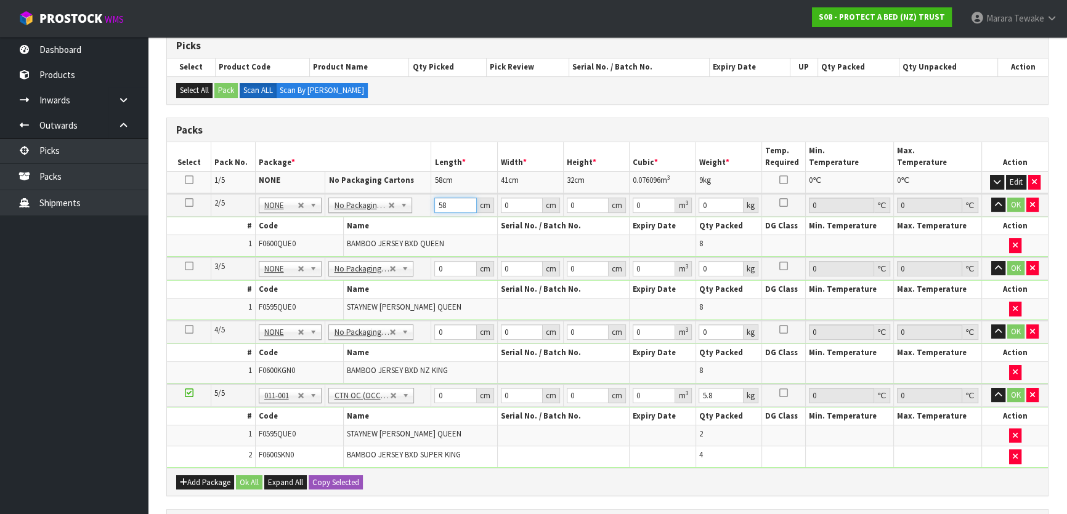
type input "58"
type input "41"
type input "3"
type input "0.007134"
type input "32"
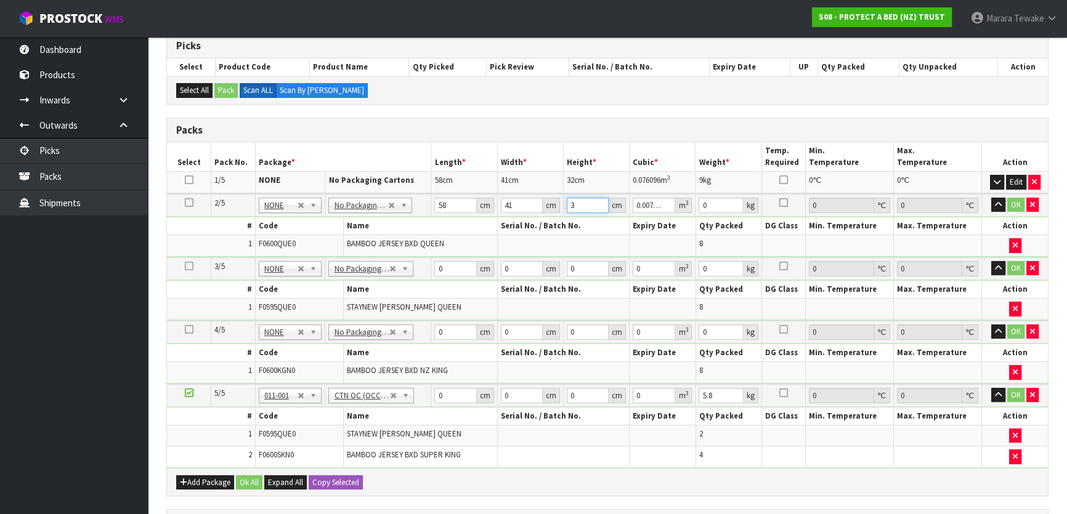
type input "0.076096"
type input "32"
type input "9"
click at [991, 198] on button "button" at bounding box center [998, 205] width 14 height 15
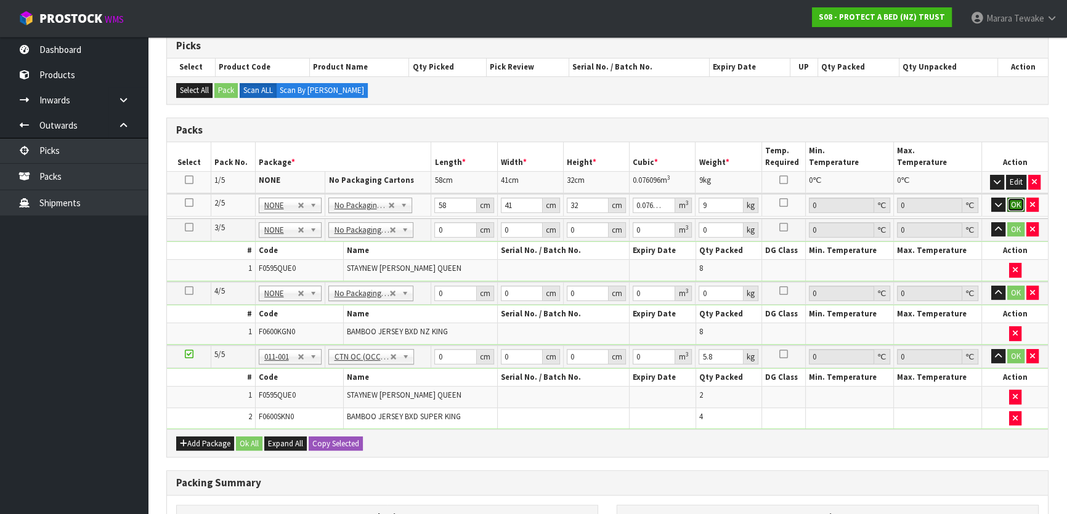
click button "OK" at bounding box center [1015, 205] width 17 height 15
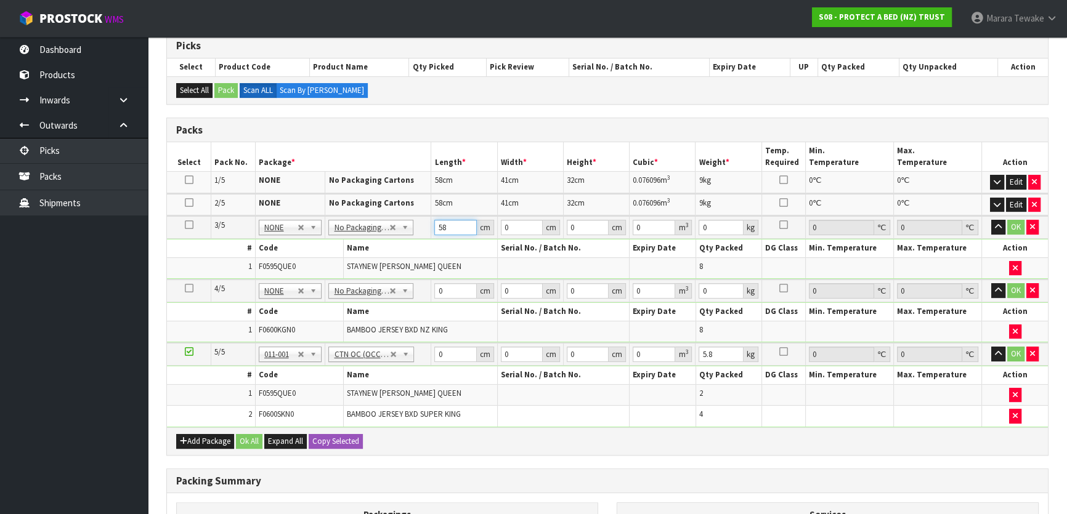
type input "58"
type input "32"
type input "8"
type input "0.014848"
type input "0"
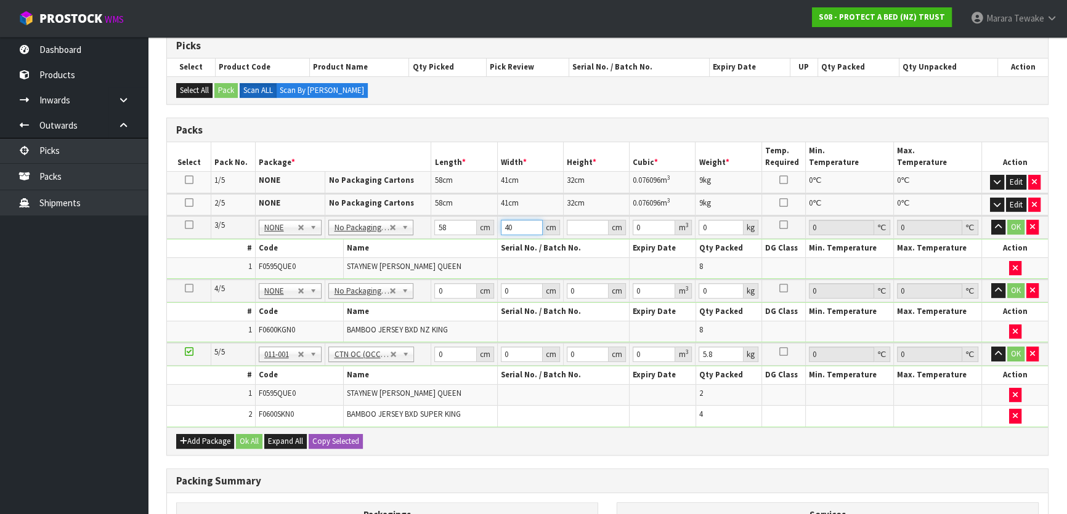
type input "40"
type input "3"
type input "0.00696"
type input "32"
type input "0.07424"
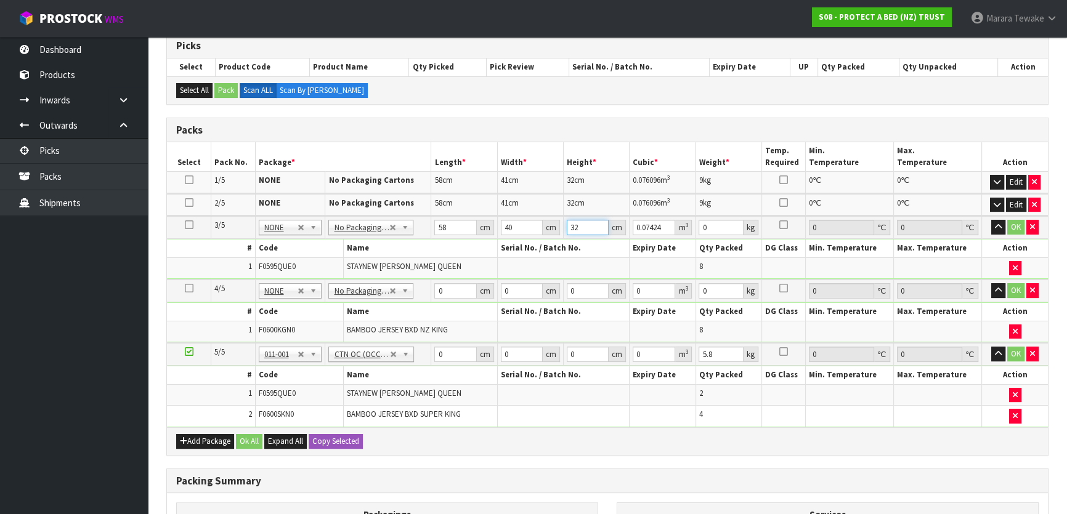
type input "32"
type input "8"
click at [991, 220] on button "button" at bounding box center [998, 227] width 14 height 15
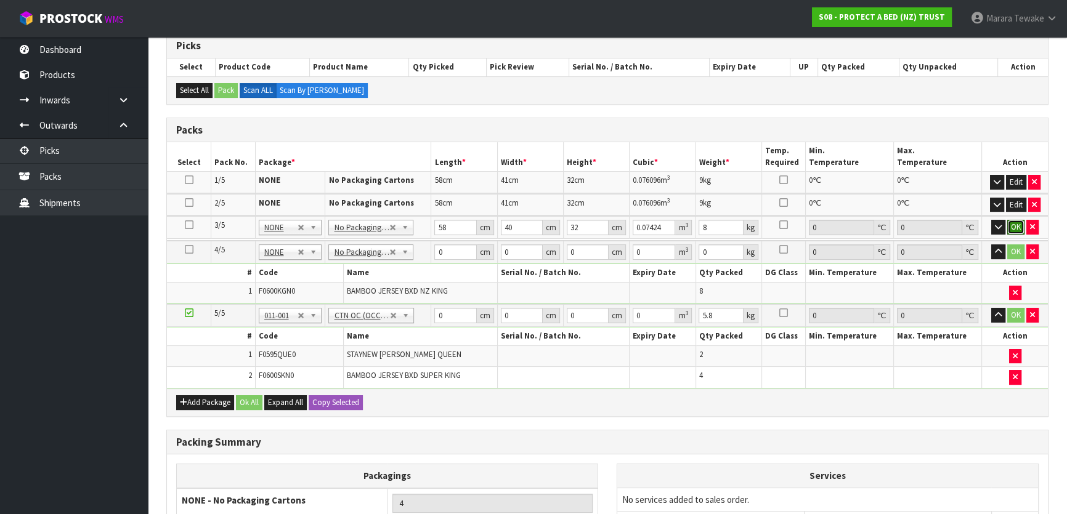
click button "OK" at bounding box center [1015, 227] width 17 height 15
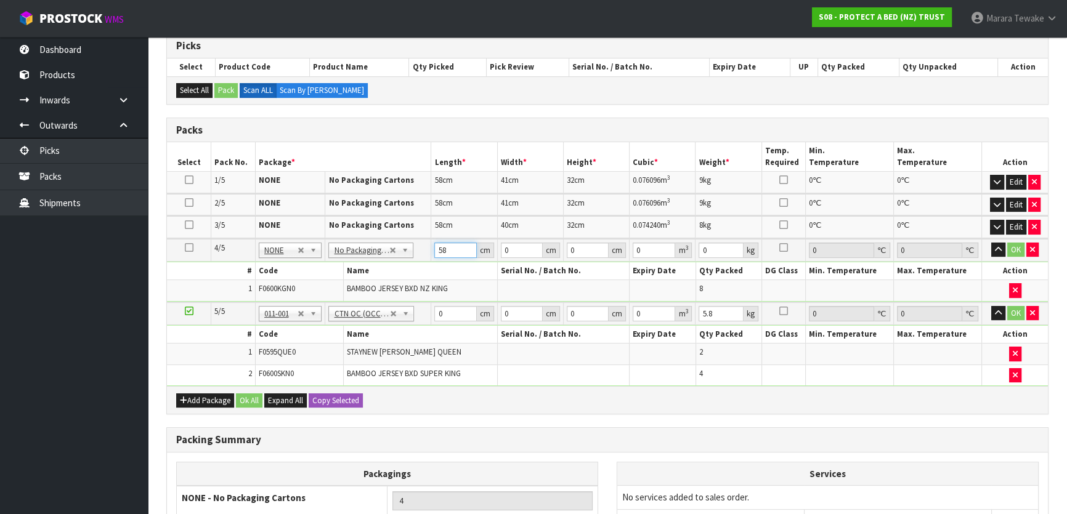
type input "58"
type input "40"
type input "3"
click at [991, 243] on button "button" at bounding box center [998, 250] width 14 height 15
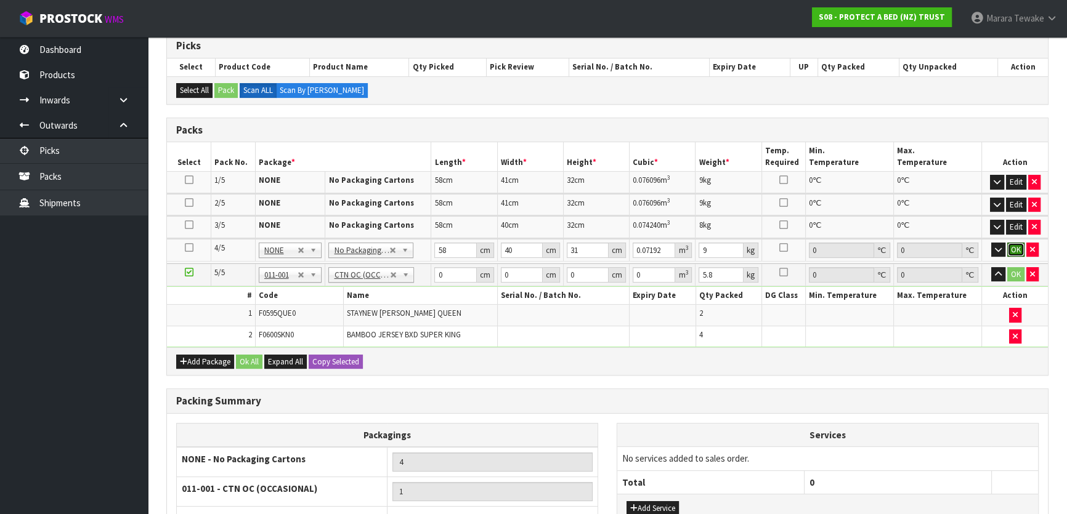
click button "OK" at bounding box center [1015, 250] width 17 height 15
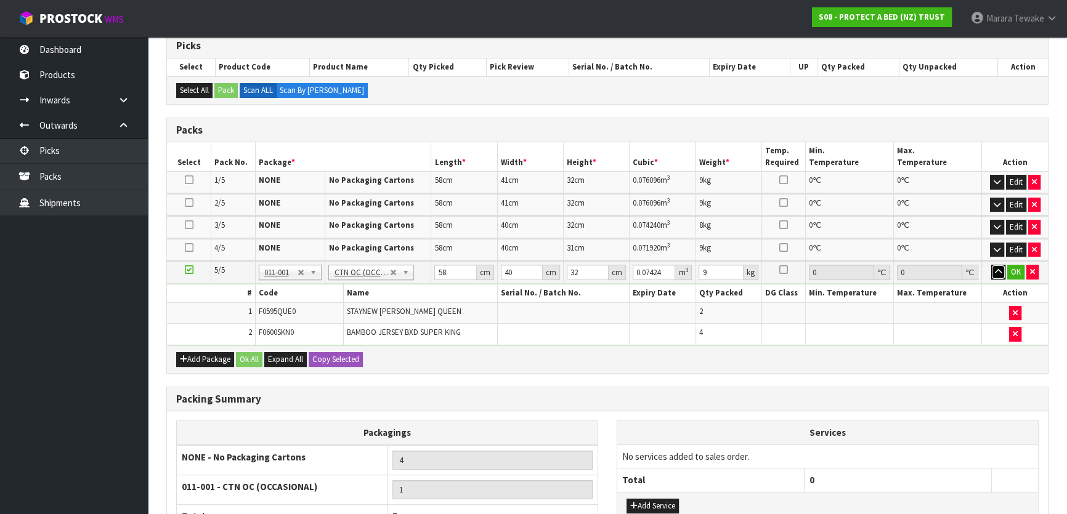
click at [991, 265] on button "button" at bounding box center [998, 272] width 14 height 15
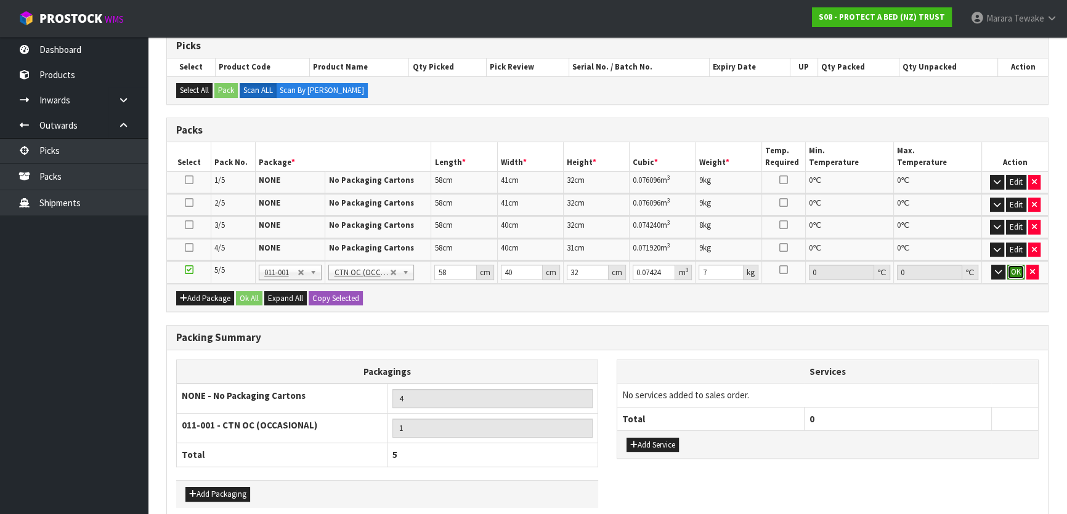
drag, startPoint x: 1018, startPoint y: 270, endPoint x: 970, endPoint y: 287, distance: 50.7
click at [1018, 270] on button "OK" at bounding box center [1015, 272] width 17 height 15
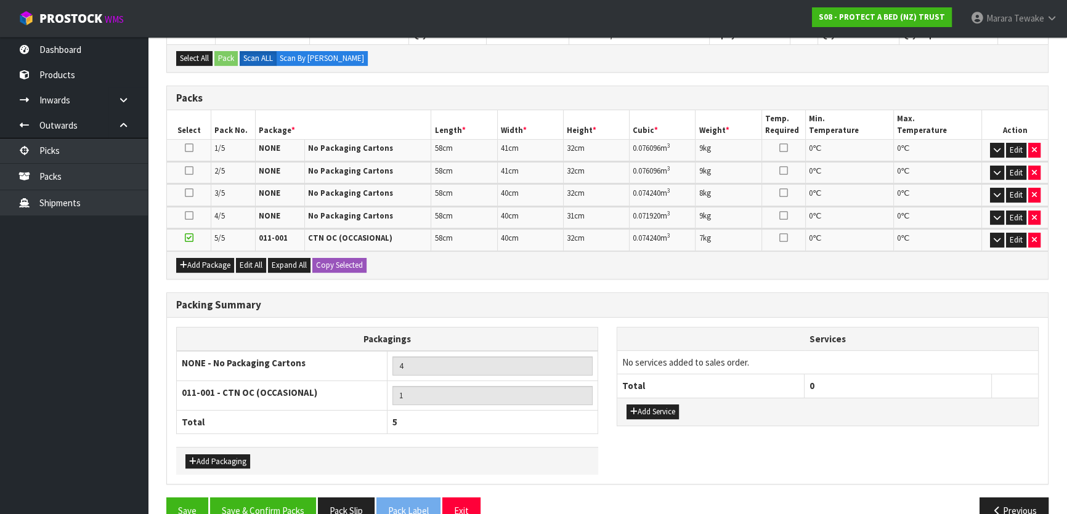
scroll to position [309, 0]
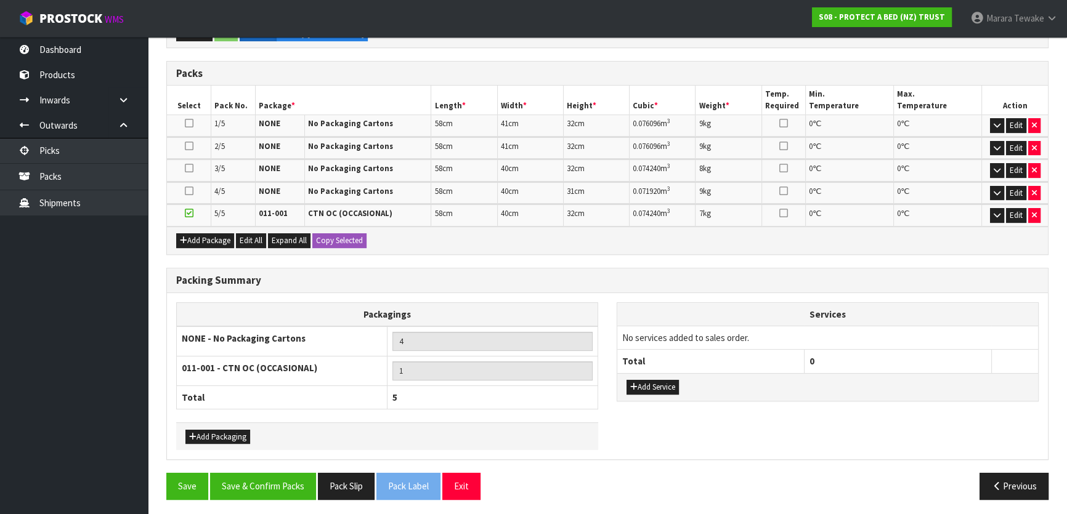
click at [261, 497] on div "Save Save & Confirm Packs Pack Slip Pack Label Exit Previous" at bounding box center [607, 491] width 901 height 36
click at [270, 481] on button "Save & Confirm Packs" at bounding box center [263, 486] width 106 height 26
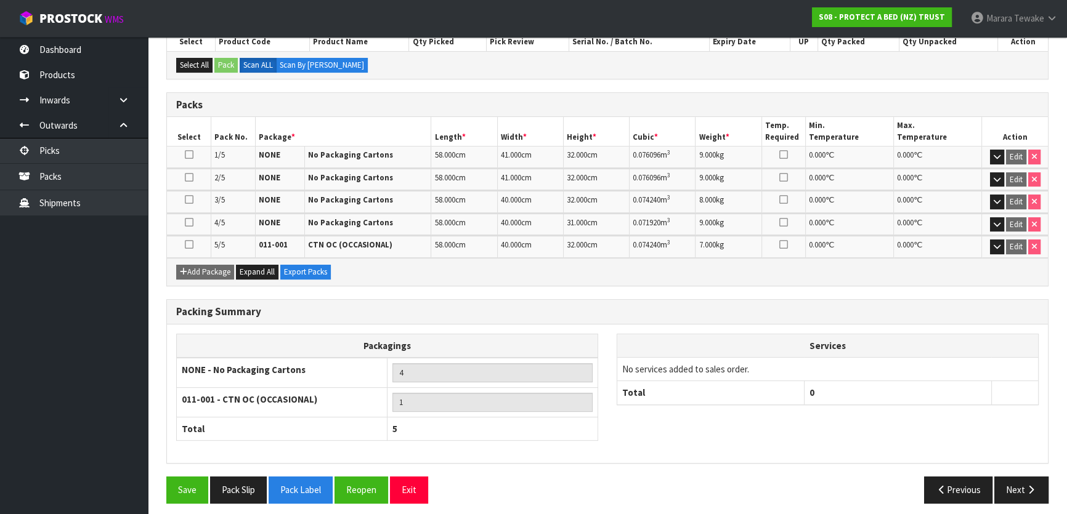
scroll to position [282, 0]
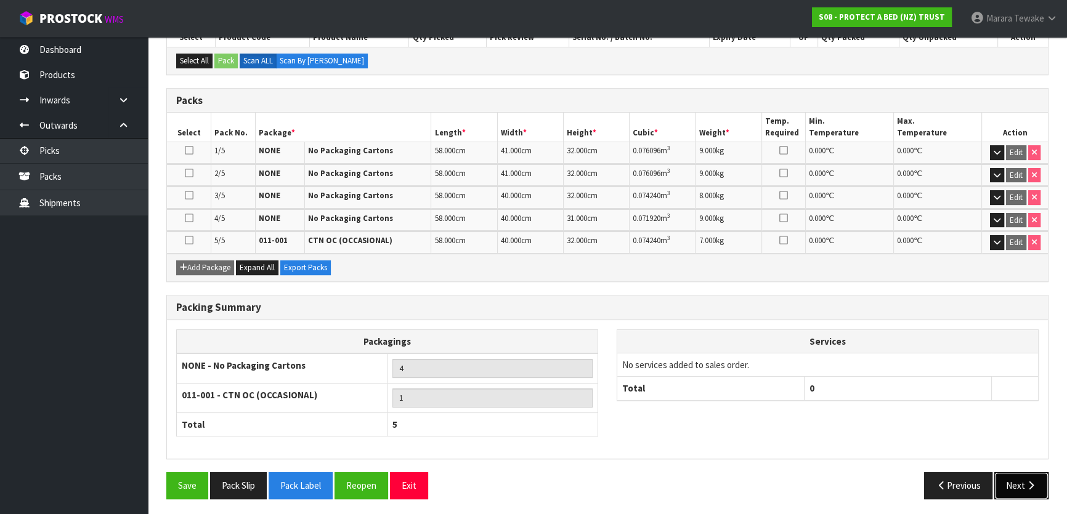
click at [1035, 479] on button "Next" at bounding box center [1021, 486] width 54 height 26
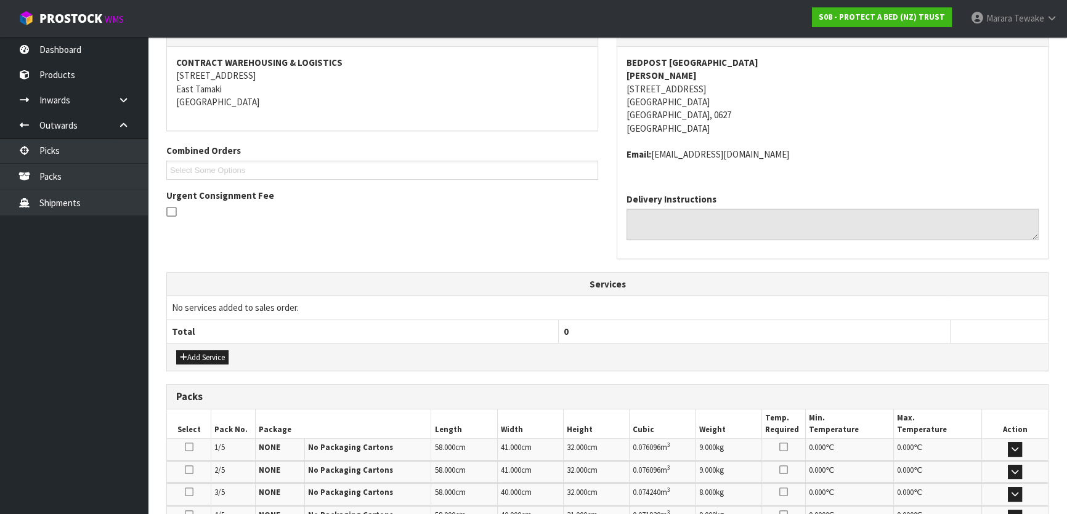
scroll to position [392, 0]
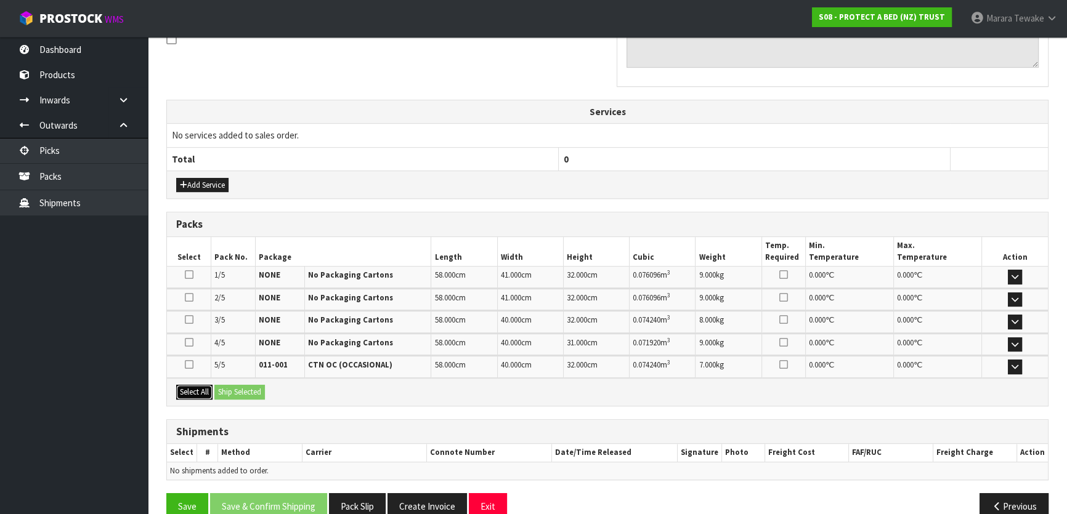
drag, startPoint x: 183, startPoint y: 389, endPoint x: 241, endPoint y: 383, distance: 58.2
click at [191, 388] on button "Select All" at bounding box center [194, 392] width 36 height 15
click at [242, 385] on button "Ship Selected" at bounding box center [239, 392] width 51 height 15
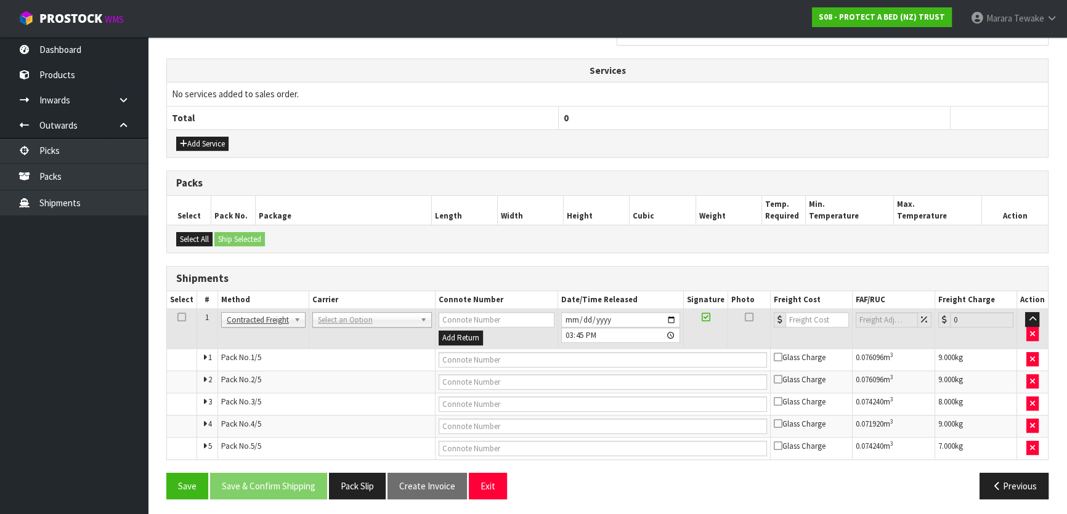
scroll to position [434, 0]
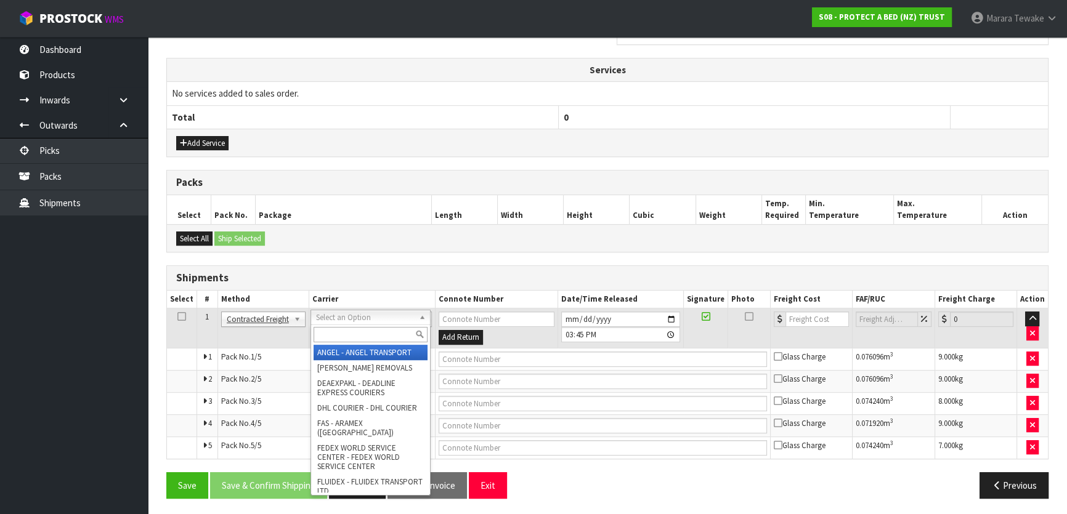
click at [352, 327] on input "text" at bounding box center [371, 334] width 114 height 15
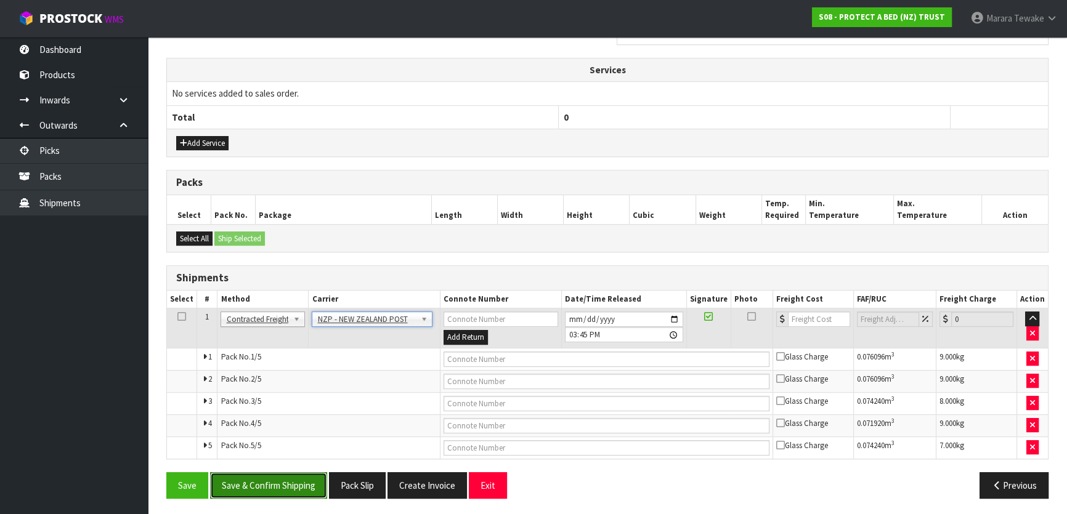
drag, startPoint x: 274, startPoint y: 481, endPoint x: 36, endPoint y: 451, distance: 239.1
click at [273, 481] on button "Save & Confirm Shipping" at bounding box center [268, 486] width 117 height 26
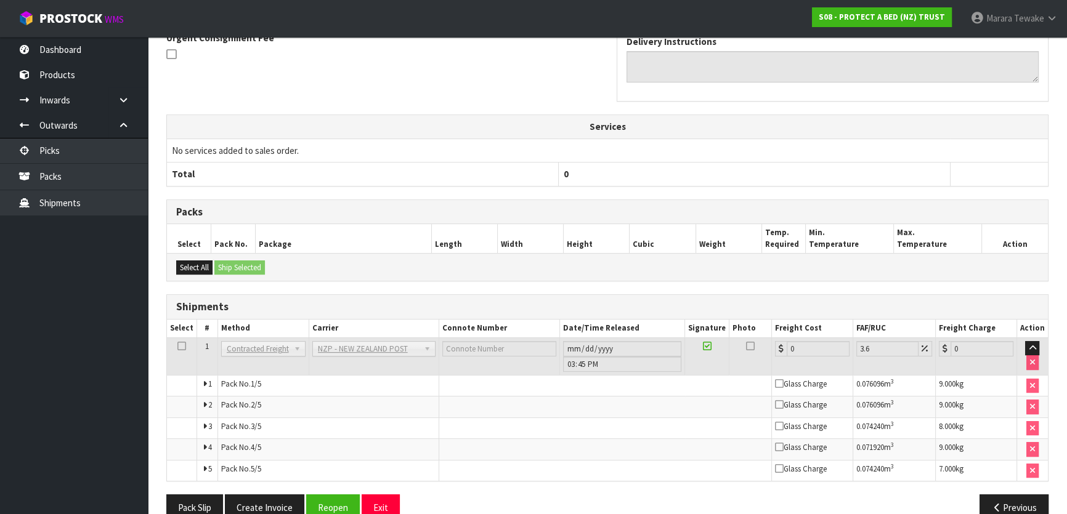
scroll to position [392, 0]
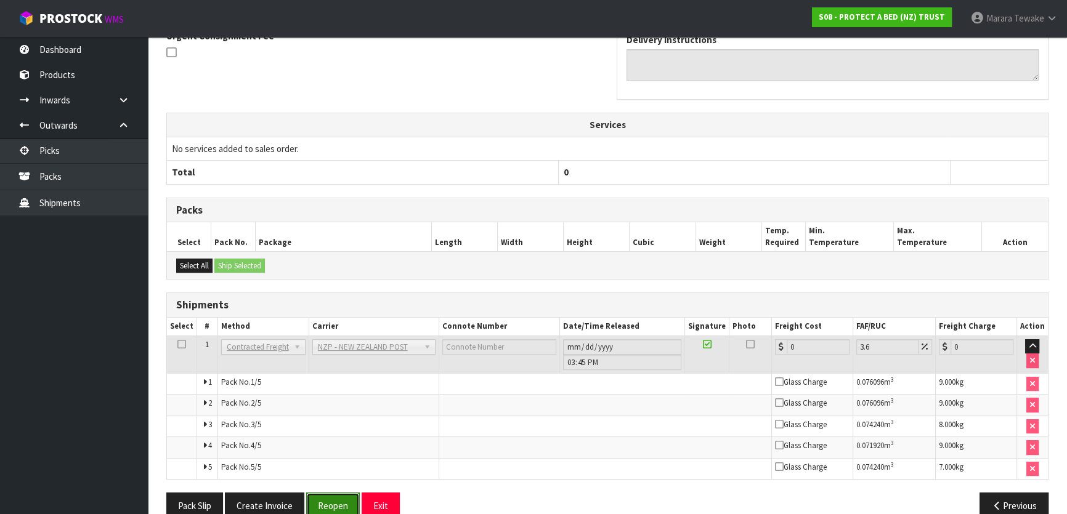
click at [325, 500] on button "Reopen" at bounding box center [333, 506] width 54 height 26
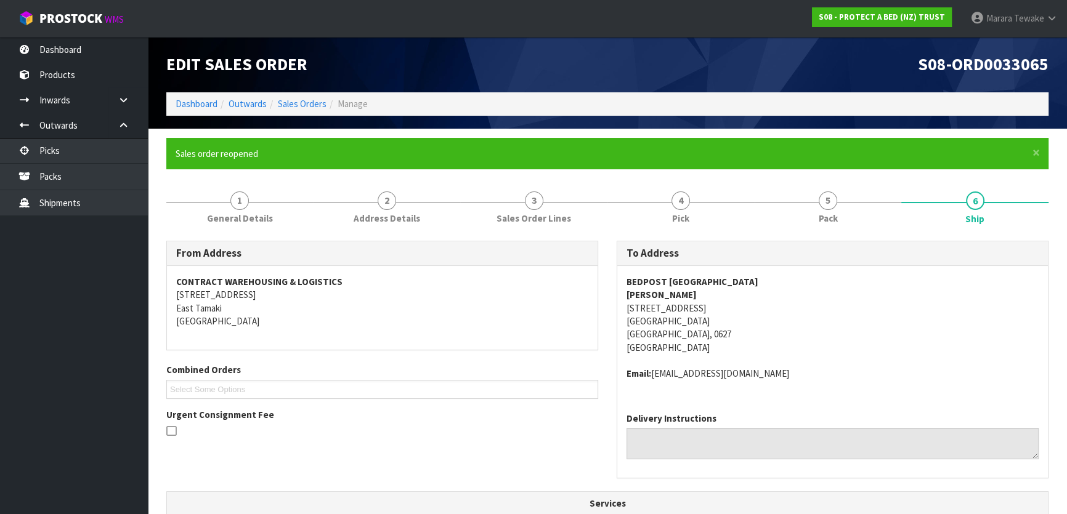
scroll to position [336, 0]
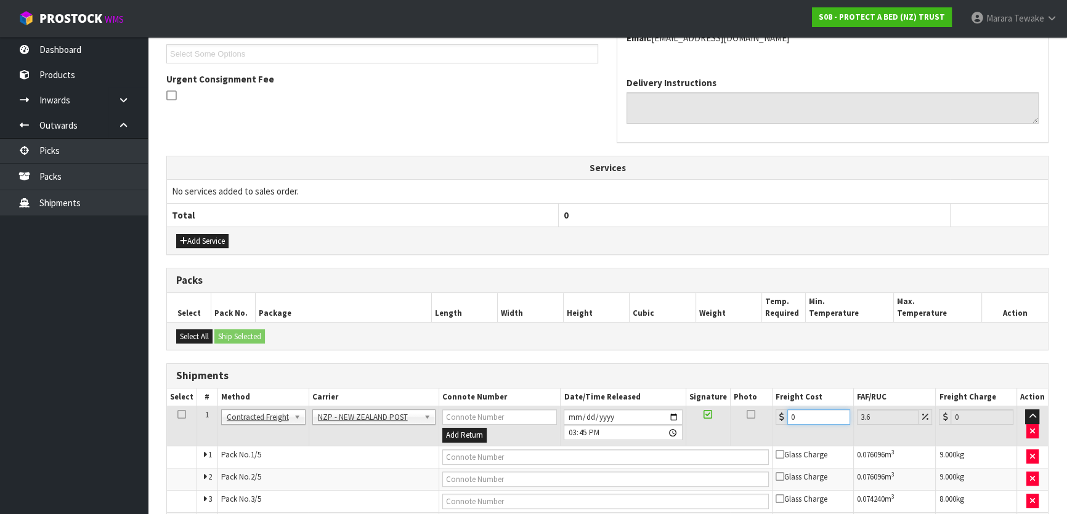
drag, startPoint x: 797, startPoint y: 409, endPoint x: 761, endPoint y: 405, distance: 36.0
click at [761, 407] on tr "1 Client Local Pickup Customer Local Pickup Company Freight Contracted Freight …" at bounding box center [607, 427] width 881 height 40
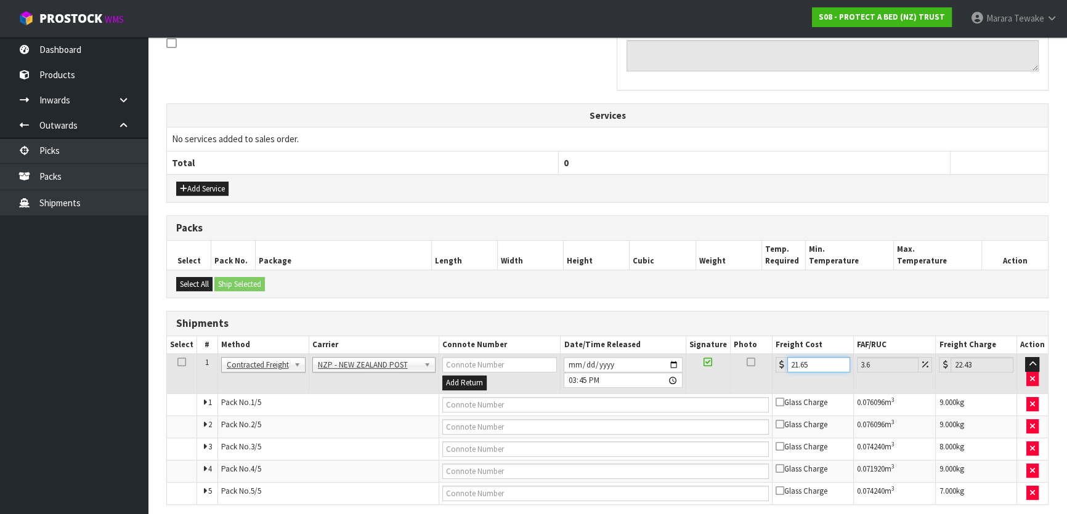
scroll to position [434, 0]
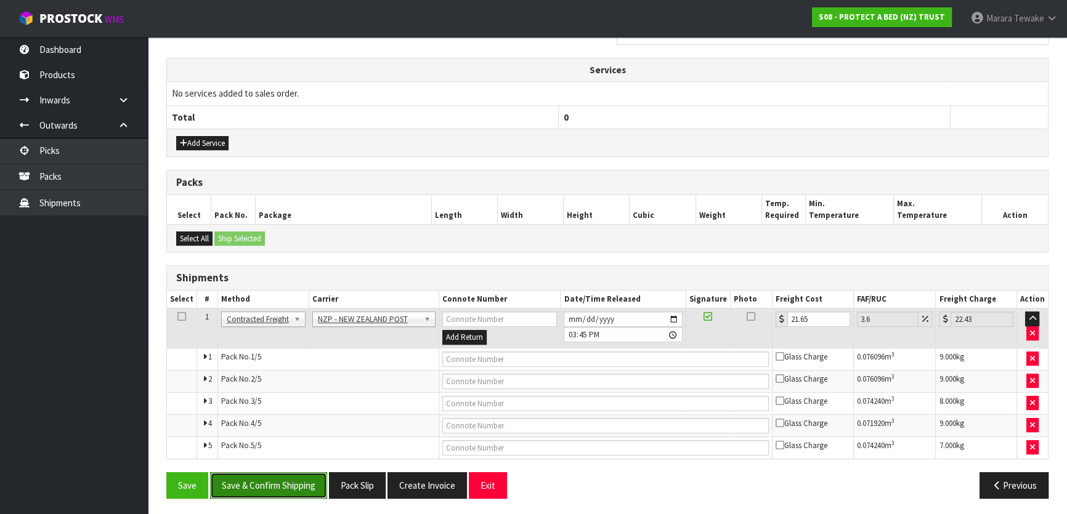
click at [295, 478] on button "Save & Confirm Shipping" at bounding box center [268, 486] width 117 height 26
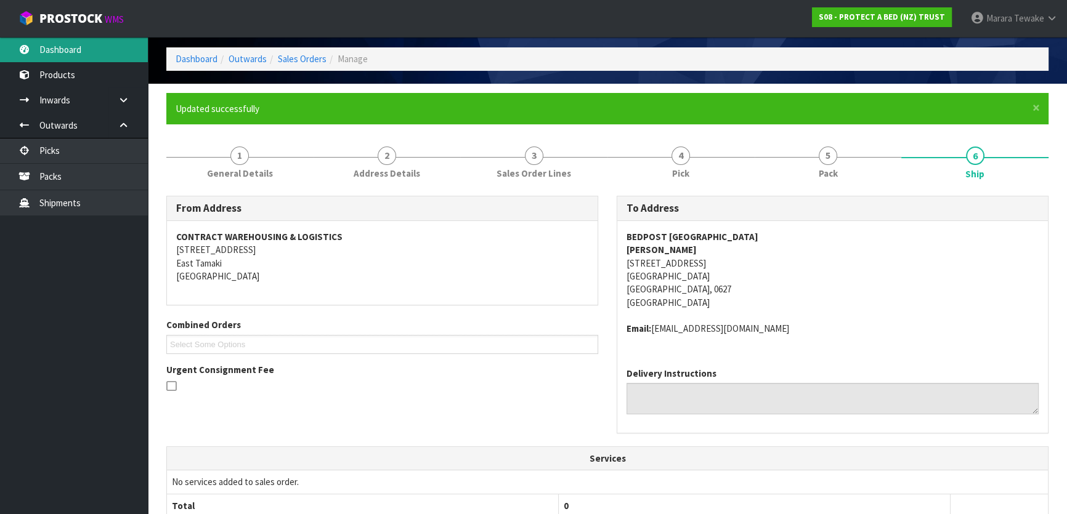
scroll to position [0, 0]
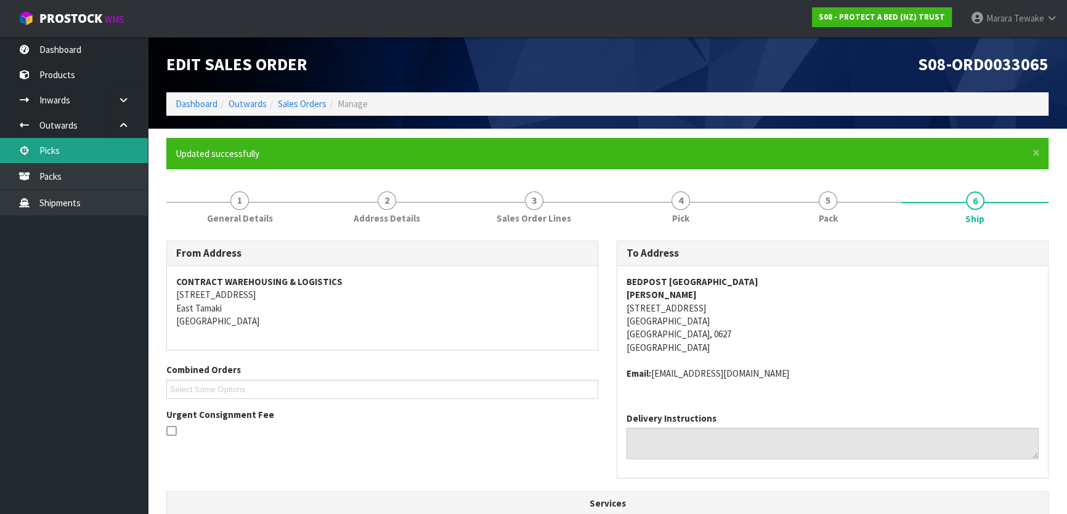
drag, startPoint x: 7, startPoint y: 43, endPoint x: 91, endPoint y: 153, distance: 139.4
click at [91, 153] on link "Picks" at bounding box center [74, 150] width 148 height 25
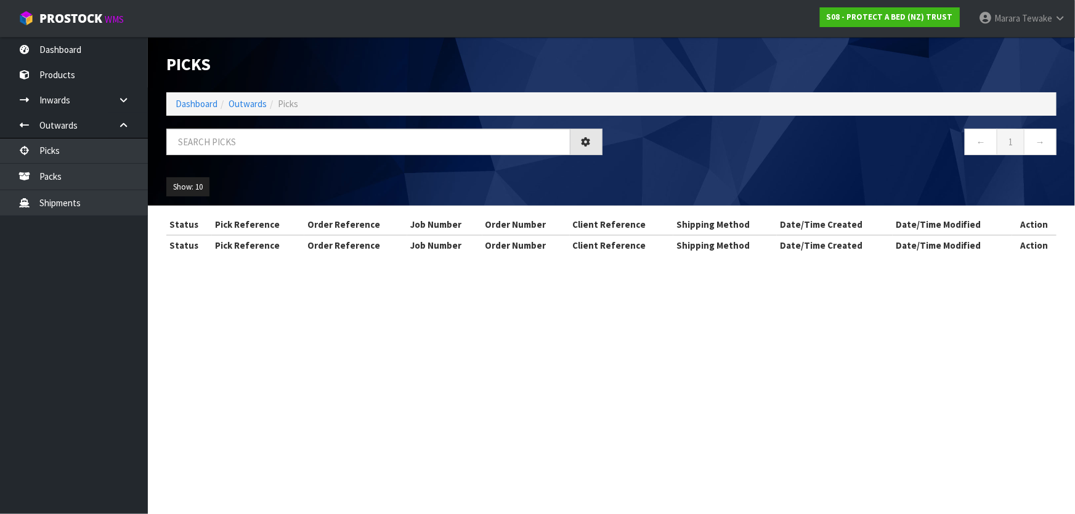
click at [90, 148] on div "Picks Dashboard Outwards Picks ← 1 → Show: 10 5 10 25 50 Status Pick Reference …" at bounding box center [537, 138] width 1075 height 277
click at [177, 138] on input "text" at bounding box center [368, 142] width 404 height 26
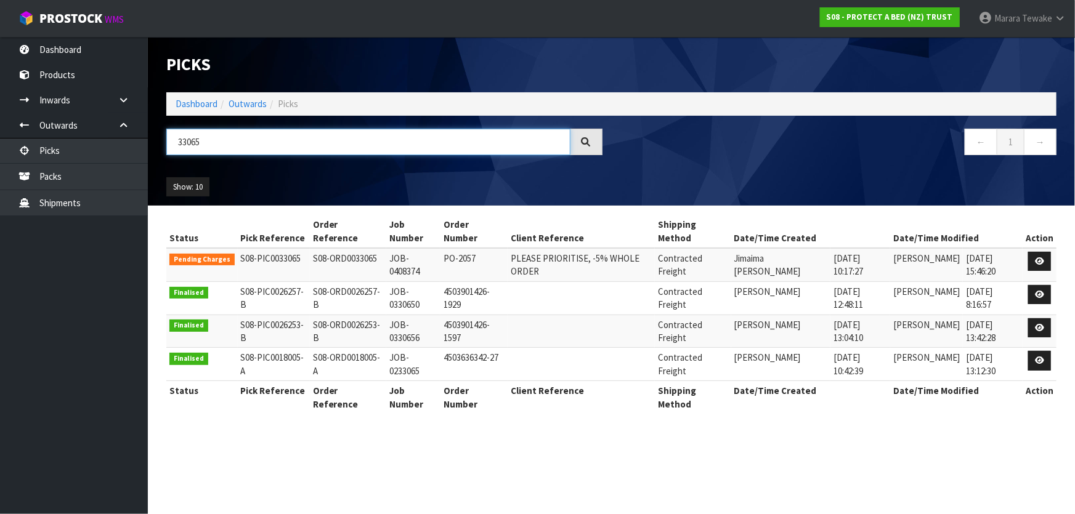
drag, startPoint x: 205, startPoint y: 148, endPoint x: 148, endPoint y: 144, distance: 56.9
click at [150, 144] on header "Picks Dashboard Outwards Picks 33065 ← 1 → Show: 10 5 10 25 50" at bounding box center [611, 121] width 927 height 169
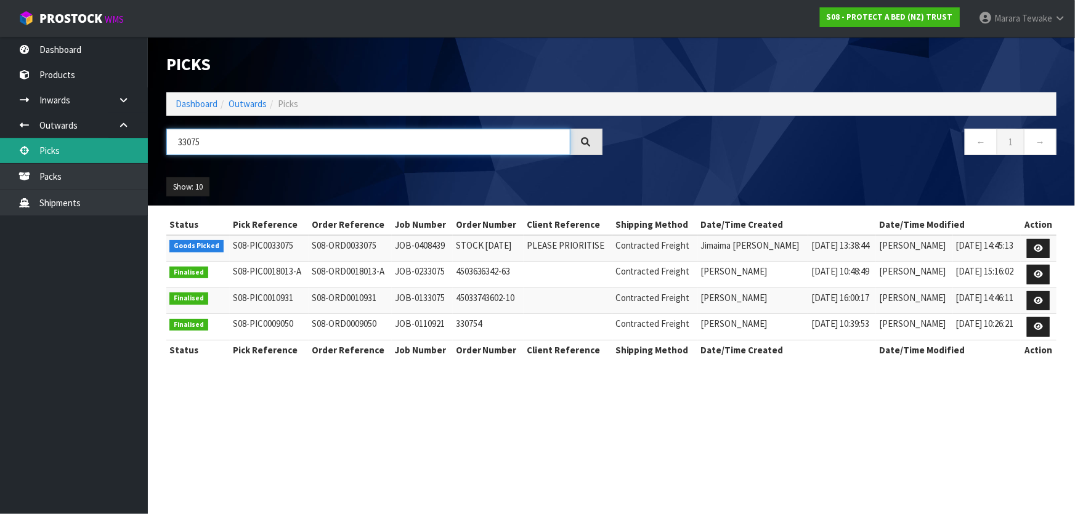
drag, startPoint x: 197, startPoint y: 142, endPoint x: 128, endPoint y: 138, distance: 69.1
click at [129, 138] on body "Toggle navigation ProStock WMS S08 - PROTECT A BED (NZ) TRUST Marara Tewake Log…" at bounding box center [537, 257] width 1075 height 514
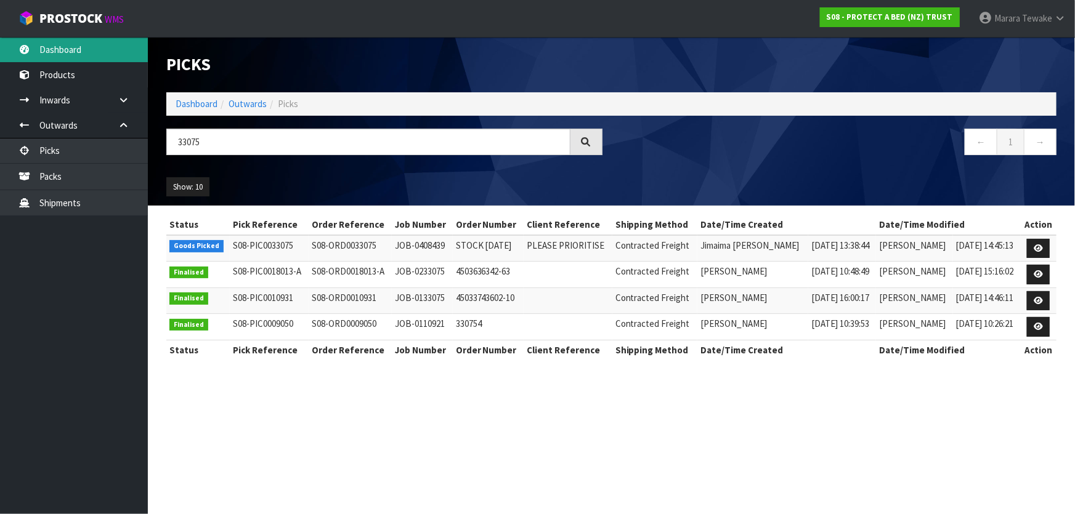
click at [96, 44] on link "Dashboard" at bounding box center [74, 49] width 148 height 25
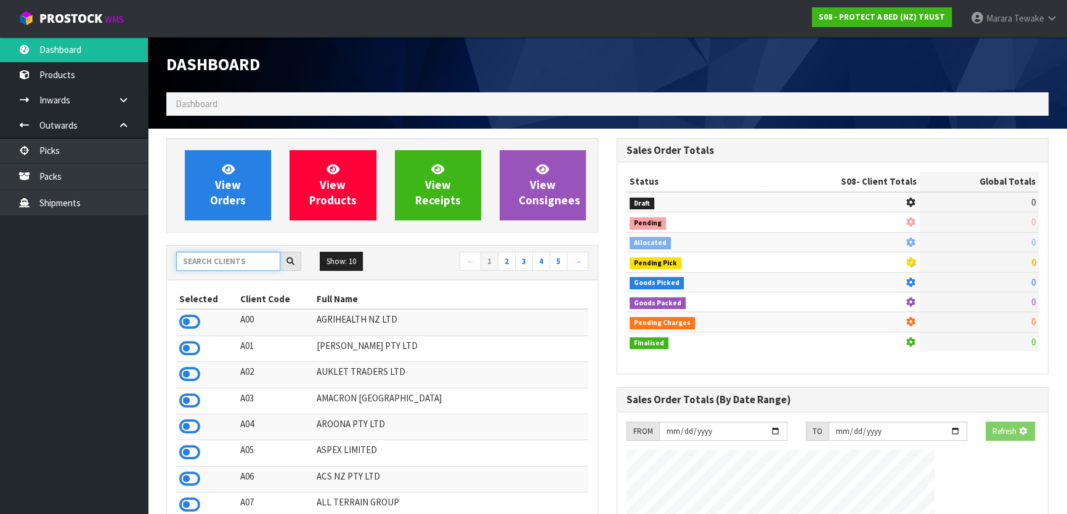
click at [206, 262] on input "text" at bounding box center [228, 261] width 104 height 19
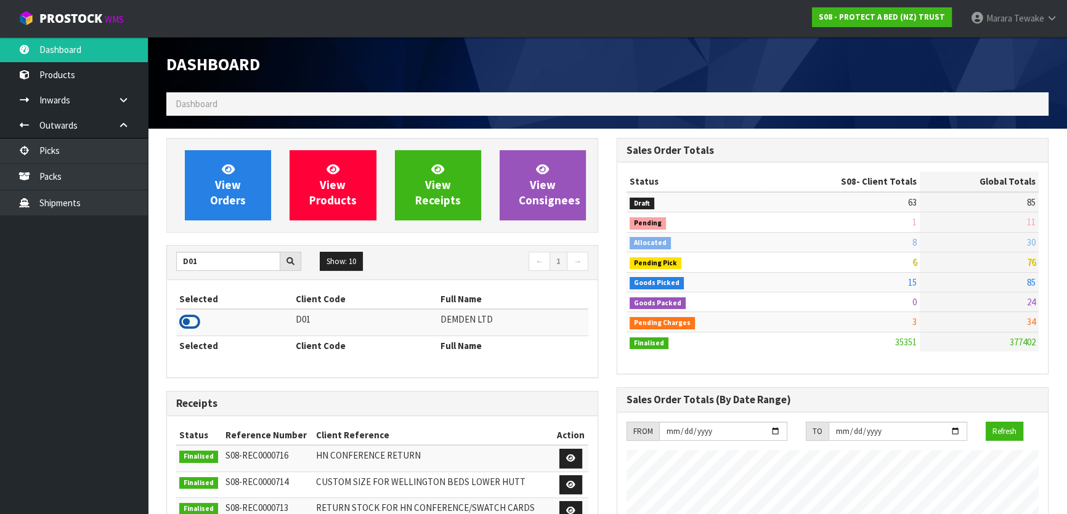
click at [186, 322] on icon at bounding box center [189, 322] width 21 height 18
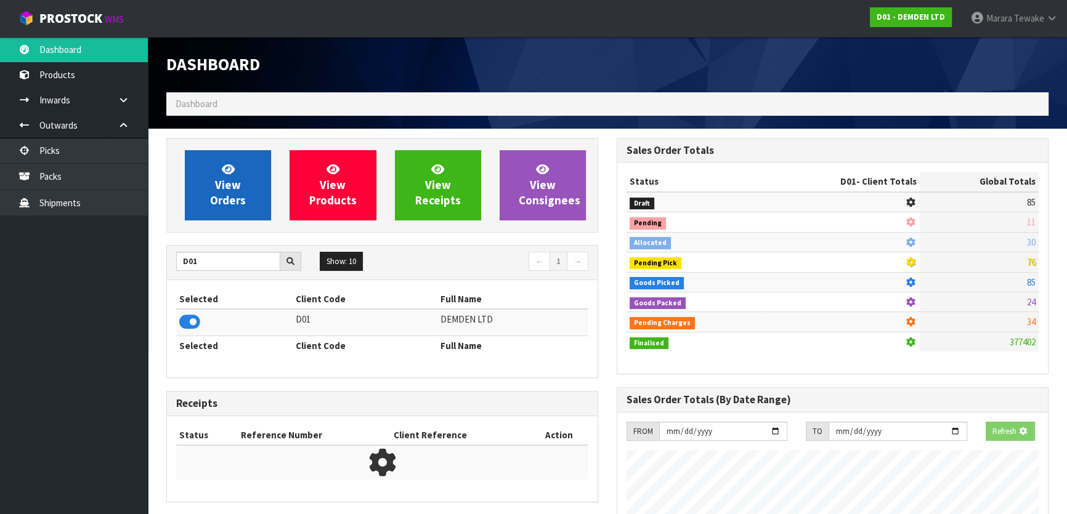
scroll to position [615381, 615697]
click at [211, 209] on link "View Orders" at bounding box center [228, 185] width 86 height 70
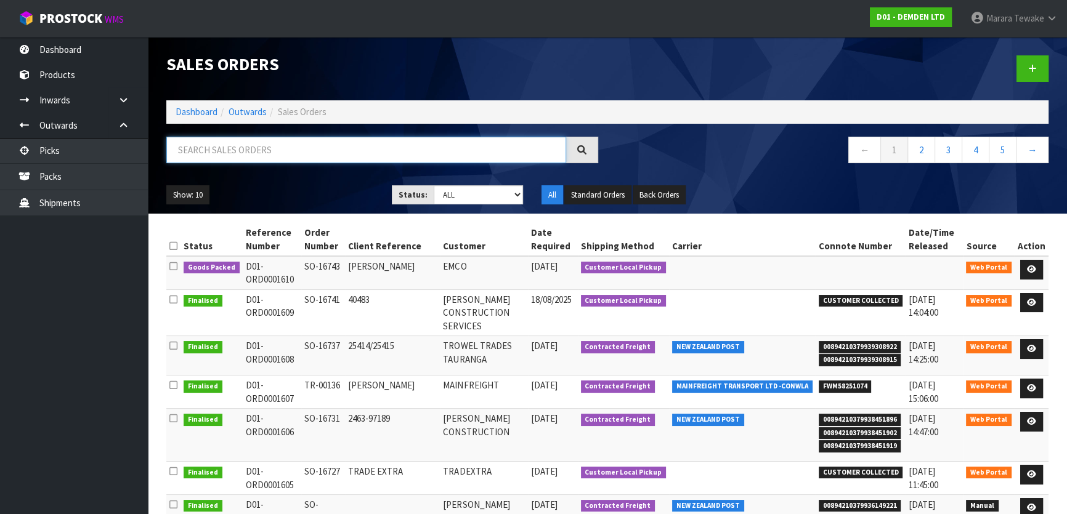
click at [240, 153] on input "text" at bounding box center [366, 150] width 400 height 26
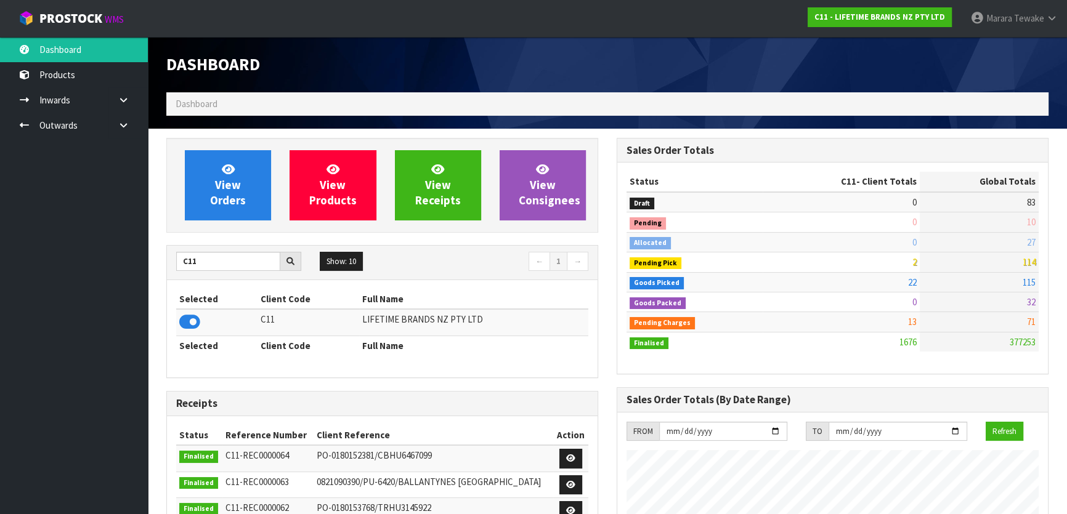
scroll to position [932, 450]
drag, startPoint x: 221, startPoint y: 264, endPoint x: 115, endPoint y: 198, distance: 124.3
click at [176, 249] on div "C11 Show: 10 5 10 25 50 ← 1 →" at bounding box center [382, 263] width 431 height 35
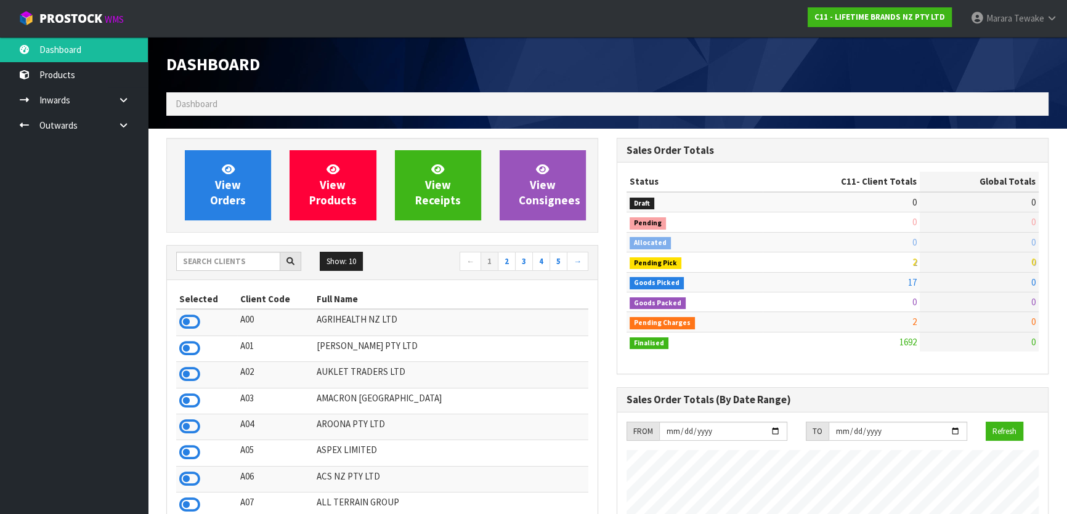
scroll to position [932, 450]
